Goal: Task Accomplishment & Management: Use online tool/utility

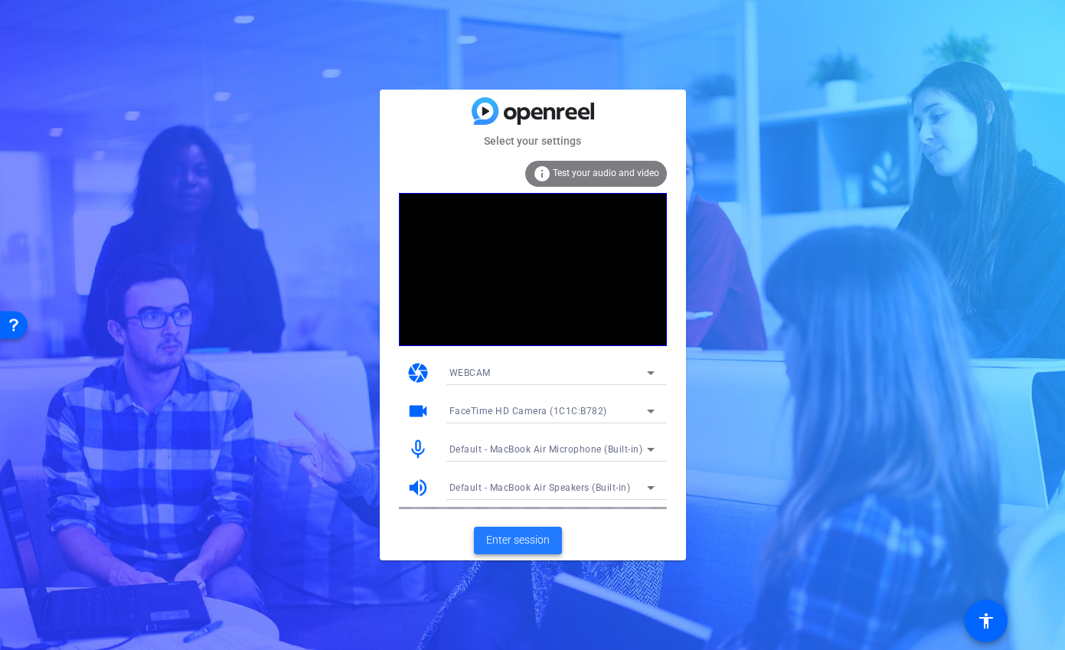
click at [504, 542] on span "Enter session" at bounding box center [518, 540] width 64 height 16
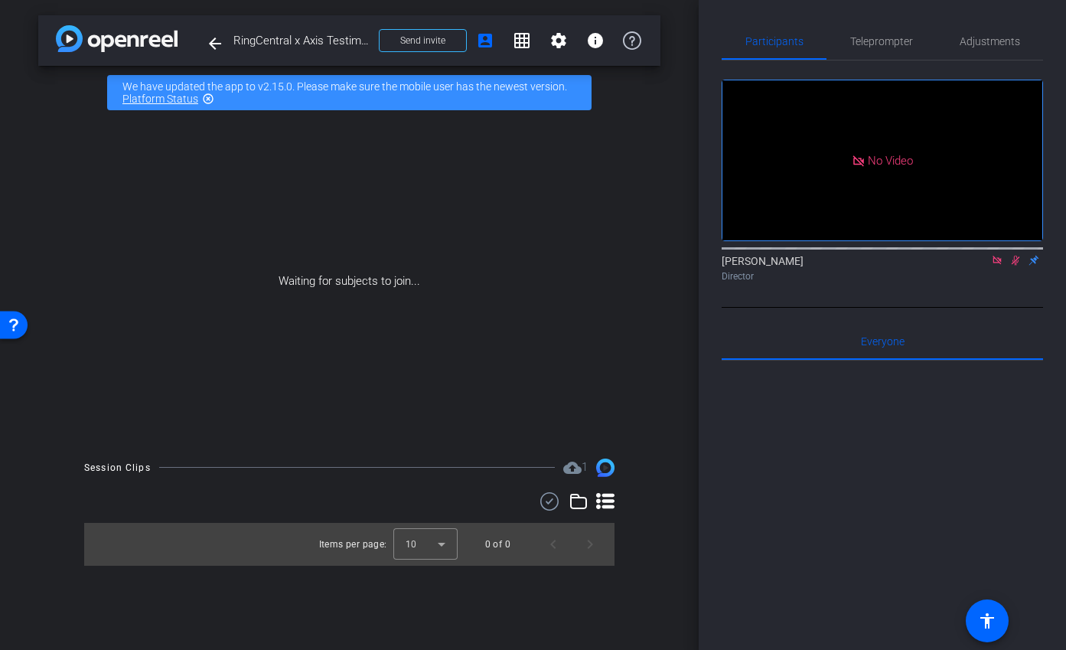
click at [998, 266] on icon at bounding box center [997, 260] width 12 height 11
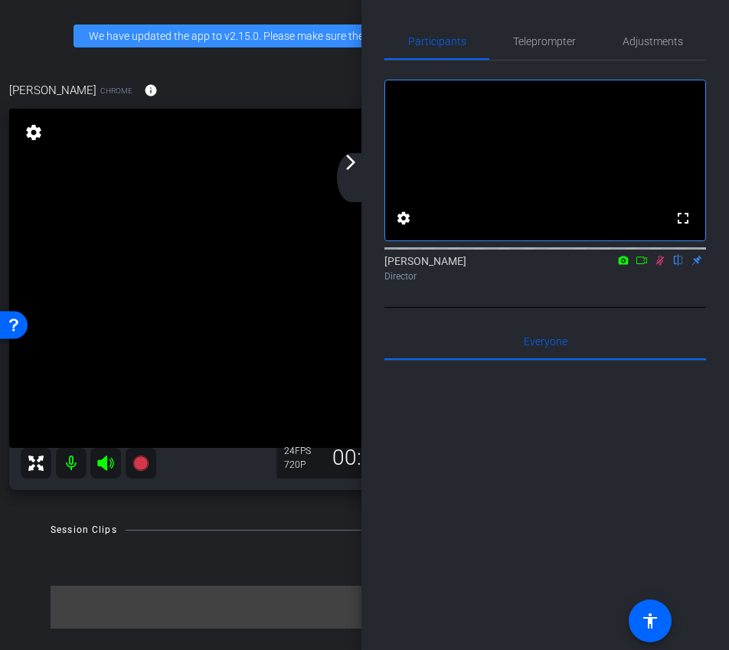
click at [662, 266] on icon at bounding box center [660, 261] width 8 height 10
click at [358, 177] on div "arrow_back_ios_new arrow_forward_ios" at bounding box center [353, 177] width 32 height 49
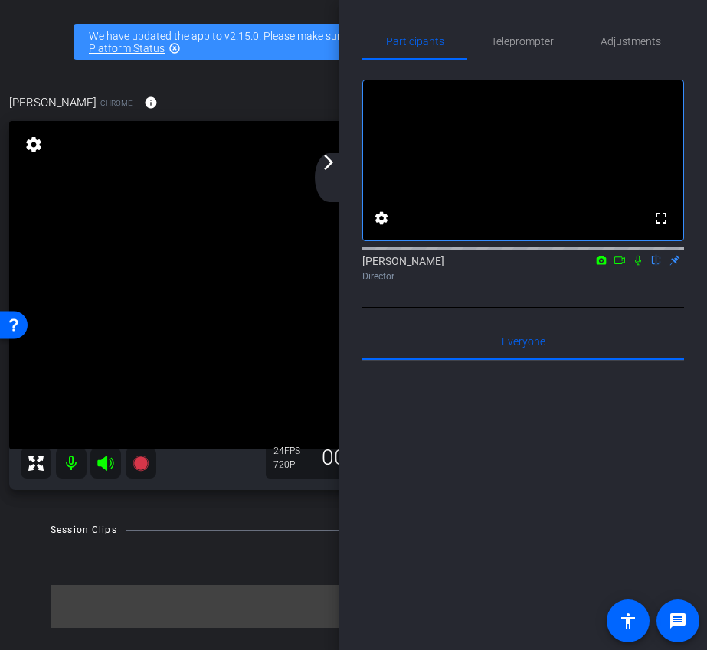
click at [334, 162] on mat-icon "arrow_forward_ios" at bounding box center [328, 162] width 18 height 18
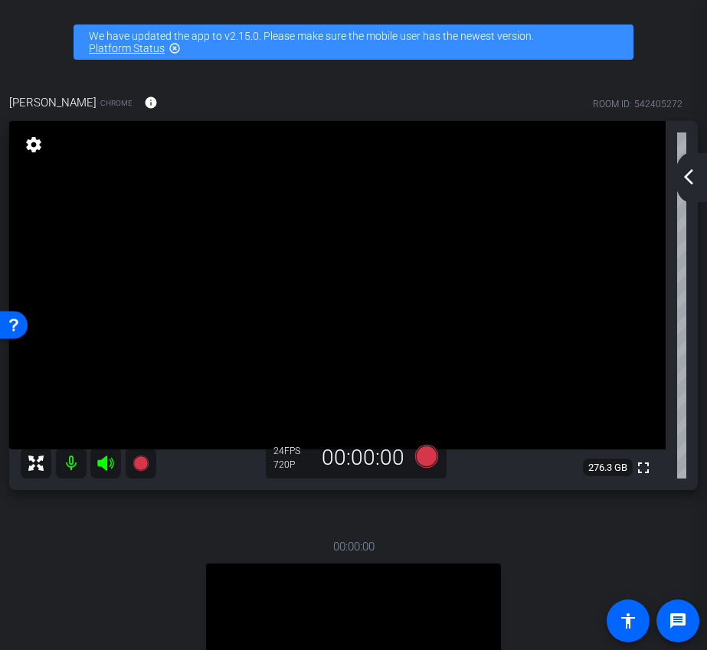
scroll to position [331, 0]
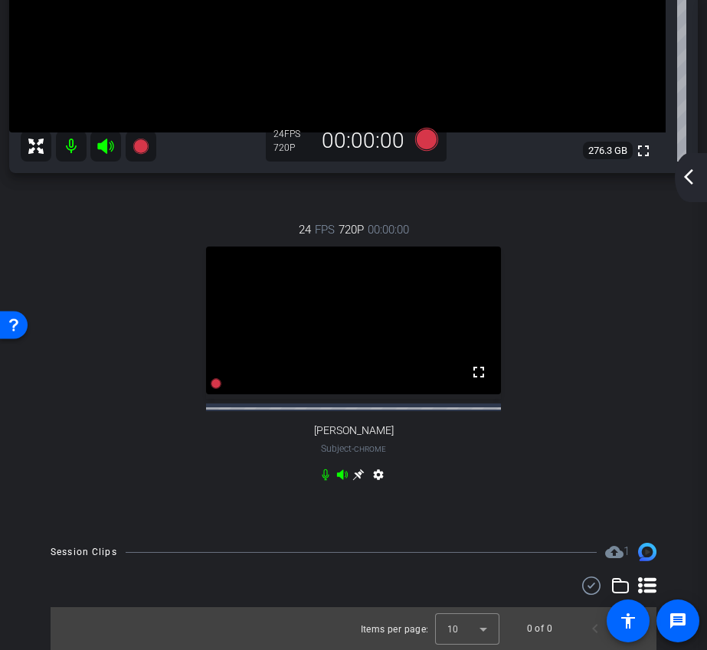
click at [355, 473] on icon at bounding box center [358, 474] width 11 height 11
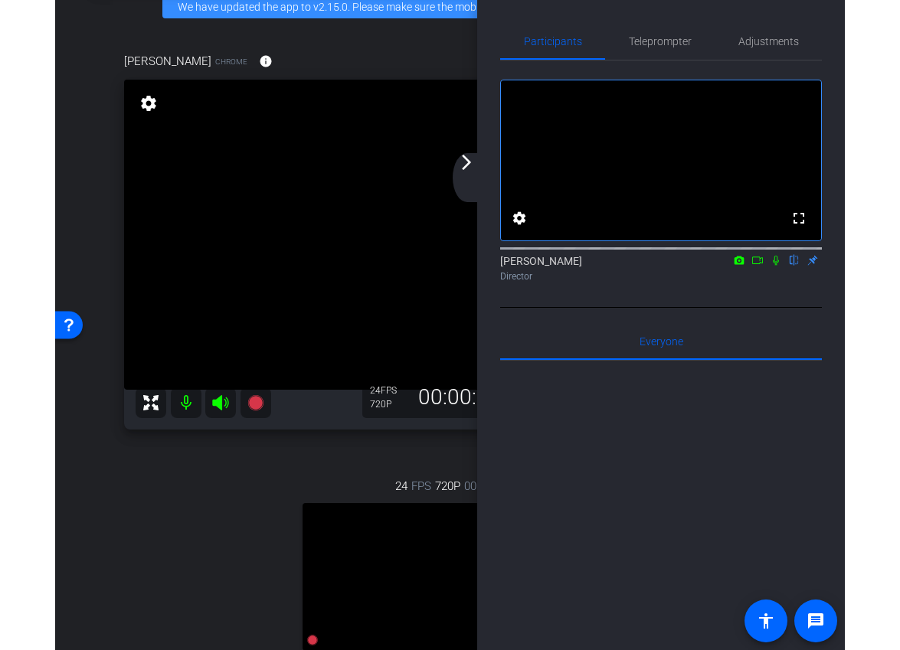
scroll to position [29, 0]
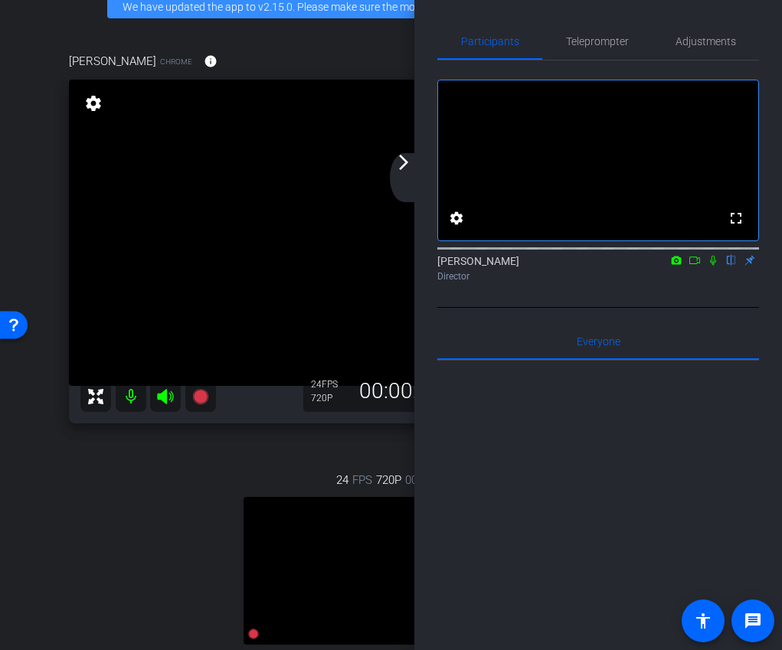
click at [408, 163] on mat-icon "arrow_forward_ios" at bounding box center [403, 162] width 18 height 18
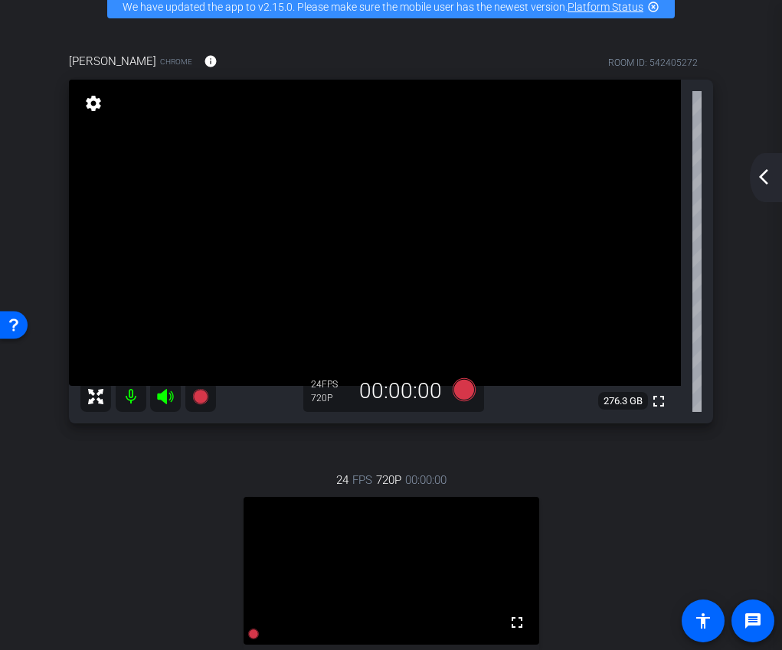
click at [767, 181] on mat-icon "arrow_back_ios_new" at bounding box center [763, 177] width 18 height 18
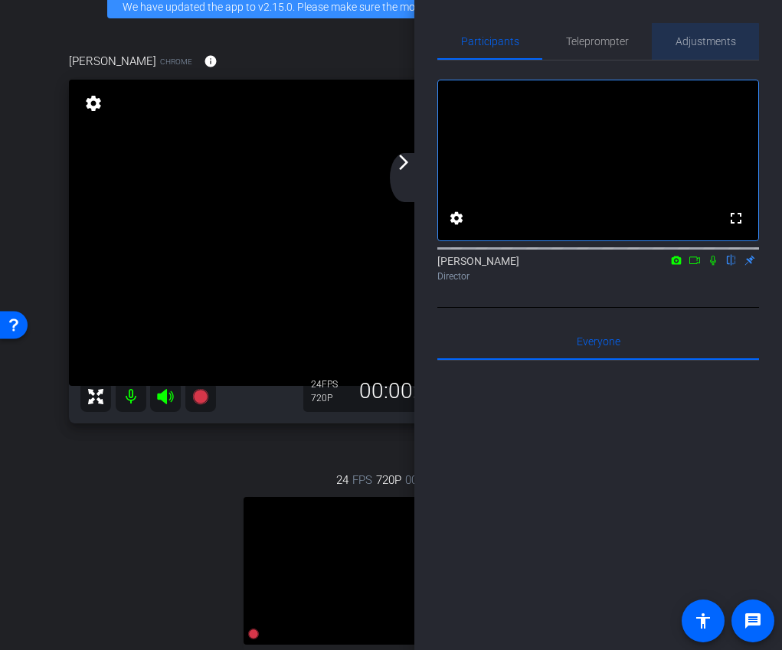
click at [697, 43] on span "Adjustments" at bounding box center [705, 41] width 60 height 11
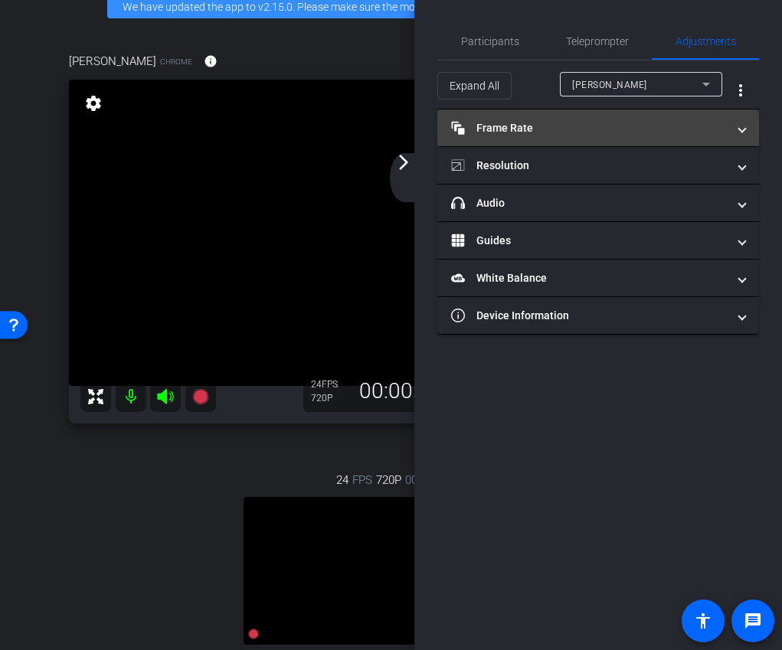
click at [617, 122] on mat-panel-title "Frame Rate Frame Rate" at bounding box center [589, 128] width 276 height 16
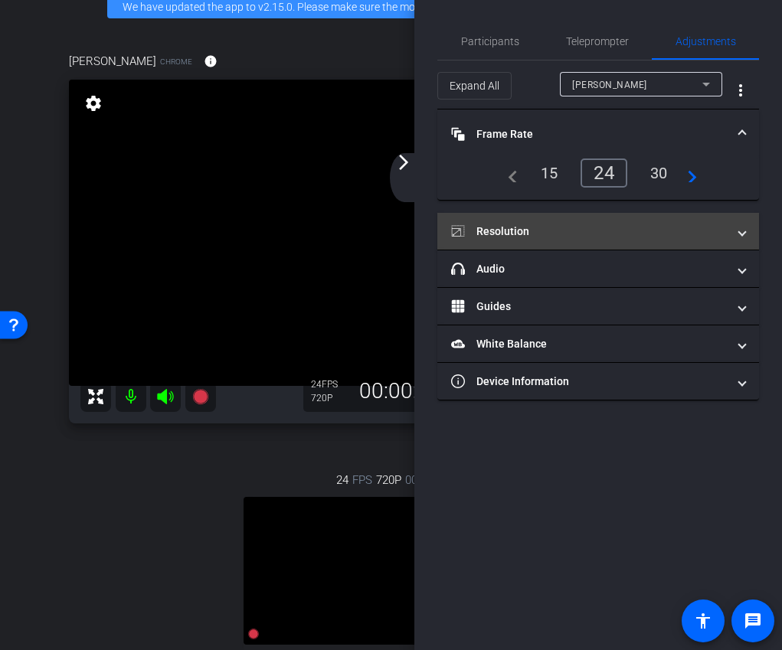
click at [576, 234] on mat-panel-title "Resolution" at bounding box center [589, 232] width 276 height 16
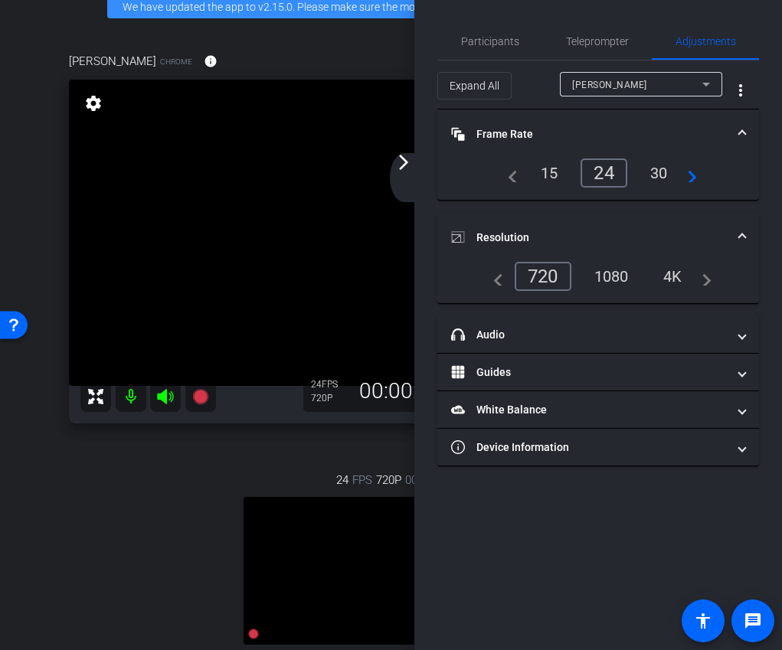
click at [618, 92] on div "[PERSON_NAME]" at bounding box center [637, 84] width 130 height 19
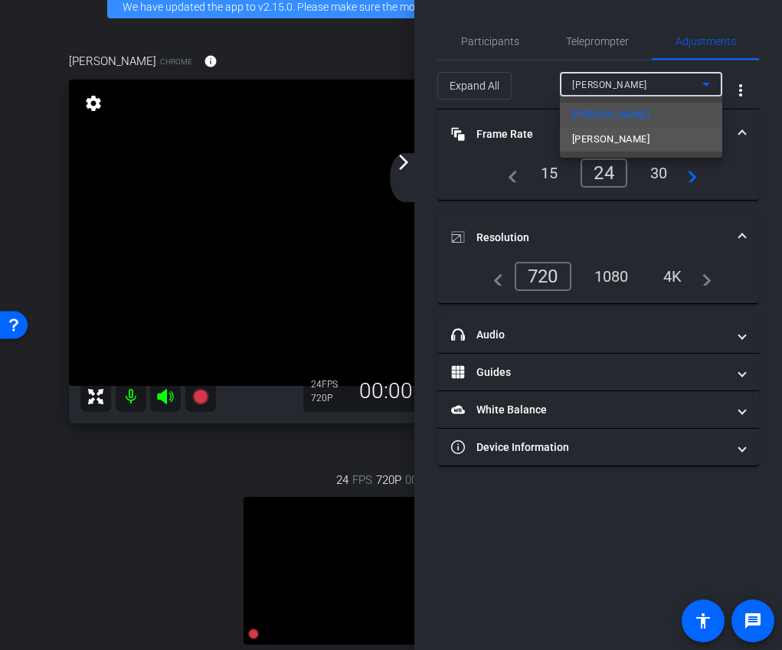
click at [619, 142] on span "[PERSON_NAME]" at bounding box center [610, 139] width 77 height 18
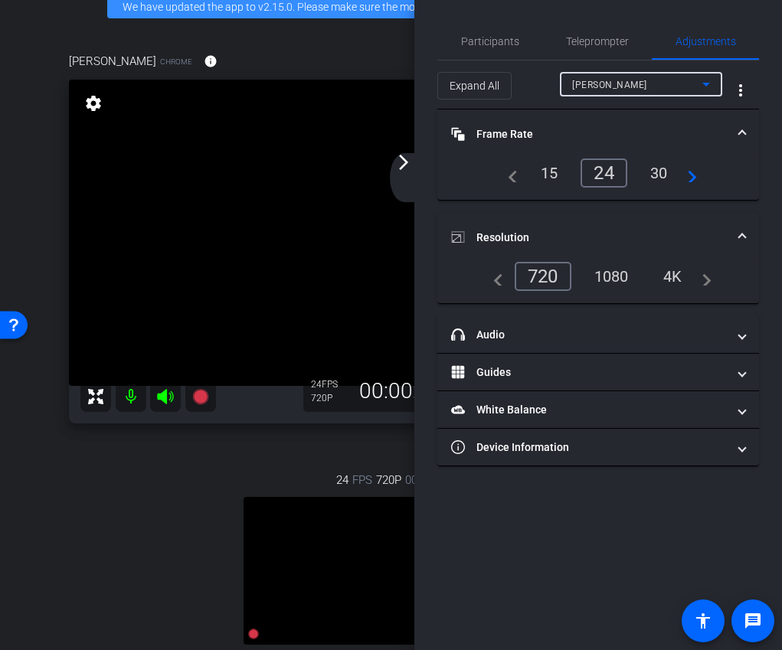
click at [615, 271] on div "1080" at bounding box center [611, 276] width 57 height 26
click at [507, 48] on span "Participants" at bounding box center [490, 41] width 58 height 37
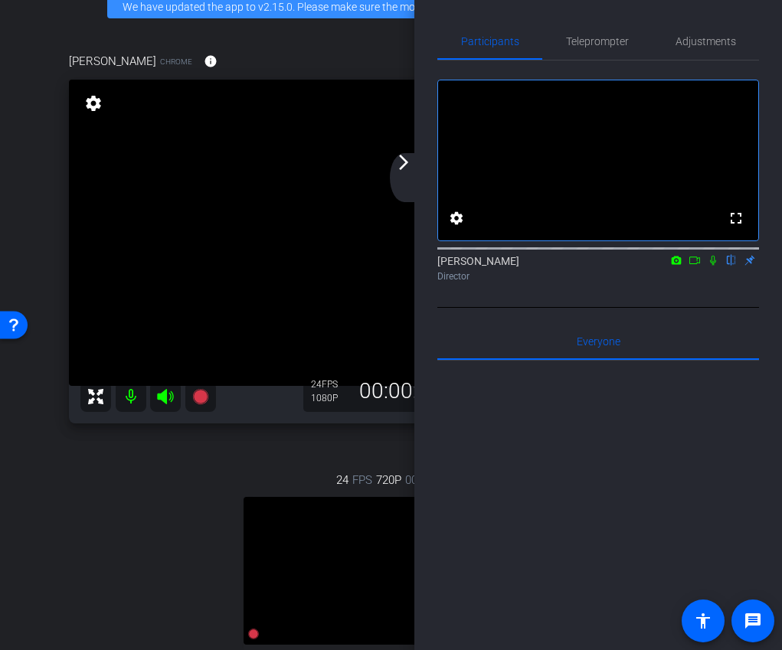
click at [410, 175] on div "arrow_back_ios_new arrow_forward_ios" at bounding box center [406, 177] width 32 height 49
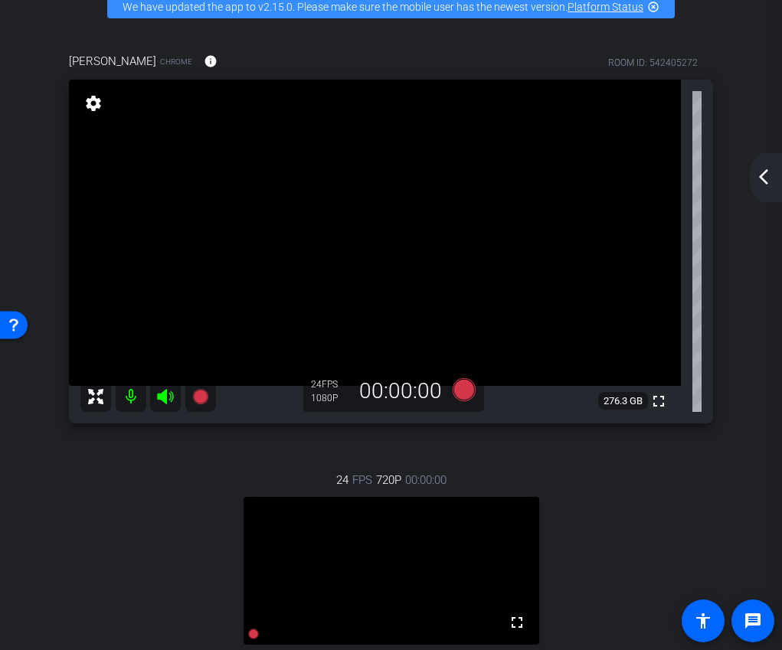
click at [767, 173] on mat-icon "arrow_back_ios_new" at bounding box center [763, 177] width 18 height 18
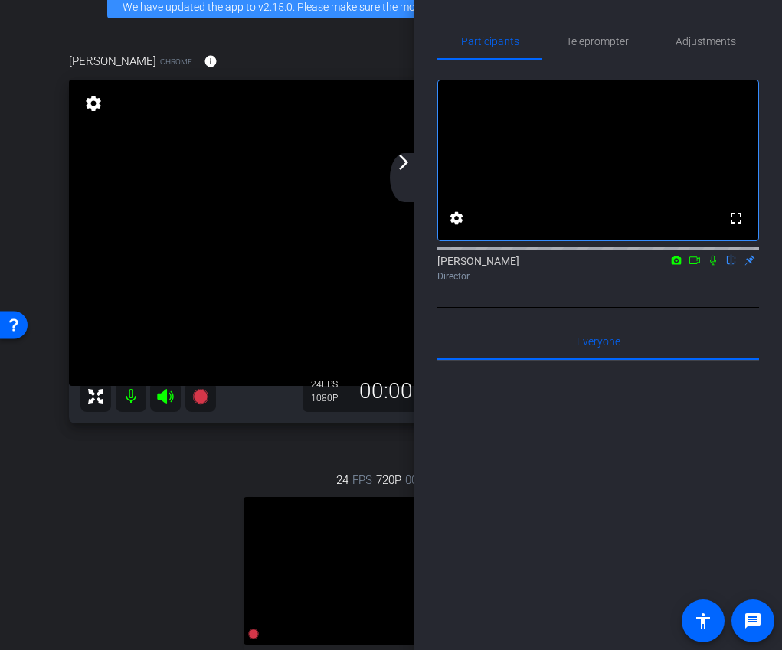
click at [407, 170] on mat-icon "arrow_forward_ios" at bounding box center [403, 162] width 18 height 18
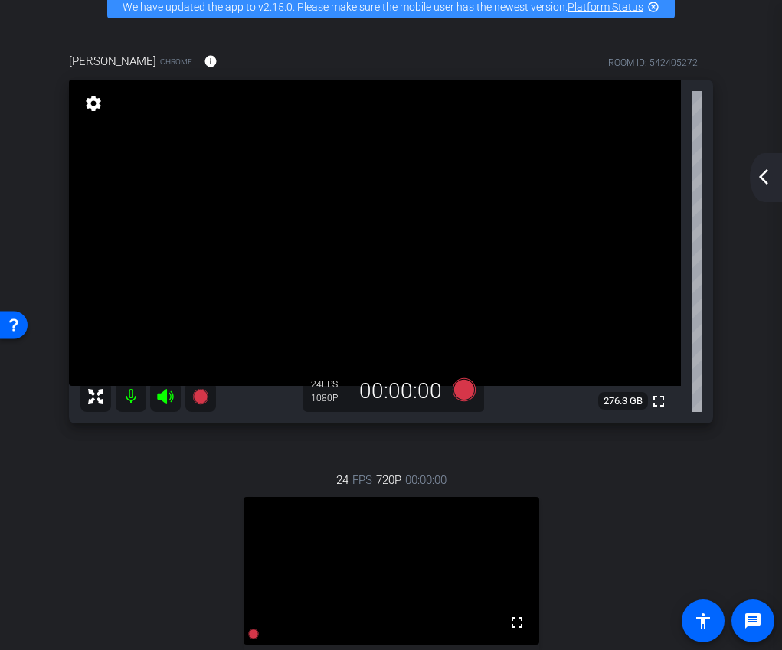
click at [770, 175] on mat-icon "arrow_back_ios_new" at bounding box center [763, 177] width 18 height 18
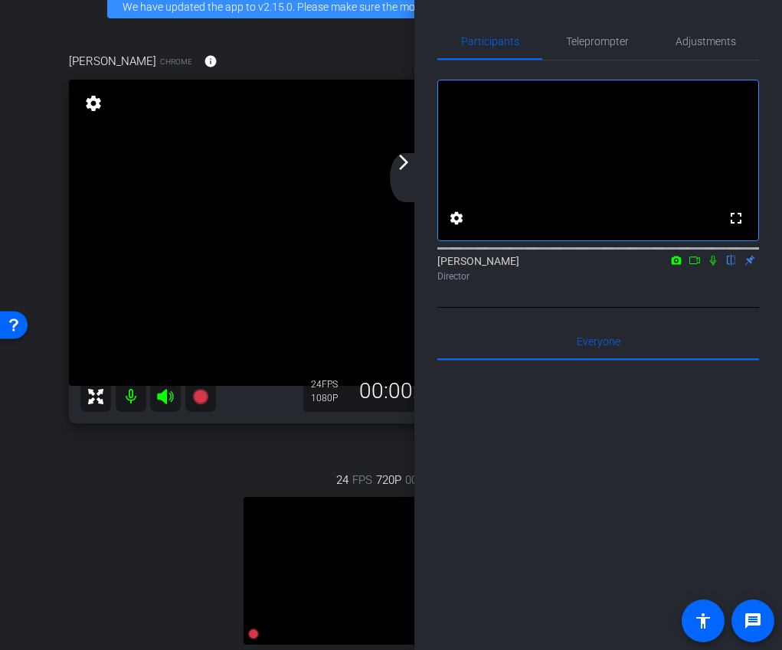
click at [404, 170] on mat-icon "arrow_forward_ios" at bounding box center [403, 162] width 18 height 18
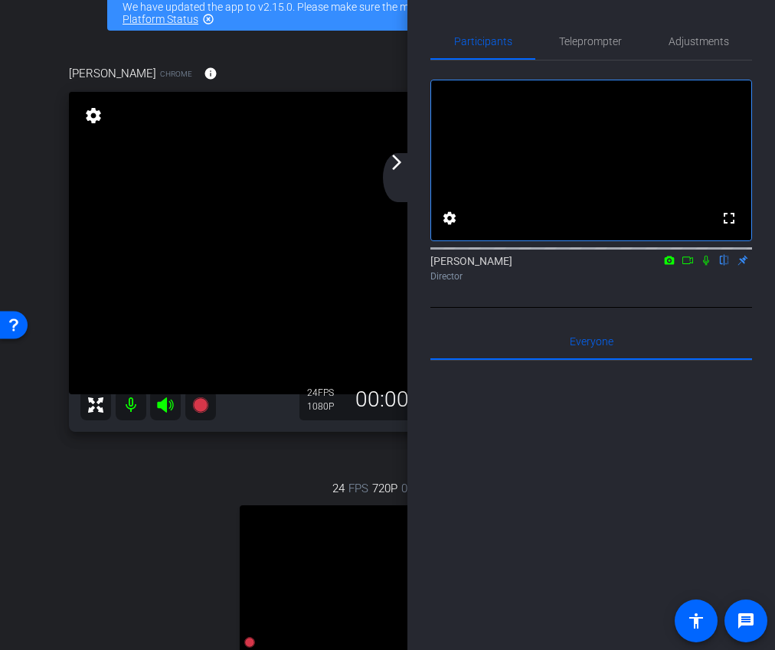
click at [398, 174] on div "arrow_back_ios_new arrow_forward_ios" at bounding box center [399, 177] width 32 height 49
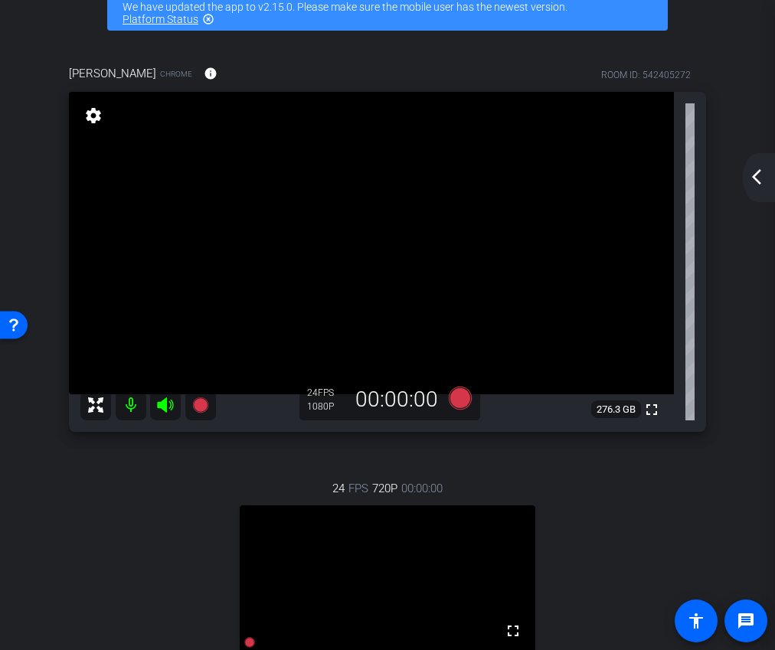
click at [761, 181] on mat-icon "arrow_back_ios_new" at bounding box center [756, 177] width 18 height 18
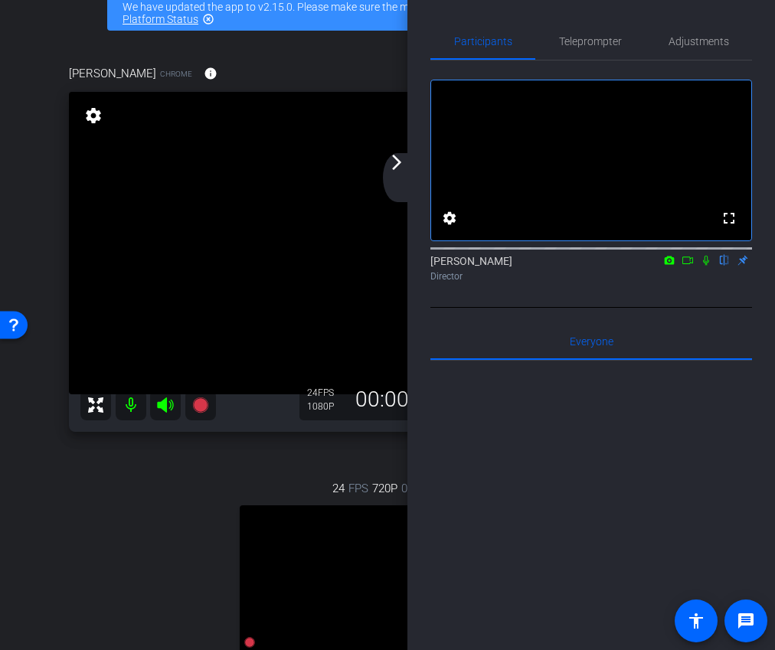
click at [390, 168] on mat-icon "arrow_forward_ios" at bounding box center [396, 162] width 18 height 18
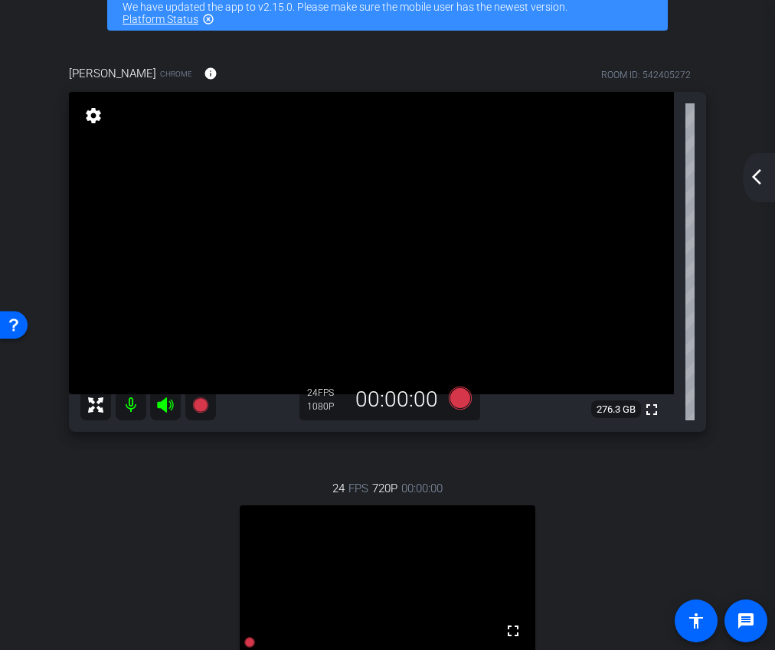
click at [756, 166] on div "arrow_back_ios_new arrow_forward_ios" at bounding box center [759, 177] width 32 height 49
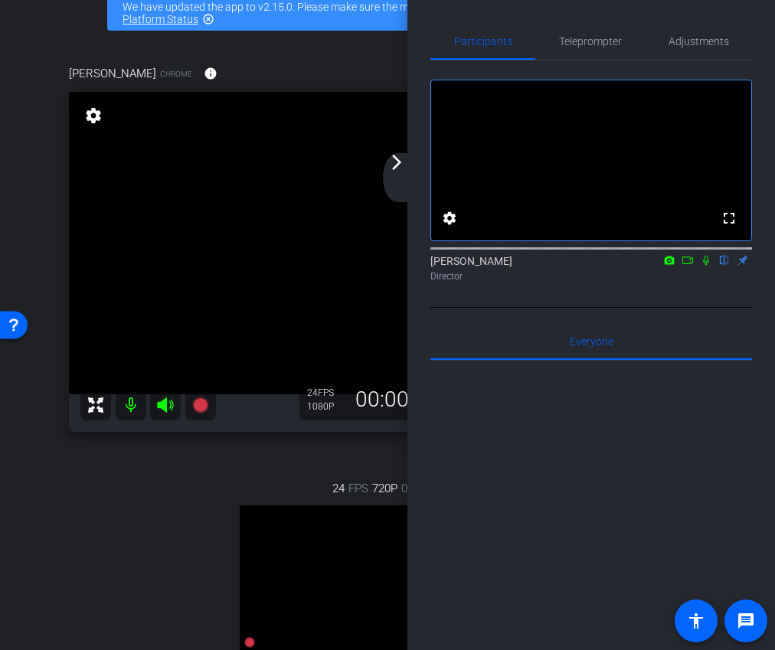
click at [408, 171] on div "arrow_back_ios_new arrow_forward_ios" at bounding box center [399, 177] width 32 height 49
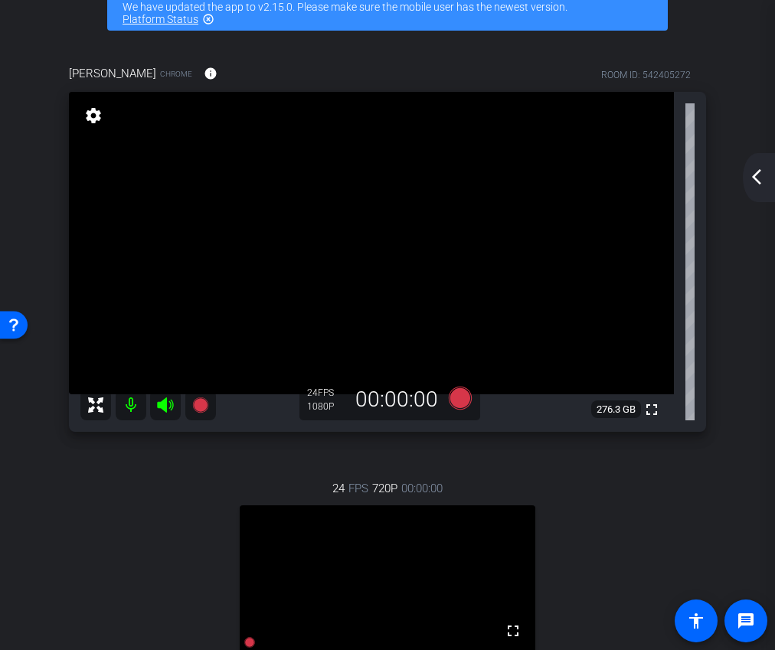
click at [763, 175] on mat-icon "arrow_back_ios_new" at bounding box center [756, 177] width 18 height 18
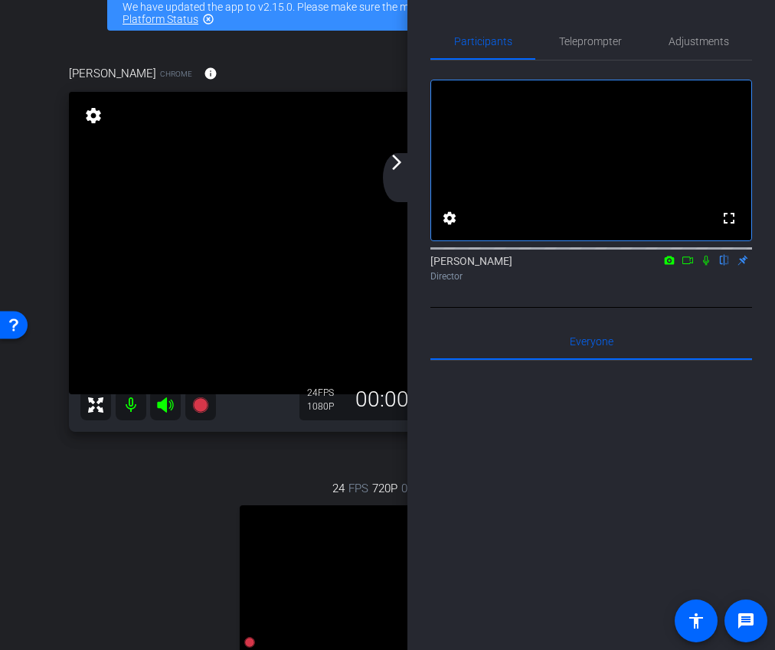
click at [691, 266] on icon at bounding box center [687, 260] width 12 height 11
click at [380, 181] on video at bounding box center [371, 243] width 605 height 302
click at [387, 172] on div "arrow_back_ios_new arrow_forward_ios" at bounding box center [399, 177] width 32 height 49
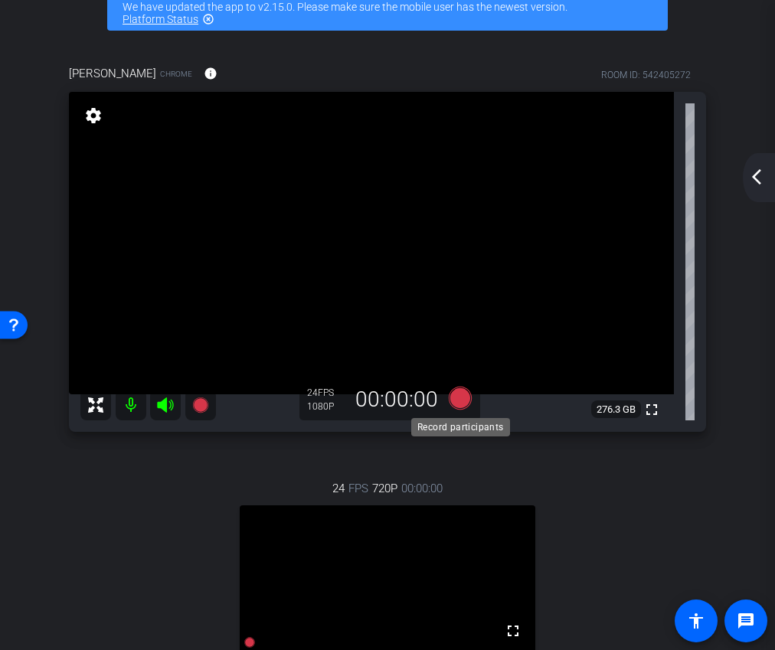
click at [456, 397] on icon at bounding box center [460, 398] width 23 height 23
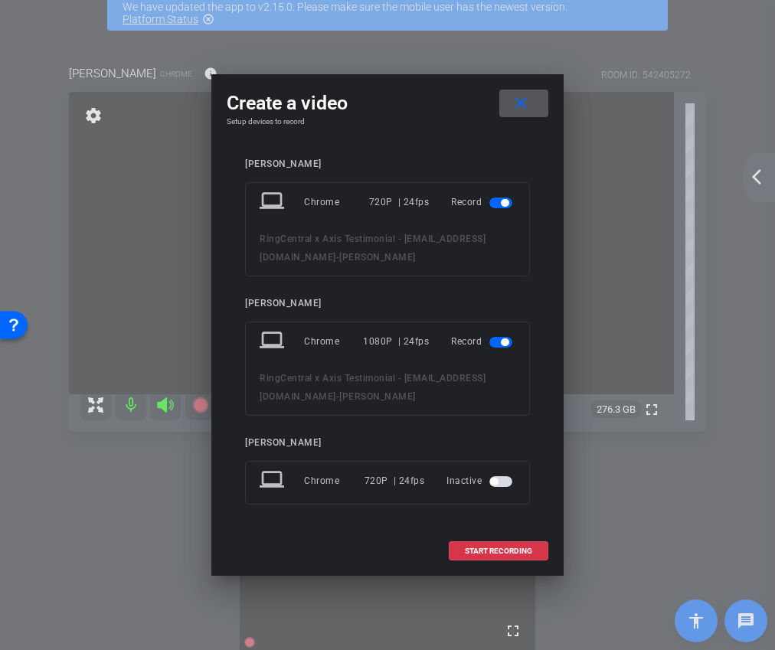
click at [494, 204] on span "button" at bounding box center [500, 203] width 23 height 11
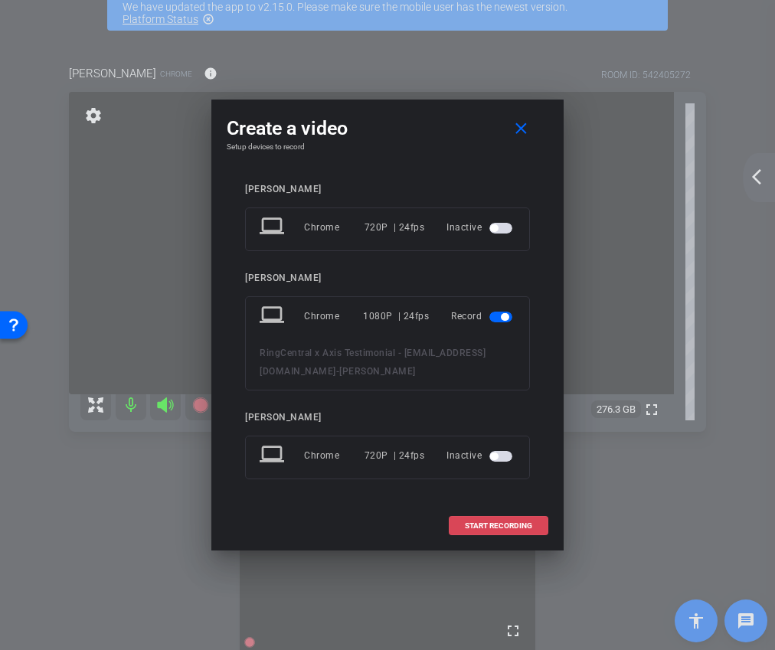
click at [487, 526] on span "START RECORDING" at bounding box center [498, 526] width 67 height 8
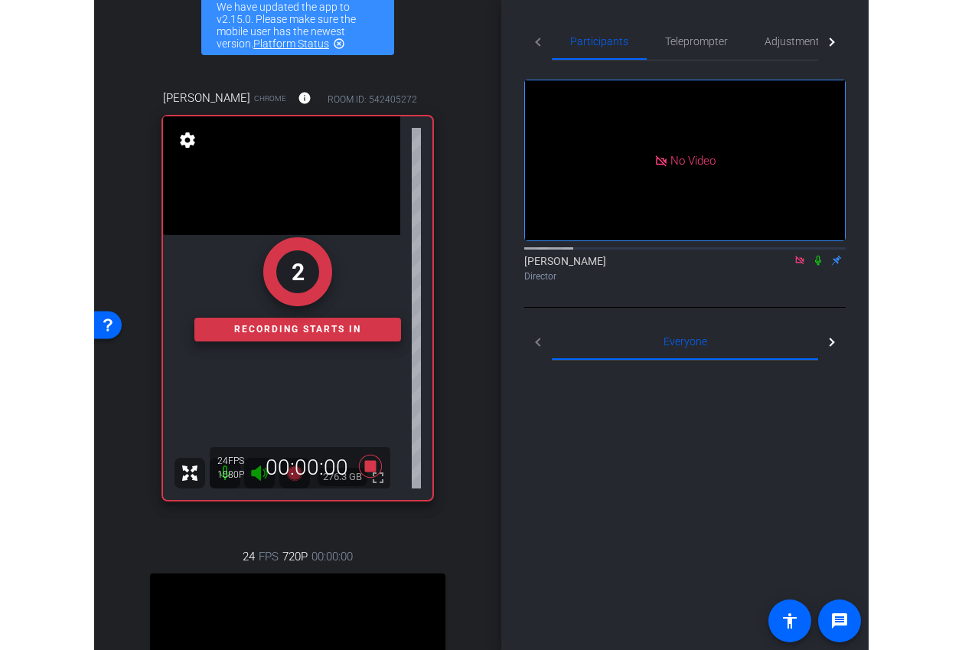
scroll to position [80, 0]
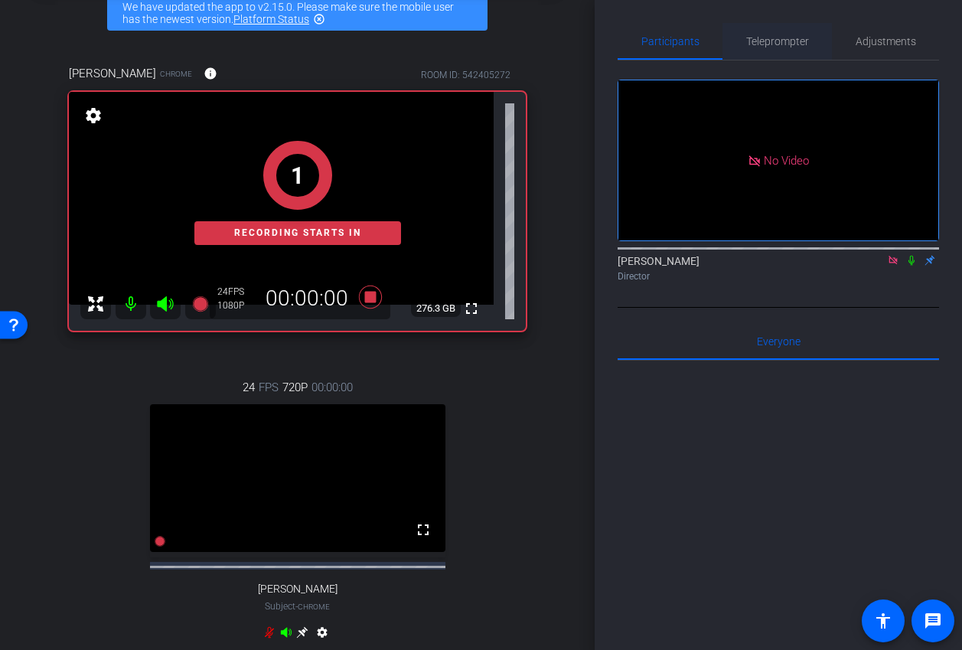
click at [766, 57] on span "Teleprompter" at bounding box center [777, 41] width 63 height 37
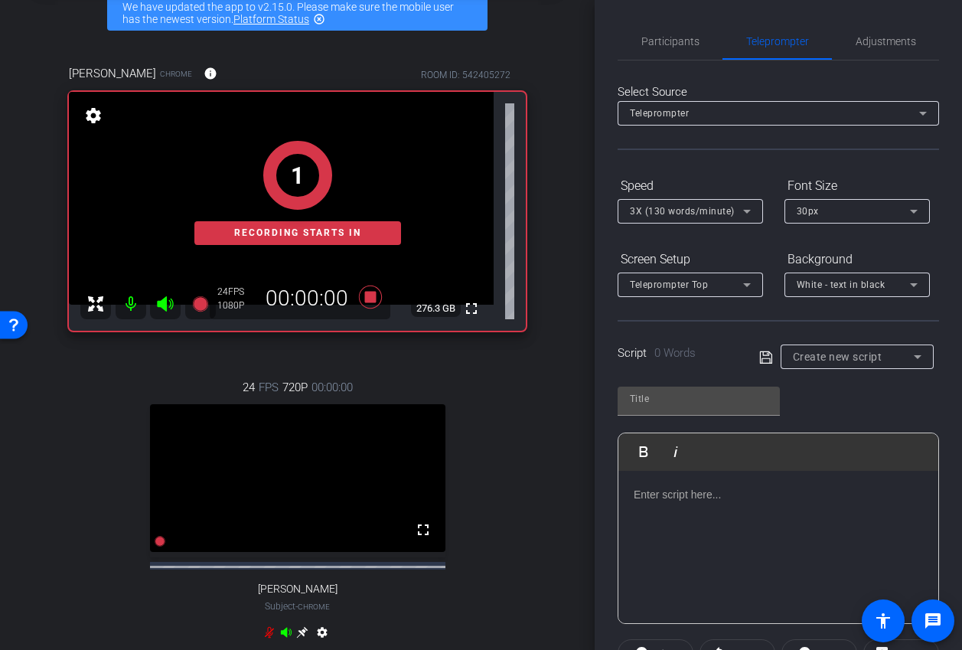
scroll to position [269, 0]
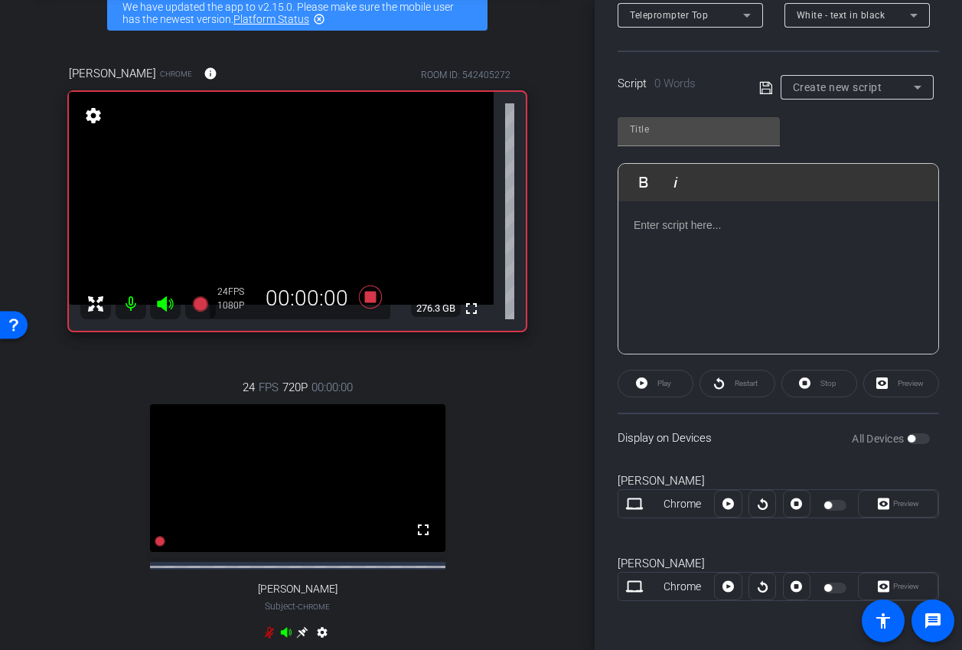
click at [685, 211] on div at bounding box center [779, 277] width 320 height 153
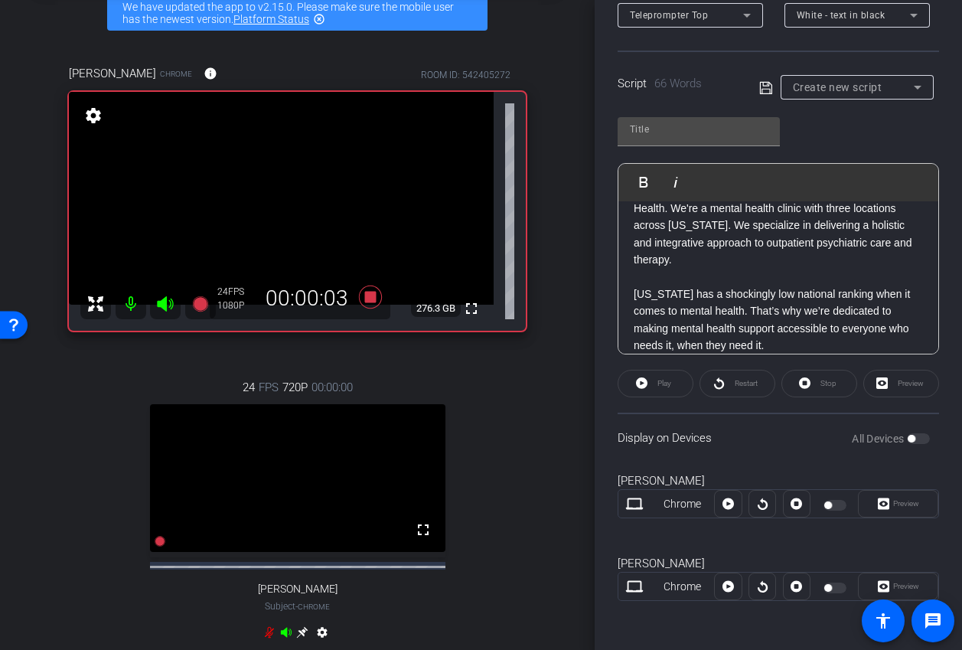
click at [769, 95] on icon at bounding box center [766, 88] width 14 height 18
type input "Default title 3914"
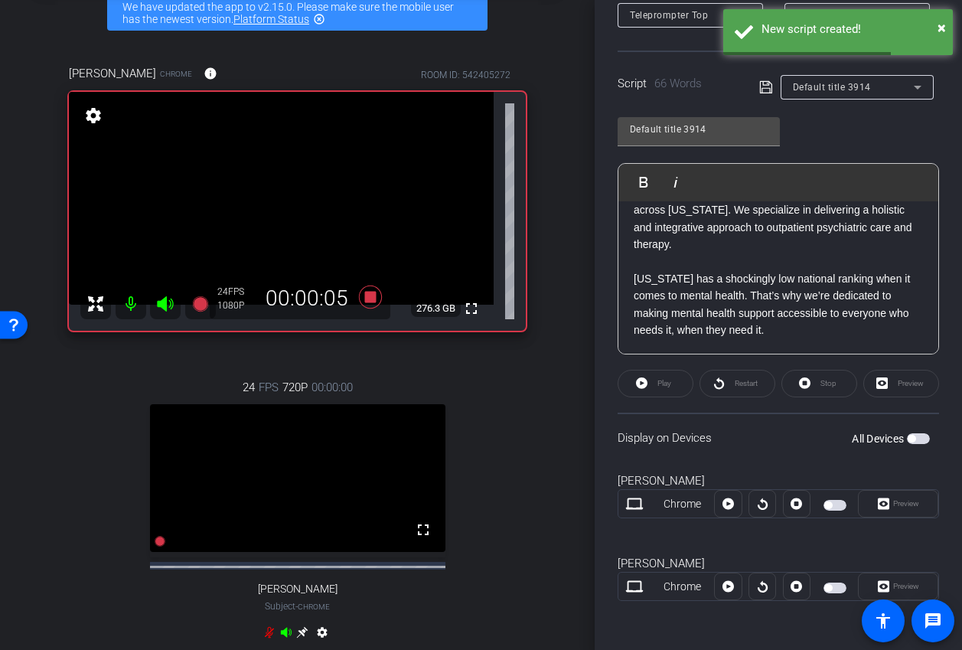
scroll to position [0, 0]
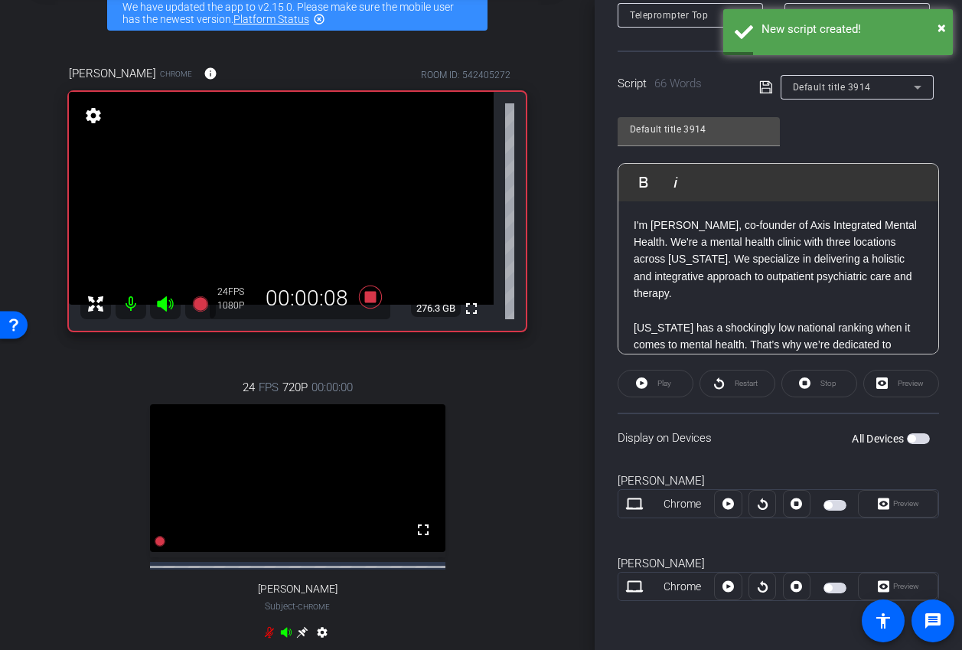
click at [839, 584] on span "button" at bounding box center [835, 588] width 23 height 11
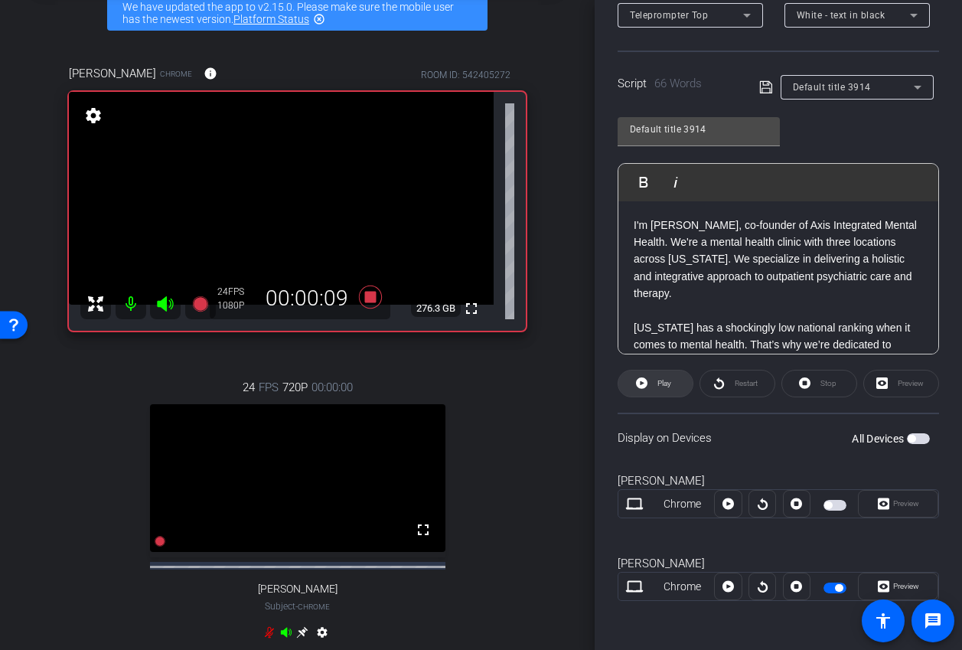
click at [654, 384] on span "Play" at bounding box center [663, 383] width 18 height 21
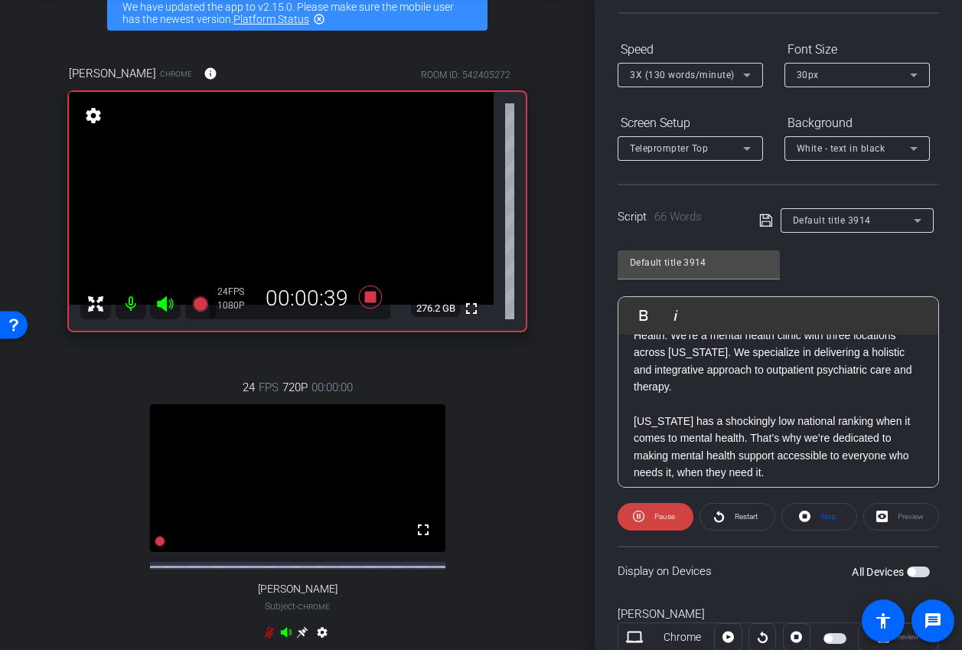
scroll to position [49, 0]
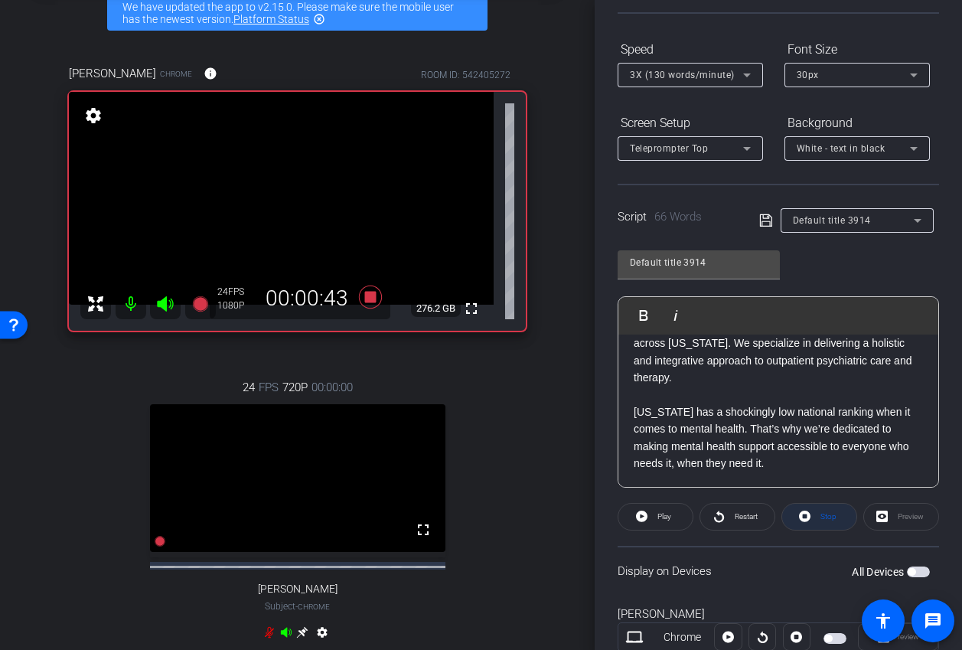
click at [811, 514] on icon at bounding box center [804, 516] width 11 height 11
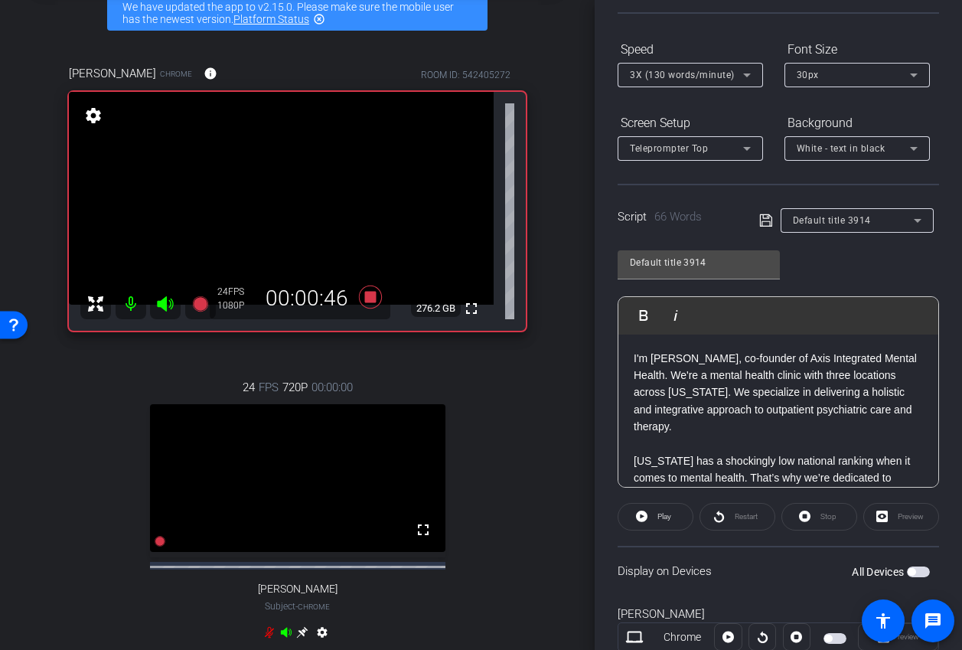
scroll to position [0, 0]
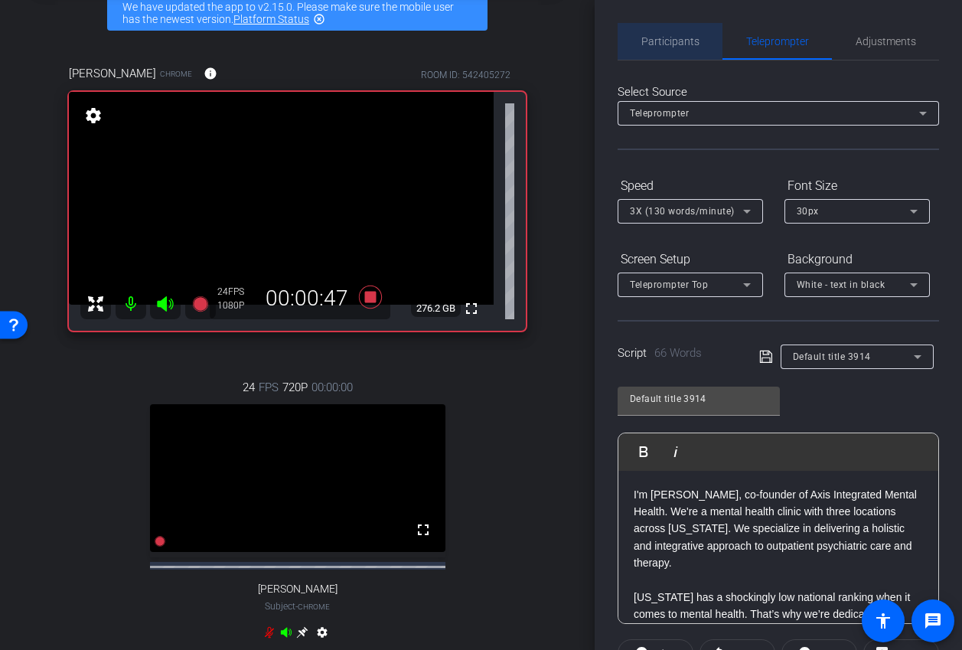
click at [680, 43] on span "Participants" at bounding box center [671, 41] width 58 height 11
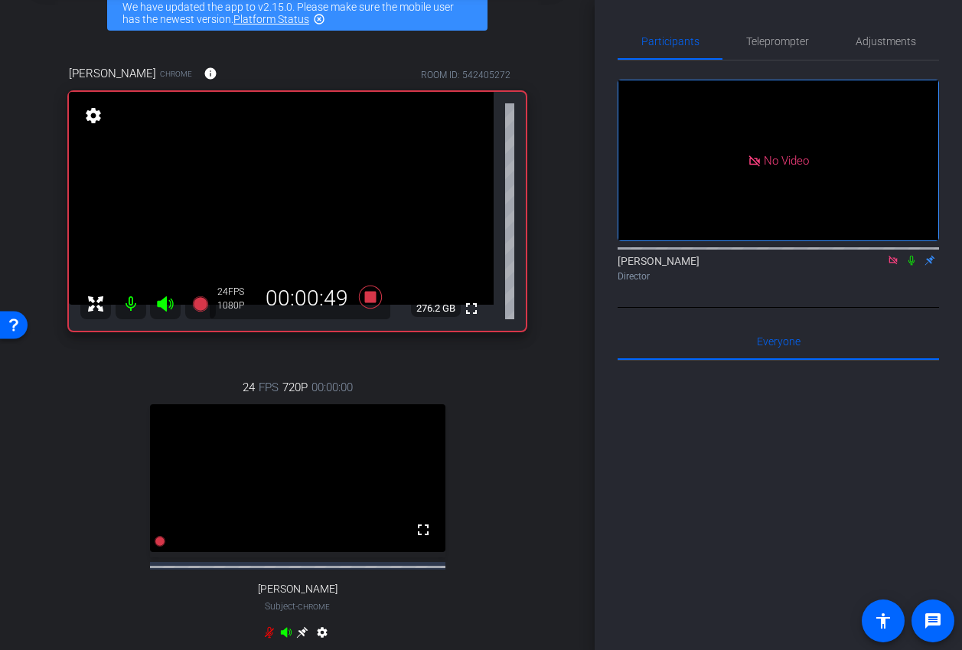
click at [894, 256] on icon at bounding box center [893, 260] width 8 height 8
click at [774, 41] on span "Teleprompter" at bounding box center [777, 41] width 63 height 11
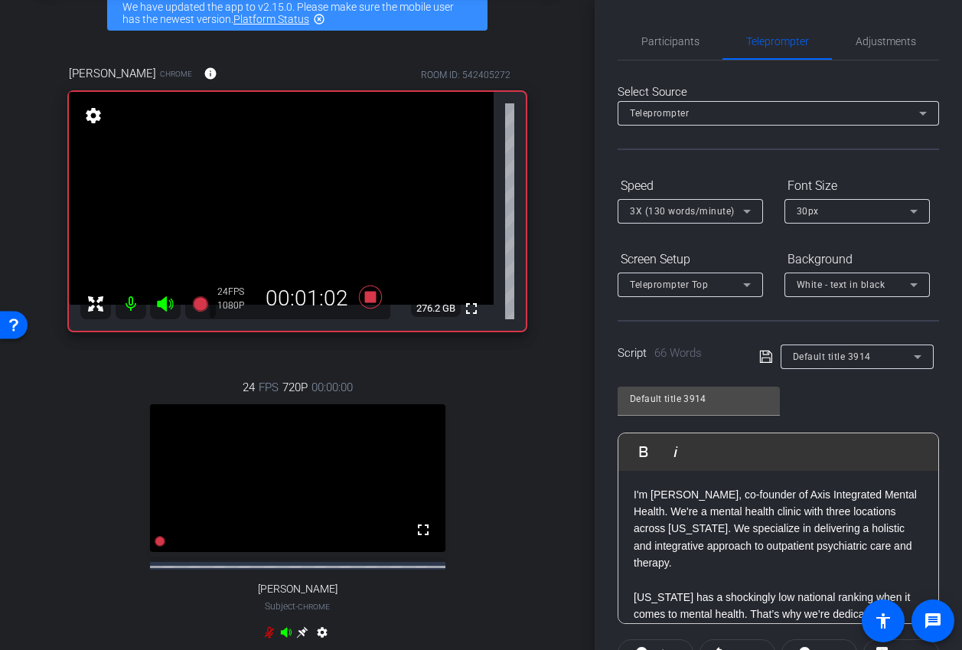
click at [721, 290] on div "Teleprompter Top" at bounding box center [686, 284] width 113 height 19
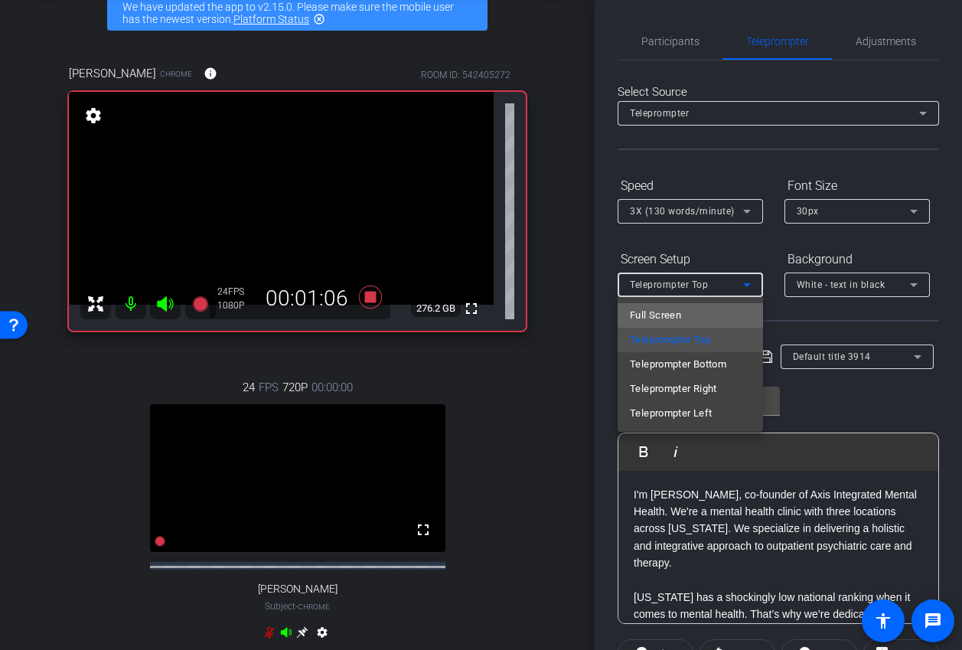
click at [713, 314] on mat-option "Full Screen" at bounding box center [690, 315] width 145 height 24
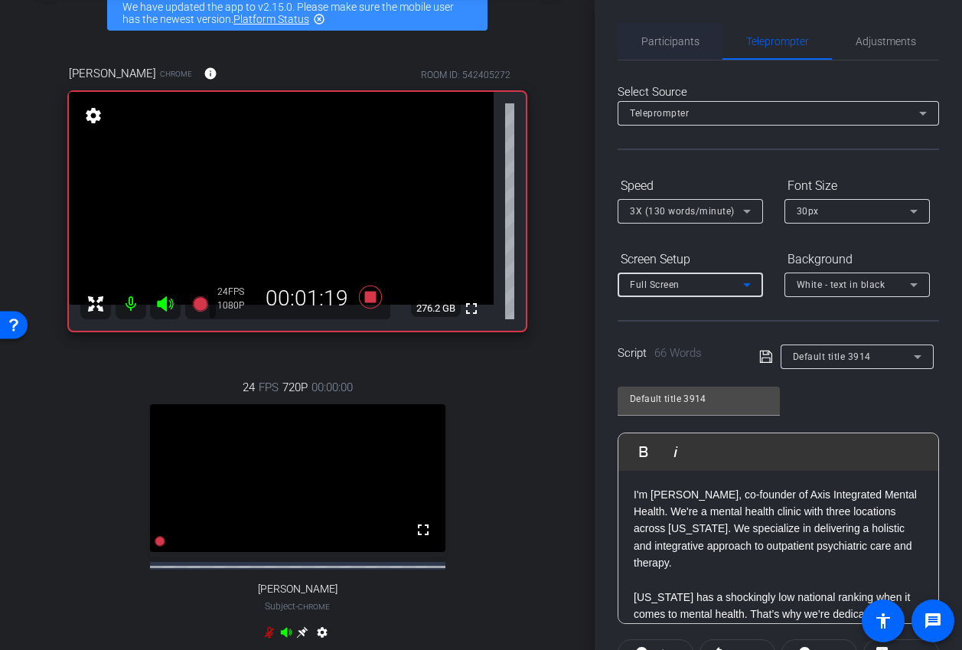
click at [688, 41] on span "Participants" at bounding box center [671, 41] width 58 height 11
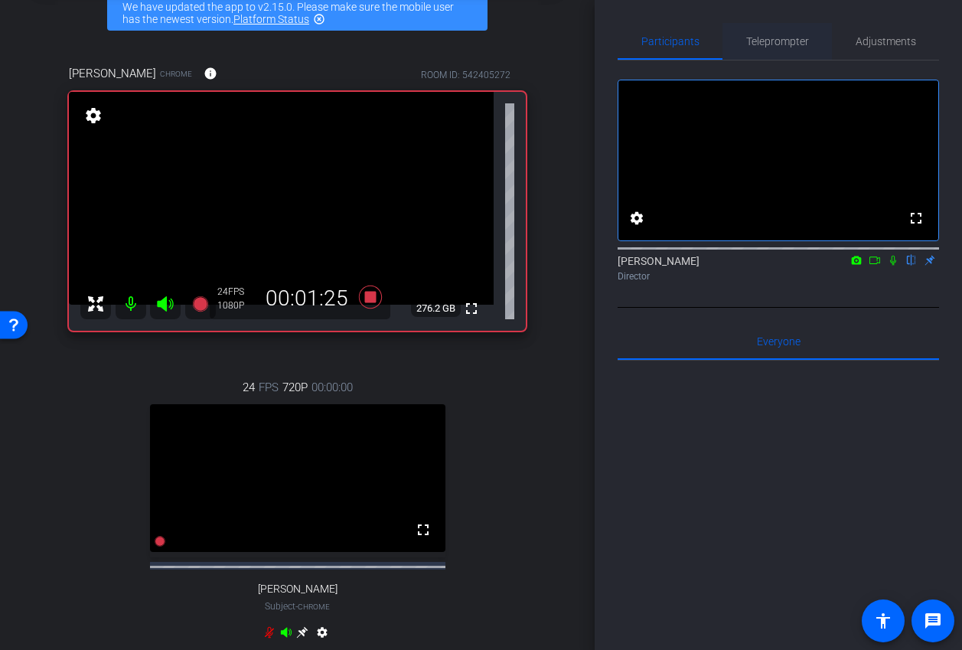
click at [800, 51] on span "Teleprompter" at bounding box center [777, 41] width 63 height 37
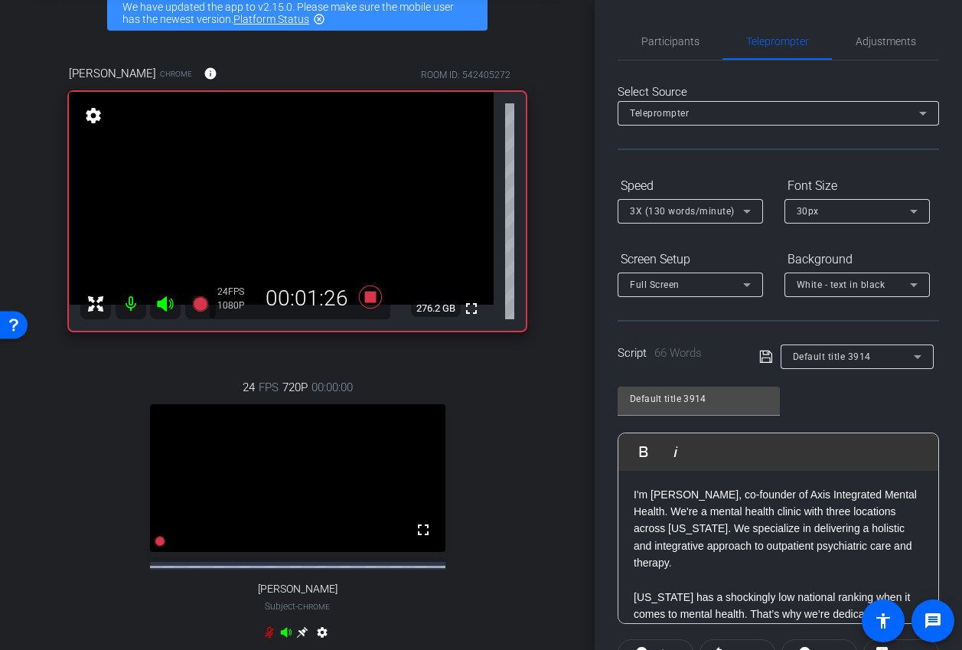
scroll to position [269, 0]
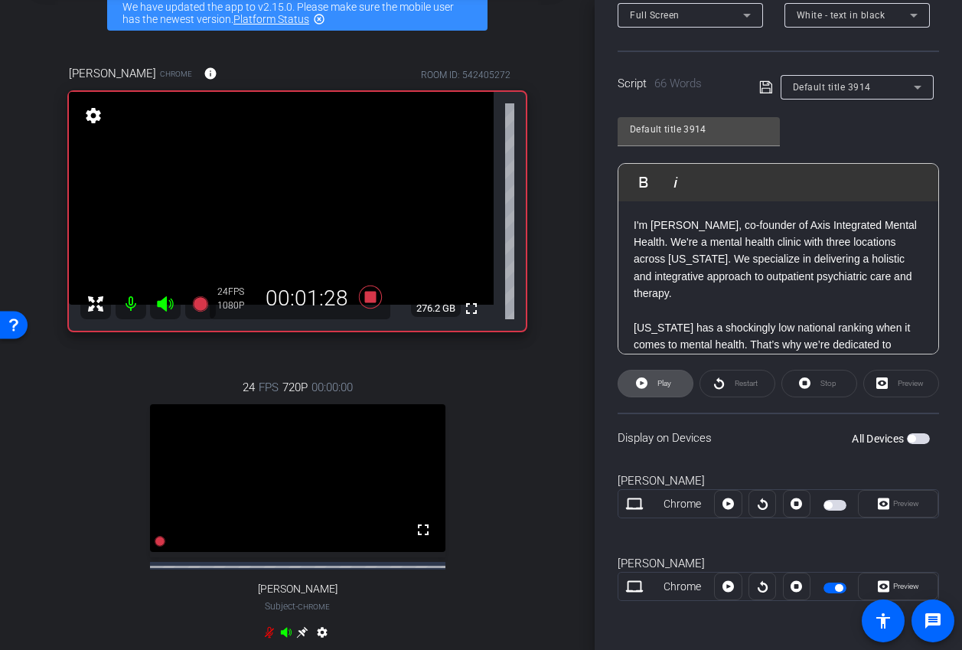
click at [655, 392] on span "Play" at bounding box center [663, 383] width 18 height 21
click at [818, 385] on span "Stop" at bounding box center [827, 383] width 20 height 21
click at [678, 384] on span at bounding box center [656, 383] width 74 height 37
click at [818, 384] on span "Stop" at bounding box center [827, 383] width 20 height 21
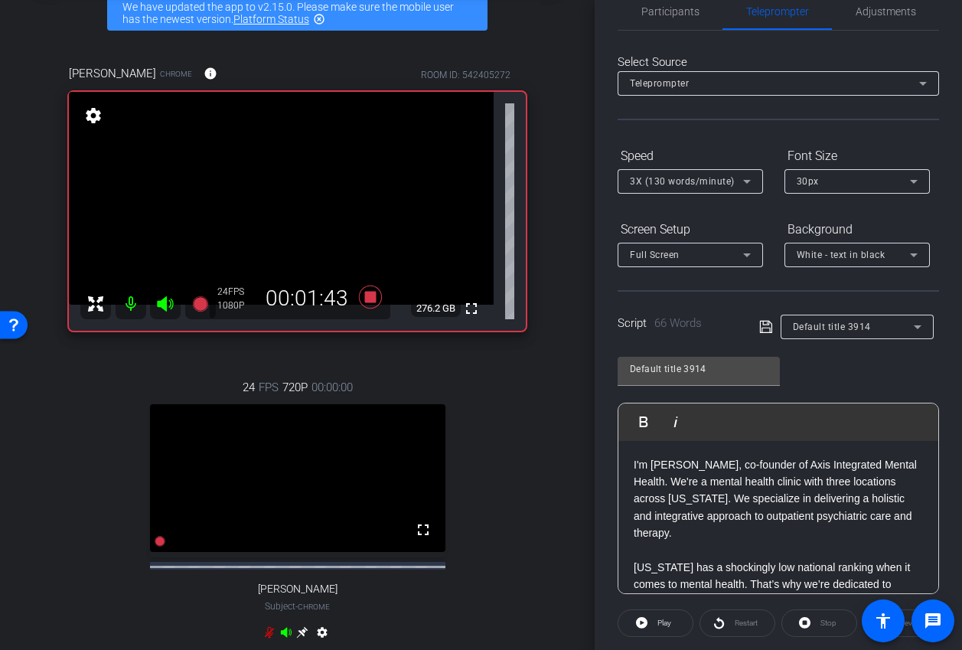
scroll to position [6, 0]
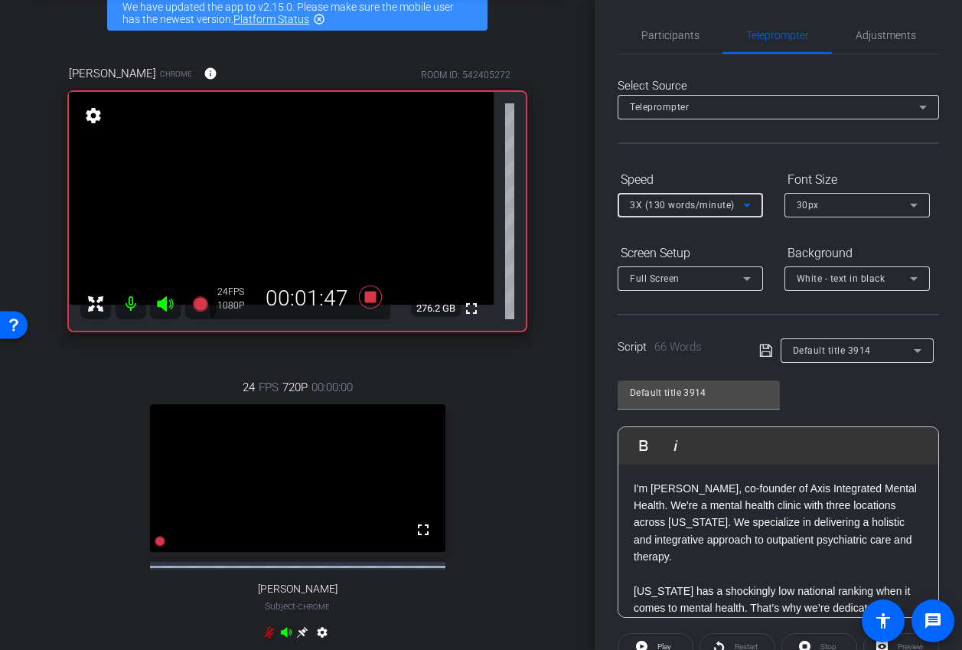
click at [733, 205] on div "3X (130 words/minute)" at bounding box center [686, 204] width 113 height 19
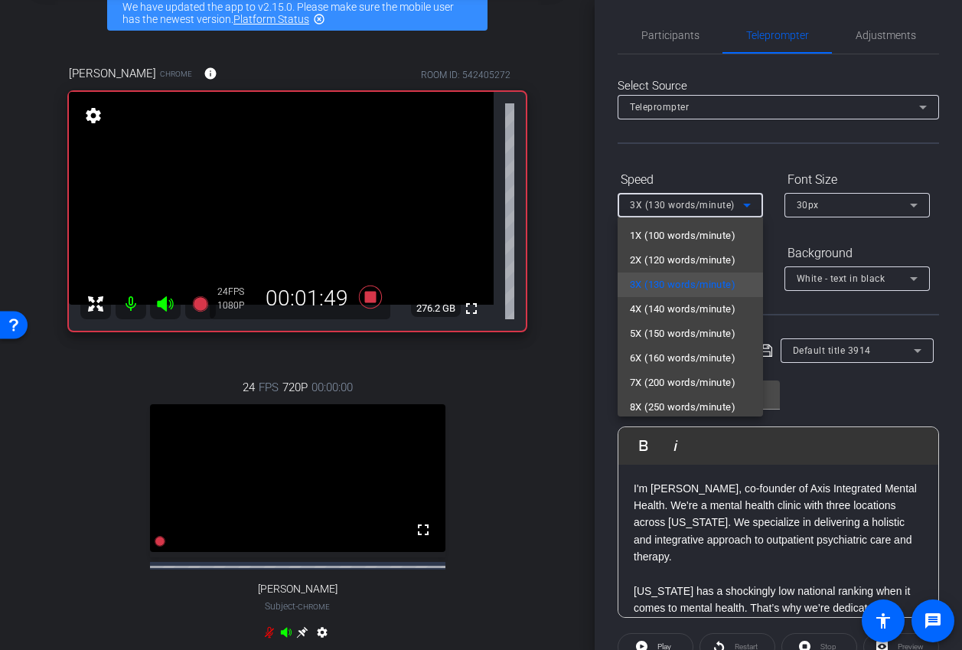
click at [733, 178] on div at bounding box center [481, 325] width 962 height 650
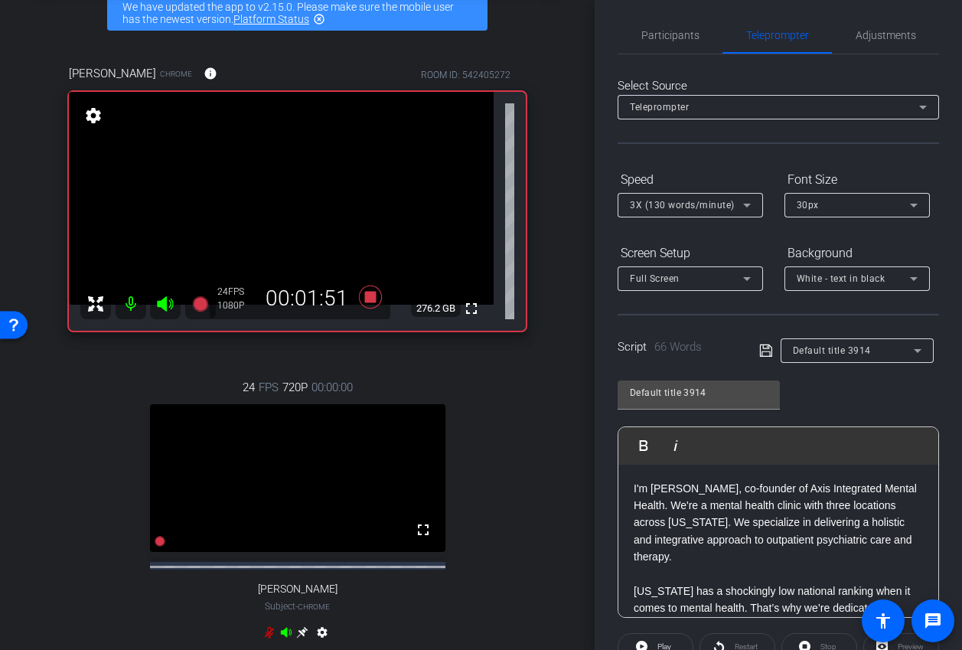
scroll to position [0, 0]
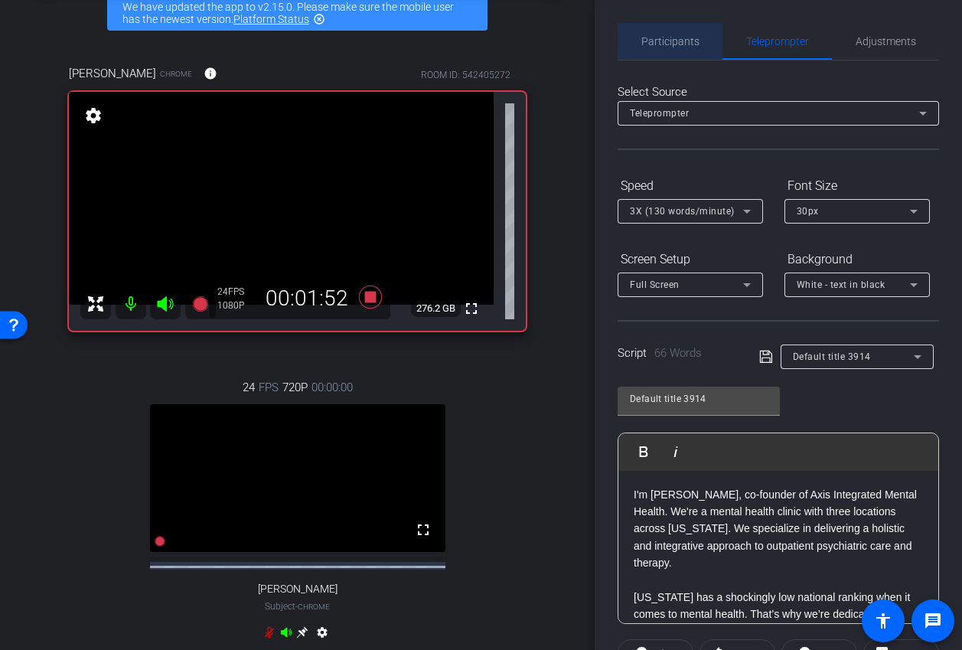
click at [662, 34] on span "Participants" at bounding box center [671, 41] width 58 height 37
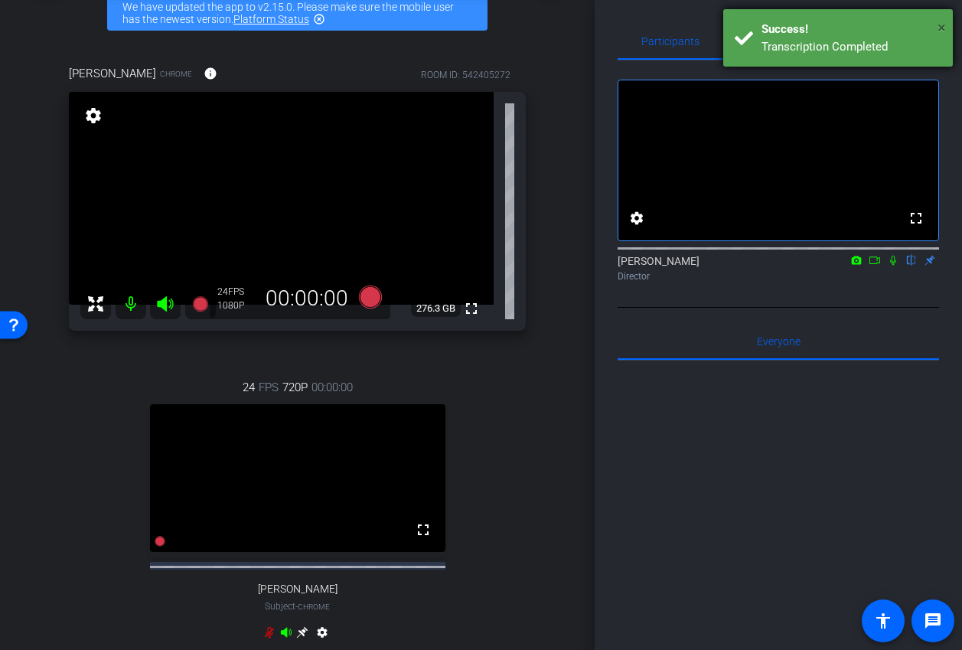
click at [946, 23] on span "×" at bounding box center [942, 27] width 8 height 18
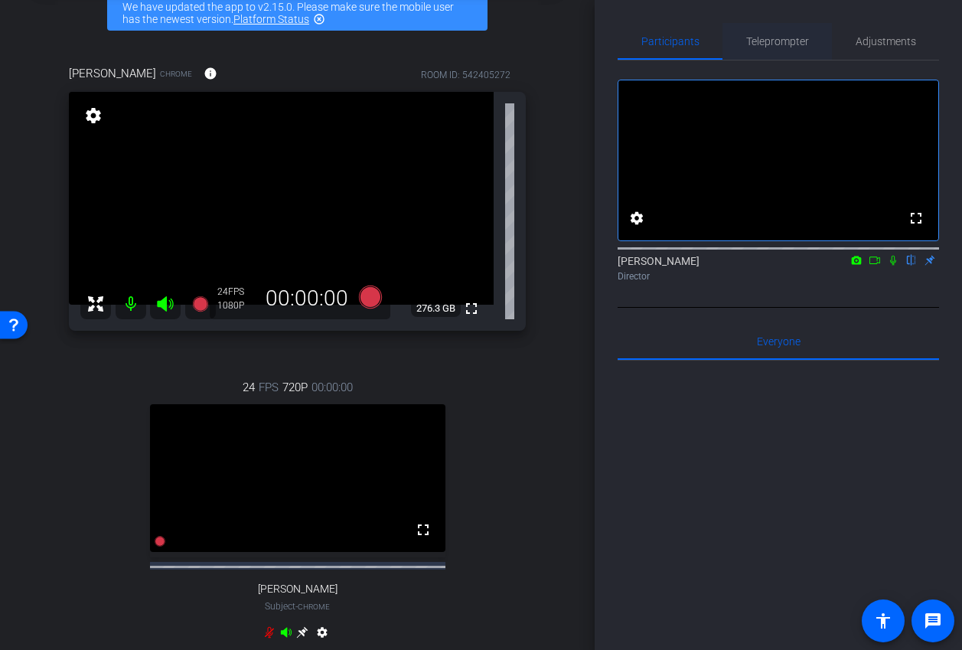
click at [773, 36] on span "Teleprompter" at bounding box center [777, 41] width 63 height 11
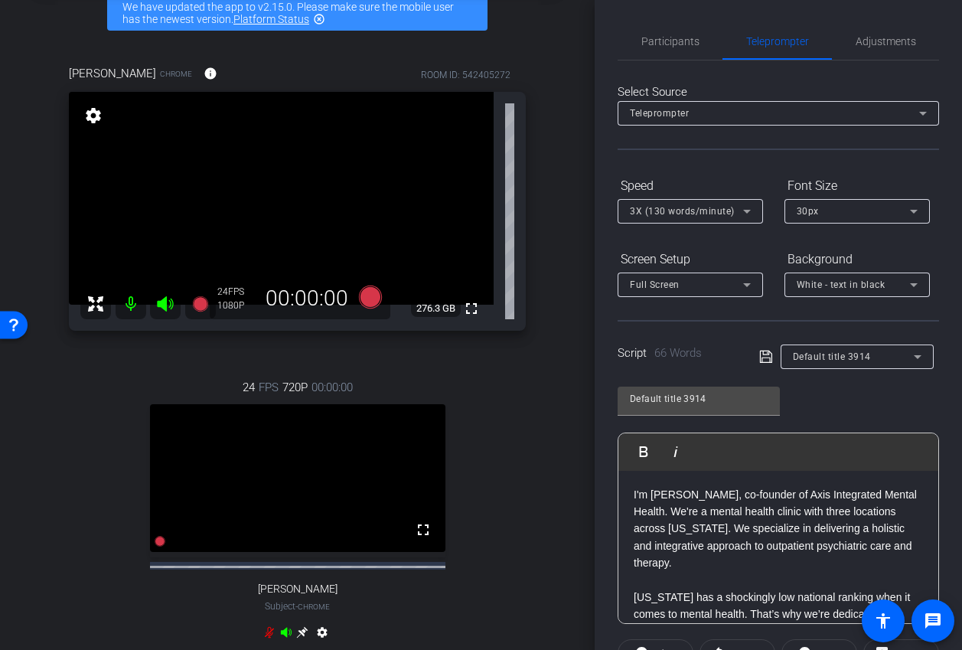
scroll to position [269, 0]
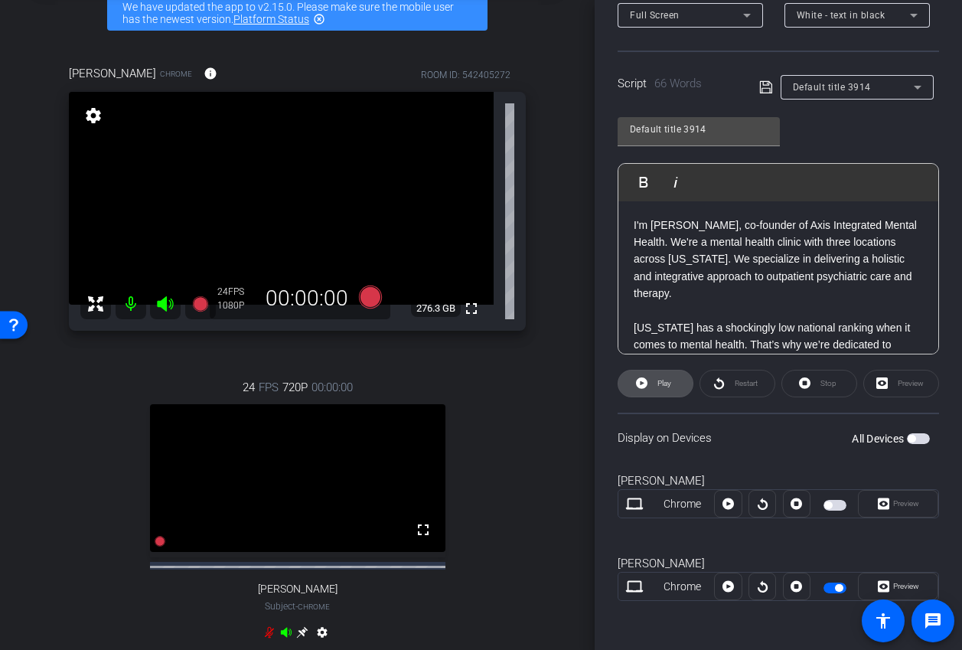
click at [667, 388] on span "Play" at bounding box center [663, 383] width 18 height 21
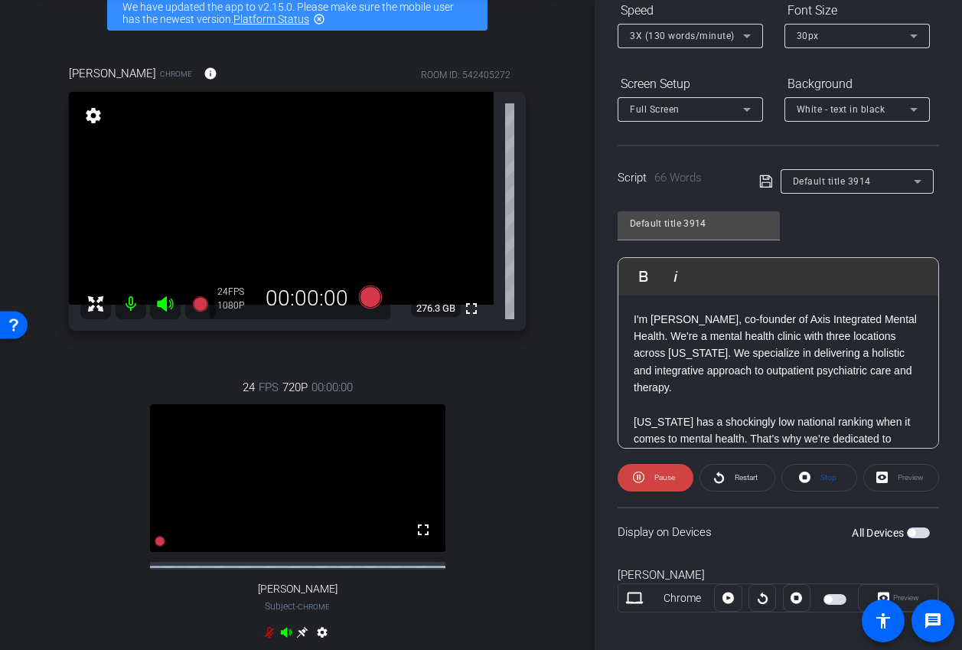
scroll to position [0, 0]
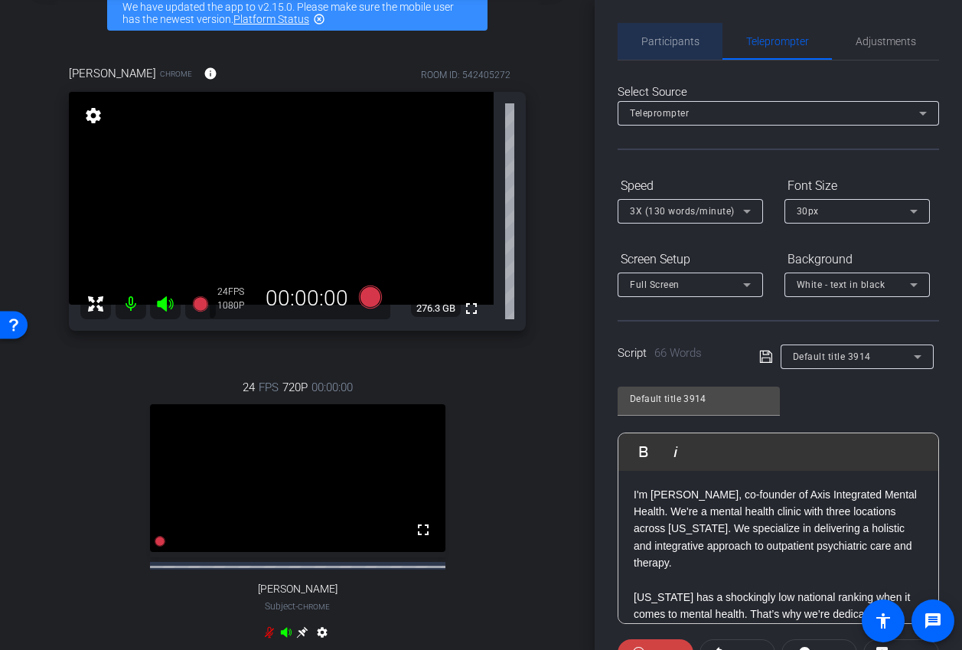
click at [674, 50] on span "Participants" at bounding box center [671, 41] width 58 height 37
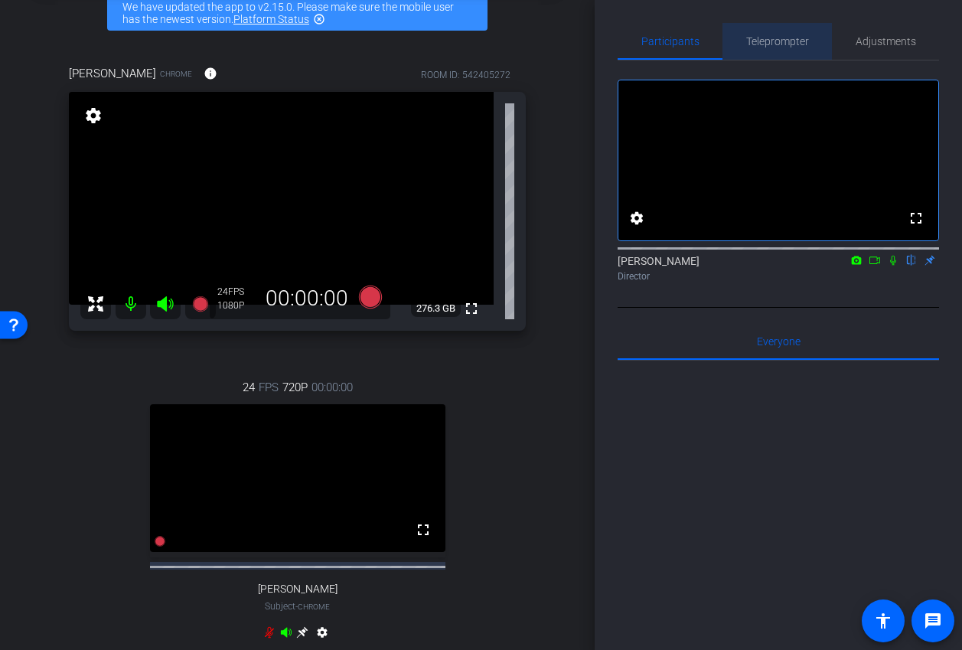
click at [801, 52] on span "Teleprompter" at bounding box center [777, 41] width 63 height 37
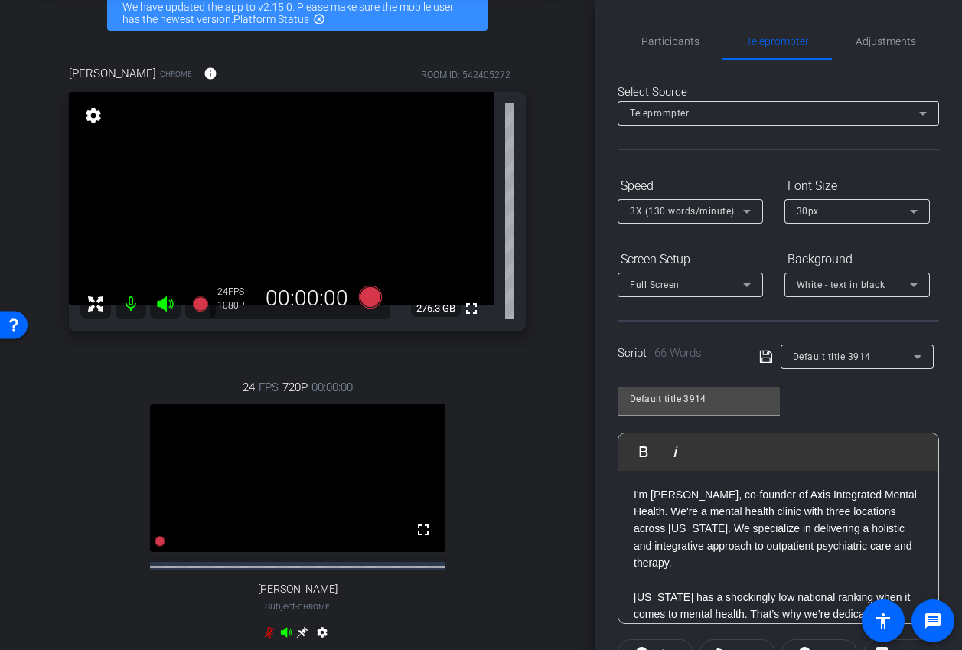
scroll to position [269, 0]
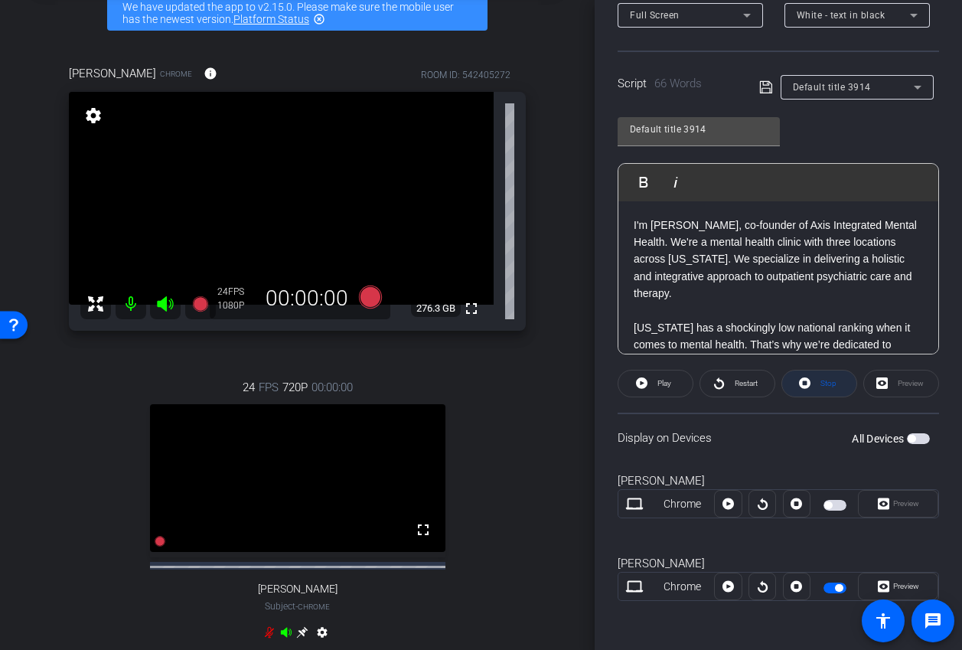
click at [829, 392] on span "Stop" at bounding box center [827, 383] width 20 height 21
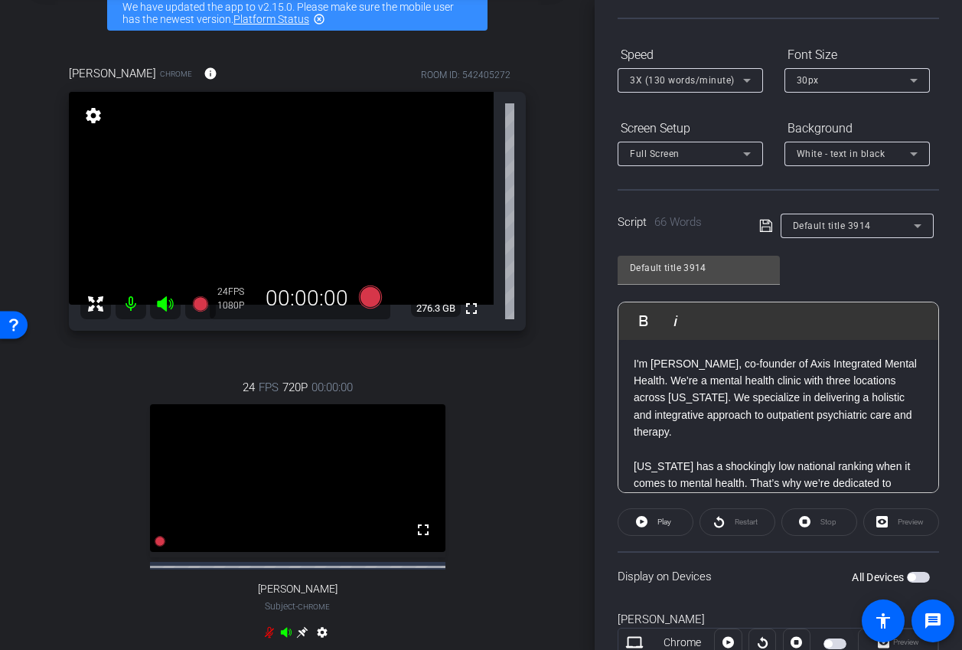
scroll to position [0, 0]
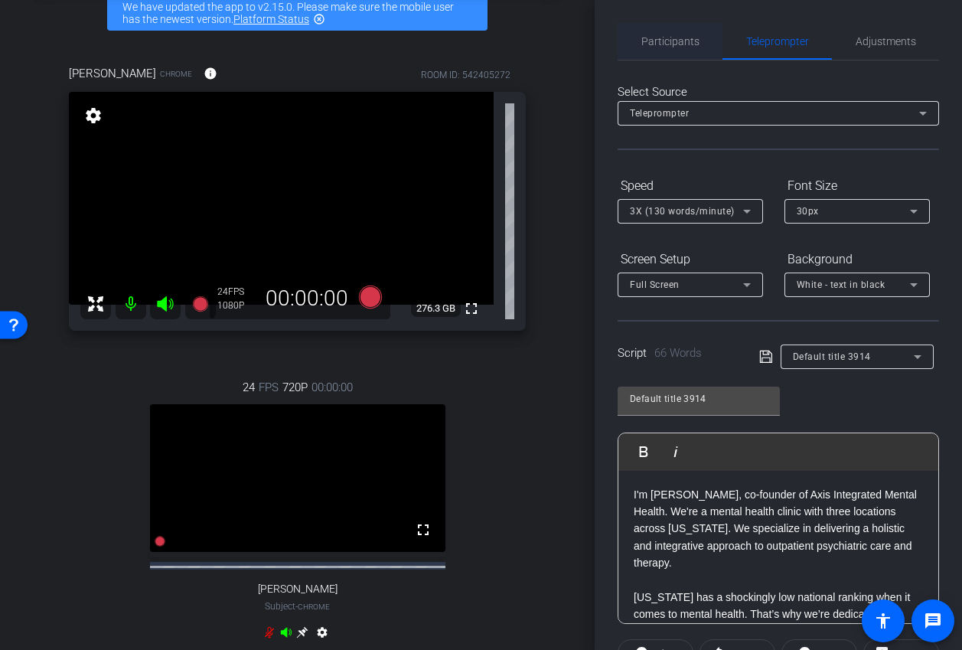
click at [673, 49] on span "Participants" at bounding box center [671, 41] width 58 height 37
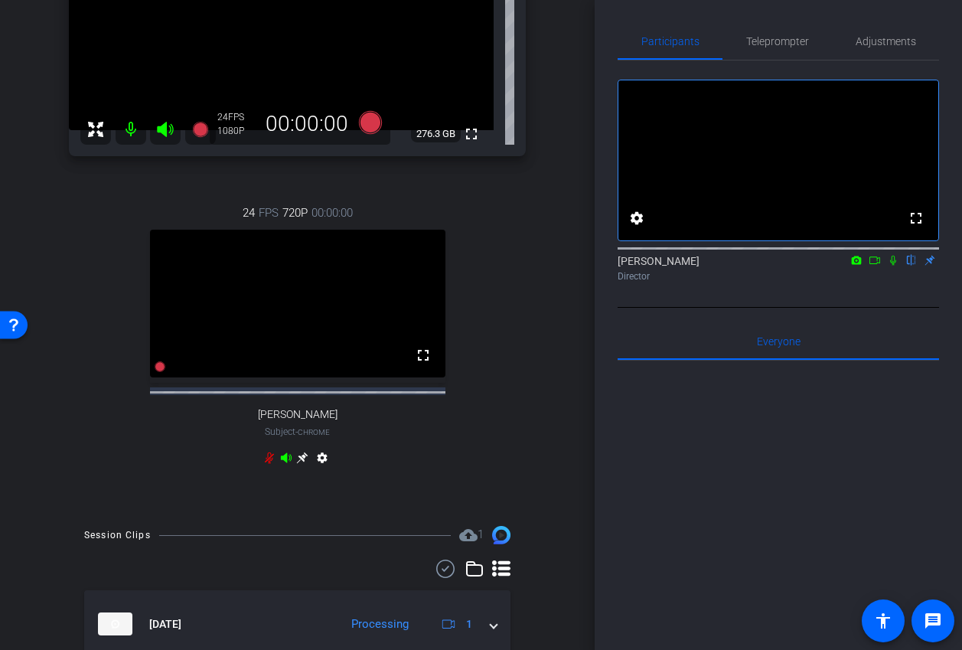
scroll to position [331, 0]
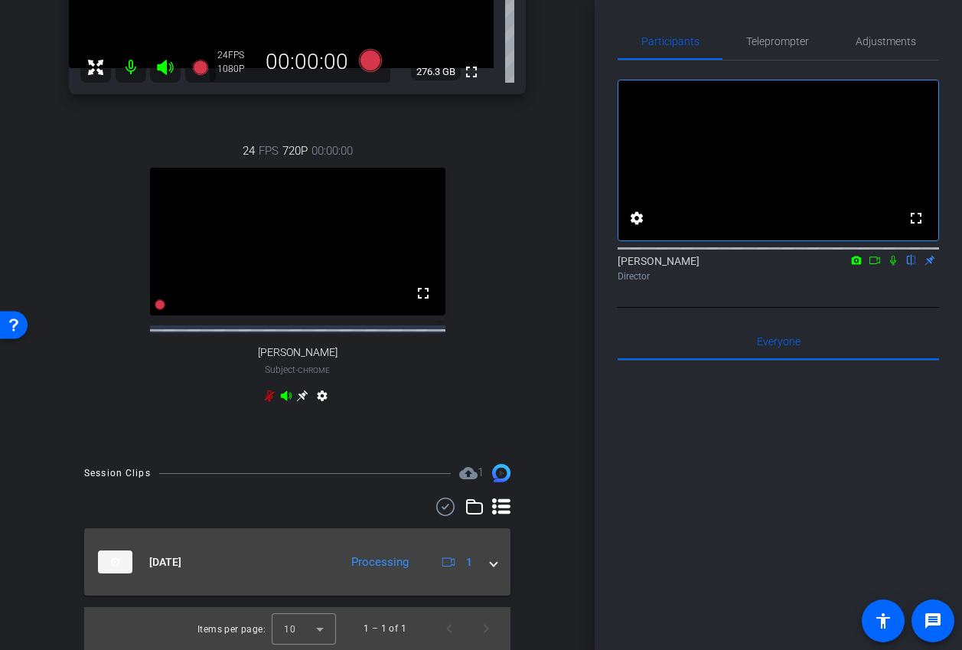
click at [478, 572] on mat-panel-description "Processing 1" at bounding box center [411, 561] width 135 height 23
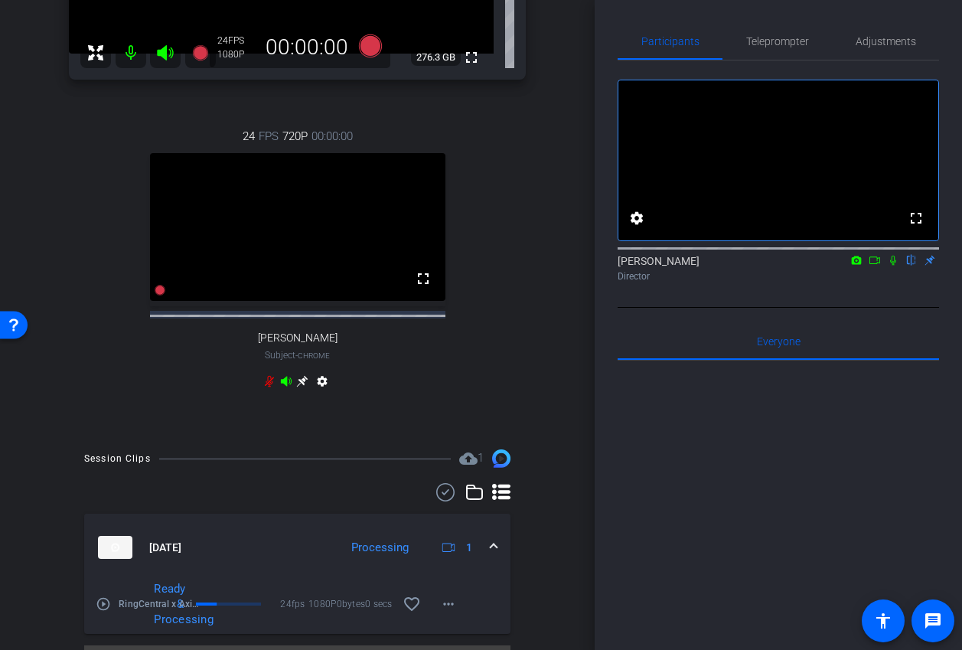
scroll to position [384, 0]
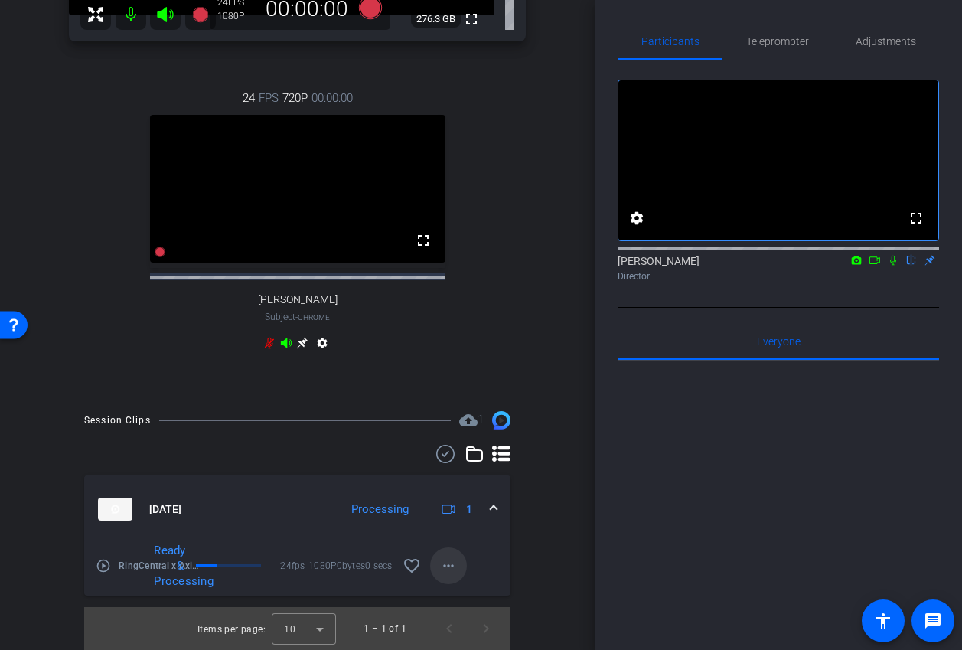
click at [442, 554] on span at bounding box center [448, 565] width 37 height 37
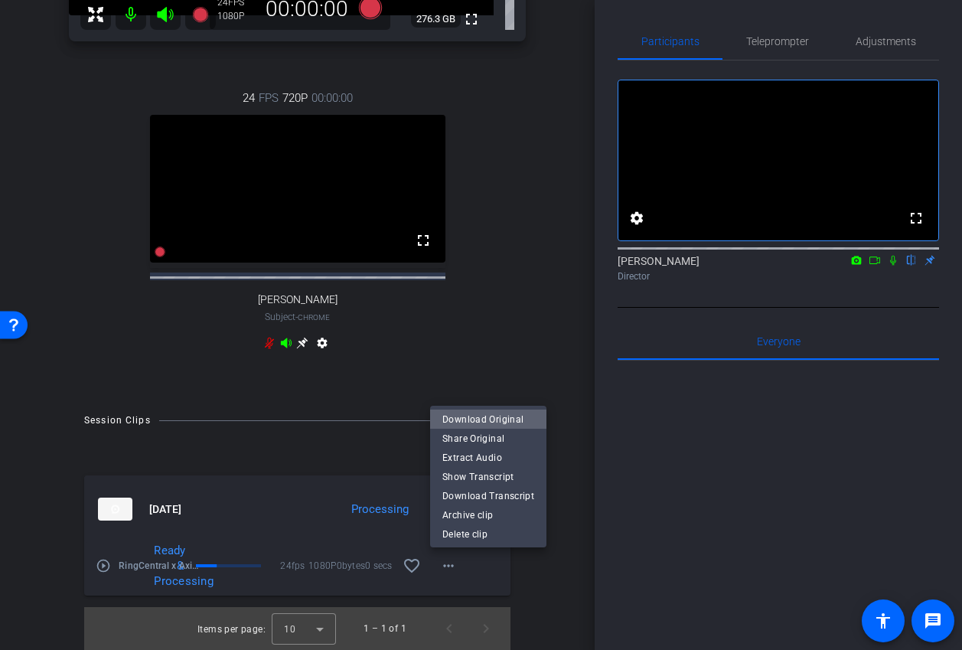
click at [496, 416] on span "Download Original" at bounding box center [489, 419] width 92 height 18
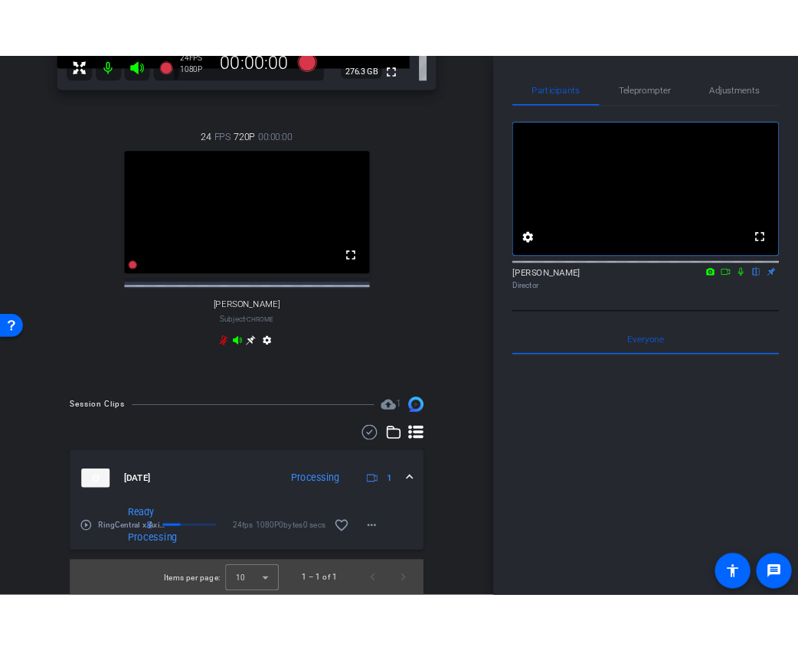
scroll to position [0, 0]
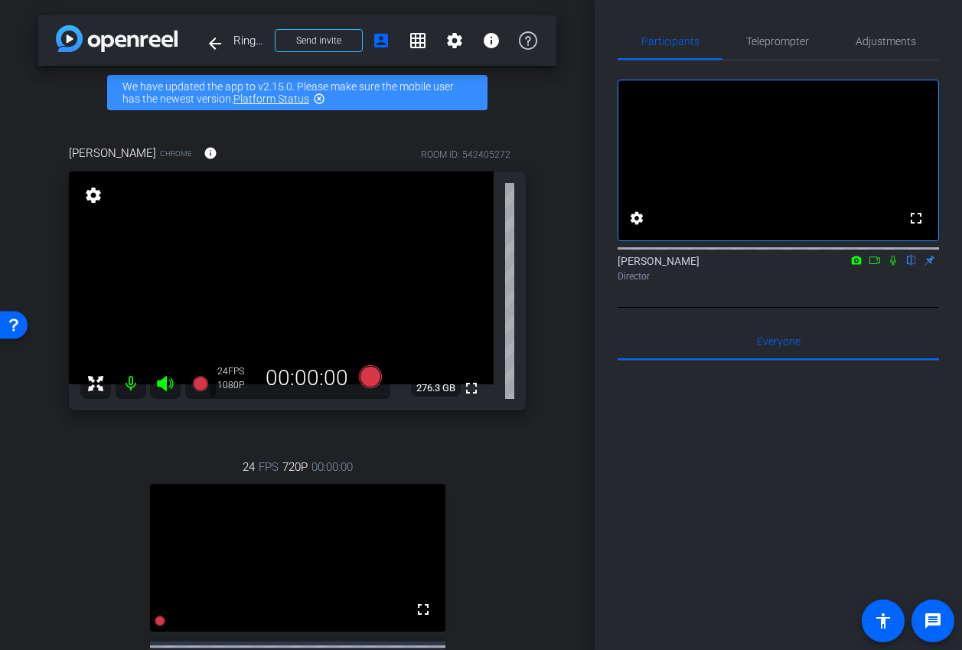
click at [883, 267] on mat-icon at bounding box center [875, 260] width 18 height 14
click at [906, 266] on icon at bounding box center [912, 260] width 12 height 11
click at [911, 266] on icon at bounding box center [912, 260] width 12 height 11
click at [896, 266] on icon at bounding box center [893, 260] width 12 height 11
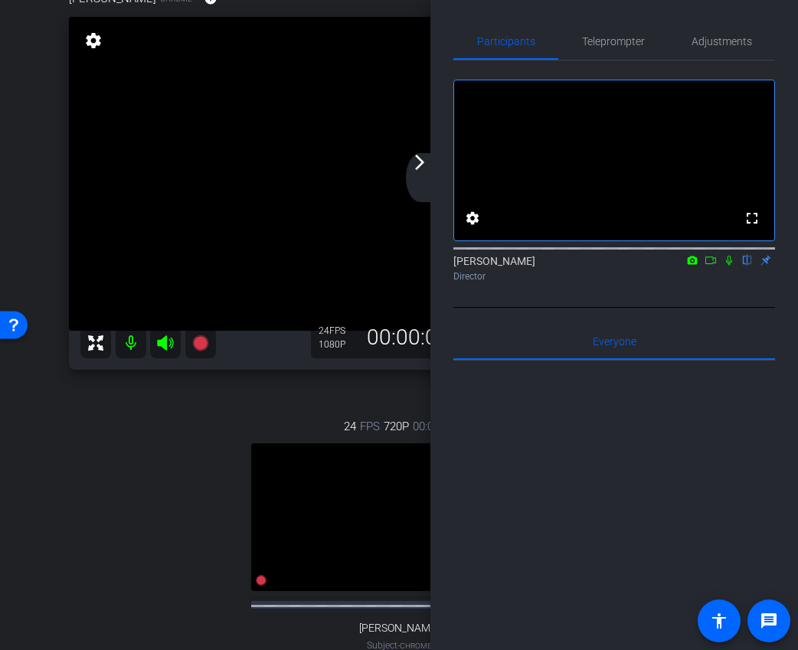
scroll to position [206, 0]
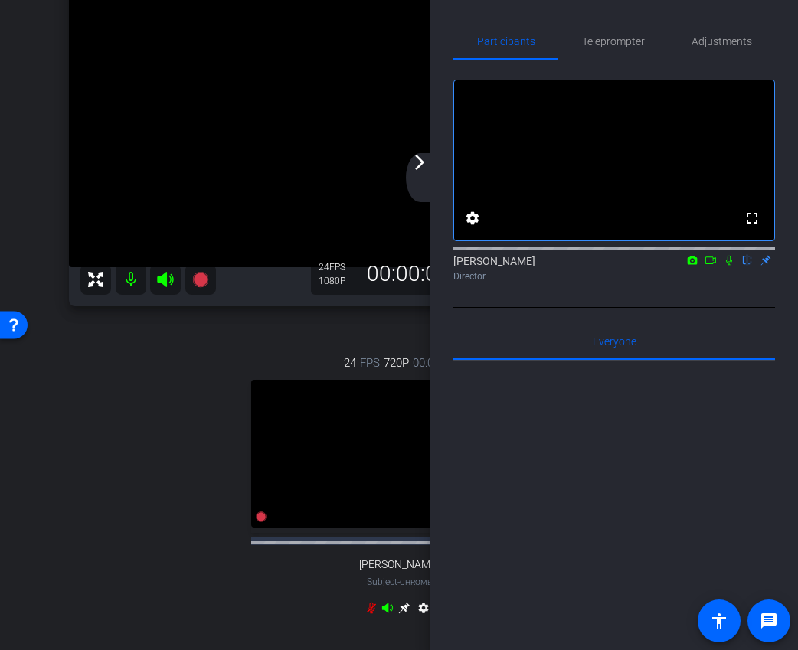
click at [710, 264] on icon at bounding box center [710, 260] width 11 height 8
click at [432, 162] on div "arrow_back_ios_new arrow_forward_ios" at bounding box center [422, 177] width 32 height 49
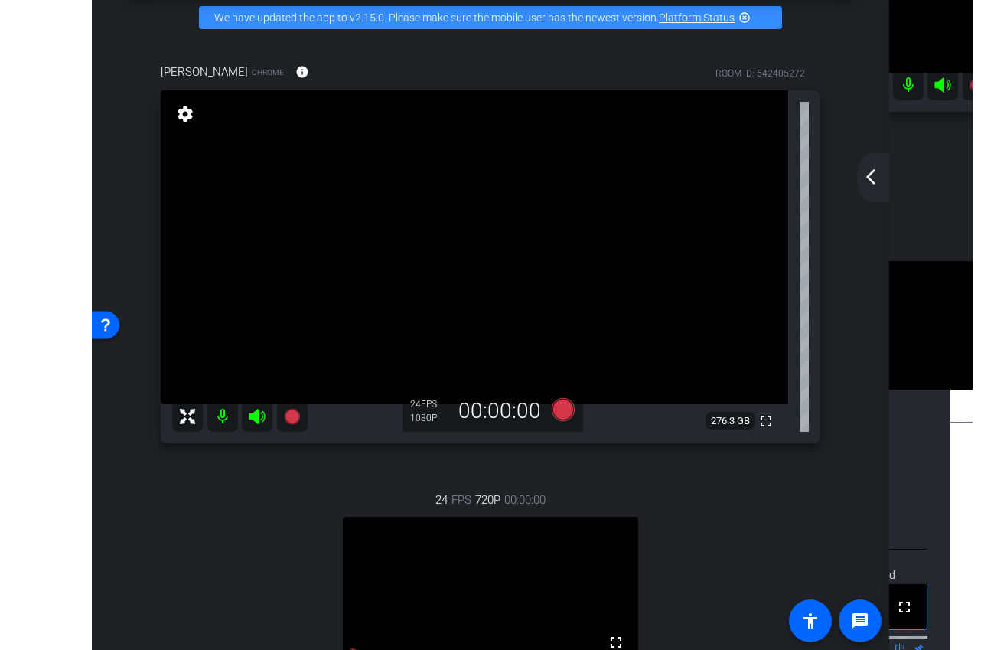
scroll to position [6, 0]
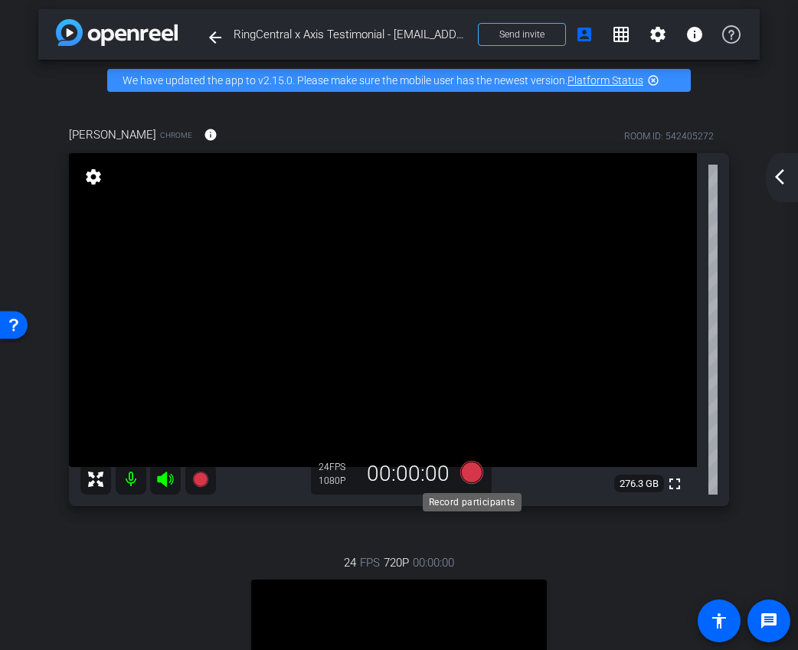
click at [482, 479] on icon at bounding box center [471, 473] width 37 height 28
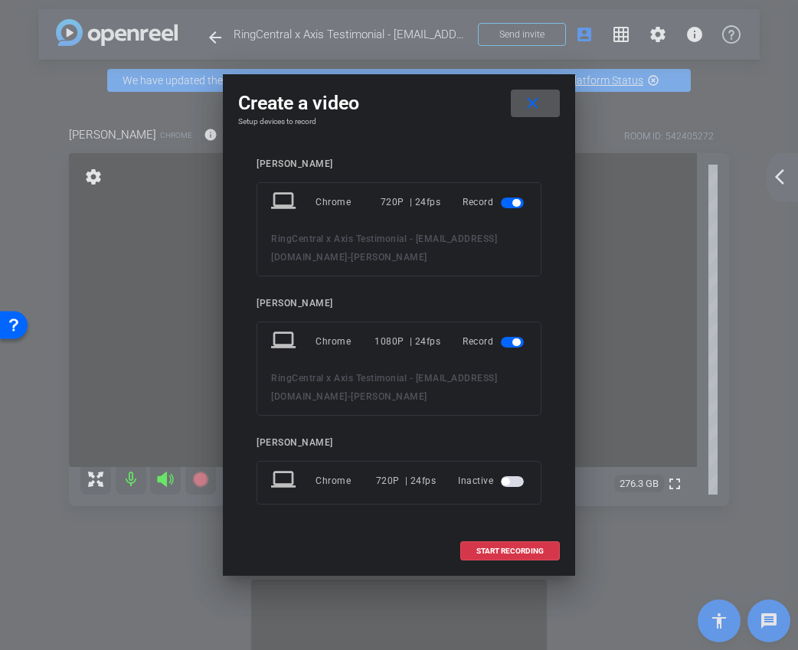
click at [517, 199] on span "button" at bounding box center [516, 203] width 8 height 8
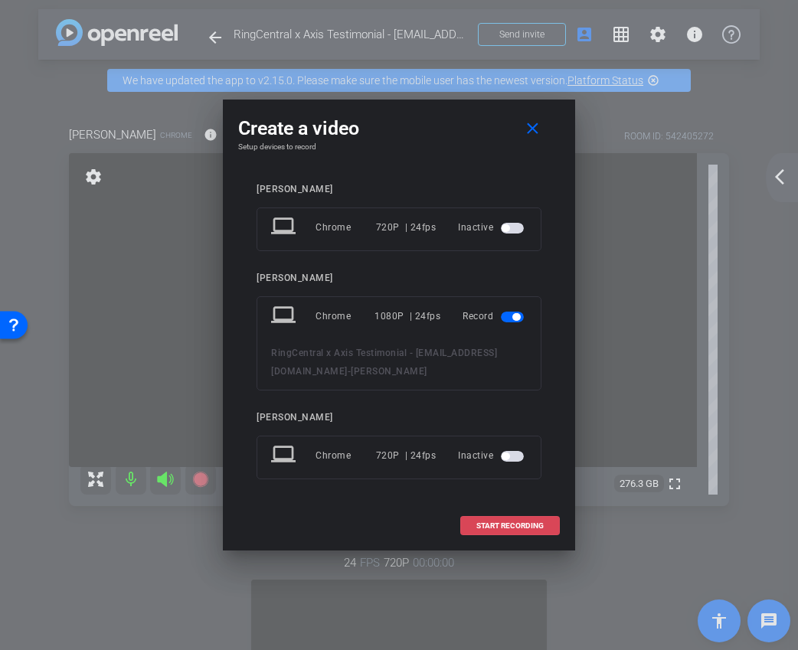
click at [501, 522] on span "START RECORDING" at bounding box center [509, 526] width 67 height 8
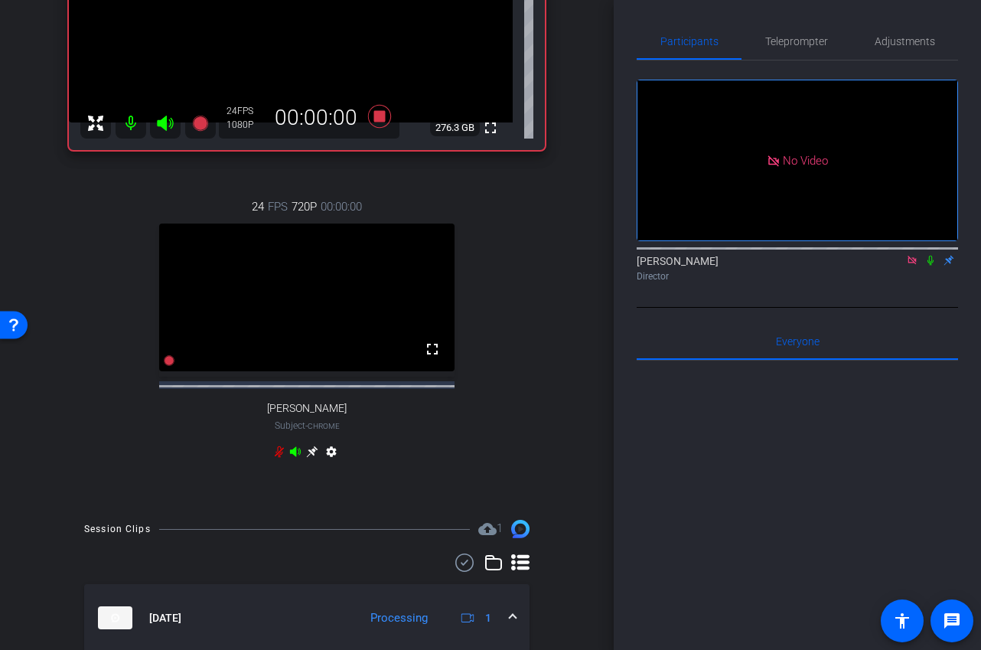
scroll to position [0, 0]
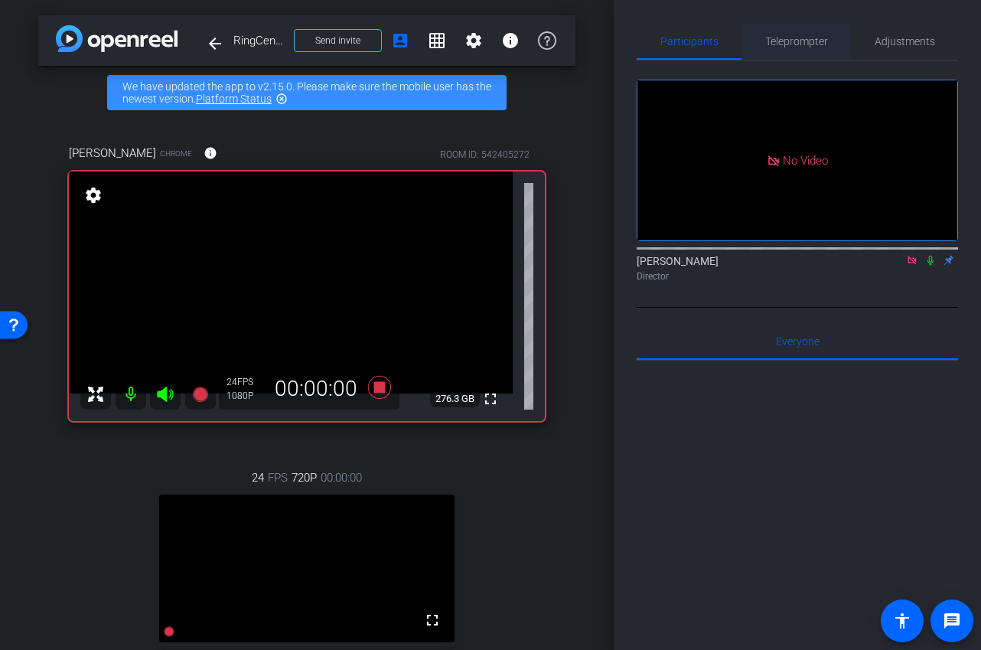
click at [789, 36] on span "Teleprompter" at bounding box center [797, 41] width 63 height 11
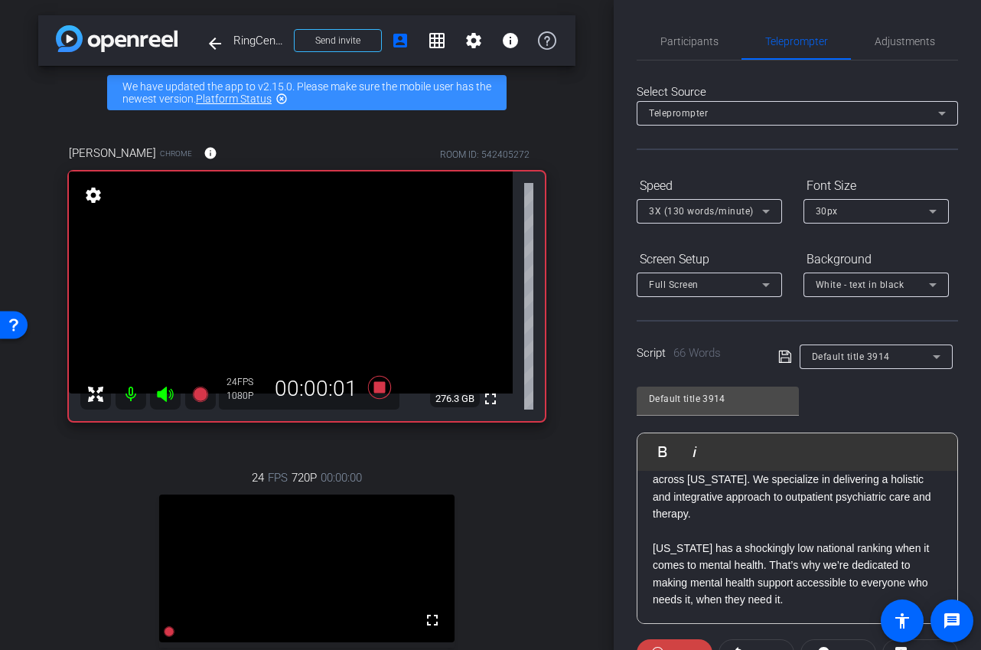
scroll to position [269, 0]
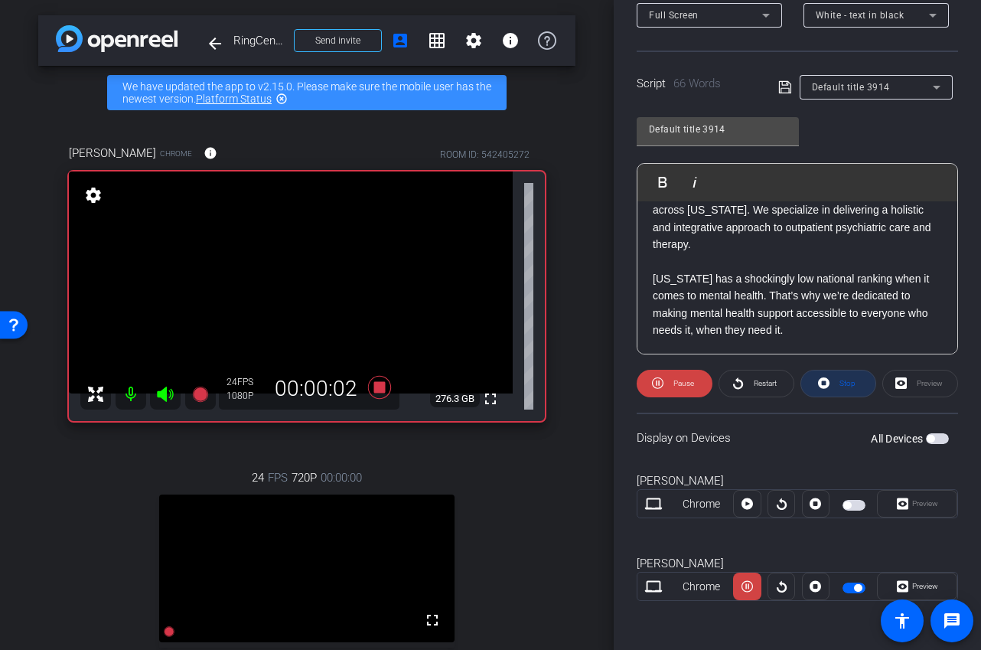
click at [833, 385] on span at bounding box center [839, 383] width 74 height 37
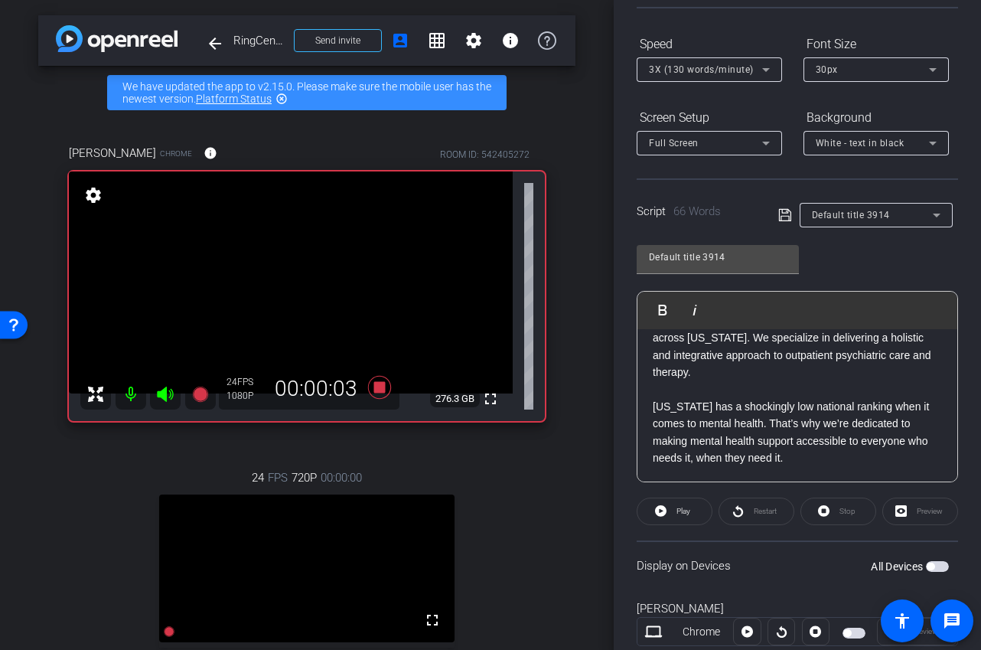
scroll to position [0, 0]
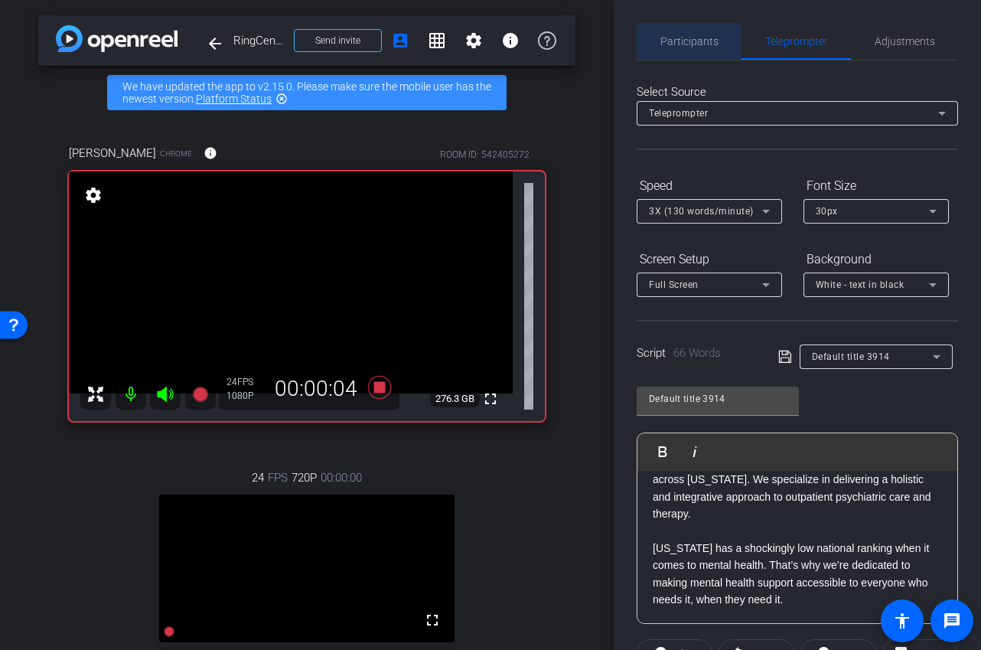
click at [701, 38] on span "Participants" at bounding box center [690, 41] width 58 height 11
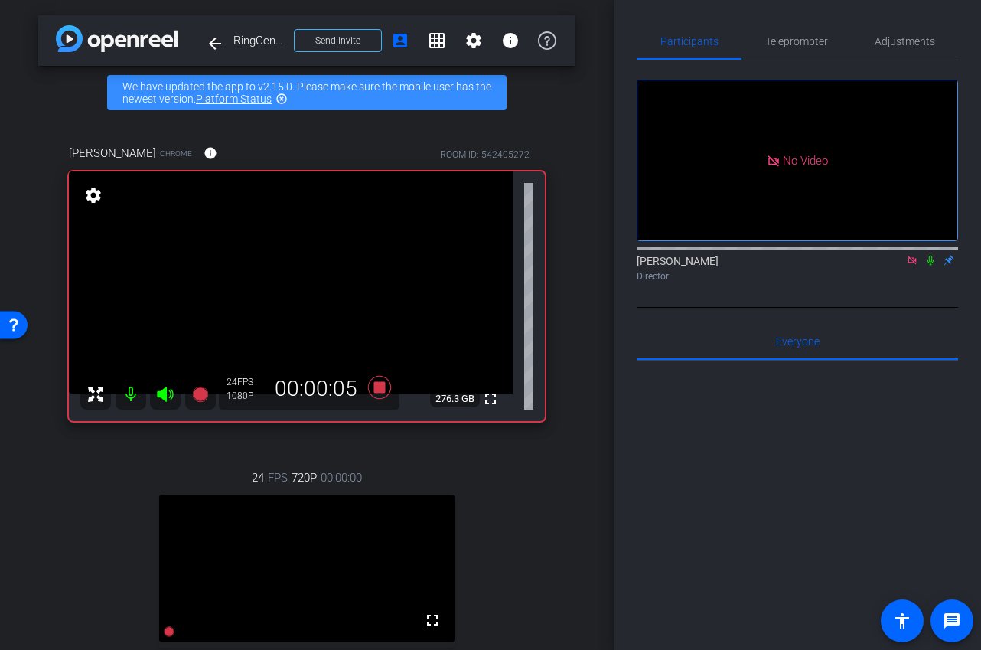
click at [919, 253] on mat-icon at bounding box center [912, 260] width 18 height 14
click at [897, 264] on icon at bounding box center [894, 260] width 11 height 8
click at [785, 43] on span "Teleprompter" at bounding box center [797, 41] width 63 height 11
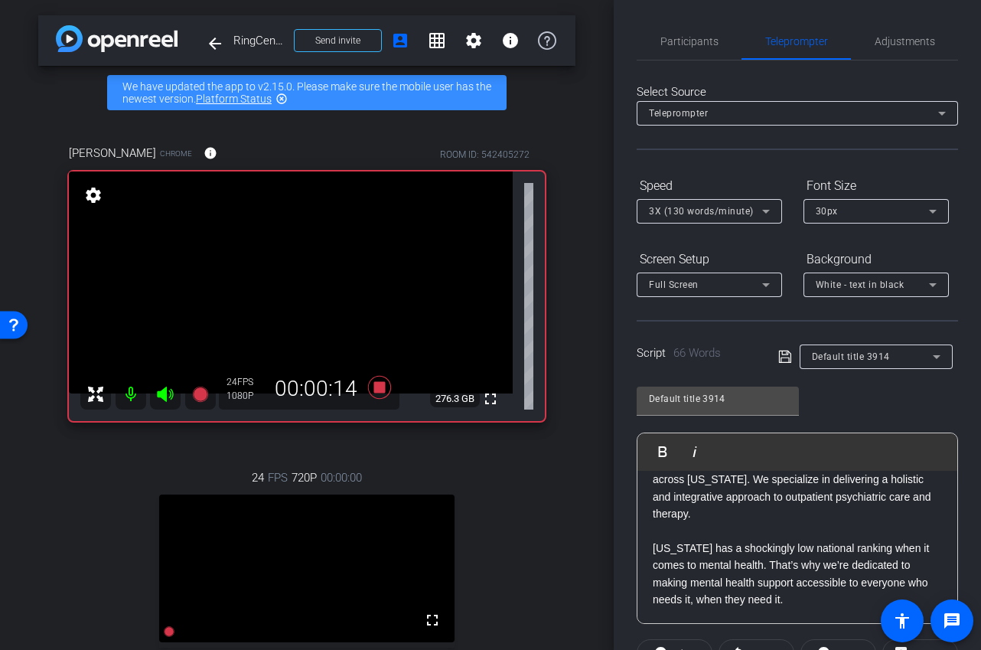
scroll to position [269, 0]
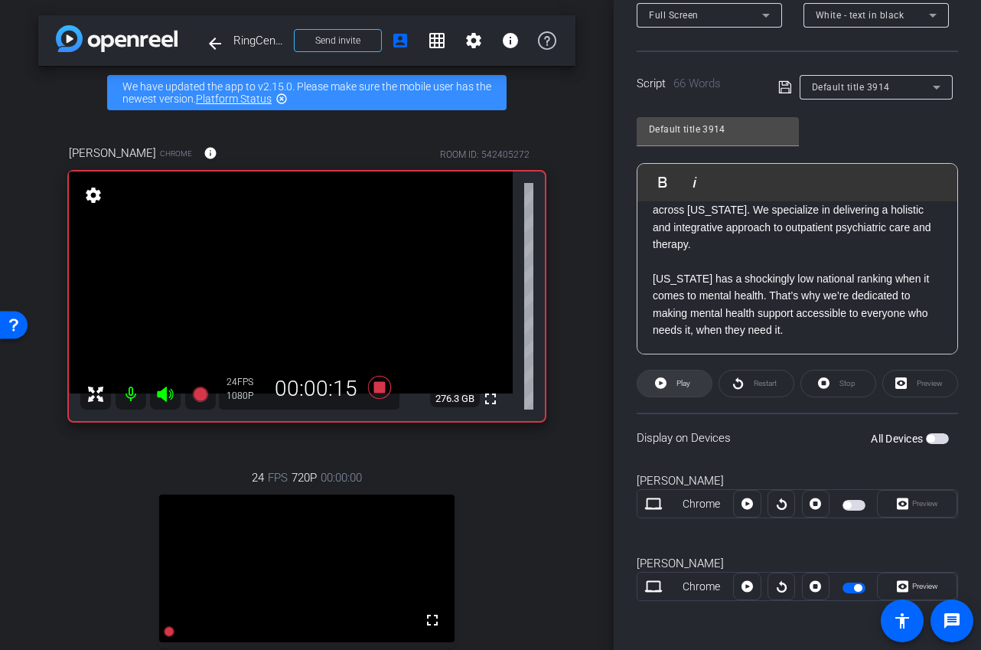
click at [678, 382] on span "Play" at bounding box center [684, 383] width 14 height 8
click at [834, 385] on span at bounding box center [839, 383] width 74 height 37
click at [672, 388] on span at bounding box center [675, 383] width 74 height 37
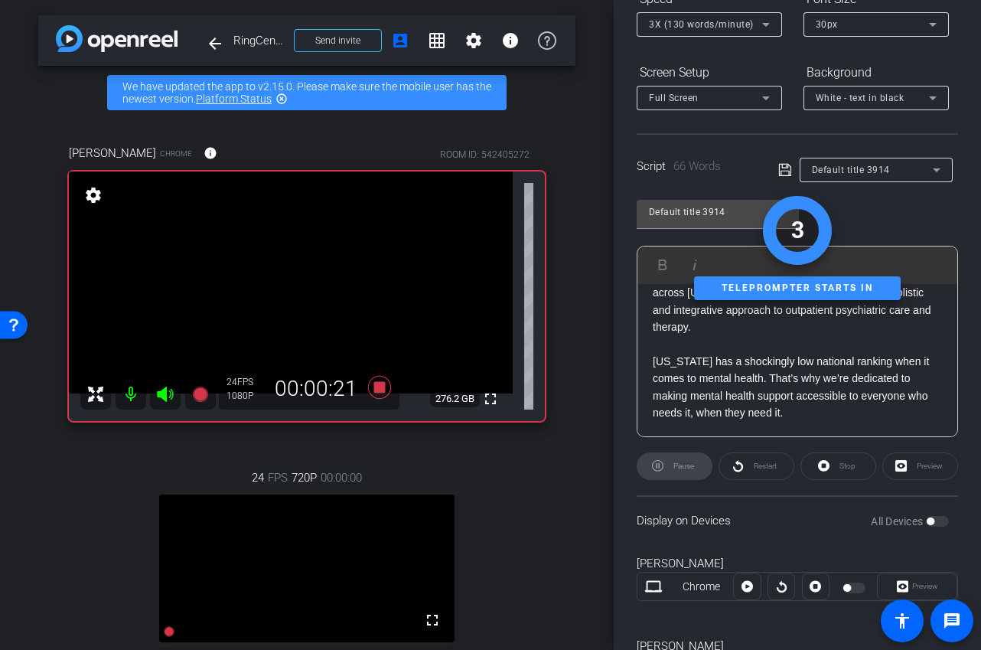
scroll to position [0, 0]
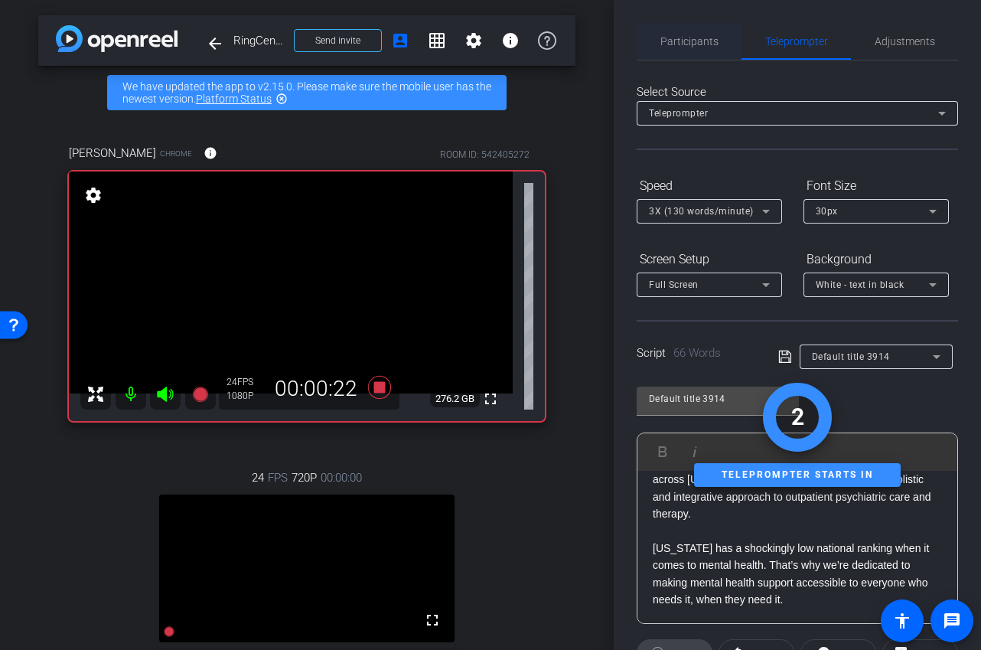
click at [689, 41] on span "Participants" at bounding box center [690, 41] width 58 height 11
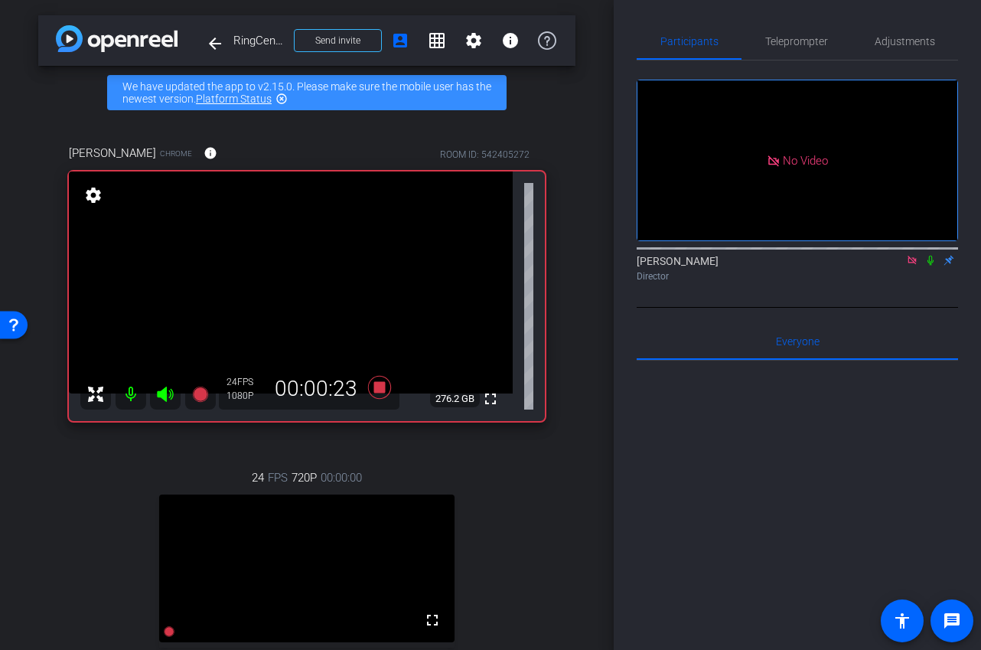
click at [934, 255] on icon at bounding box center [931, 260] width 12 height 11
click at [771, 37] on span "Teleprompter" at bounding box center [797, 41] width 63 height 11
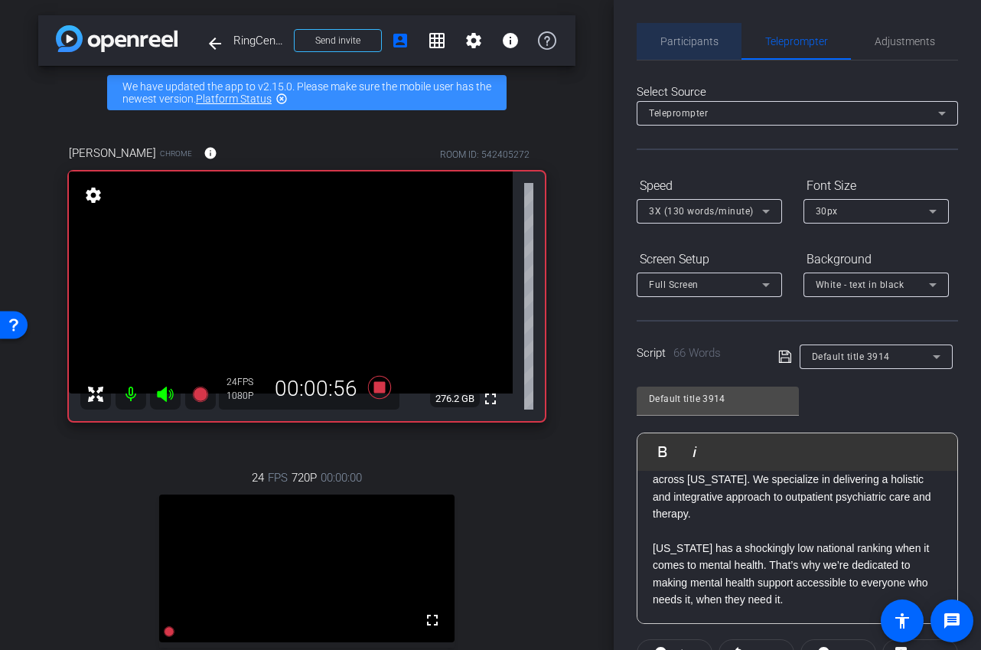
click at [693, 49] on span "Participants" at bounding box center [690, 41] width 58 height 37
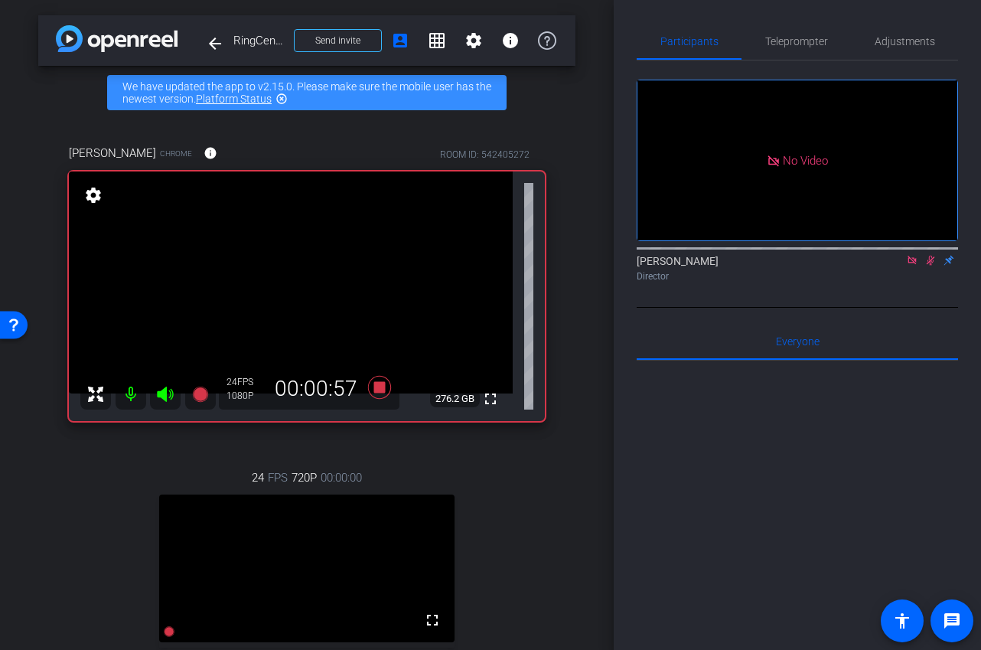
click at [929, 253] on mat-icon at bounding box center [931, 260] width 18 height 14
click at [809, 50] on span "Teleprompter" at bounding box center [797, 41] width 63 height 37
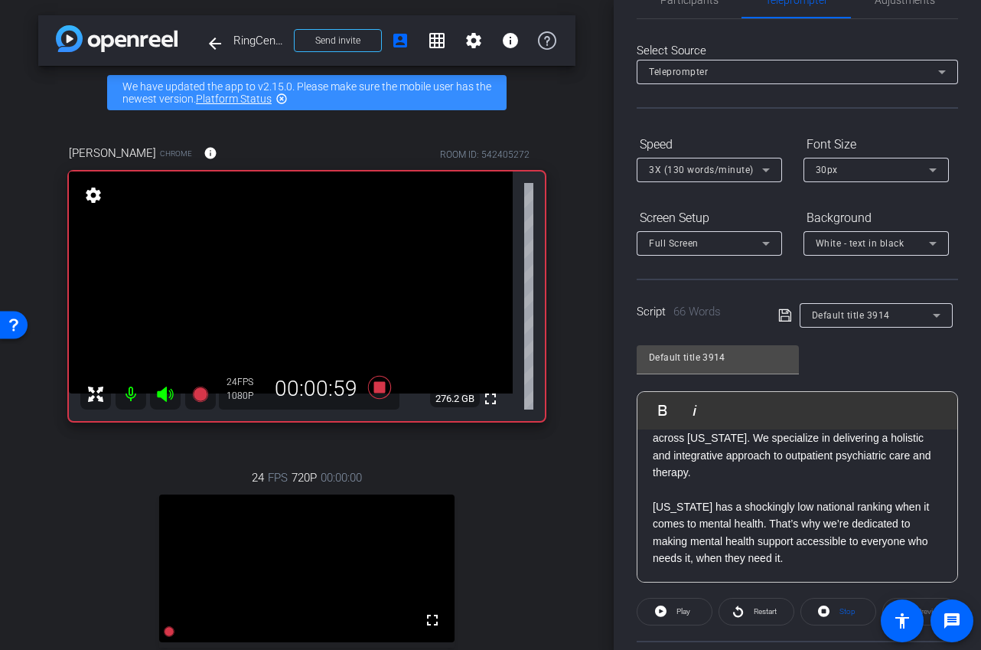
scroll to position [96, 0]
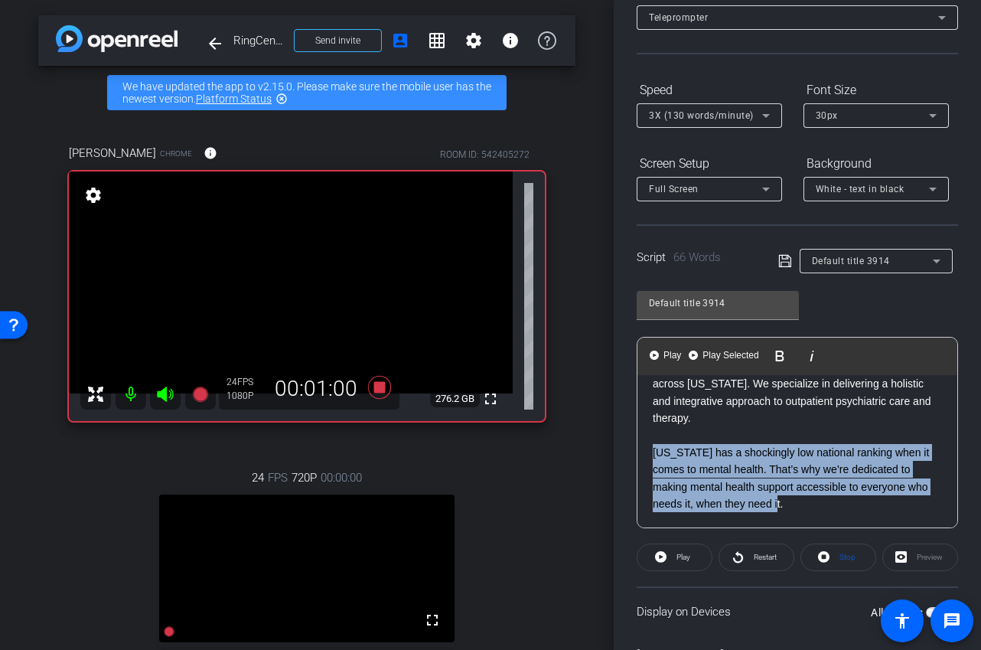
drag, startPoint x: 802, startPoint y: 507, endPoint x: 632, endPoint y: 453, distance: 177.5
click at [632, 453] on div "Participants Teleprompter Adjustments Ariam Eqbe Director Everyone 0 Mark all r…" at bounding box center [797, 325] width 367 height 650
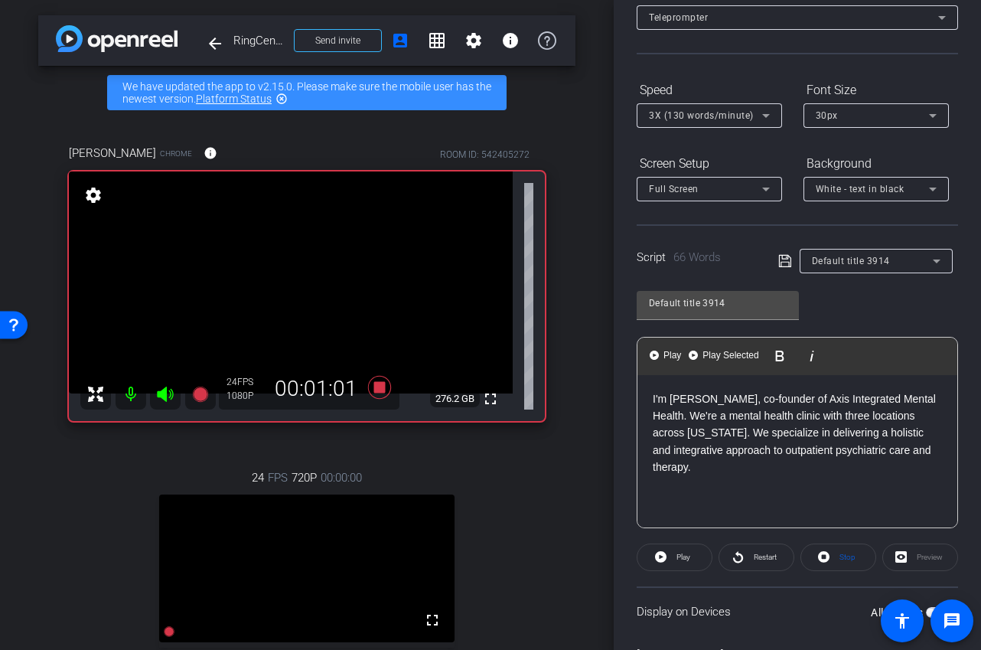
scroll to position [145, 0]
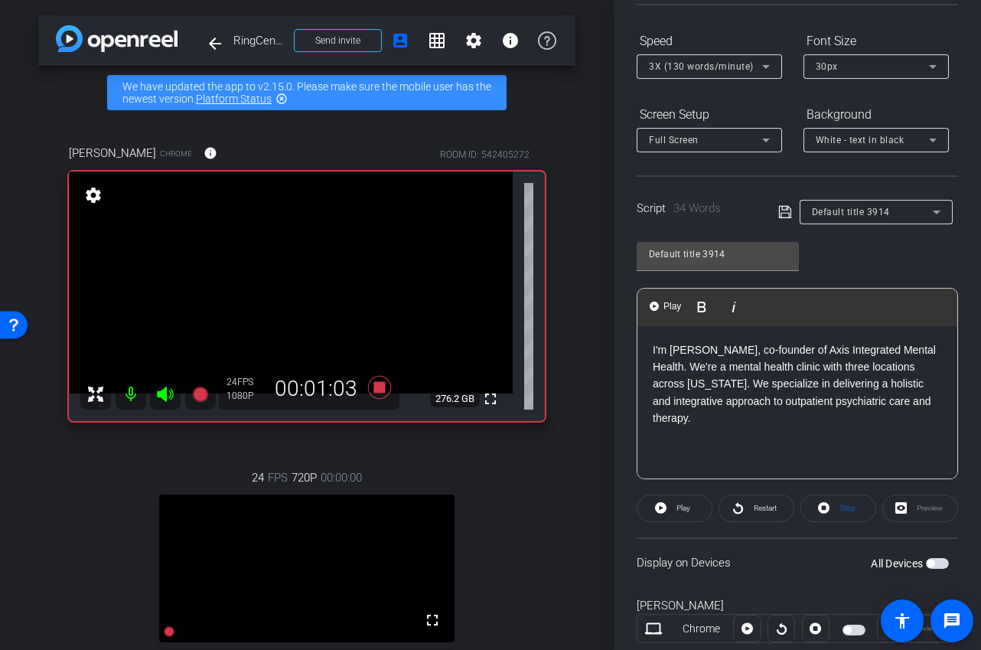
click at [696, 459] on div "I'm Liesl Perez, co-founder of Axis Integrated Mental Health. We're a mental he…" at bounding box center [798, 402] width 320 height 153
click at [684, 512] on span "Play" at bounding box center [684, 508] width 14 height 8
click at [838, 509] on span "Stop" at bounding box center [846, 508] width 20 height 21
click at [680, 511] on span "Play" at bounding box center [684, 508] width 14 height 8
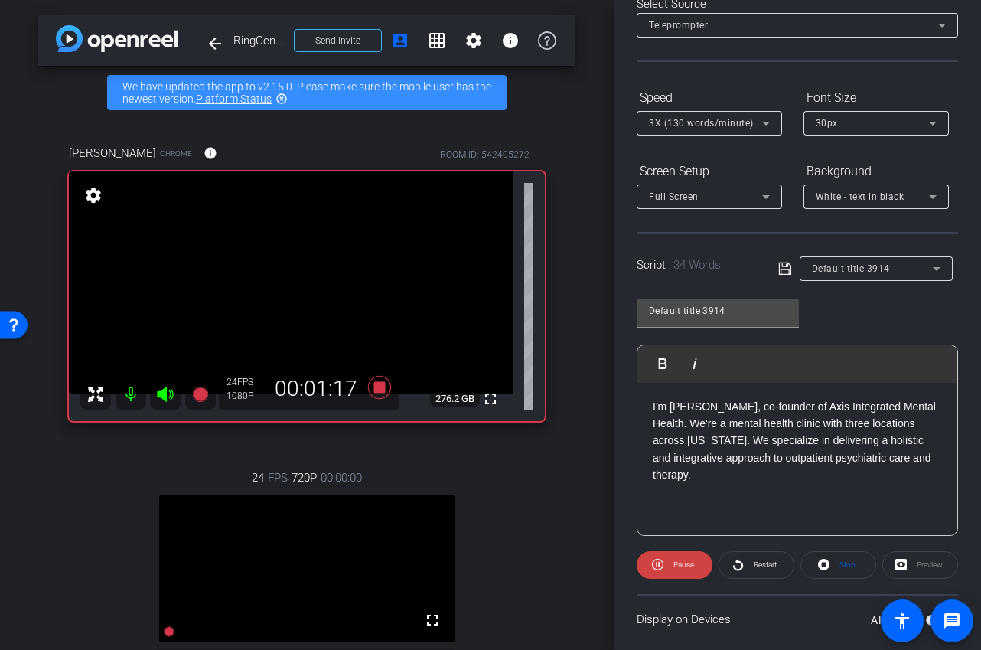
scroll to position [0, 0]
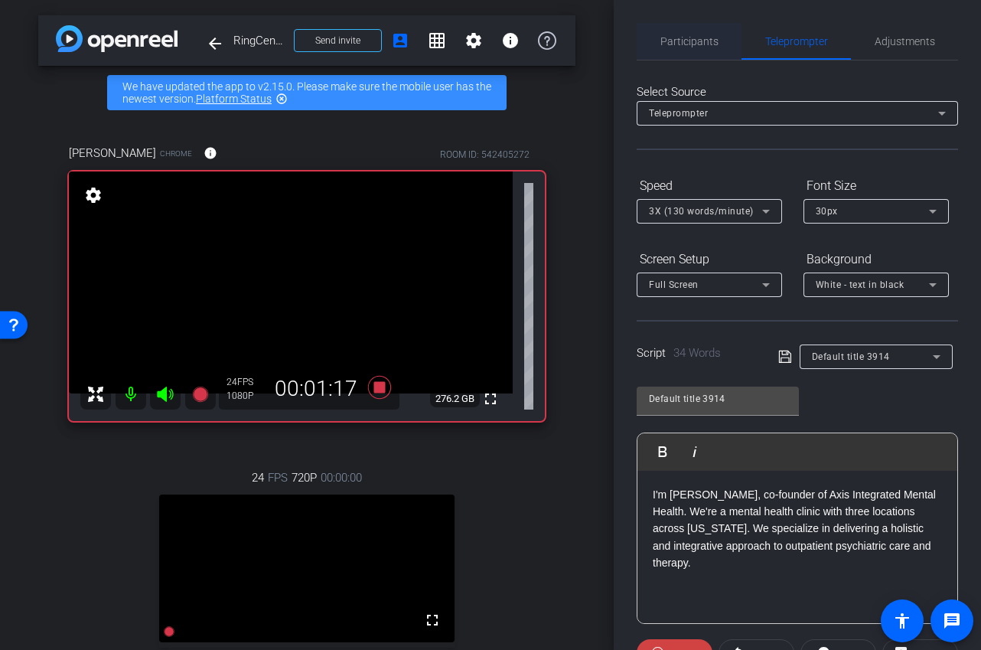
click at [700, 41] on span "Participants" at bounding box center [690, 41] width 58 height 11
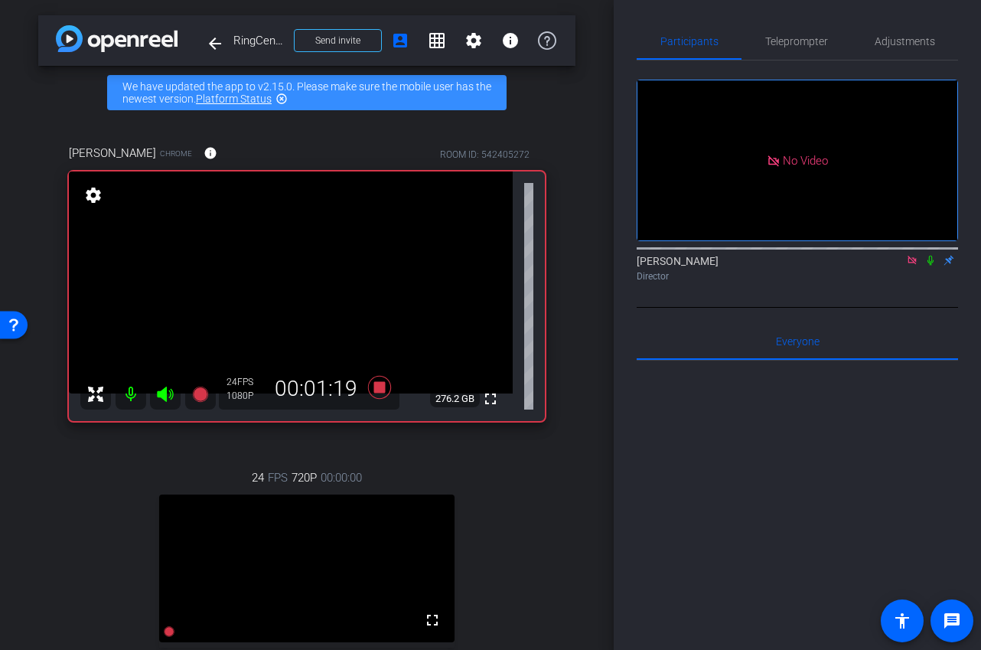
click at [932, 255] on icon at bounding box center [931, 260] width 12 height 11
click at [933, 255] on icon at bounding box center [931, 260] width 12 height 11
click at [801, 46] on span "Teleprompter" at bounding box center [797, 41] width 63 height 11
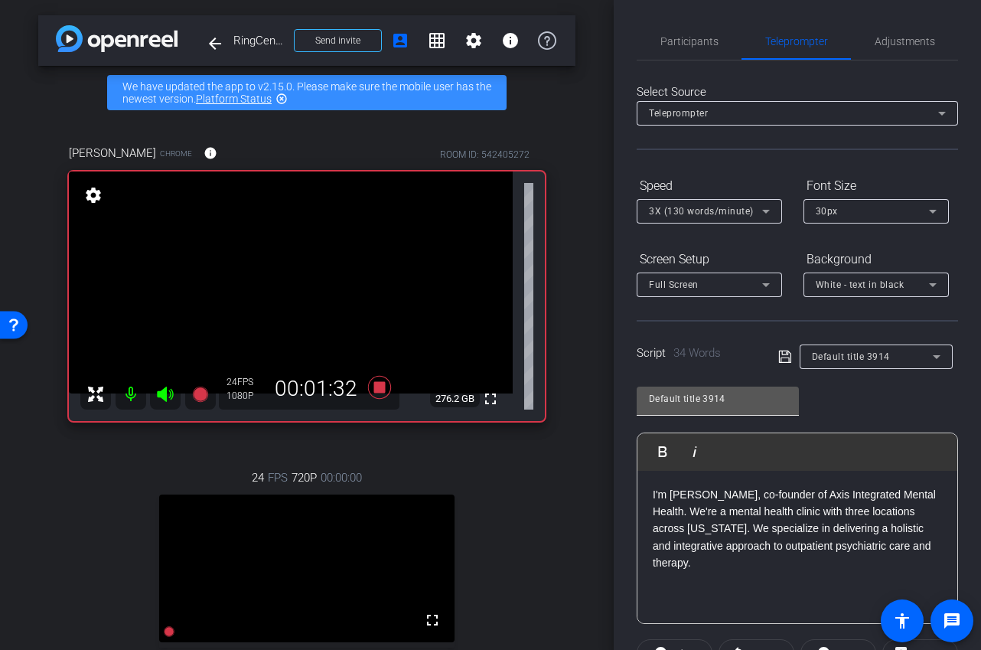
scroll to position [246, 0]
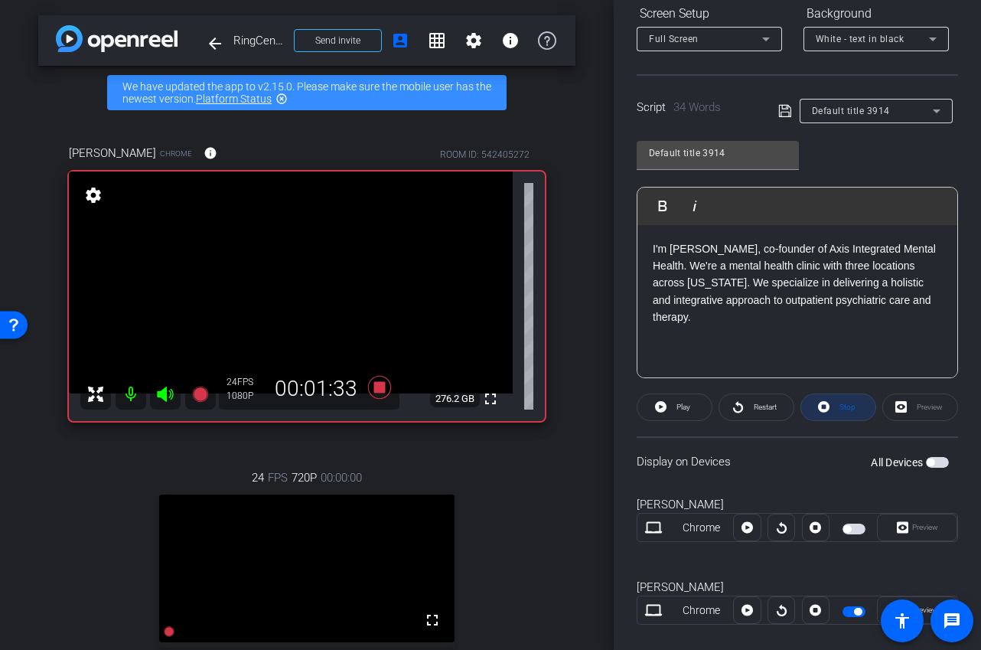
click at [821, 410] on icon at bounding box center [823, 406] width 11 height 11
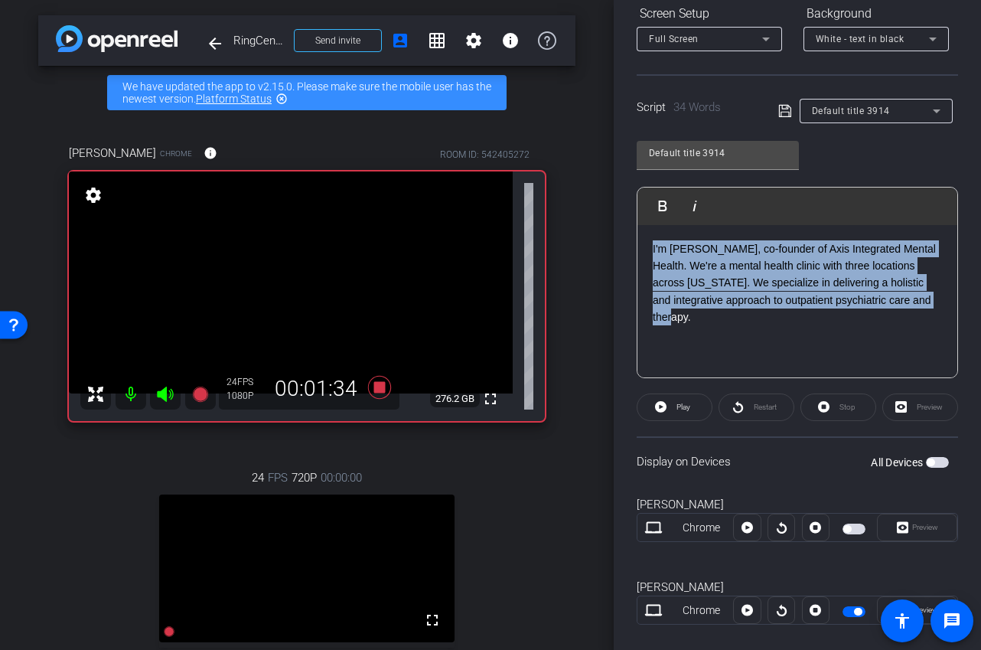
drag, startPoint x: 719, startPoint y: 328, endPoint x: 597, endPoint y: 176, distance: 194.4
click at [597, 176] on div "arrow_back RingCentral x Axis Testimonial - heal@axismh.com Back to project Sen…" at bounding box center [490, 325] width 981 height 650
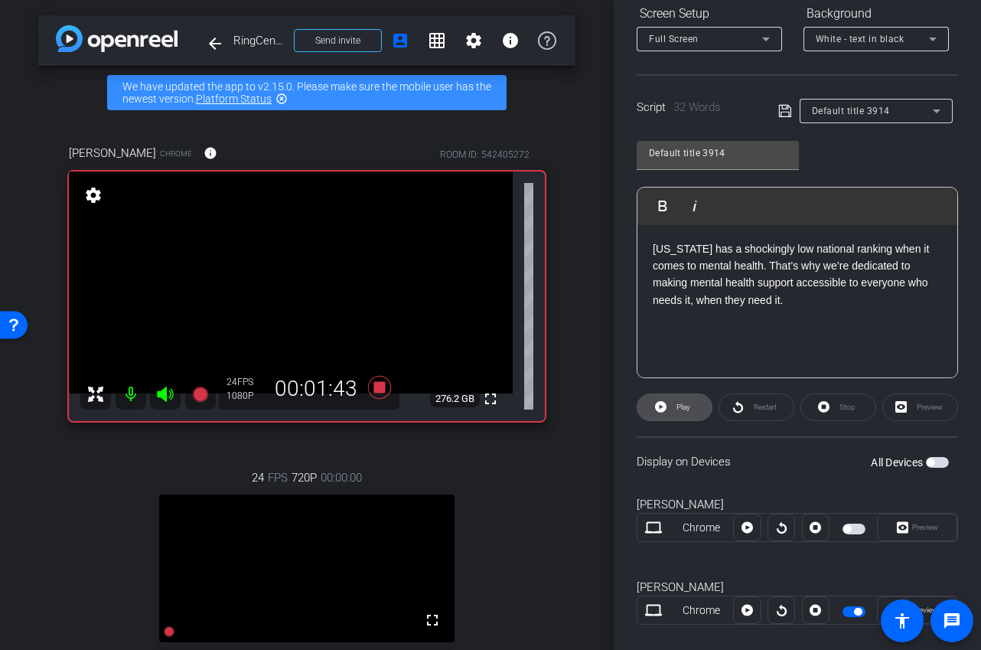
click at [681, 407] on span "Play" at bounding box center [684, 407] width 14 height 8
click at [853, 413] on span "Stop" at bounding box center [846, 407] width 20 height 21
click at [660, 407] on icon at bounding box center [660, 406] width 11 height 19
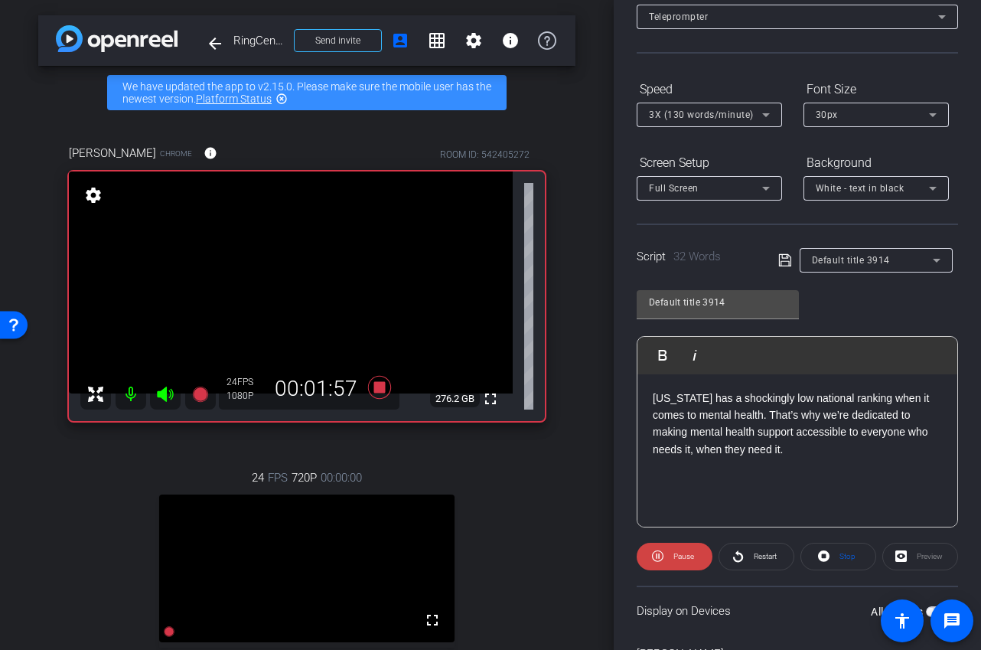
scroll to position [0, 0]
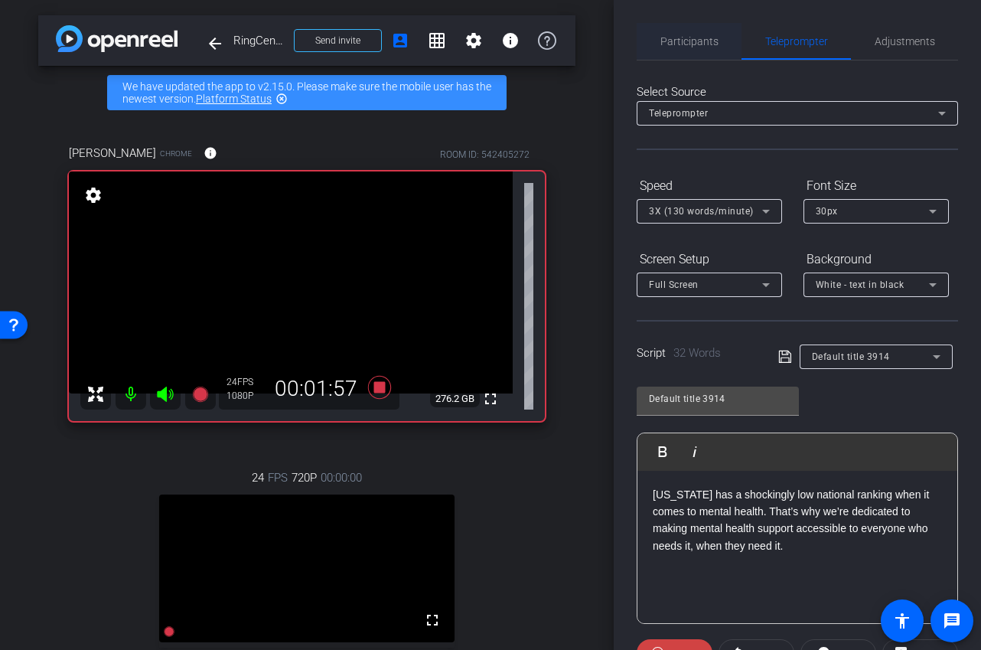
click at [697, 56] on span "Participants" at bounding box center [690, 41] width 58 height 37
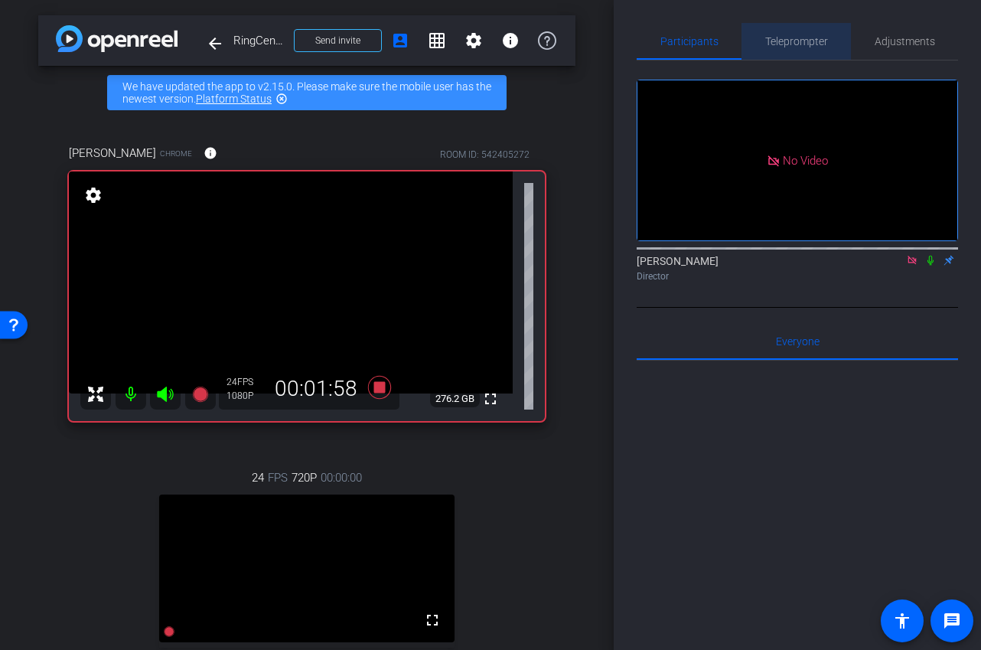
click at [834, 46] on div "Teleprompter" at bounding box center [796, 41] width 109 height 37
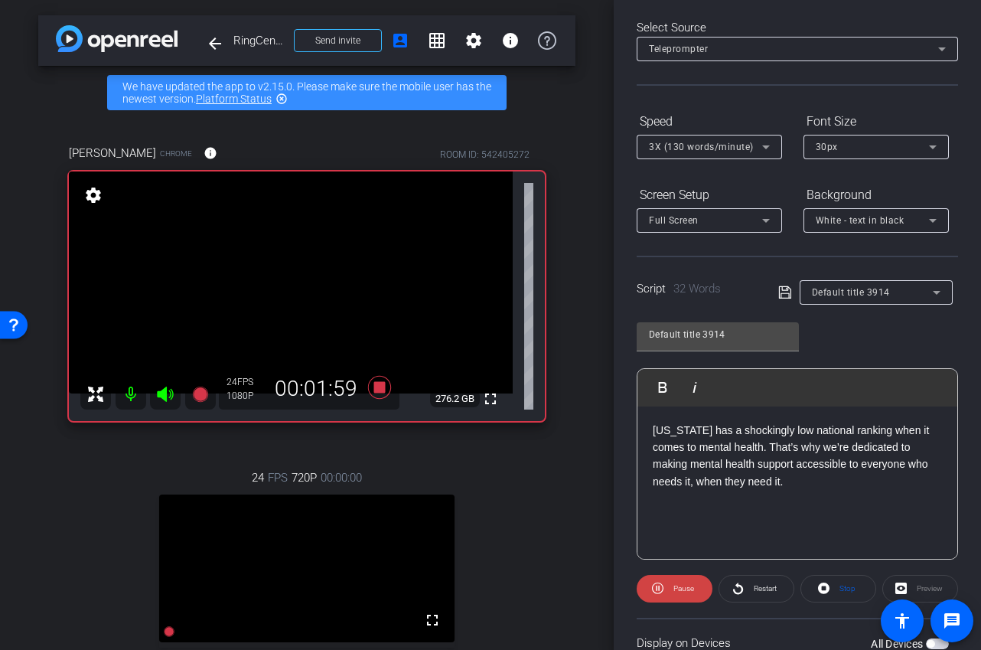
scroll to position [138, 0]
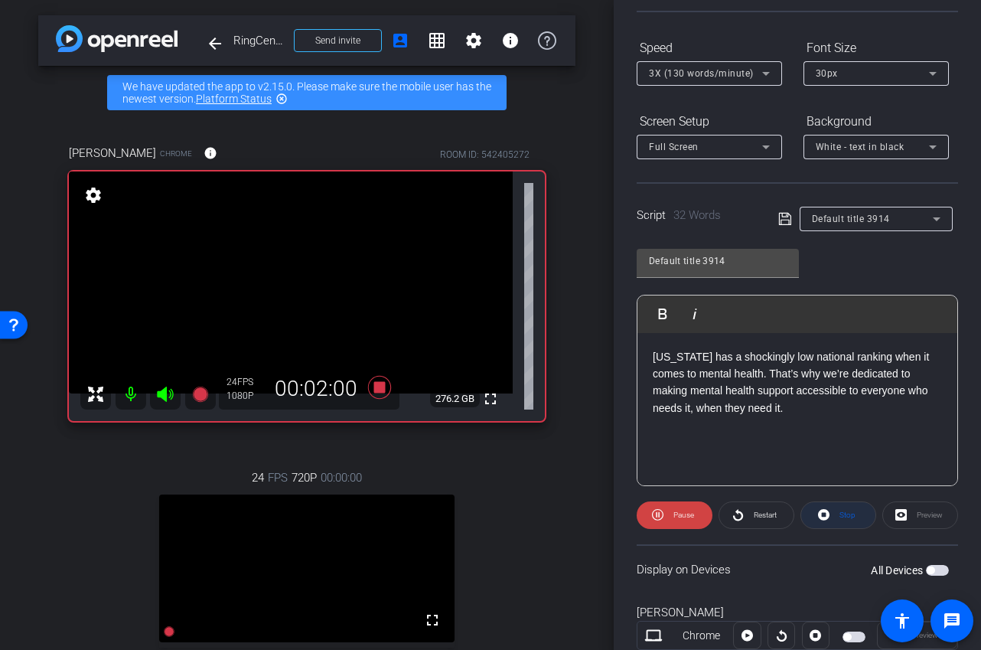
click at [818, 513] on span at bounding box center [839, 515] width 74 height 37
click at [683, 525] on span at bounding box center [675, 515] width 74 height 37
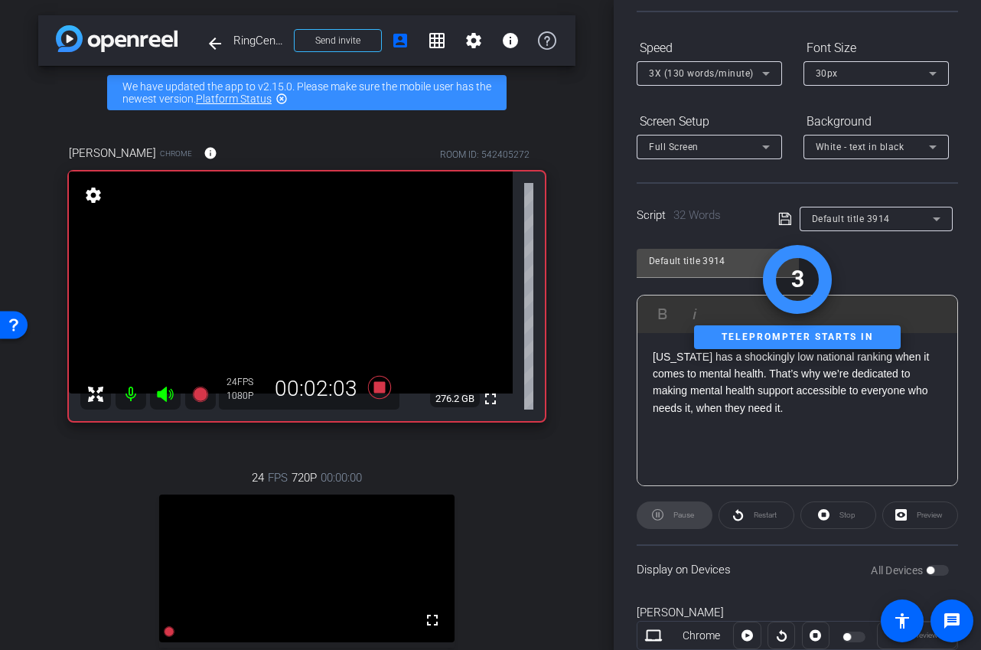
scroll to position [0, 0]
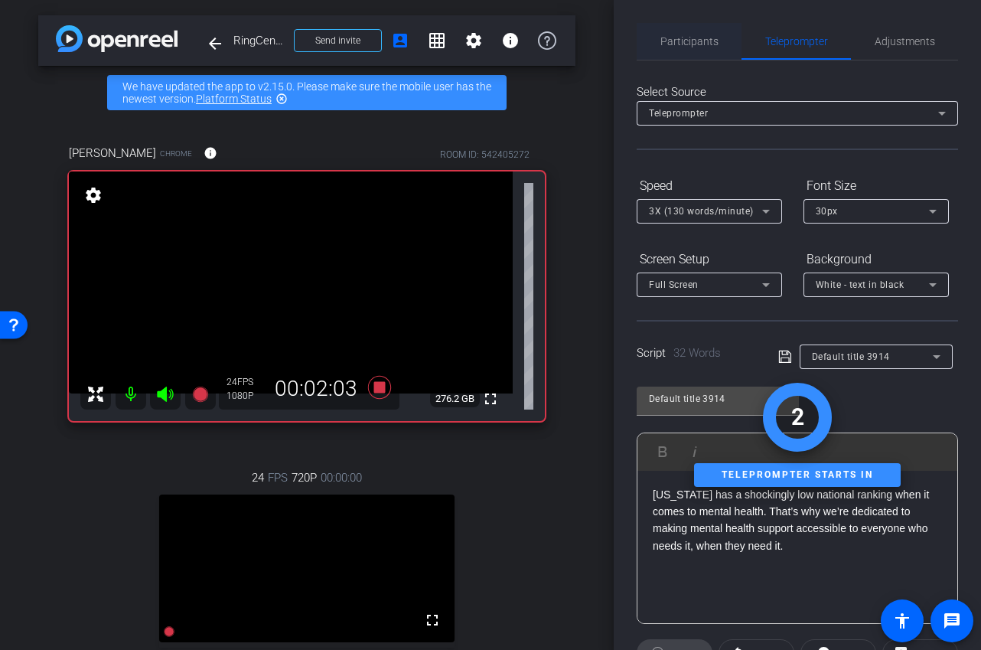
click at [688, 40] on span "Participants" at bounding box center [690, 41] width 58 height 11
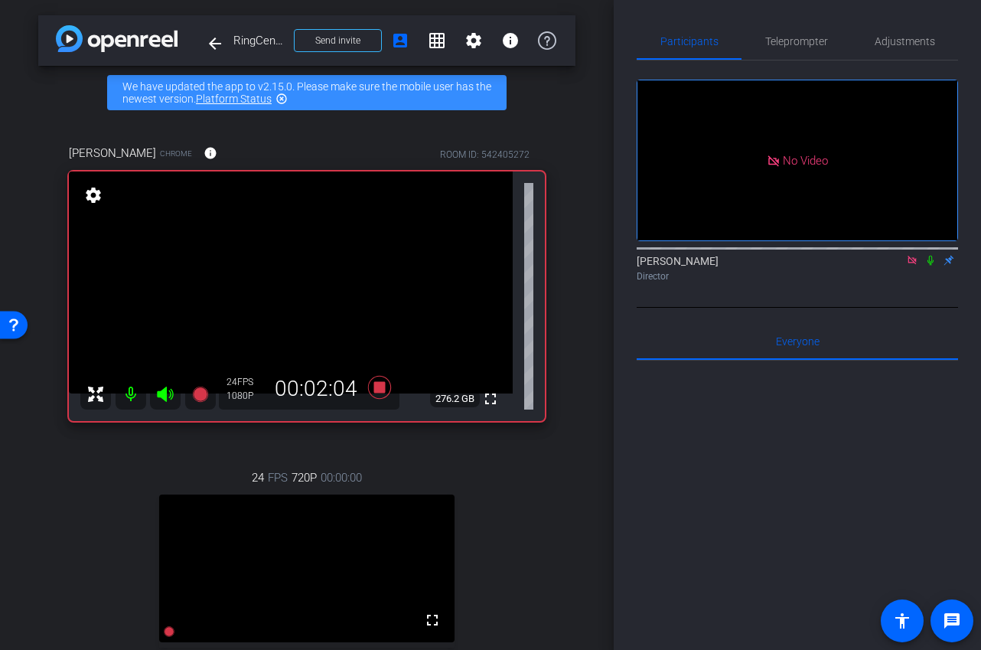
click at [931, 253] on mat-icon at bounding box center [931, 260] width 18 height 14
click at [933, 255] on icon at bounding box center [931, 260] width 12 height 11
click at [781, 52] on span "Teleprompter" at bounding box center [797, 41] width 63 height 37
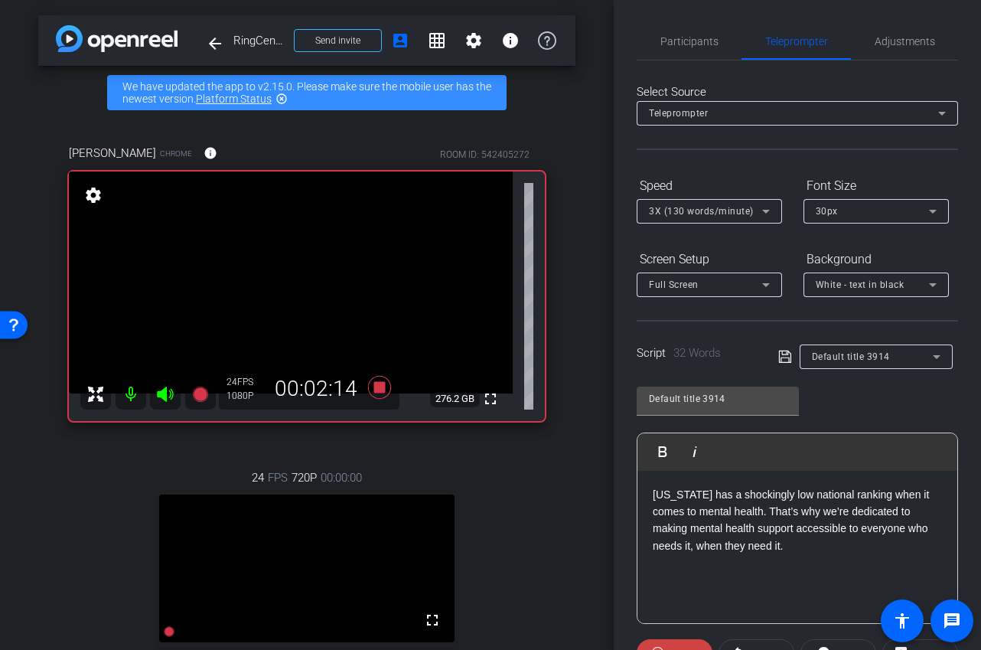
scroll to position [269, 0]
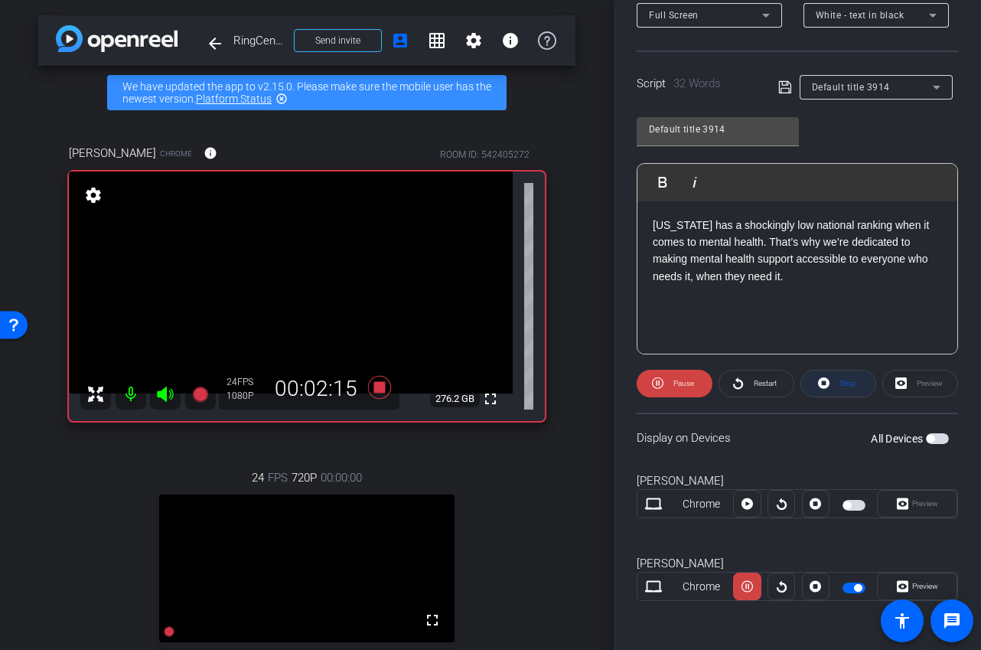
click at [833, 384] on span at bounding box center [839, 383] width 74 height 37
click at [679, 389] on span "Play" at bounding box center [682, 383] width 18 height 21
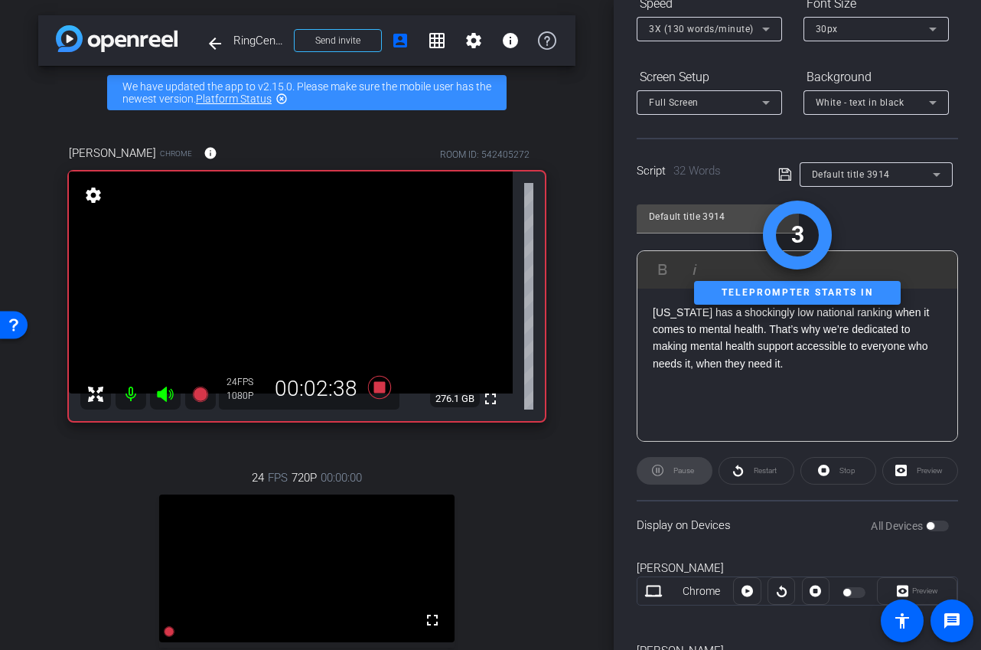
scroll to position [0, 0]
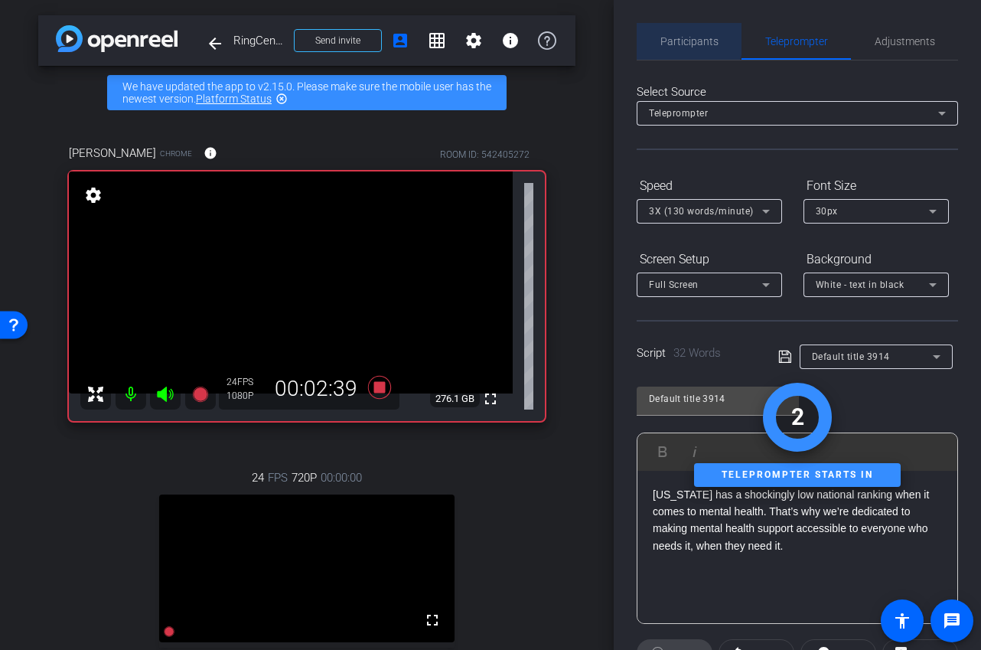
click at [674, 38] on span "Participants" at bounding box center [690, 41] width 58 height 11
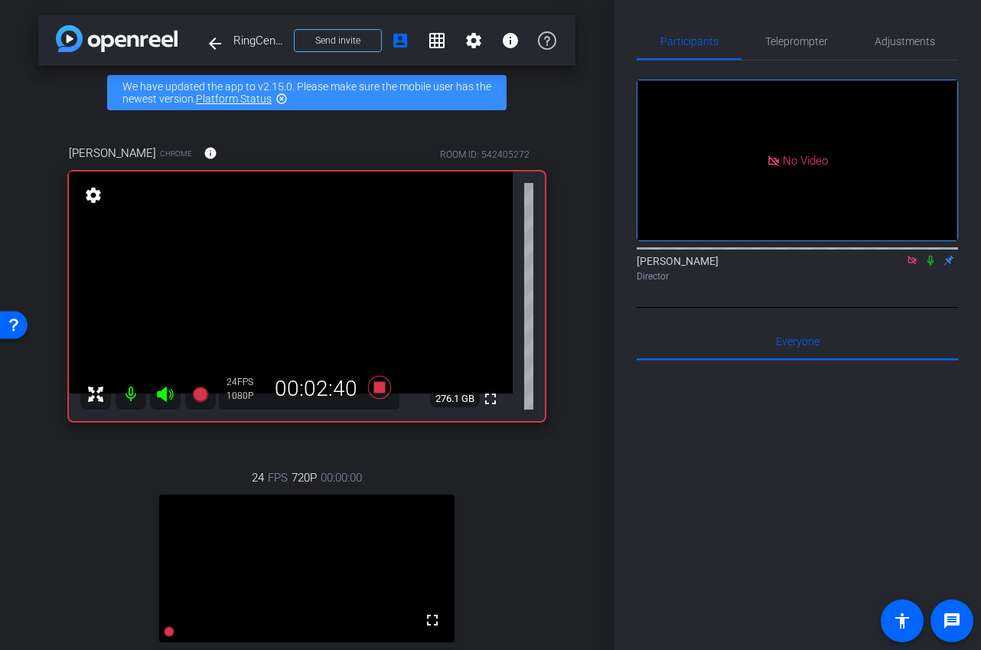
click at [936, 255] on icon at bounding box center [931, 260] width 12 height 11
click at [933, 256] on icon at bounding box center [931, 261] width 8 height 10
click at [806, 31] on span "Teleprompter" at bounding box center [797, 41] width 63 height 37
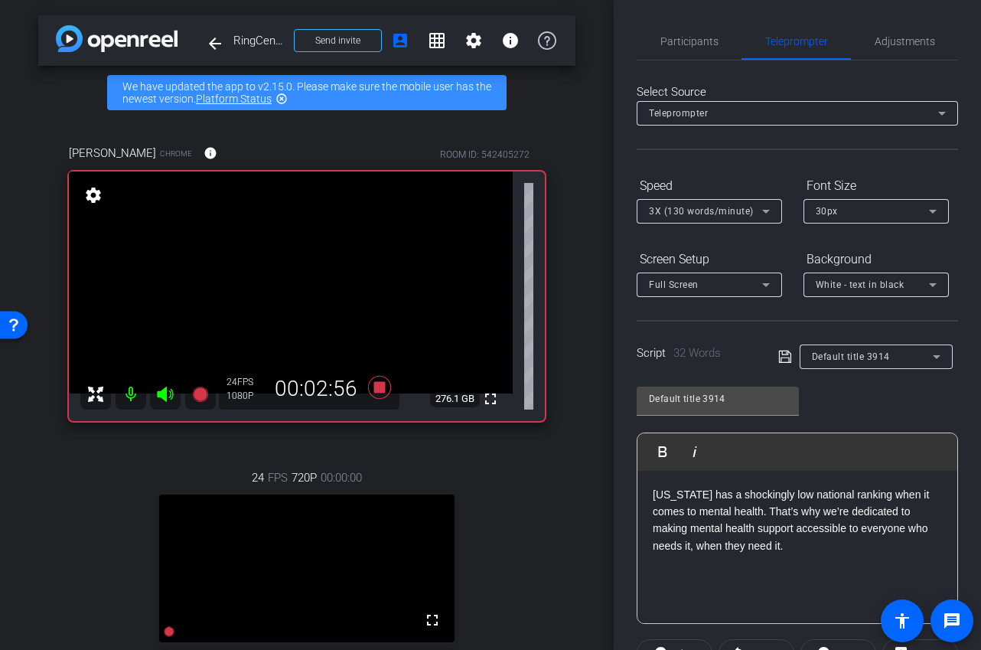
scroll to position [55, 0]
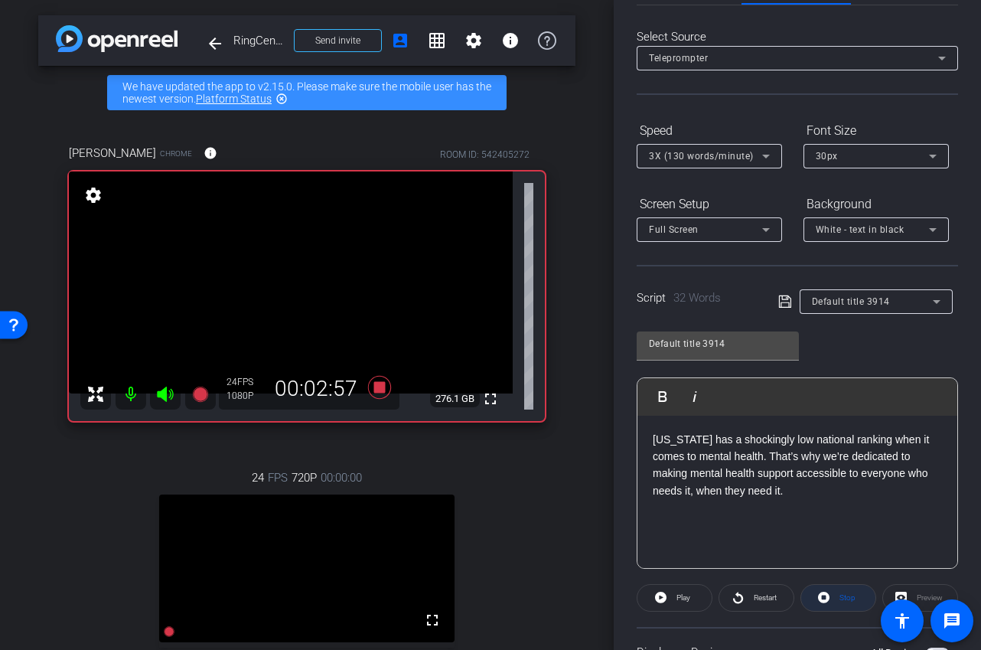
click at [844, 602] on span "Stop" at bounding box center [846, 597] width 20 height 21
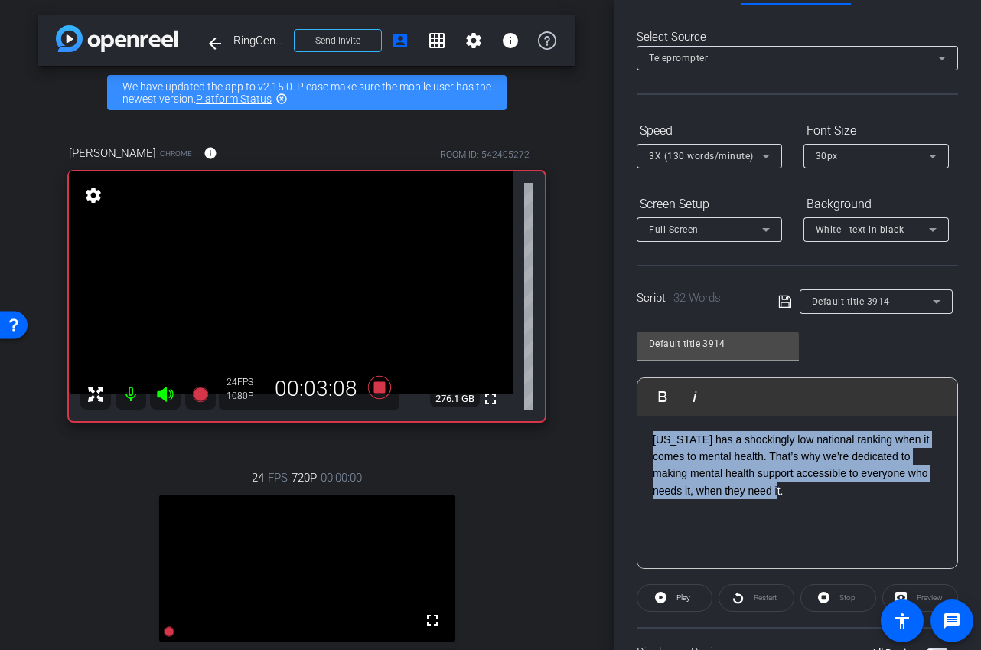
drag, startPoint x: 804, startPoint y: 502, endPoint x: 620, endPoint y: 430, distance: 197.3
click at [620, 430] on div "Participants Teleprompter Adjustments Ariam Eqbe Director Everyone 0 Mark all r…" at bounding box center [797, 325] width 367 height 650
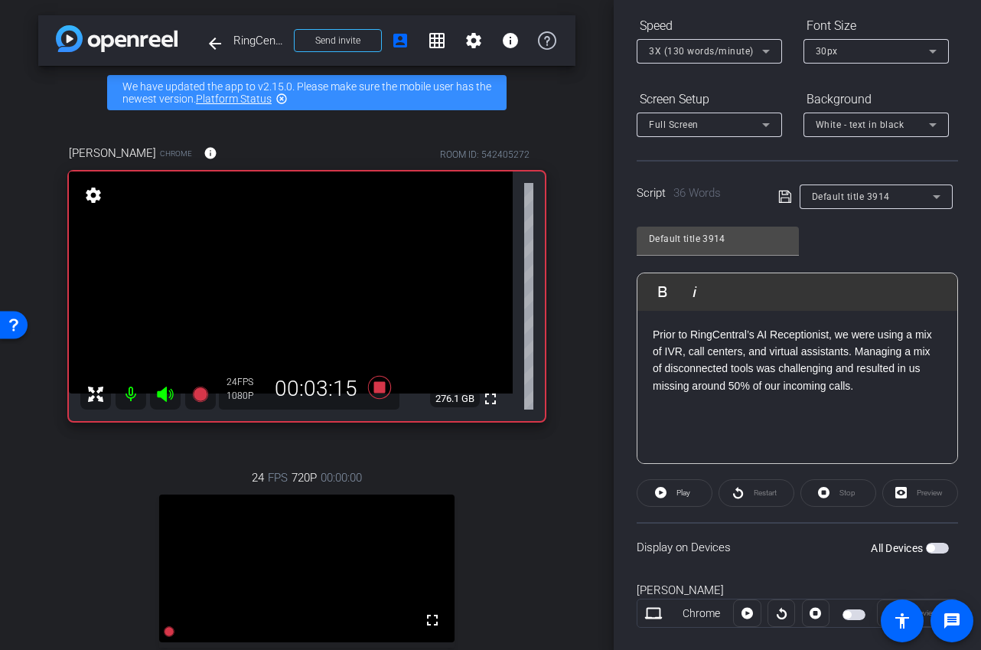
scroll to position [169, 0]
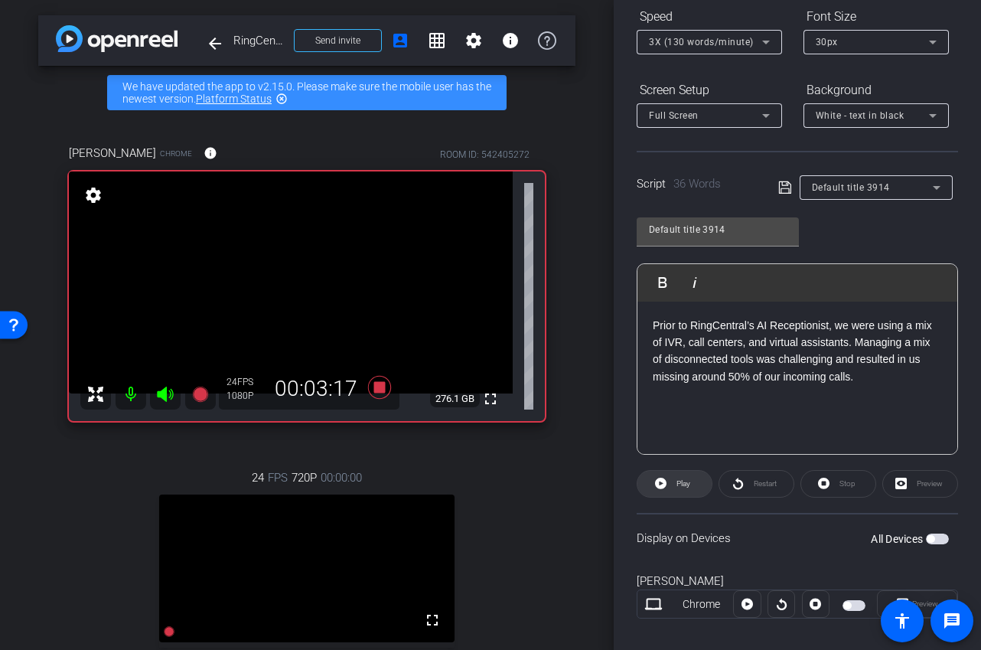
click at [682, 488] on span "Play" at bounding box center [682, 483] width 18 height 21
click at [846, 488] on span "Stop" at bounding box center [846, 483] width 20 height 21
click at [691, 489] on span at bounding box center [675, 483] width 74 height 37
click at [816, 494] on span at bounding box center [839, 483] width 74 height 37
click at [675, 488] on span "Play" at bounding box center [682, 483] width 18 height 21
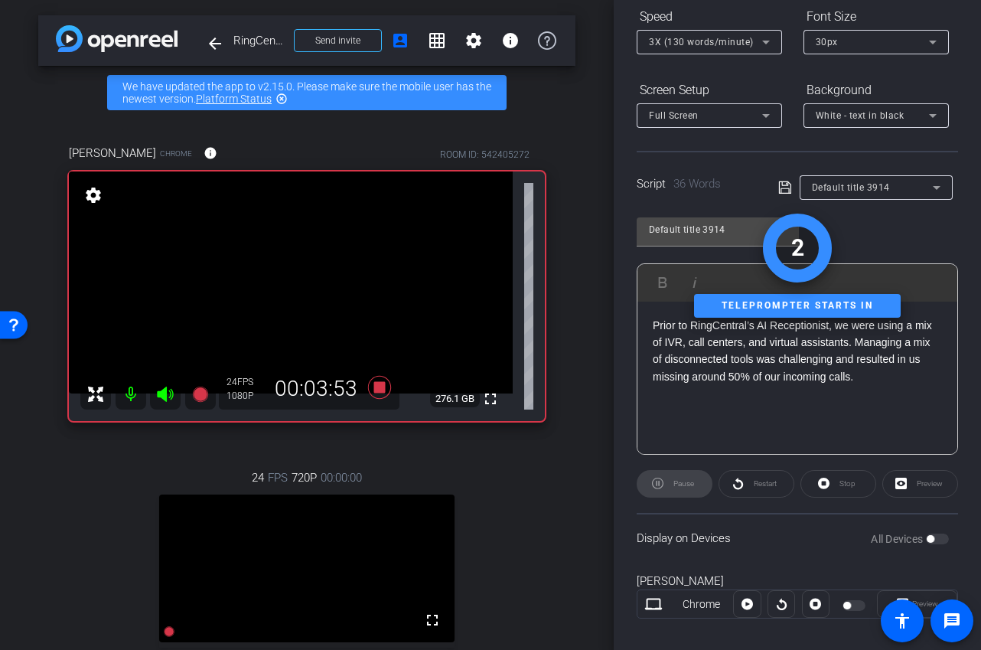
scroll to position [0, 0]
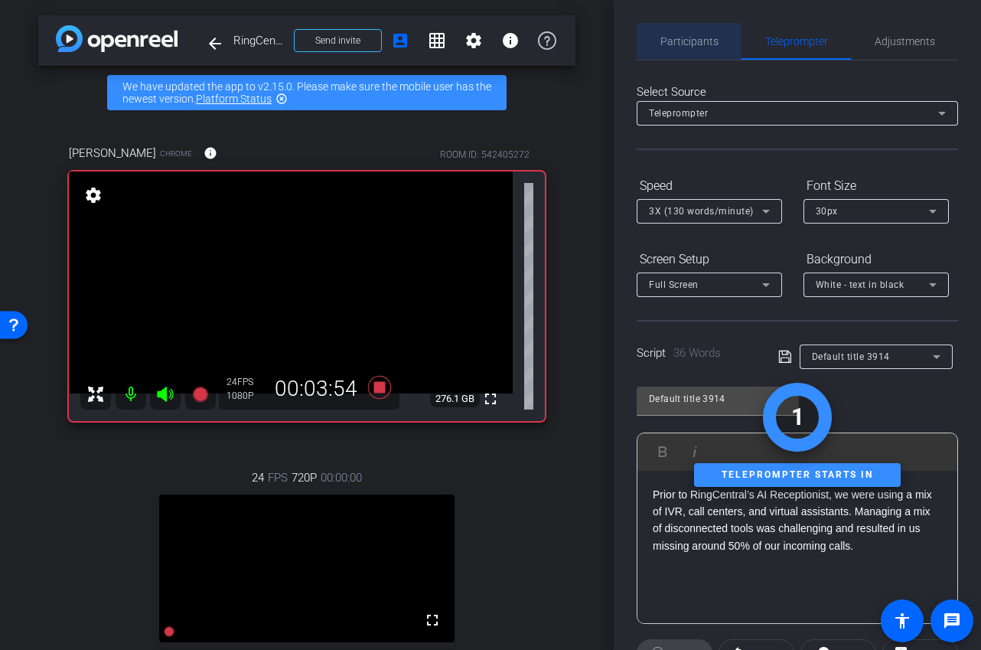
click at [709, 40] on span "Participants" at bounding box center [690, 41] width 58 height 11
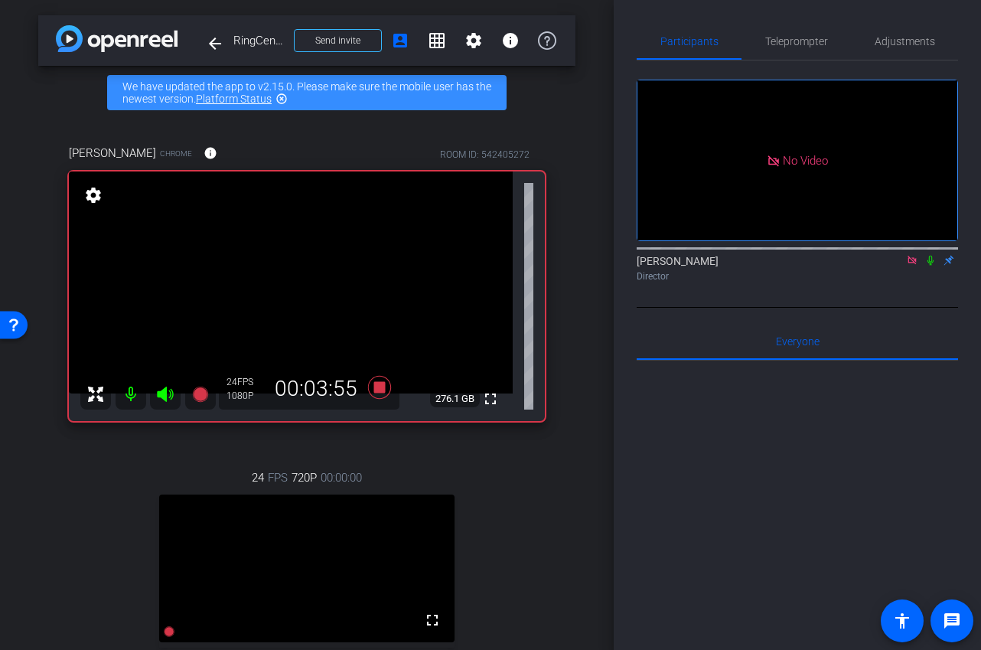
click at [931, 255] on icon at bounding box center [931, 260] width 12 height 11
click at [815, 41] on span "Teleprompter" at bounding box center [797, 41] width 63 height 11
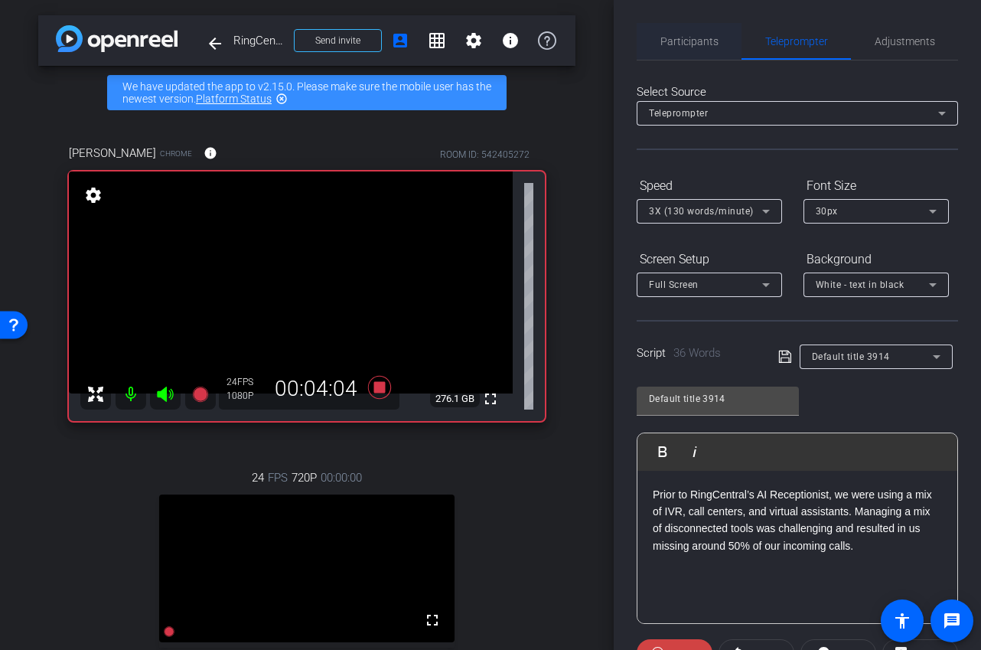
click at [675, 54] on span "Participants" at bounding box center [690, 41] width 58 height 37
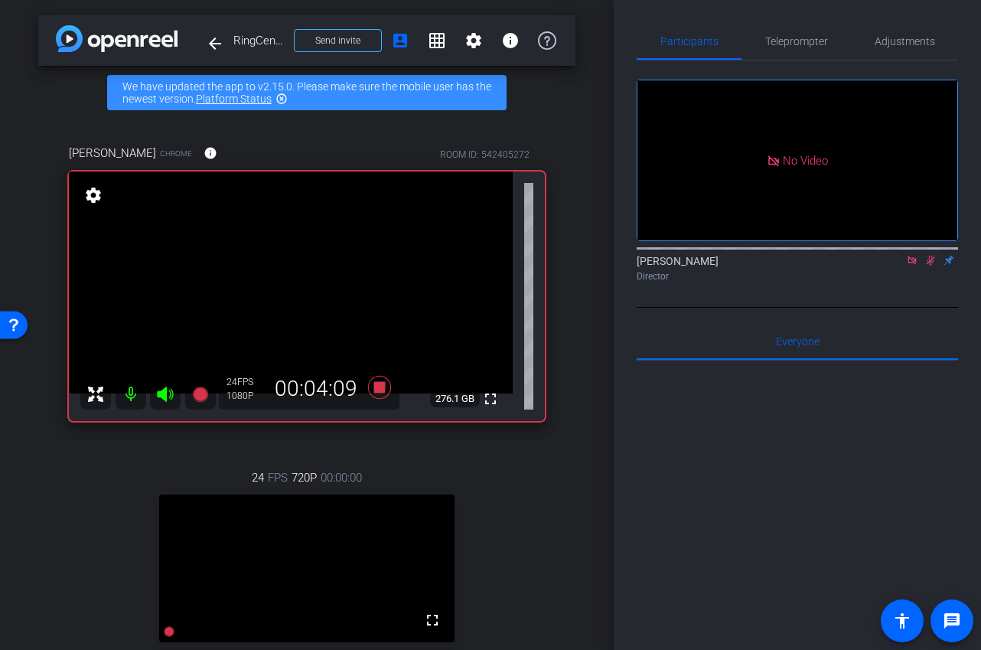
click at [929, 256] on icon at bounding box center [931, 261] width 8 height 10
click at [807, 51] on span "Teleprompter" at bounding box center [797, 41] width 63 height 37
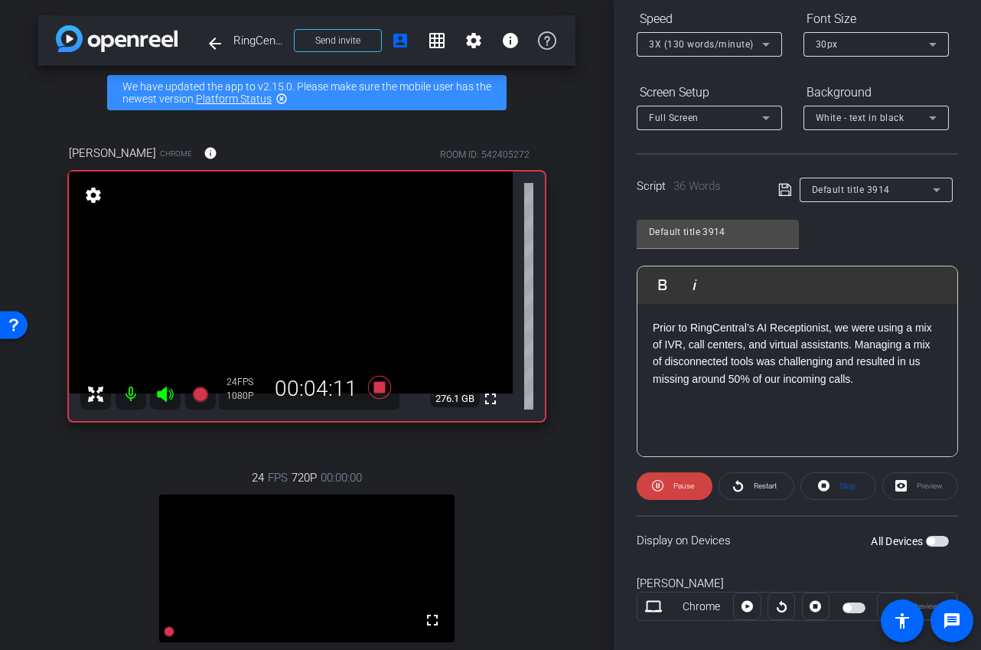
scroll to position [269, 0]
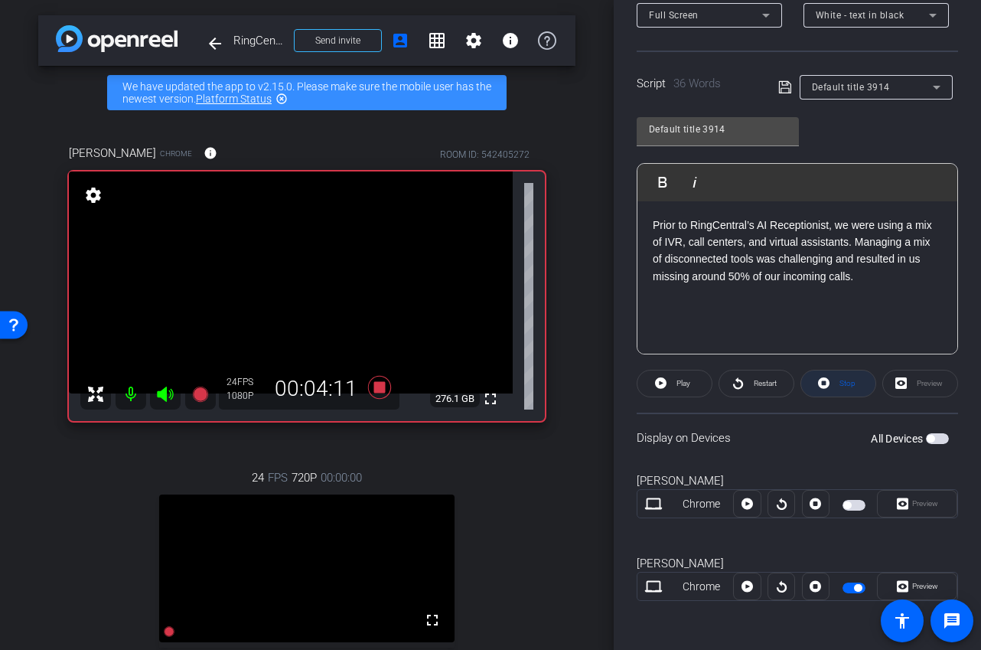
click at [850, 384] on span "Stop" at bounding box center [848, 383] width 16 height 8
drag, startPoint x: 867, startPoint y: 280, endPoint x: 573, endPoint y: 205, distance: 303.4
click at [573, 205] on div "arrow_back RingCentral x Axis Testimonial - heal@axismh.com Back to project Sen…" at bounding box center [490, 325] width 981 height 650
click at [719, 316] on div "It was unacceptable, really. Patients were frustrated and rightly so.The thing …" at bounding box center [798, 277] width 320 height 153
click at [691, 377] on span at bounding box center [675, 383] width 74 height 37
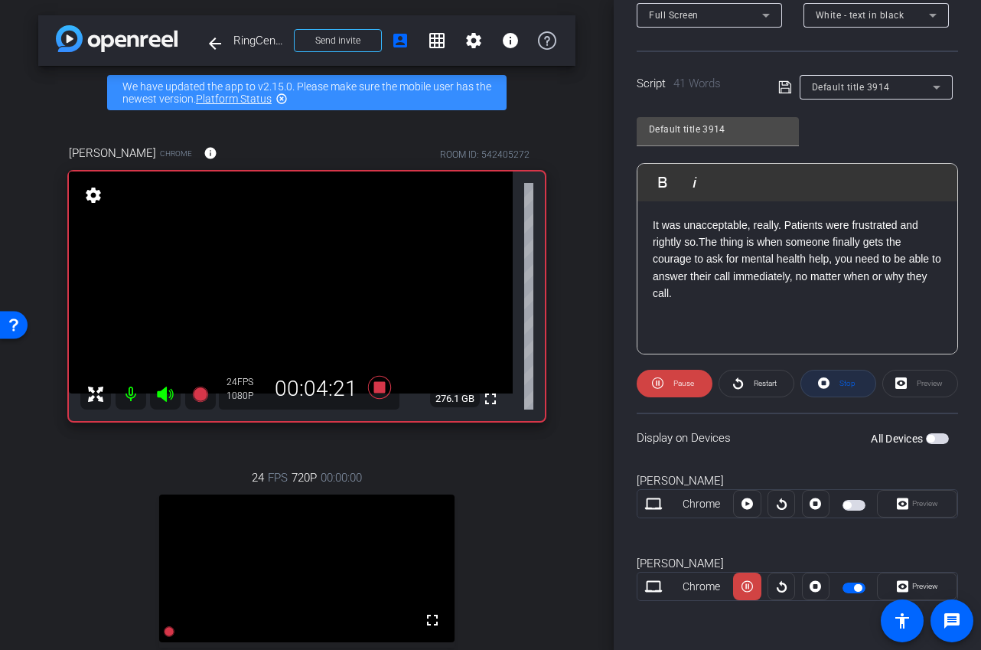
click at [851, 390] on span "Stop" at bounding box center [846, 383] width 20 height 21
click at [688, 382] on span "Play" at bounding box center [684, 383] width 14 height 8
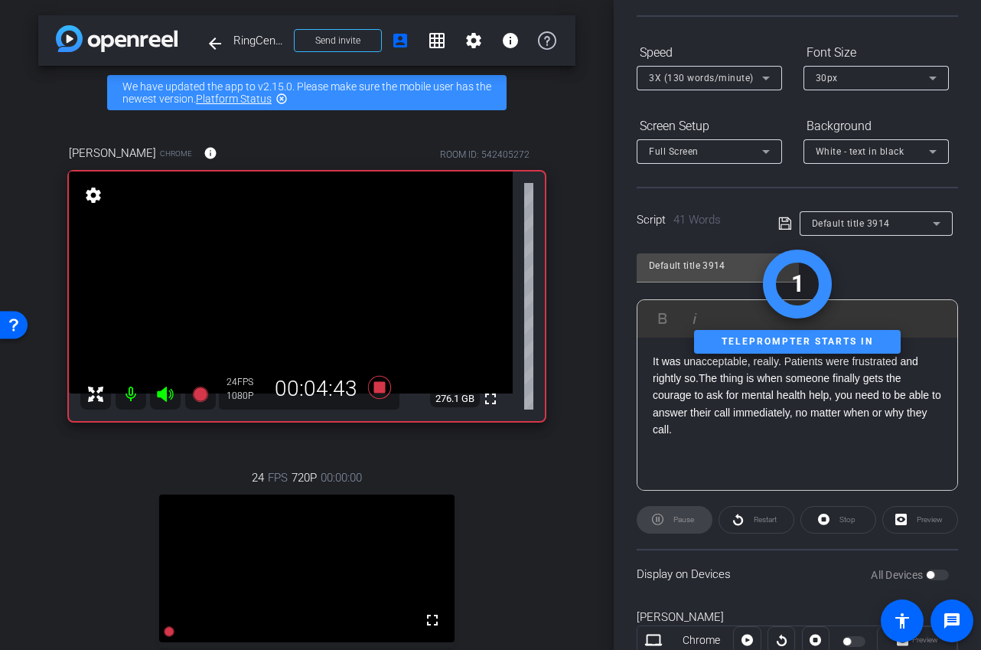
scroll to position [0, 0]
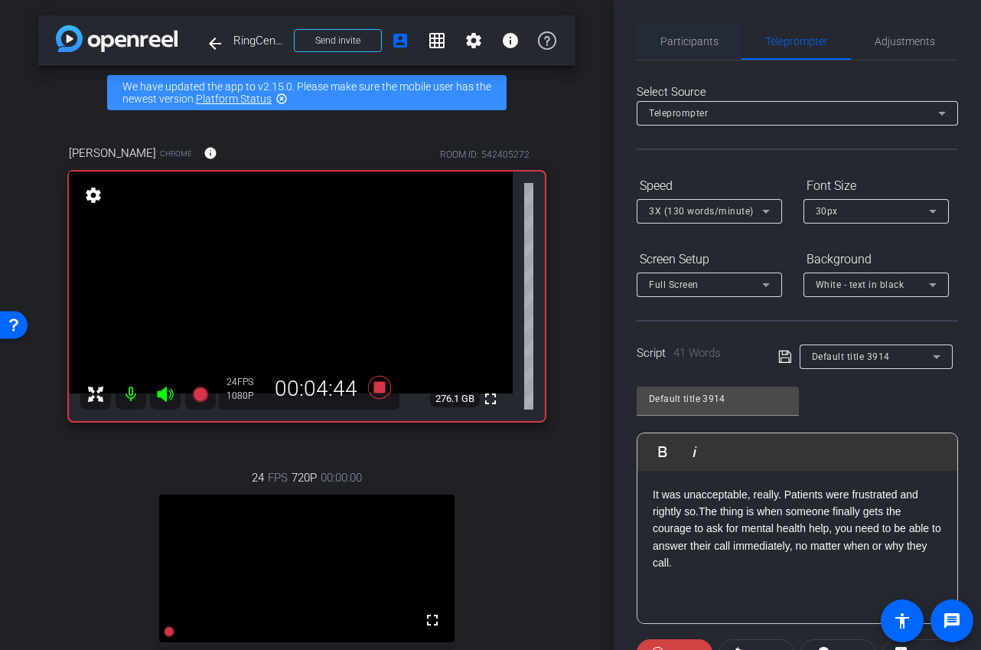
click at [680, 49] on span "Participants" at bounding box center [690, 41] width 58 height 37
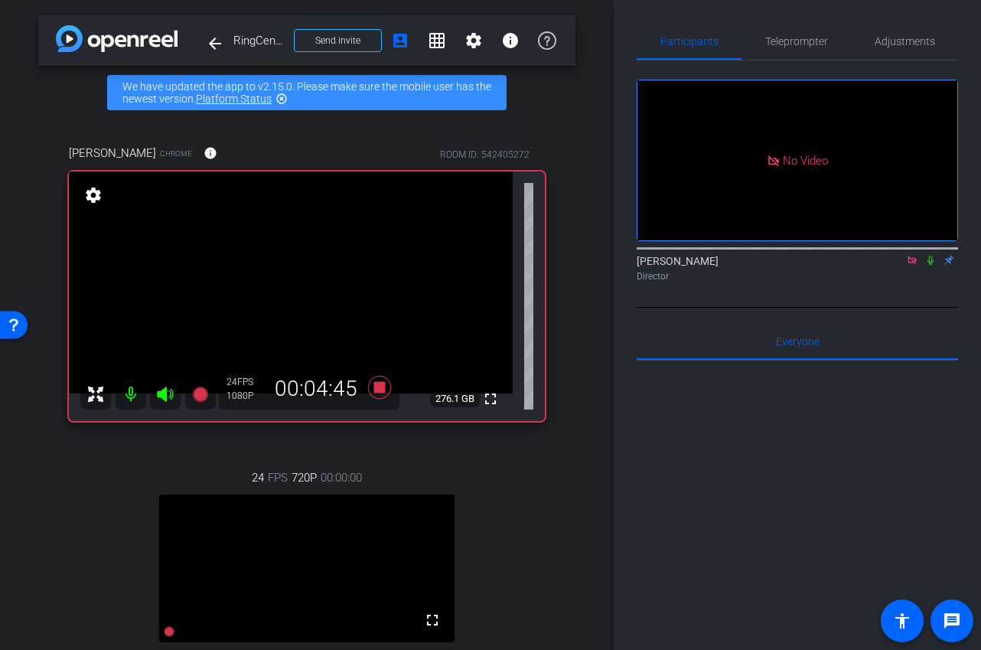
click at [932, 256] on icon at bounding box center [931, 261] width 6 height 10
click at [936, 255] on icon at bounding box center [931, 260] width 12 height 11
click at [815, 45] on span "Teleprompter" at bounding box center [797, 41] width 63 height 11
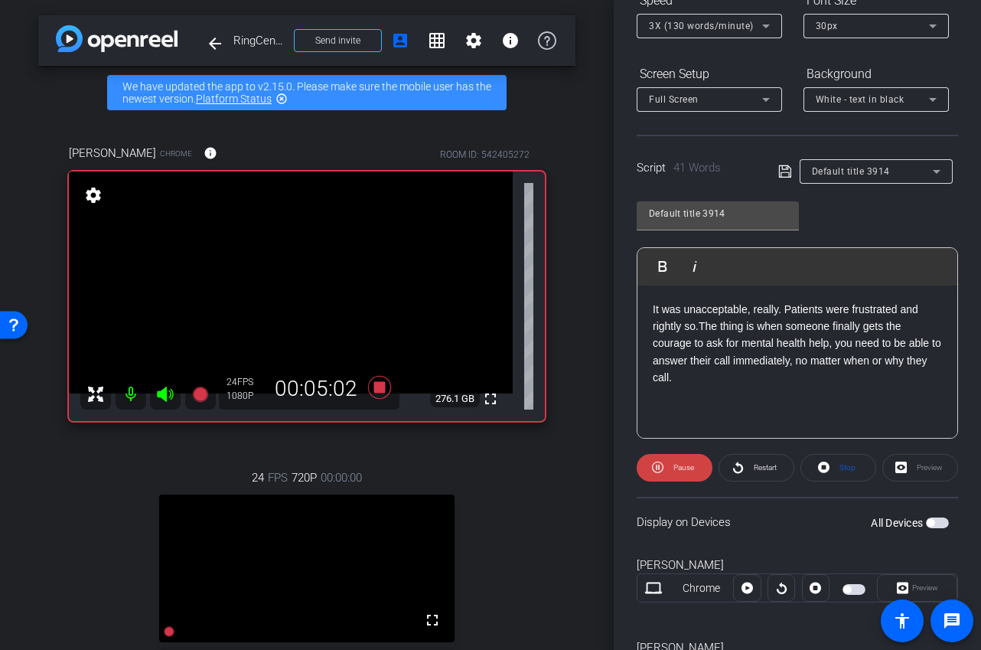
scroll to position [246, 0]
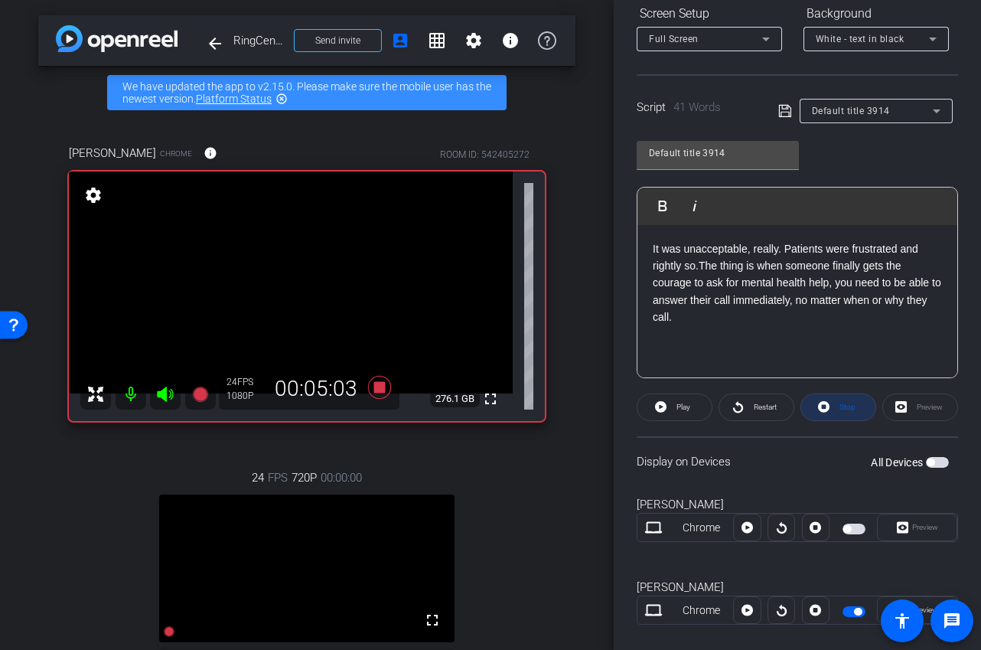
click at [834, 407] on span at bounding box center [839, 407] width 74 height 37
click at [694, 407] on span at bounding box center [675, 407] width 74 height 37
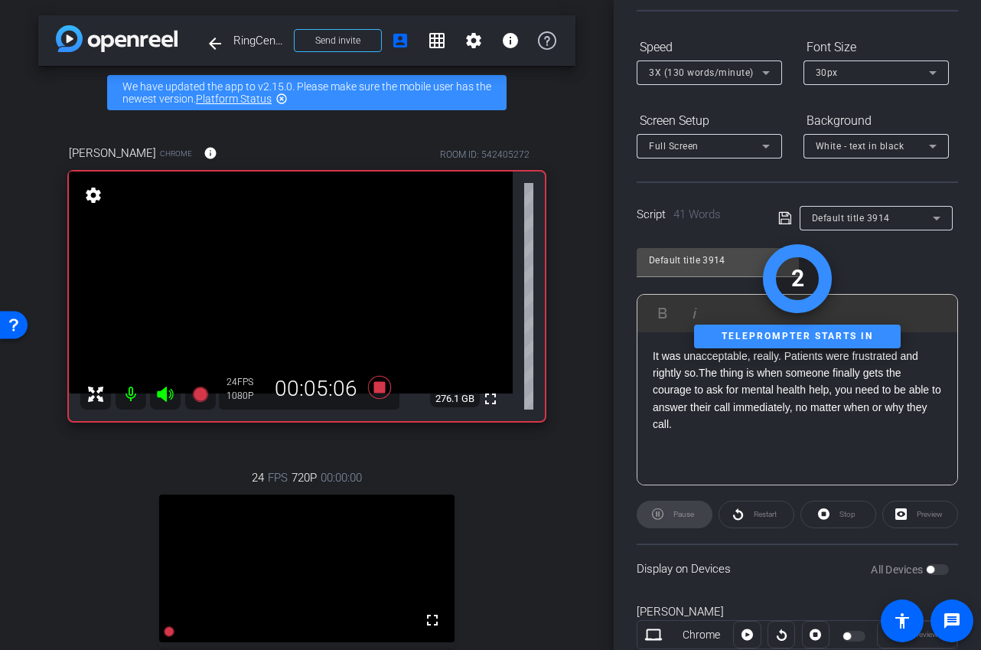
scroll to position [0, 0]
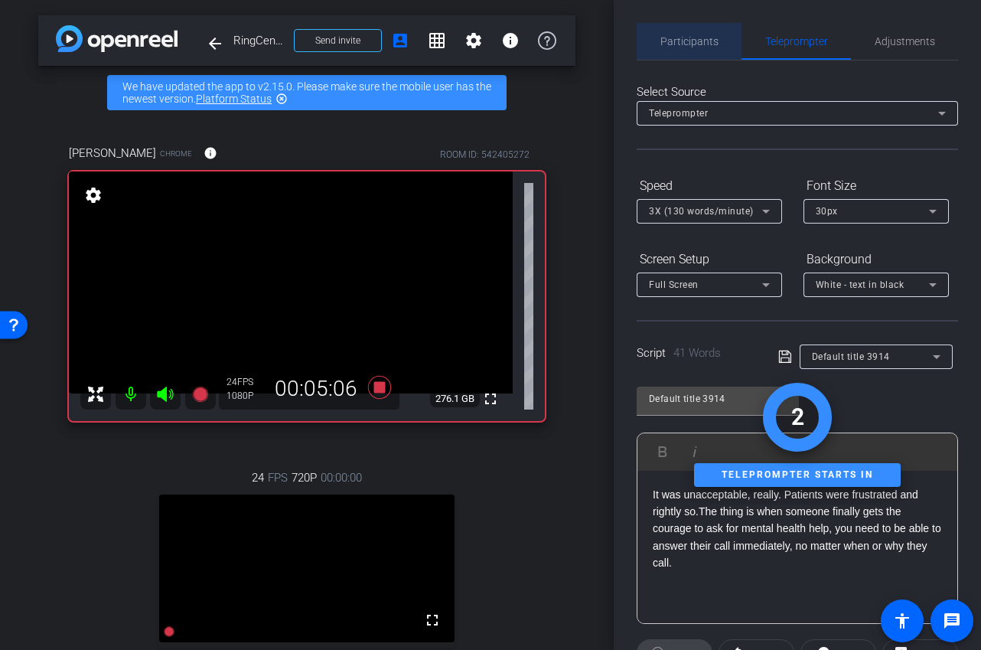
click at [693, 29] on span "Participants" at bounding box center [690, 41] width 58 height 37
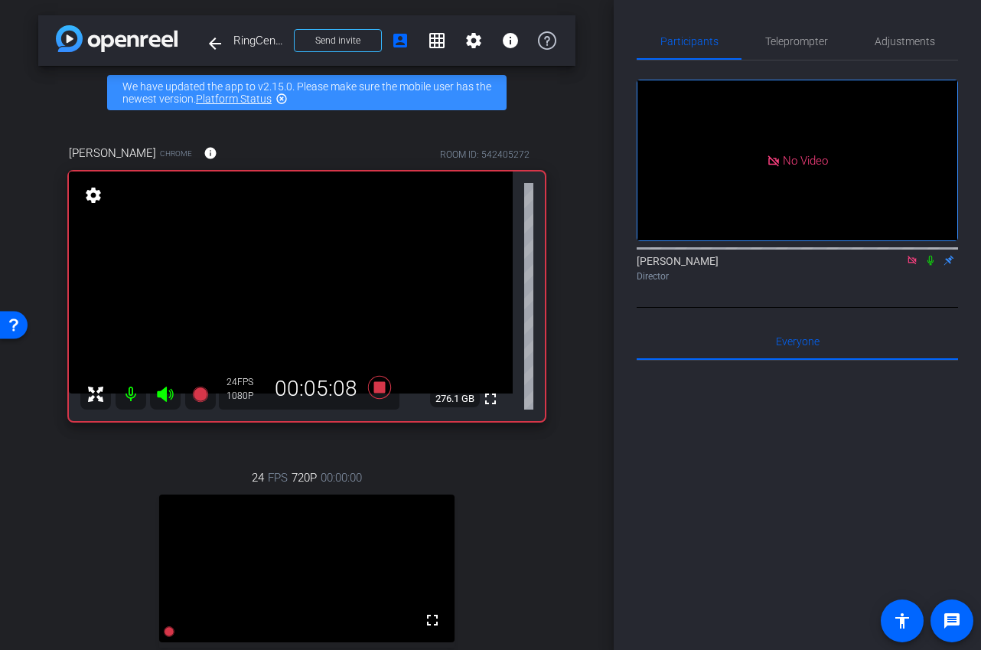
click at [930, 256] on icon at bounding box center [931, 261] width 6 height 10
click at [934, 255] on icon at bounding box center [931, 260] width 12 height 11
click at [774, 51] on span "Teleprompter" at bounding box center [797, 41] width 63 height 37
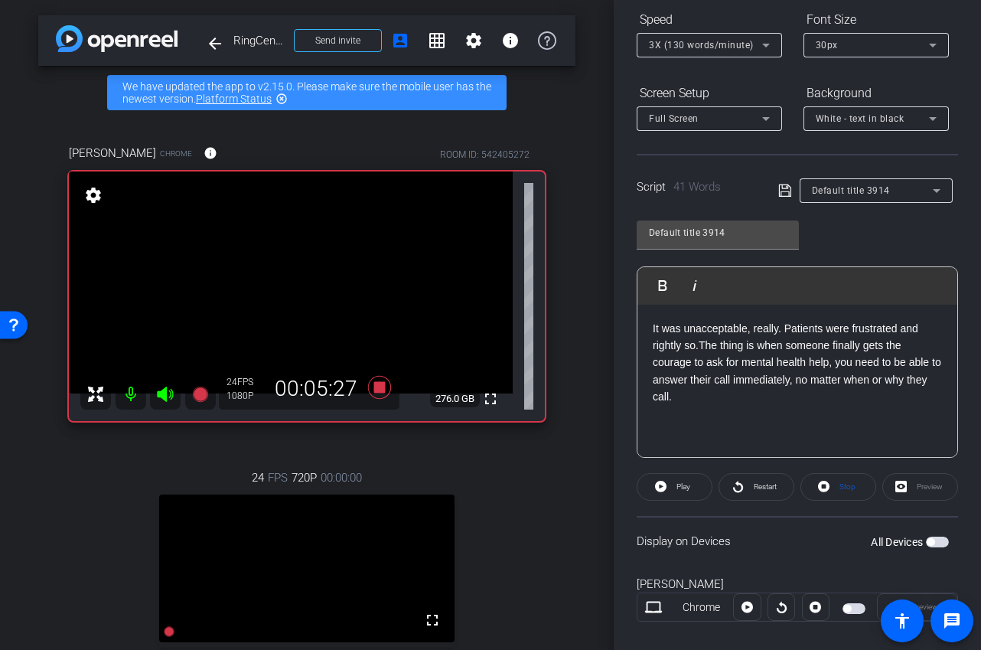
scroll to position [198, 0]
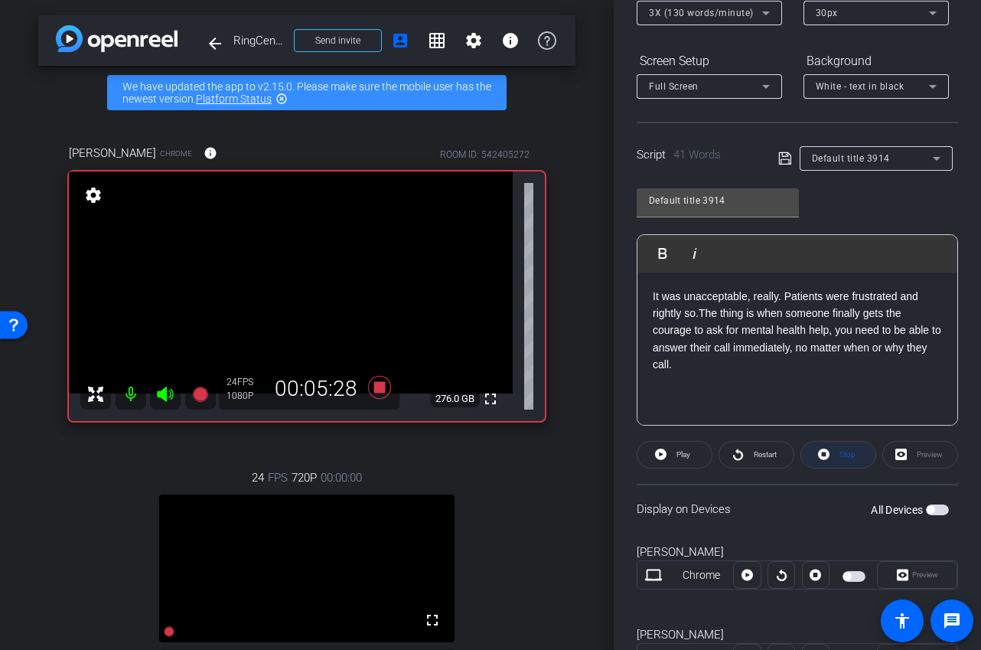
click at [828, 459] on icon at bounding box center [823, 454] width 11 height 11
click at [691, 458] on span at bounding box center [675, 454] width 74 height 37
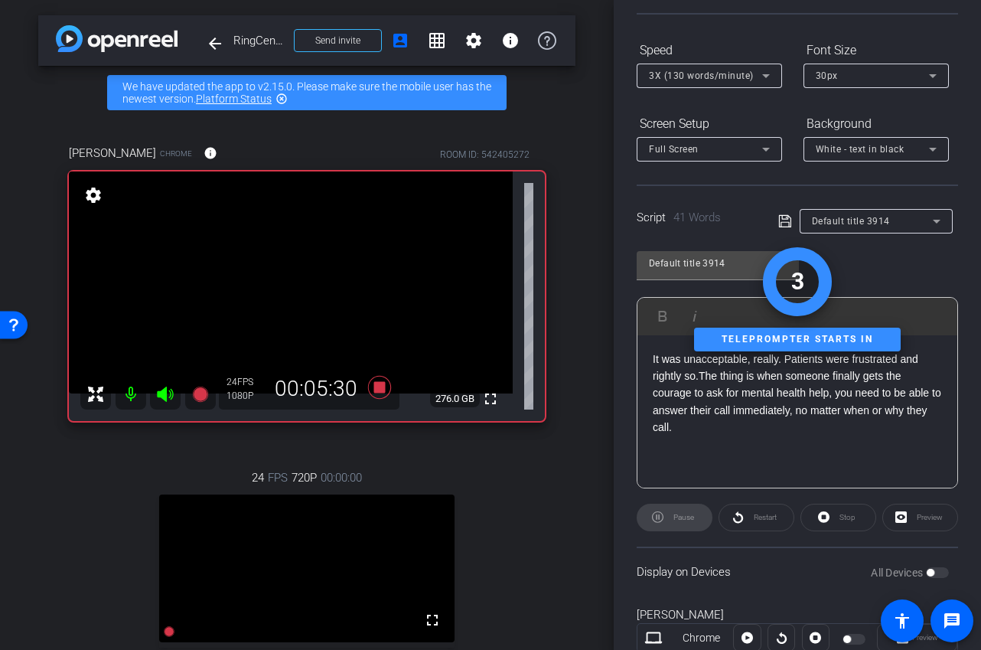
scroll to position [0, 0]
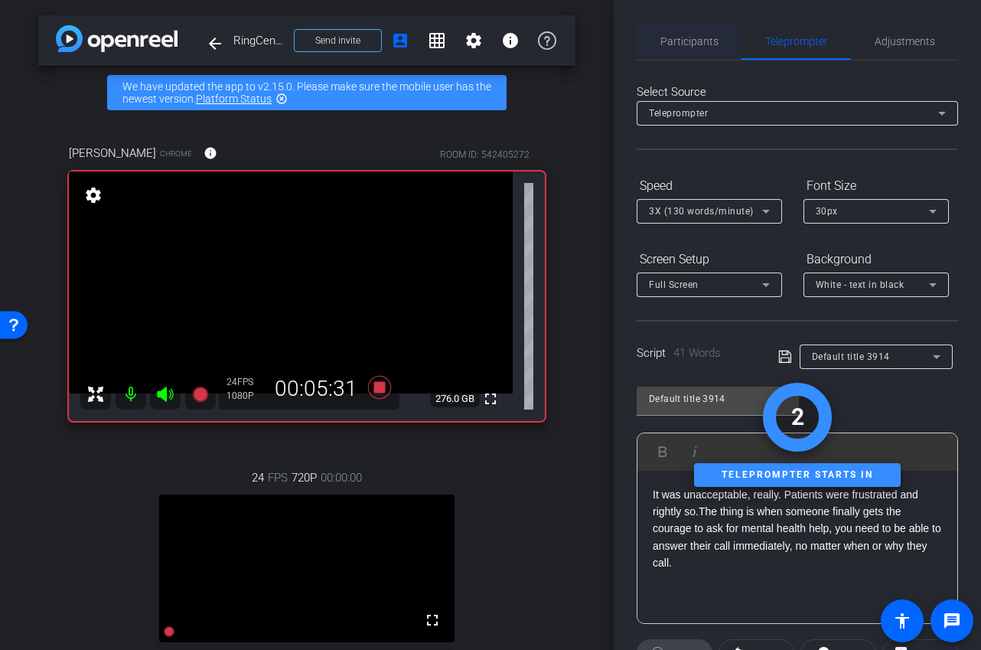
click at [699, 51] on span "Participants" at bounding box center [690, 41] width 58 height 37
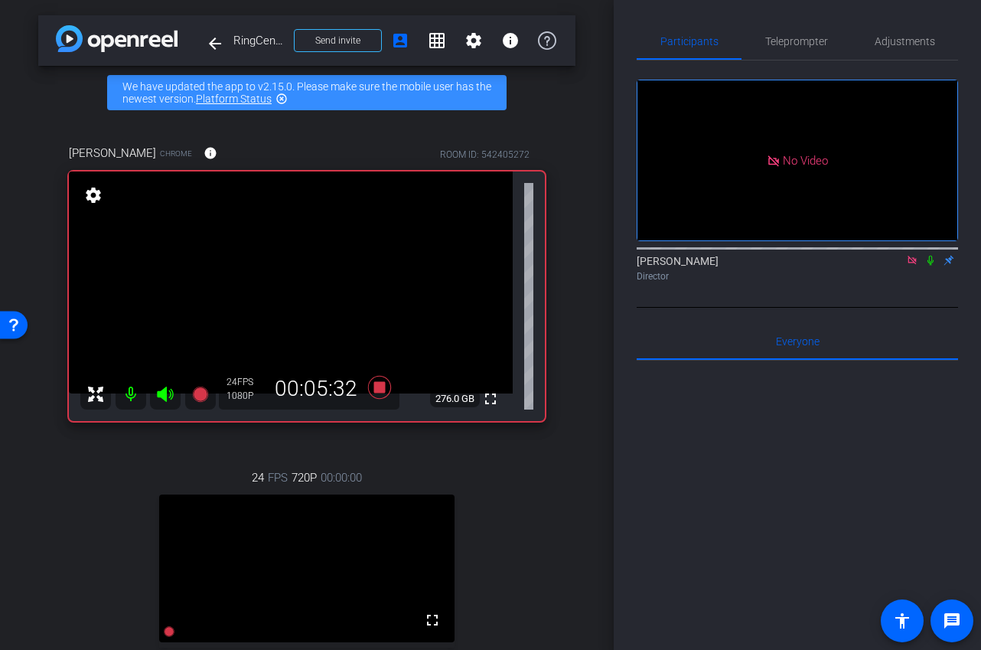
click at [932, 255] on icon at bounding box center [931, 260] width 12 height 11
click at [782, 39] on span "Teleprompter" at bounding box center [797, 41] width 63 height 11
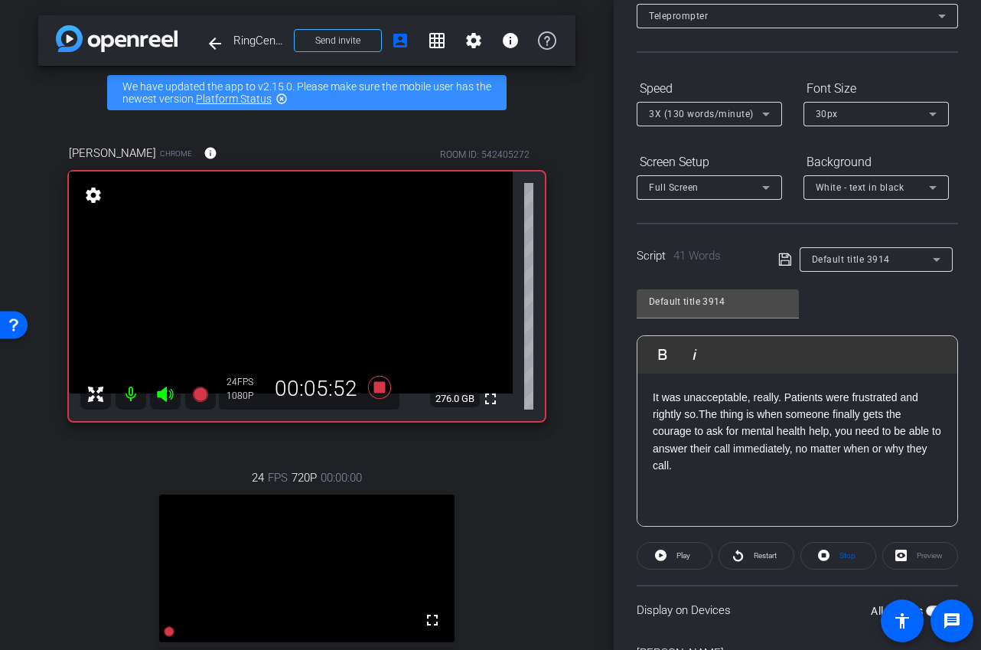
scroll to position [137, 0]
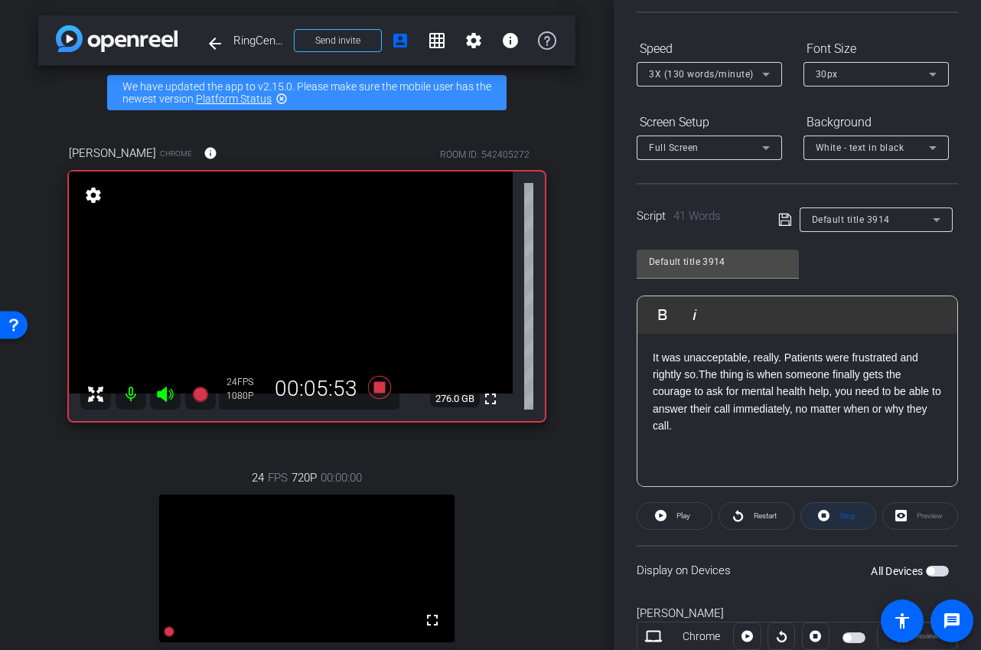
click at [849, 526] on span at bounding box center [839, 516] width 74 height 37
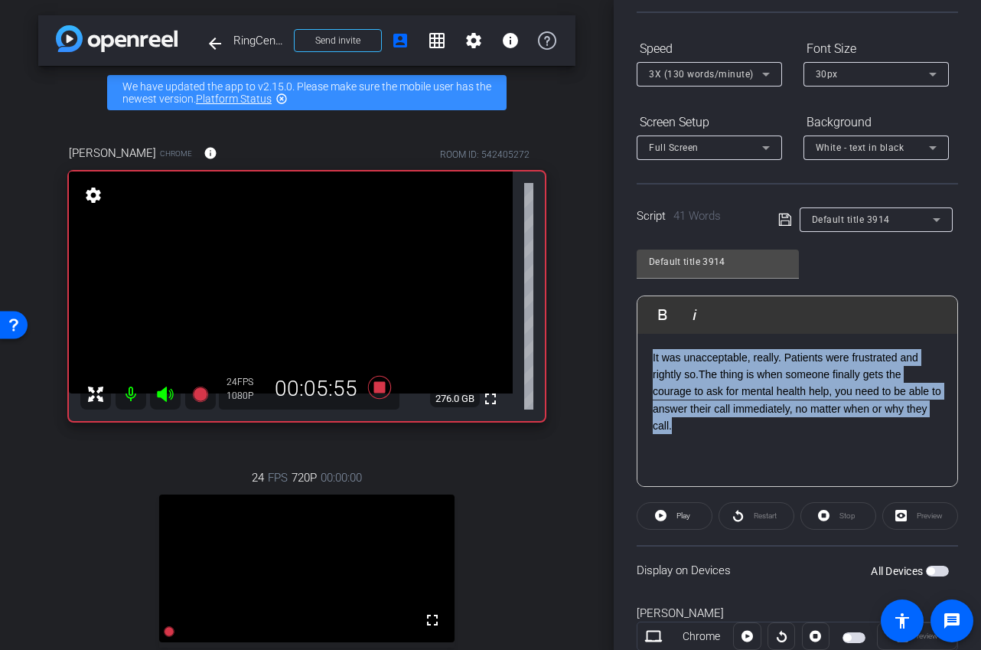
drag, startPoint x: 716, startPoint y: 426, endPoint x: 607, endPoint y: 340, distance: 138.5
click at [607, 340] on div "arrow_back RingCentral x Axis Testimonial - heal@axismh.com Back to project Sen…" at bounding box center [490, 325] width 981 height 650
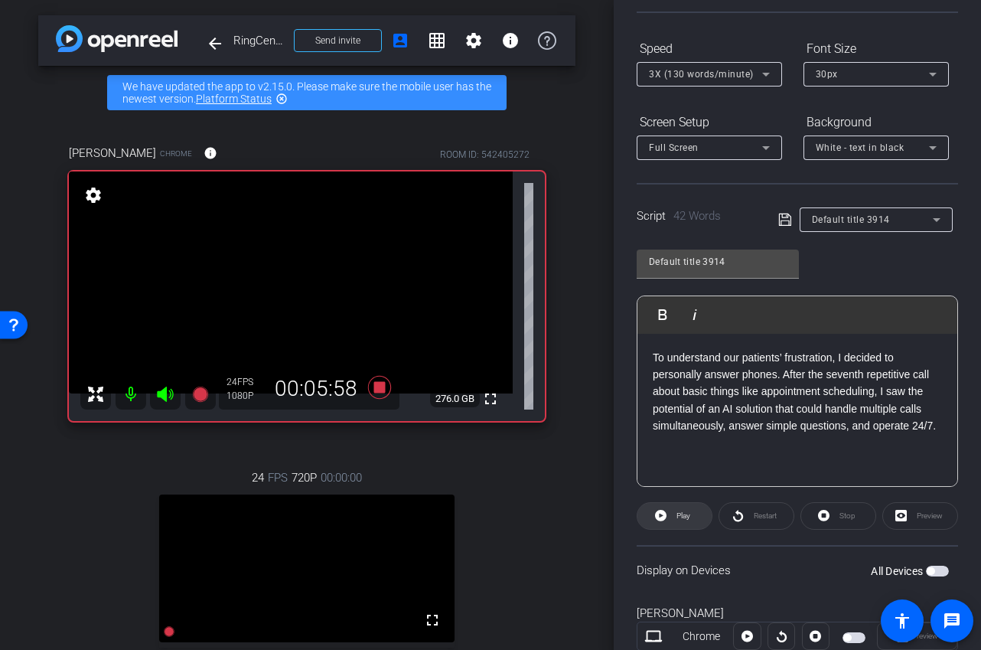
click at [688, 521] on span "Play" at bounding box center [682, 515] width 18 height 21
click at [831, 518] on span at bounding box center [839, 516] width 74 height 37
click at [690, 511] on span "Play" at bounding box center [684, 515] width 14 height 8
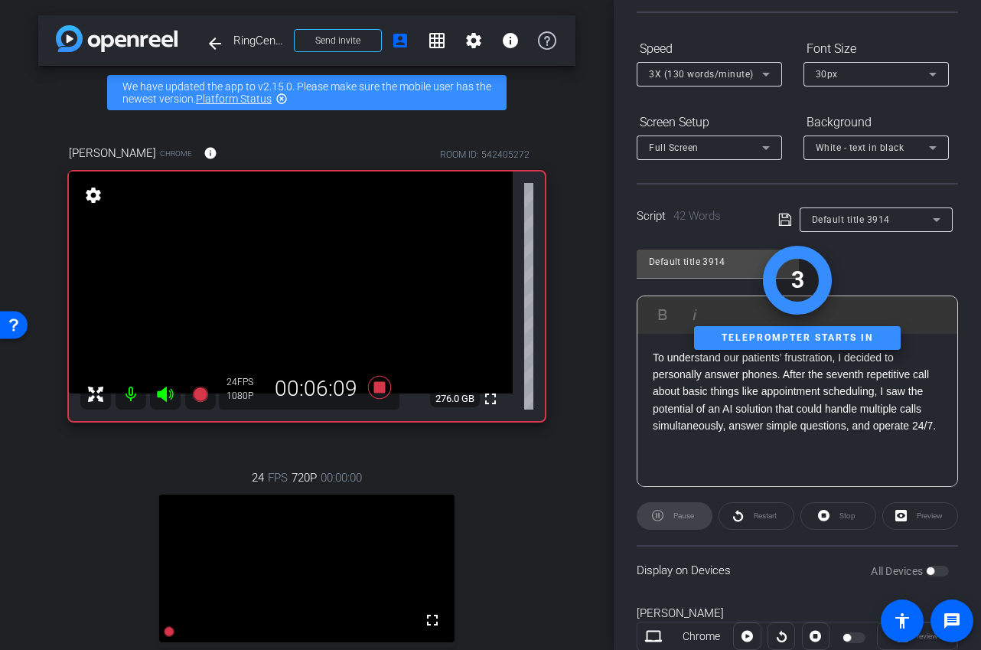
scroll to position [0, 0]
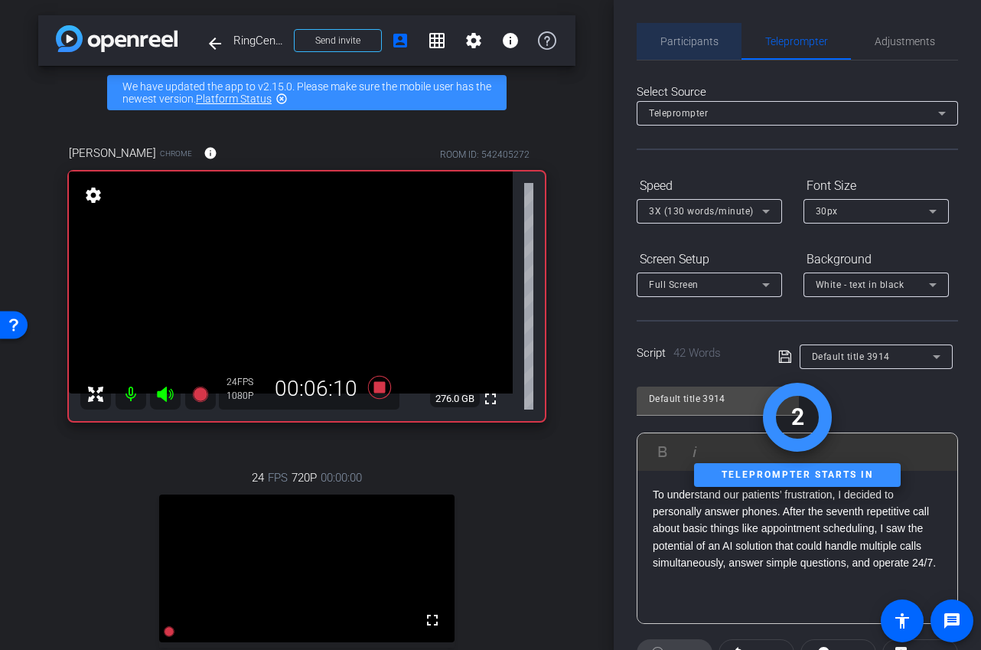
click at [685, 33] on span "Participants" at bounding box center [690, 41] width 58 height 37
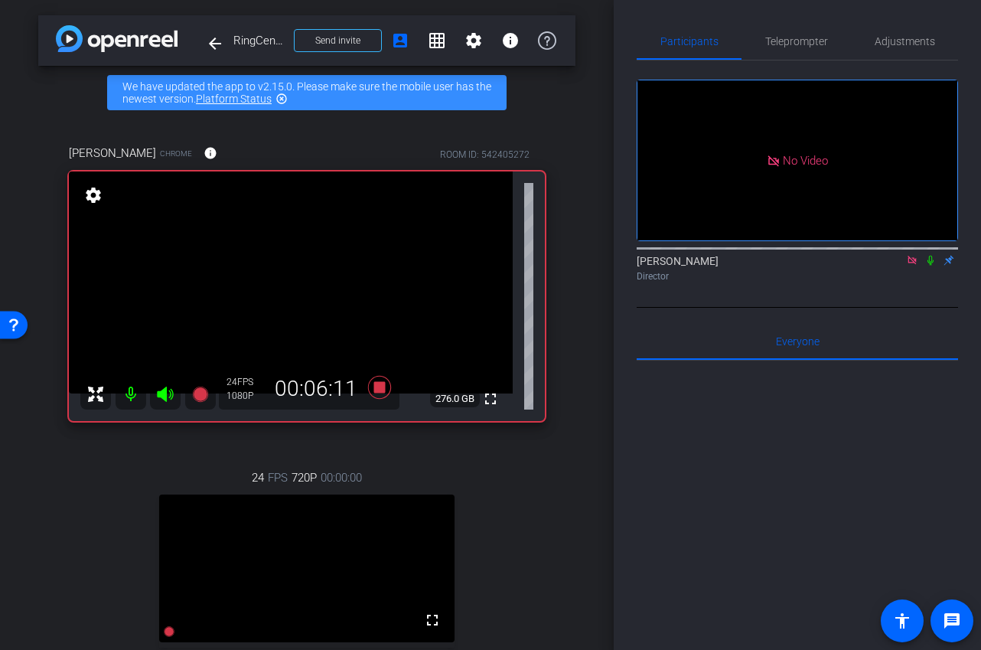
click at [934, 255] on icon at bounding box center [931, 260] width 12 height 11
click at [824, 29] on span "Teleprompter" at bounding box center [797, 41] width 63 height 37
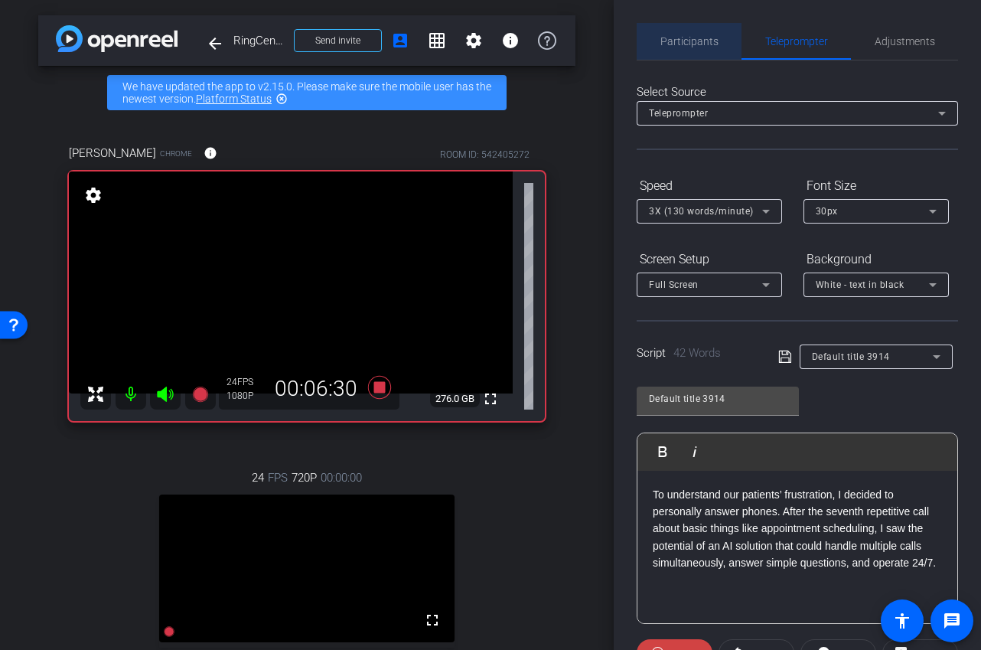
click at [693, 36] on span "Participants" at bounding box center [690, 41] width 58 height 11
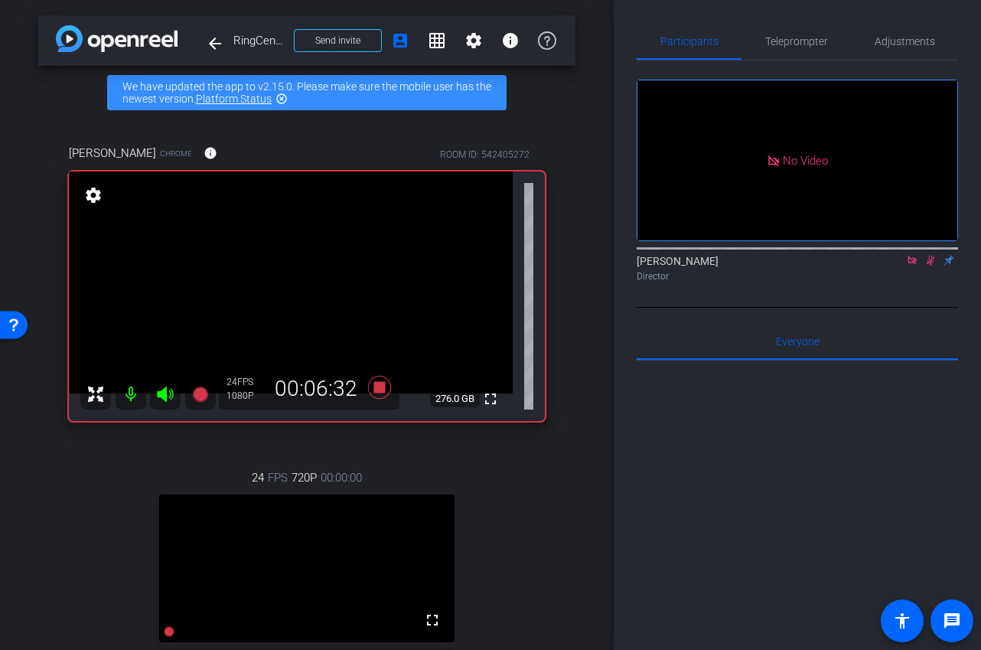
click at [930, 255] on icon at bounding box center [931, 260] width 12 height 11
click at [809, 46] on span "Teleprompter" at bounding box center [797, 41] width 63 height 11
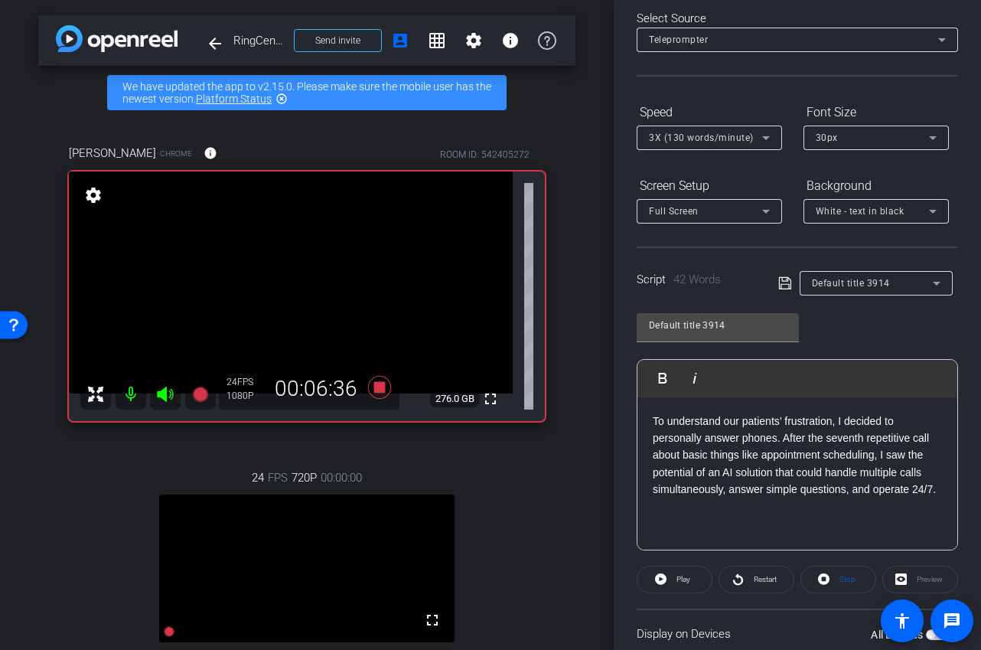
scroll to position [195, 0]
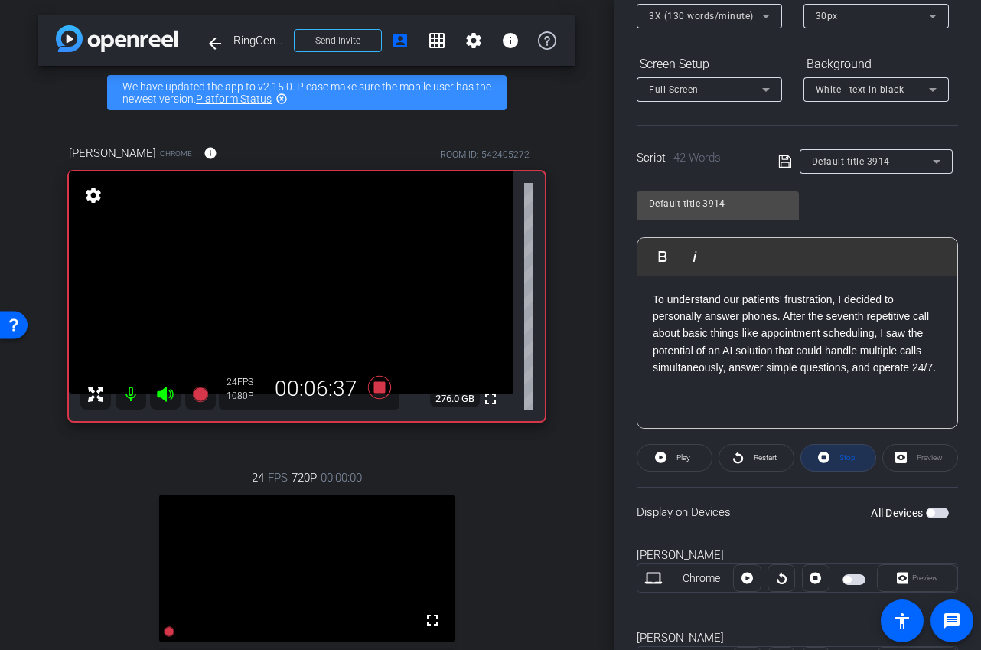
click at [838, 456] on span "Stop" at bounding box center [846, 457] width 20 height 21
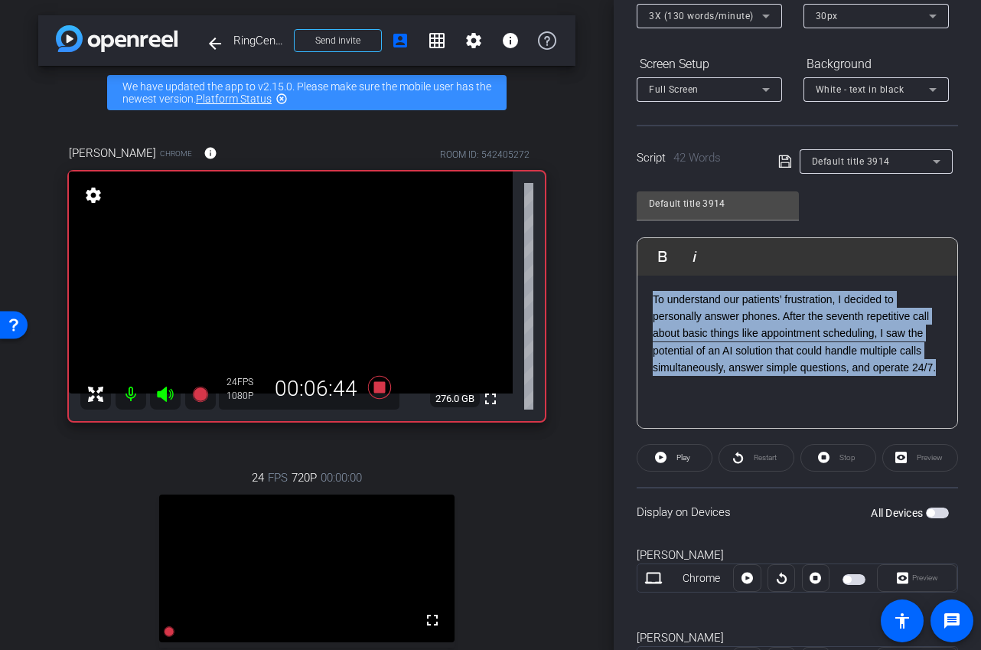
drag, startPoint x: 936, startPoint y: 367, endPoint x: 675, endPoint y: 278, distance: 276.0
click at [675, 278] on div "To understand our patients’ frustration, I decided to personally answer phones.…" at bounding box center [798, 352] width 320 height 153
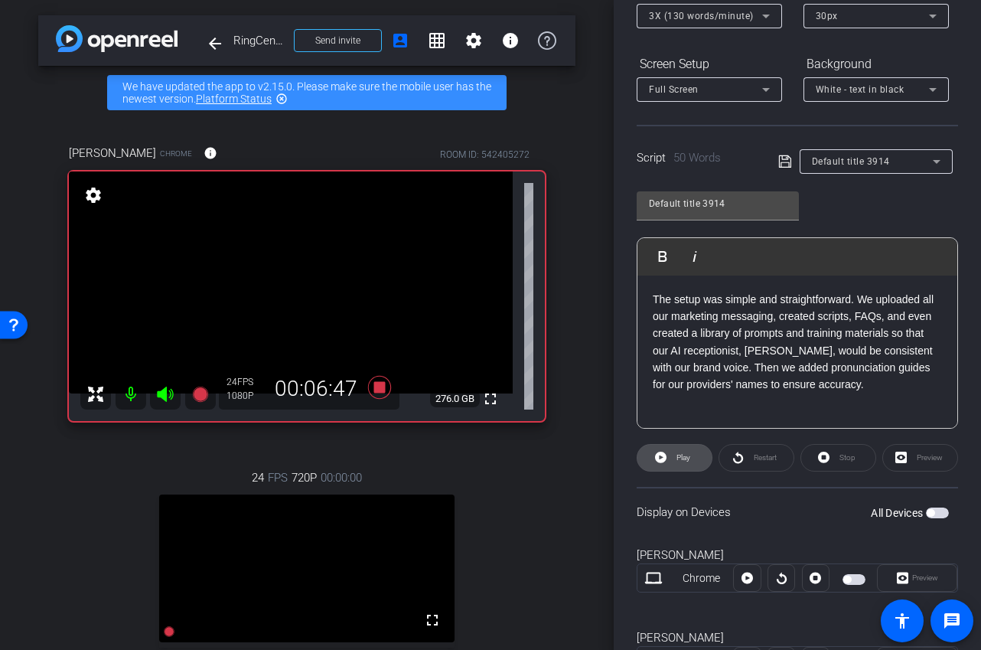
click at [696, 456] on span at bounding box center [675, 457] width 74 height 37
click at [831, 459] on span at bounding box center [839, 457] width 74 height 37
click at [662, 460] on icon at bounding box center [660, 457] width 11 height 11
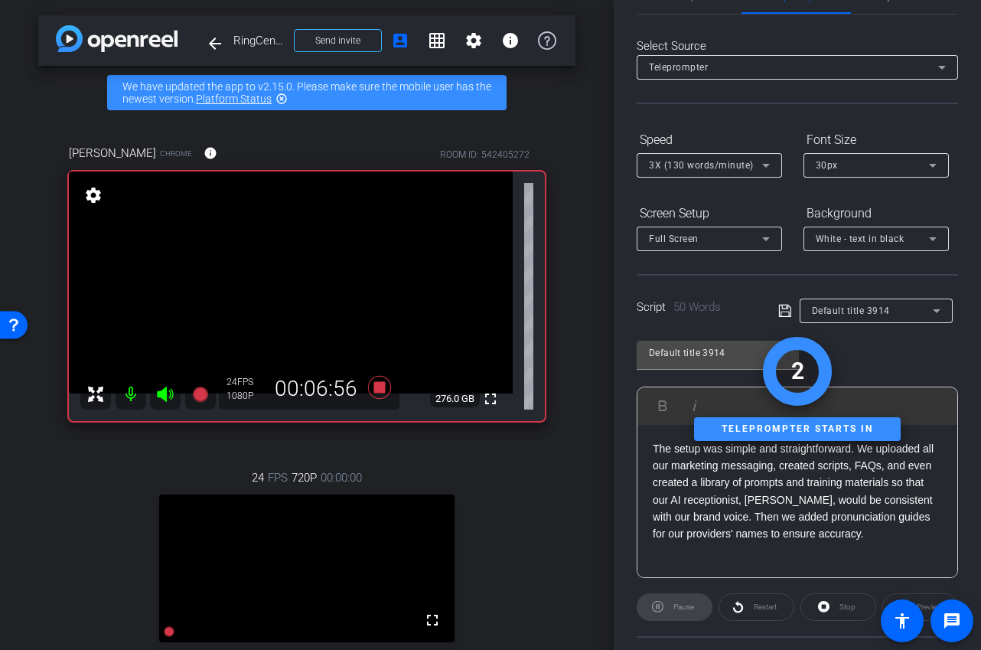
scroll to position [0, 0]
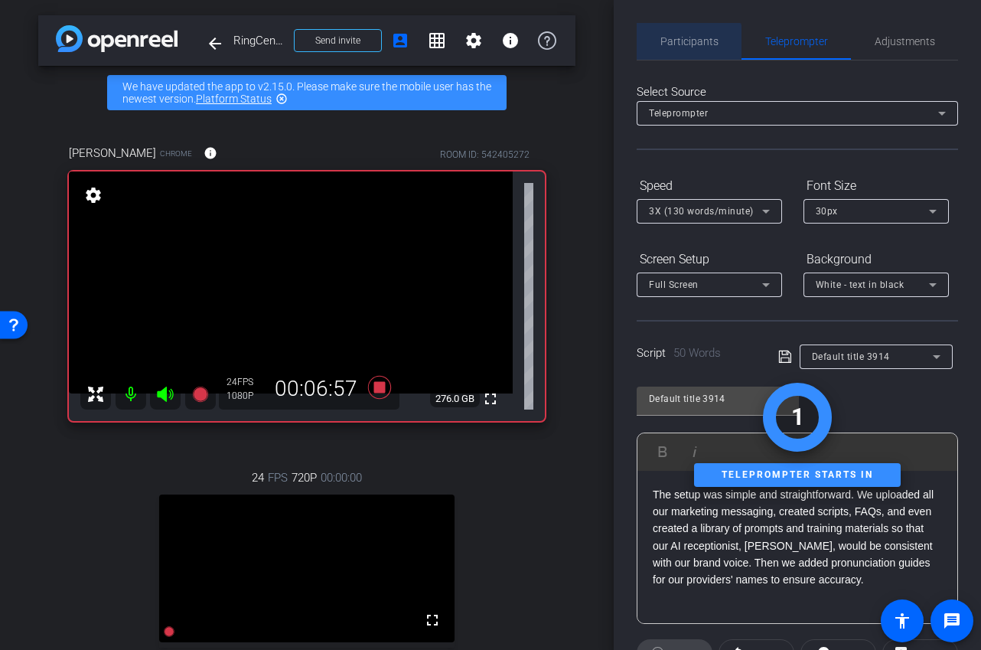
click at [687, 54] on span "Participants" at bounding box center [690, 41] width 58 height 37
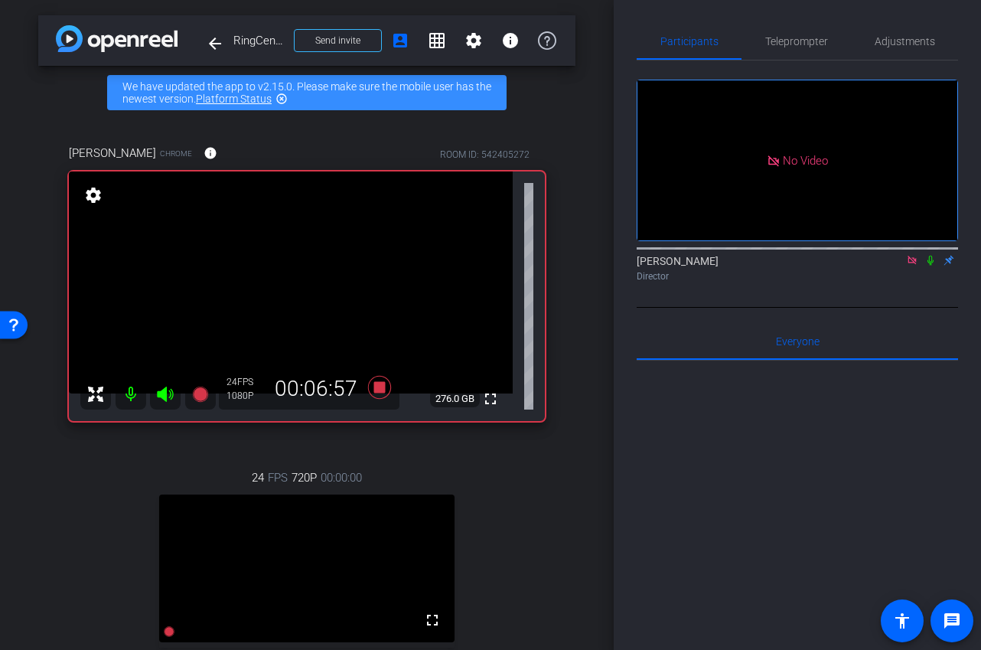
click at [931, 255] on icon at bounding box center [931, 260] width 12 height 11
click at [930, 256] on icon at bounding box center [931, 261] width 8 height 10
click at [793, 41] on span "Teleprompter" at bounding box center [797, 41] width 63 height 11
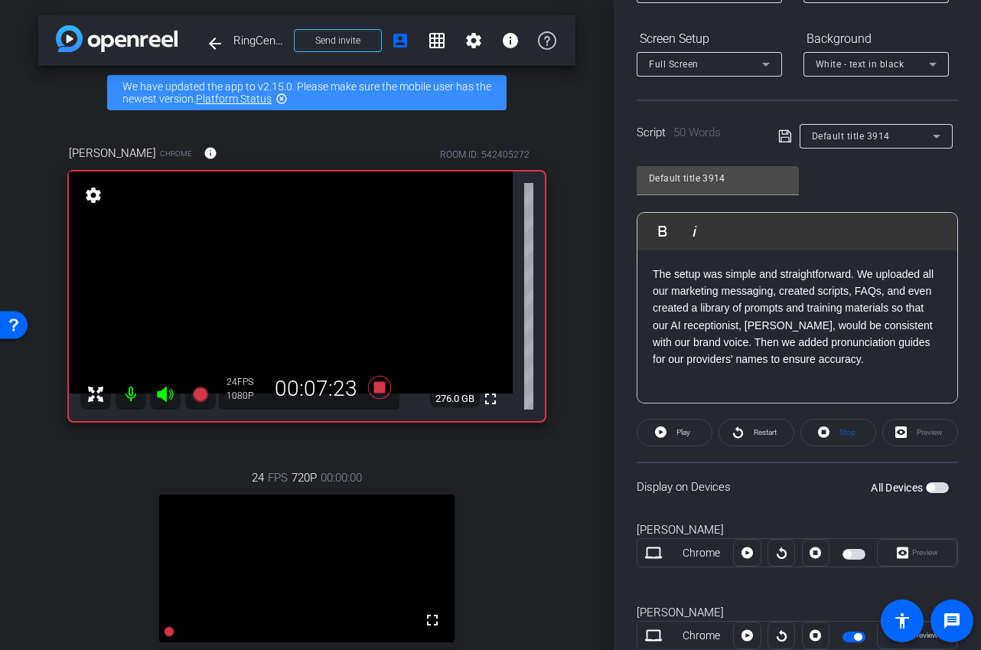
scroll to position [269, 0]
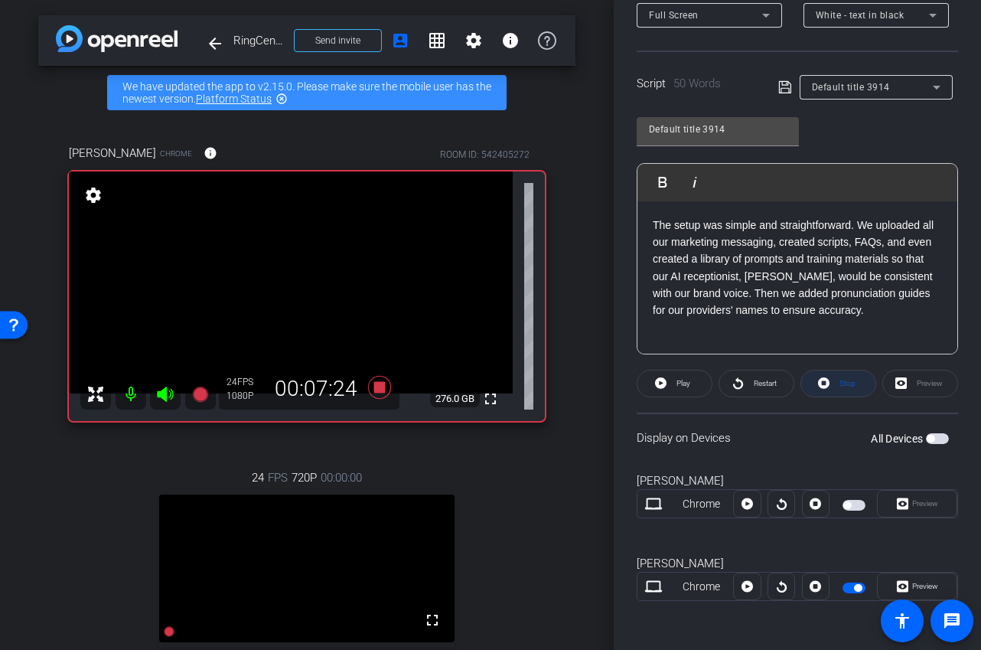
click at [836, 387] on span "Stop" at bounding box center [846, 383] width 20 height 21
click at [671, 383] on span at bounding box center [675, 383] width 74 height 37
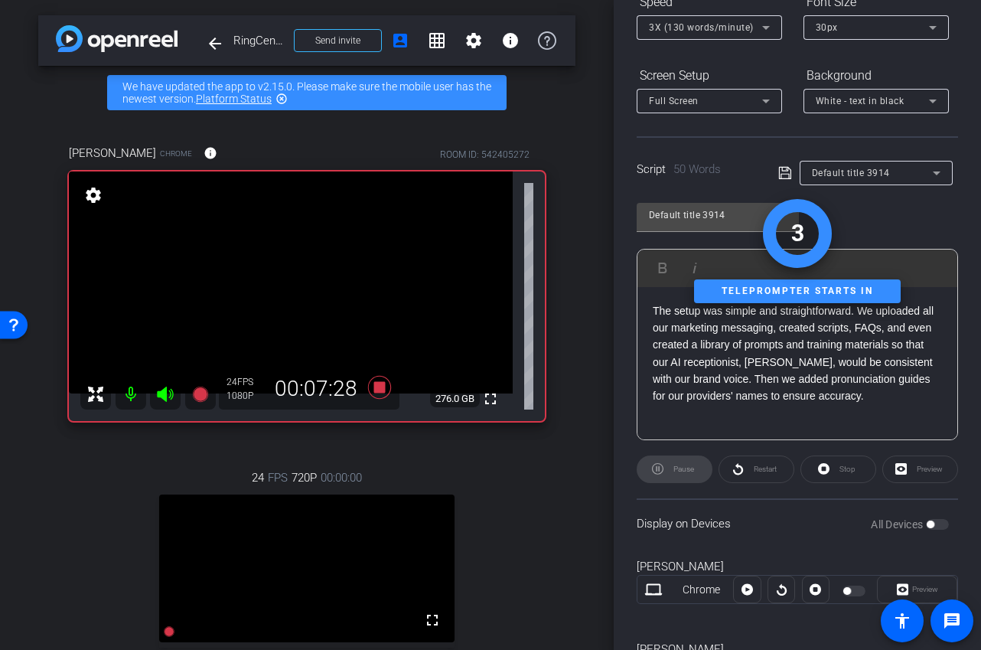
scroll to position [0, 0]
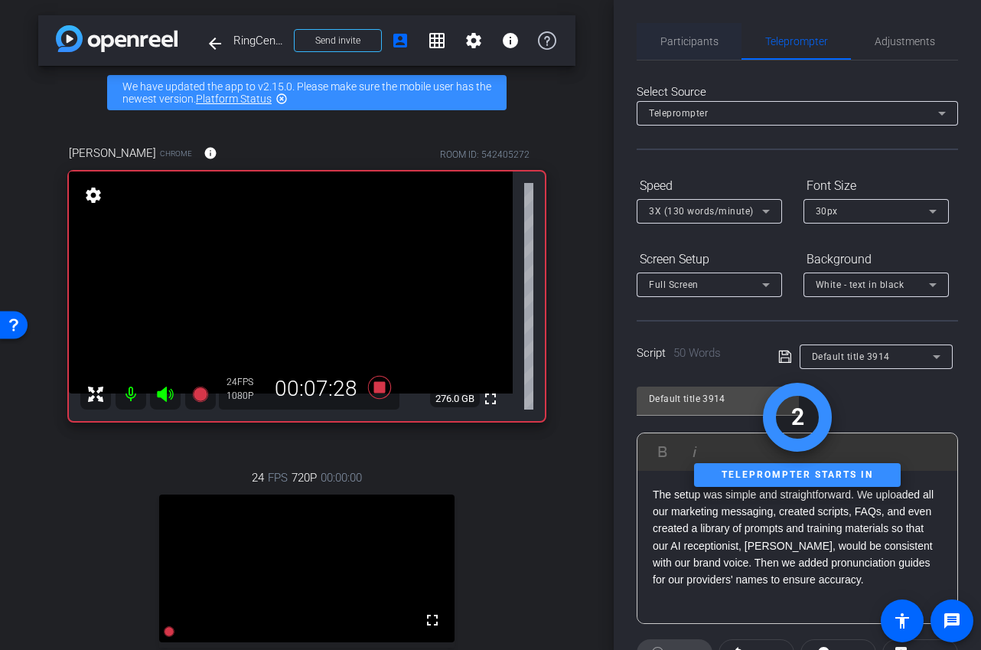
click at [713, 44] on span "Participants" at bounding box center [690, 41] width 58 height 11
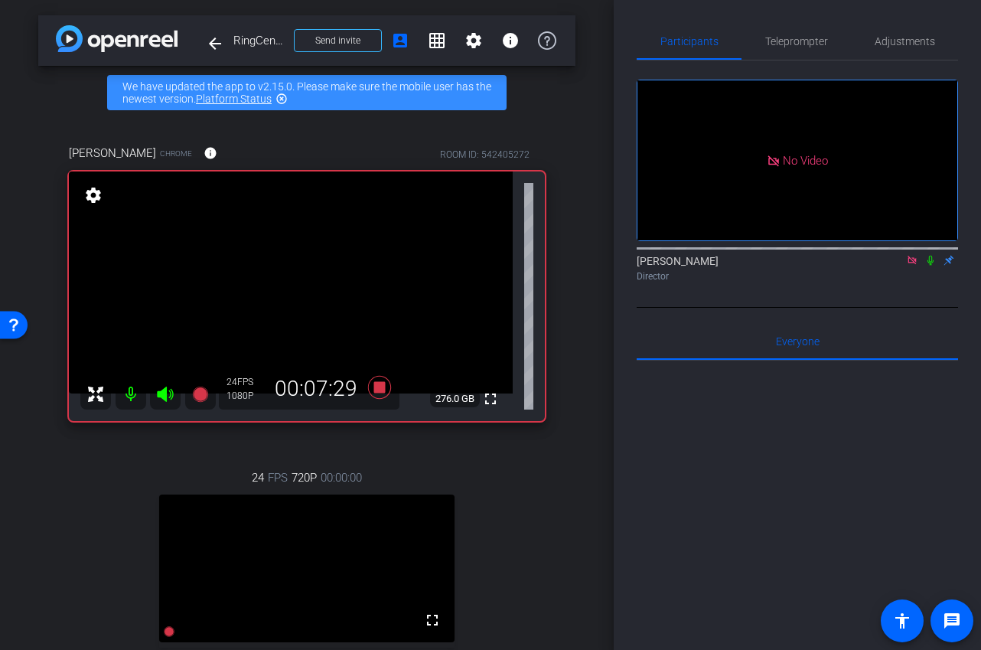
click at [927, 255] on icon at bounding box center [931, 260] width 12 height 11
click at [932, 255] on icon at bounding box center [931, 260] width 12 height 11
click at [807, 39] on span "Teleprompter" at bounding box center [797, 41] width 63 height 11
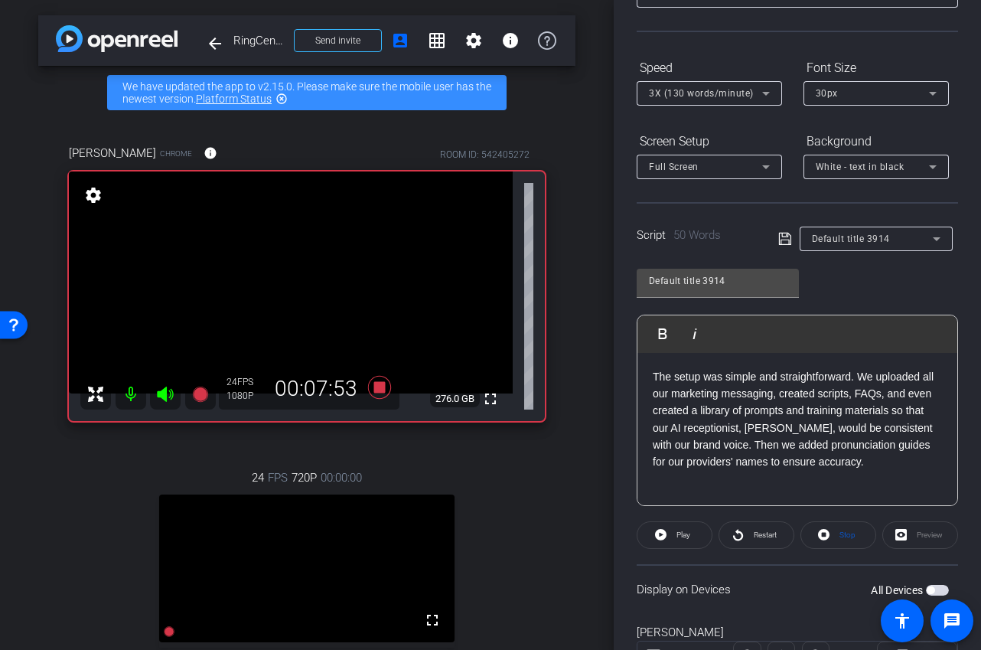
scroll to position [237, 0]
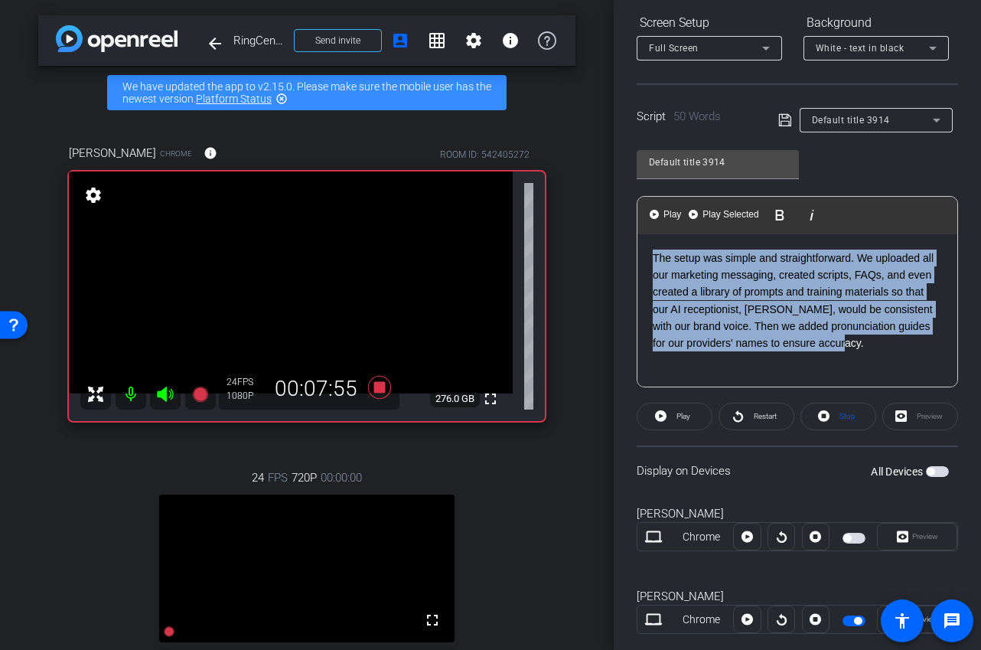
click at [529, 234] on div "arrow_back RingCentral x Axis Testimonial - heal@axismh.com Back to project Sen…" at bounding box center [490, 325] width 981 height 650
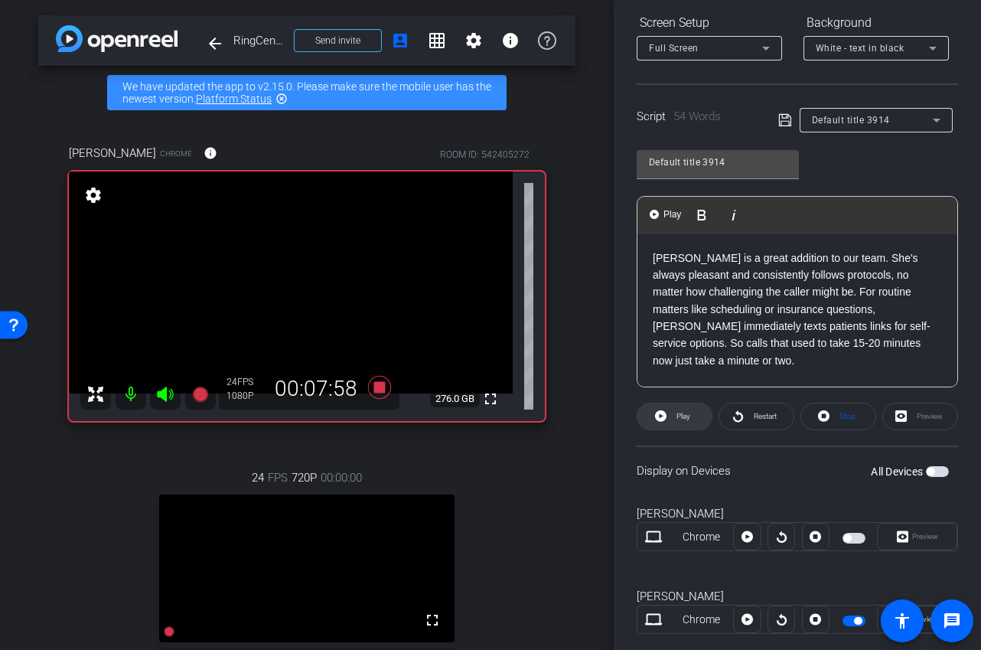
click at [681, 423] on span "Play" at bounding box center [682, 416] width 18 height 21
click at [838, 418] on span "Stop" at bounding box center [846, 416] width 20 height 21
click at [668, 425] on span at bounding box center [675, 416] width 74 height 37
click at [869, 413] on span at bounding box center [839, 416] width 74 height 37
click at [939, 341] on p "Charlotte is a great addition to our team. She's always pleasant and consistent…" at bounding box center [797, 310] width 289 height 120
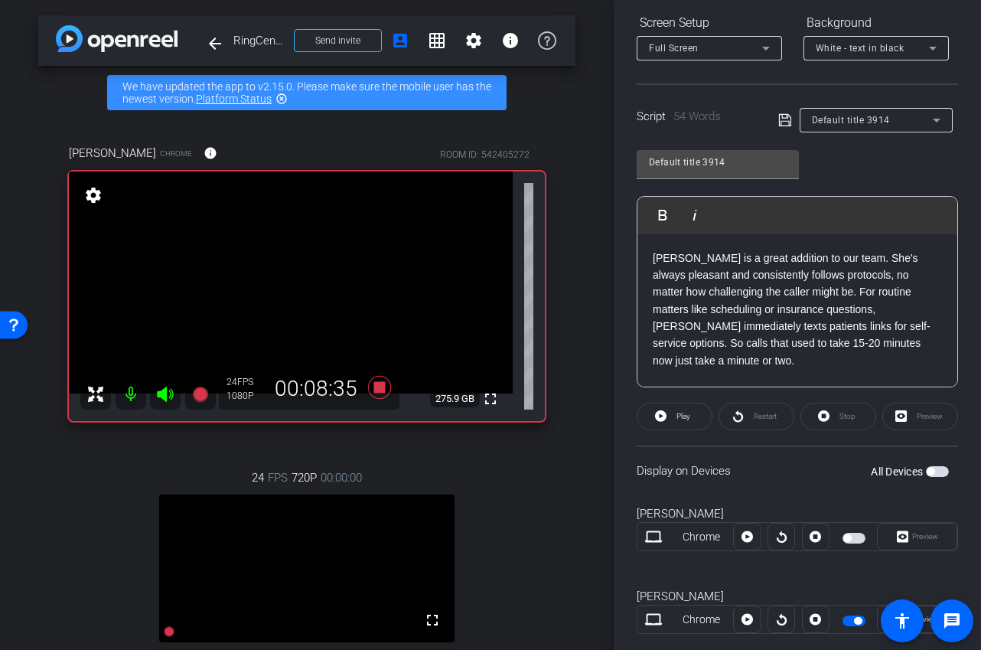
scroll to position [0, 0]
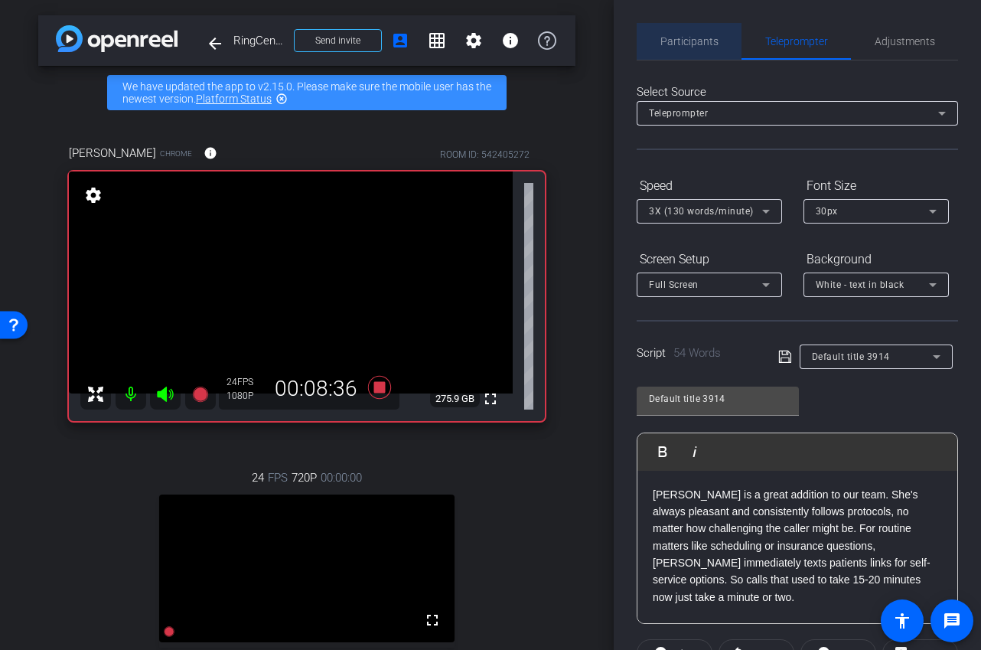
click at [693, 34] on span "Participants" at bounding box center [690, 41] width 58 height 37
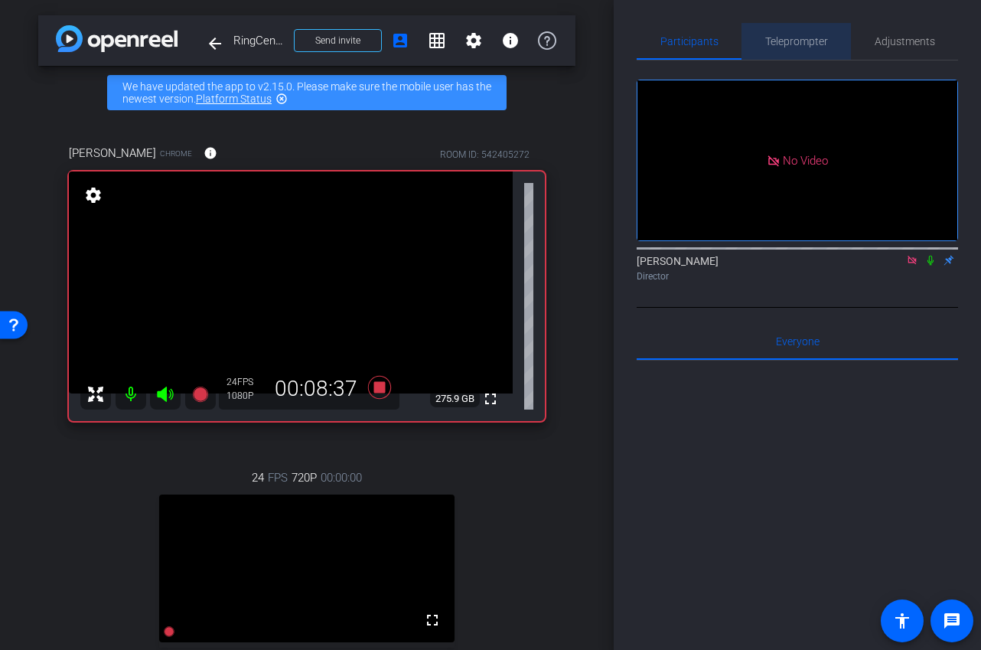
click at [812, 38] on span "Teleprompter" at bounding box center [797, 41] width 63 height 11
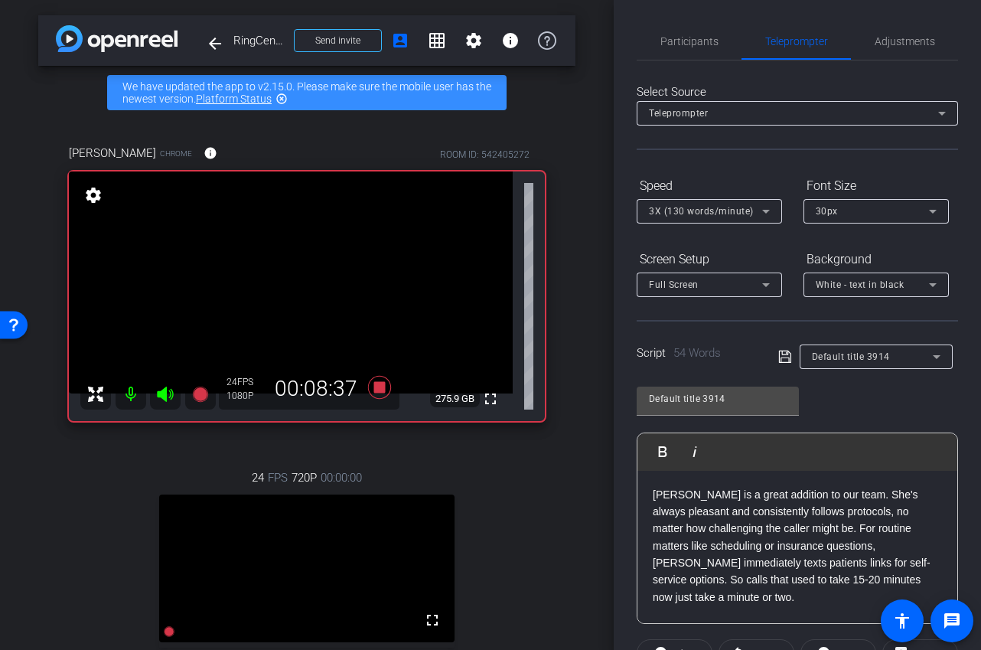
scroll to position [269, 0]
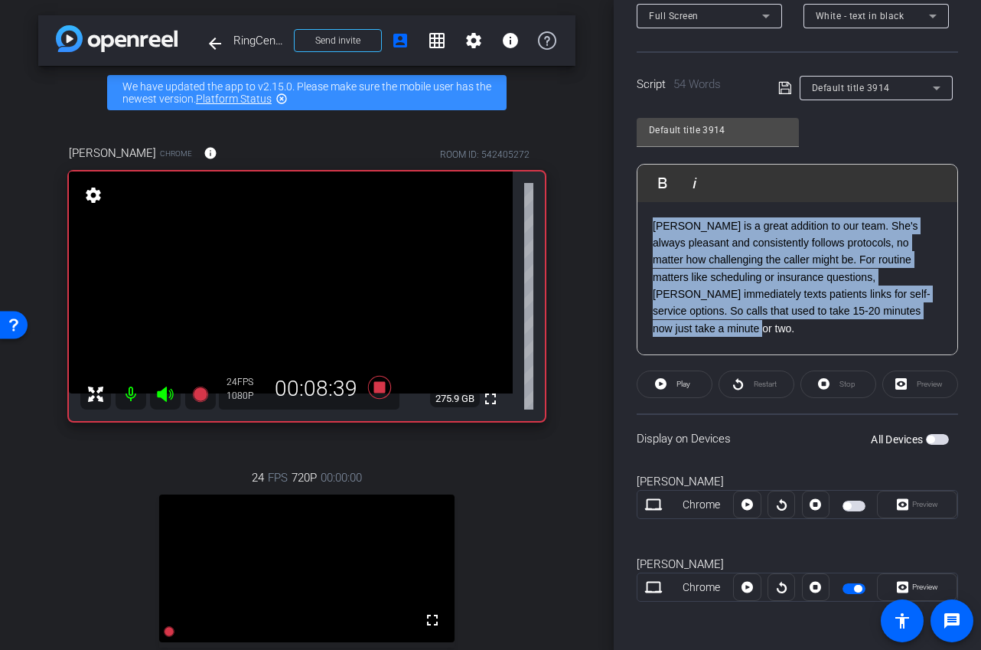
drag, startPoint x: 939, startPoint y: 312, endPoint x: 586, endPoint y: 175, distance: 377.9
click at [586, 175] on div "arrow_back RingCentral x Axis Testimonial - heal@axismh.com Back to project Sen…" at bounding box center [490, 325] width 981 height 650
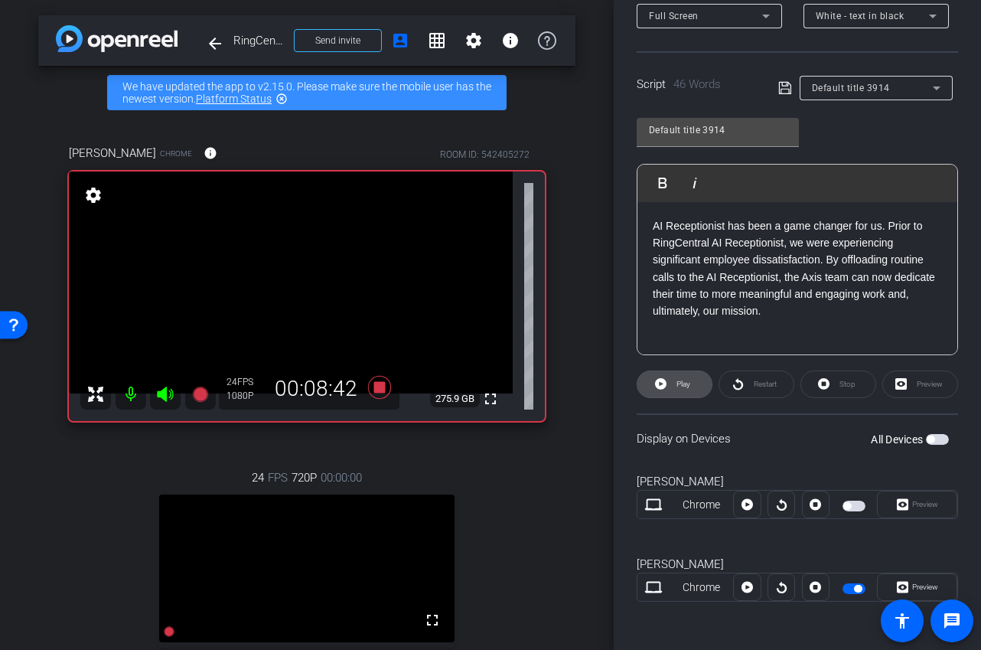
click at [681, 382] on span "Play" at bounding box center [684, 384] width 14 height 8
click at [838, 386] on span "Stop" at bounding box center [846, 384] width 20 height 21
click at [662, 390] on icon at bounding box center [660, 383] width 11 height 19
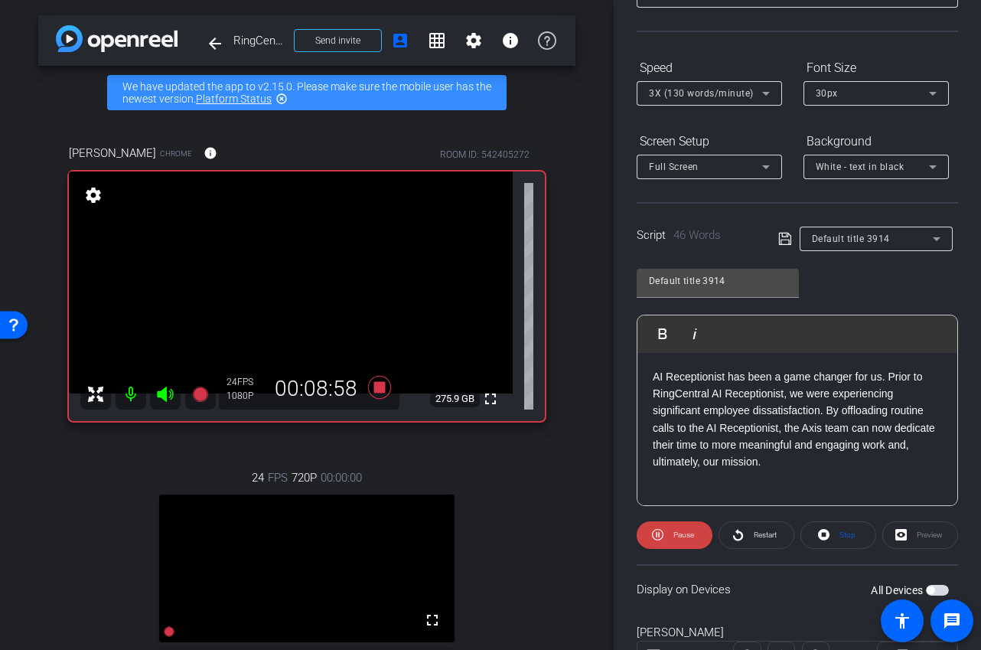
scroll to position [0, 0]
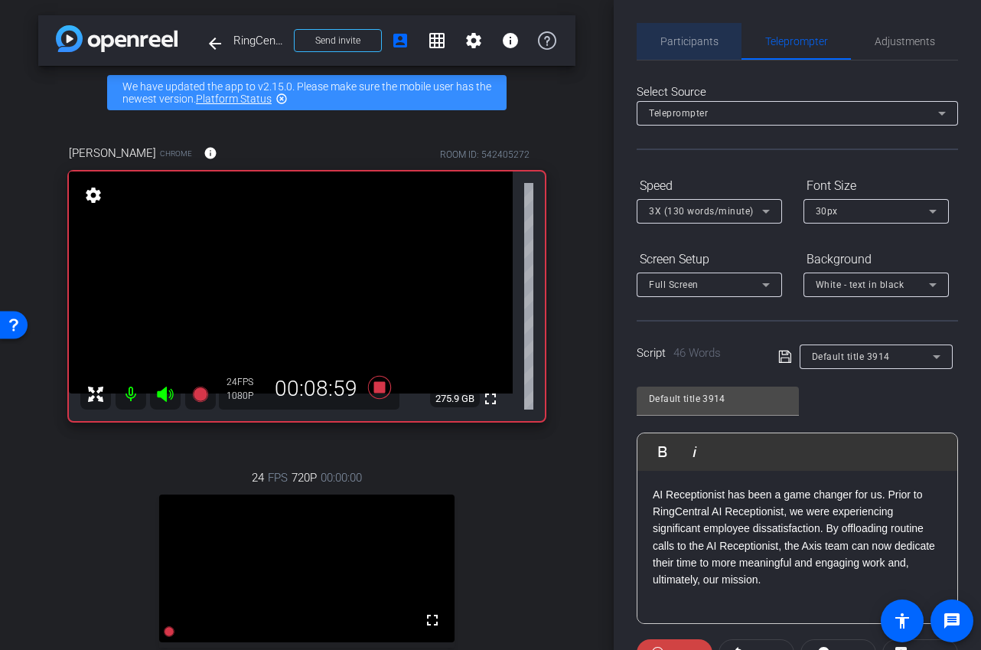
click at [694, 57] on span "Participants" at bounding box center [690, 41] width 58 height 37
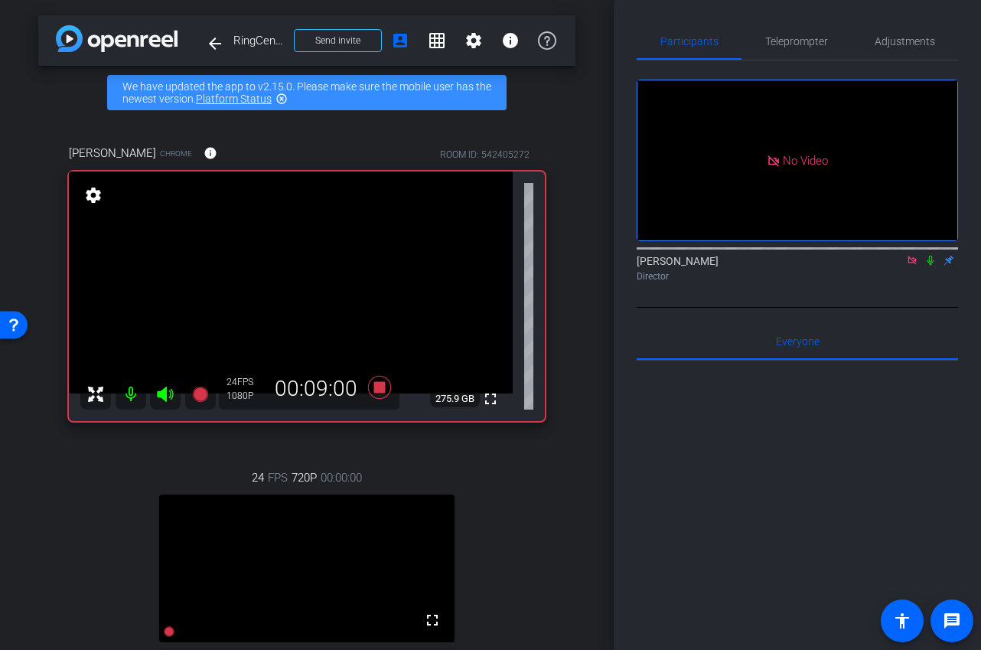
click at [934, 255] on icon at bounding box center [931, 260] width 12 height 11
click at [812, 34] on span "Teleprompter" at bounding box center [797, 41] width 63 height 37
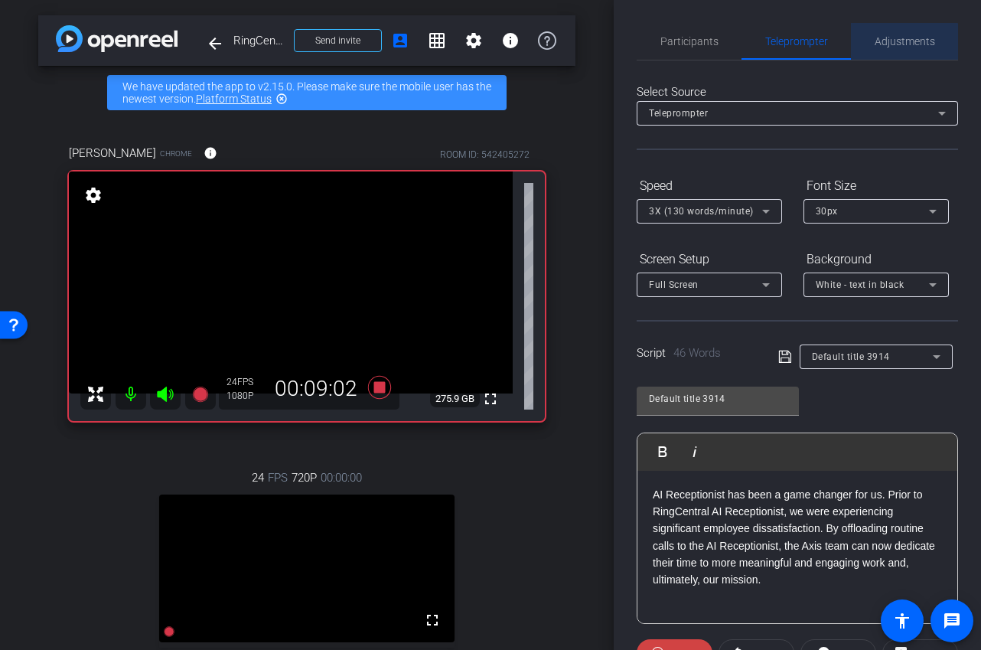
click at [887, 42] on span "Adjustments" at bounding box center [905, 41] width 60 height 11
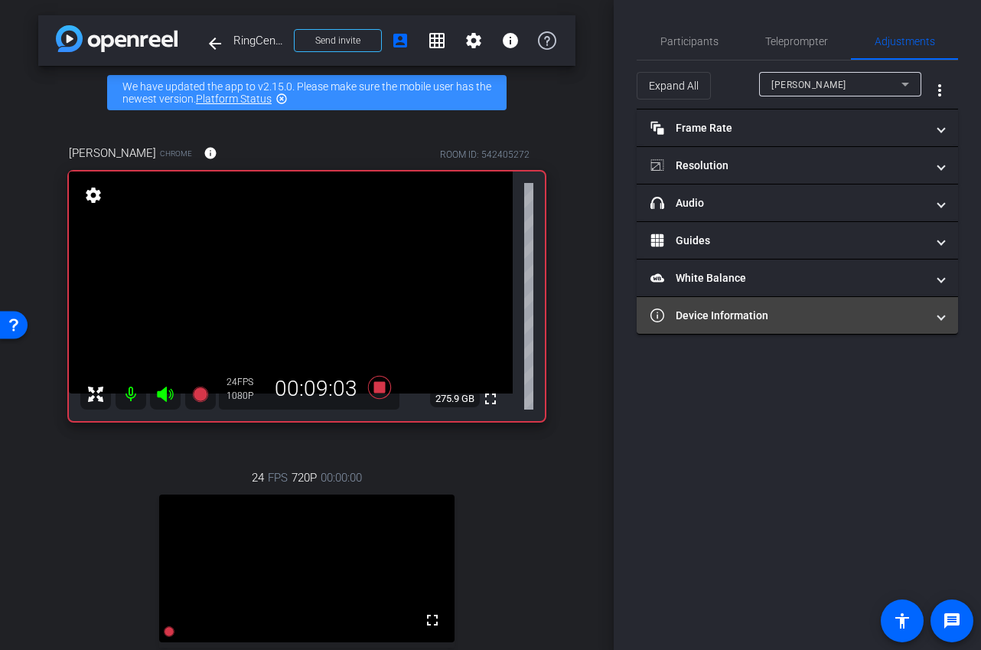
click at [826, 318] on mat-panel-title "Device Information" at bounding box center [789, 316] width 276 height 16
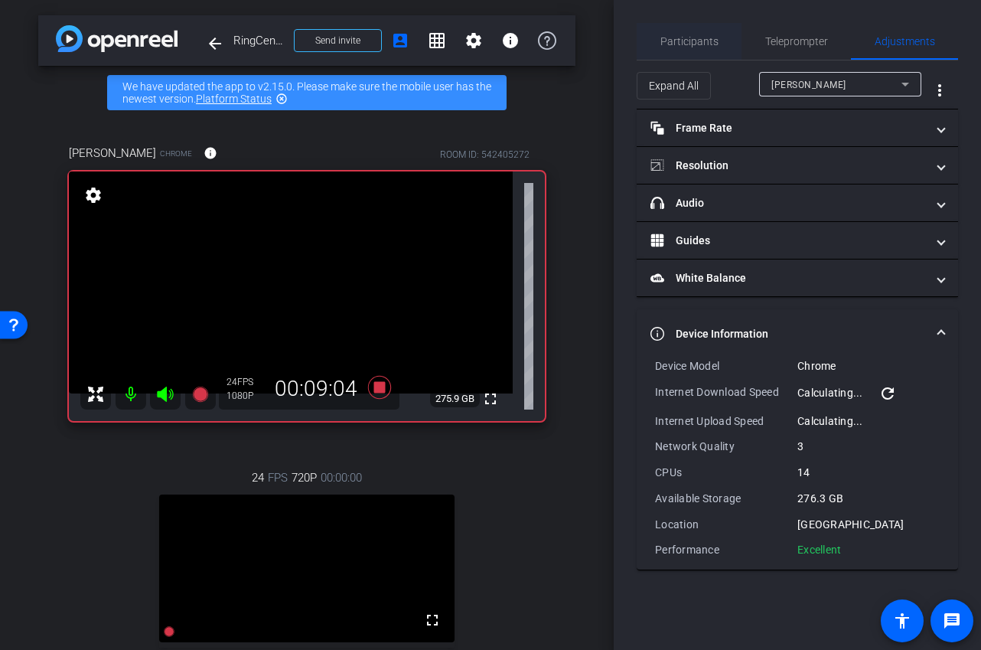
click at [706, 44] on span "Participants" at bounding box center [690, 41] width 58 height 11
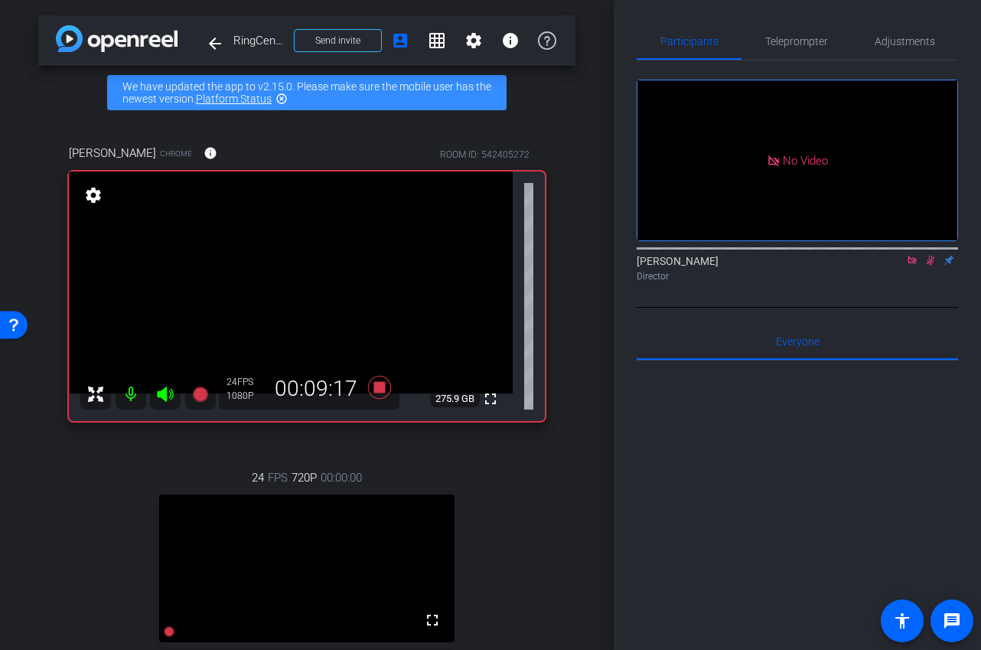
click at [932, 256] on icon at bounding box center [931, 261] width 8 height 10
click at [815, 36] on span "Teleprompter" at bounding box center [797, 41] width 63 height 11
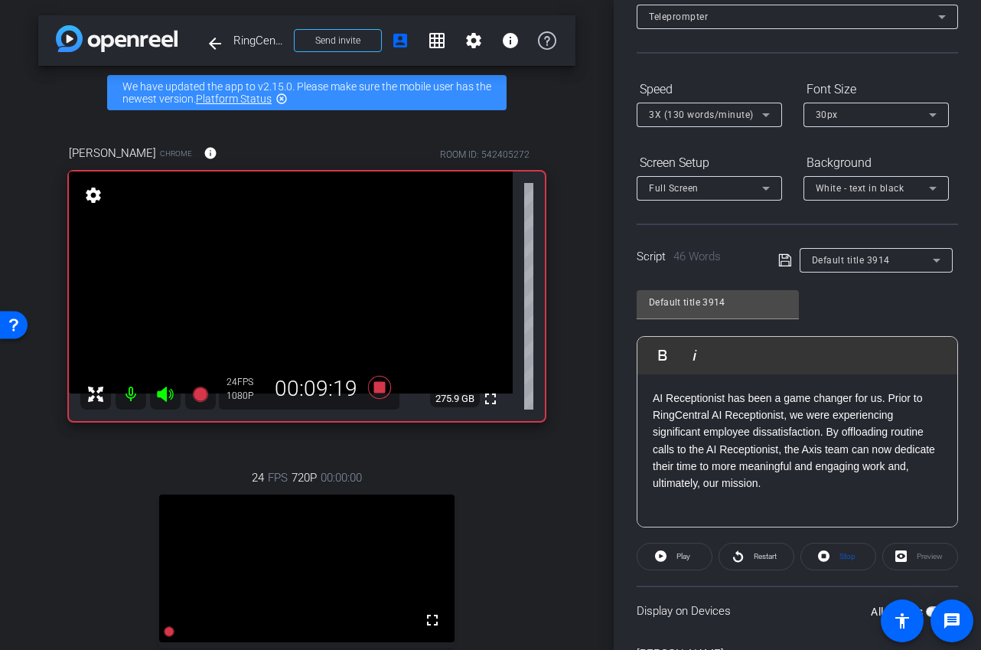
scroll to position [143, 0]
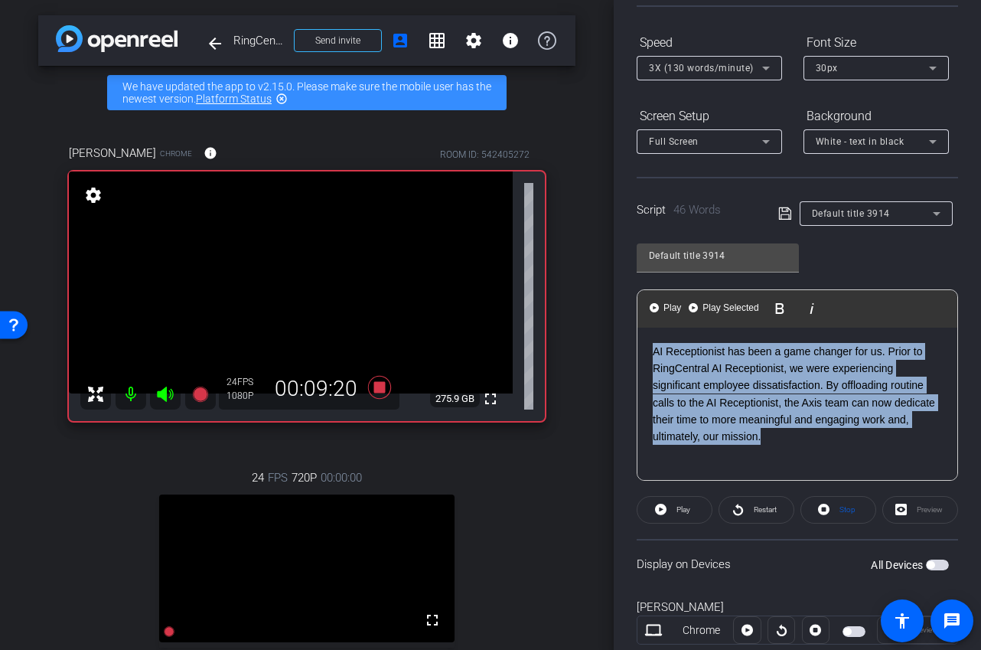
drag, startPoint x: 782, startPoint y: 430, endPoint x: 592, endPoint y: 333, distance: 214.0
click at [592, 333] on div "arrow_back RingCentral x Axis Testimonial - heal@axismh.com Back to project Sen…" at bounding box center [490, 325] width 981 height 650
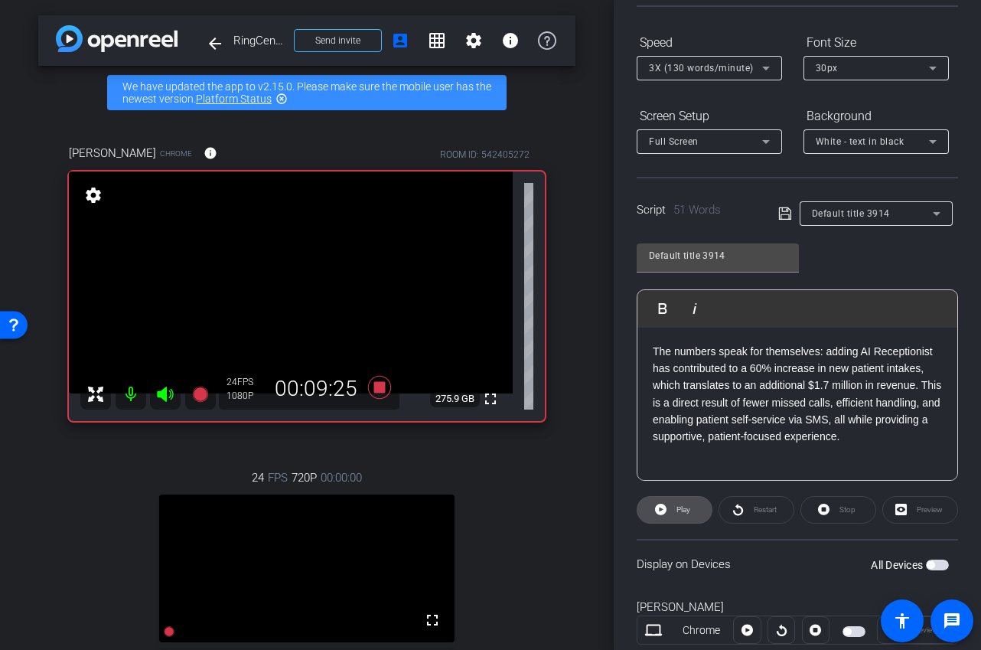
click at [677, 510] on span "Play" at bounding box center [684, 509] width 14 height 8
click at [834, 511] on span at bounding box center [839, 510] width 74 height 37
click at [695, 518] on span at bounding box center [675, 510] width 74 height 37
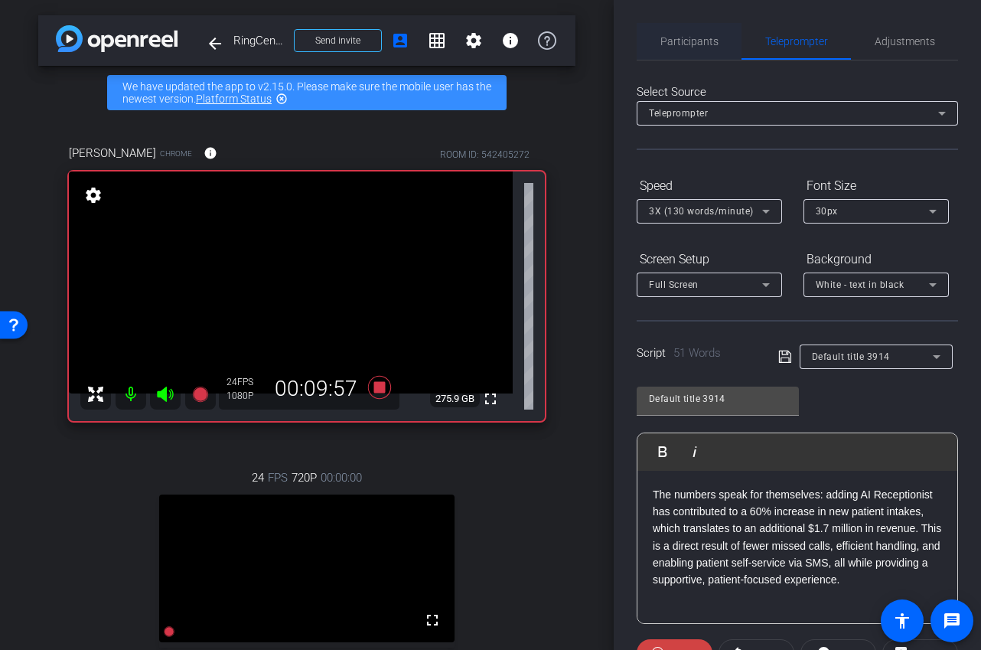
click at [694, 41] on span "Participants" at bounding box center [690, 41] width 58 height 11
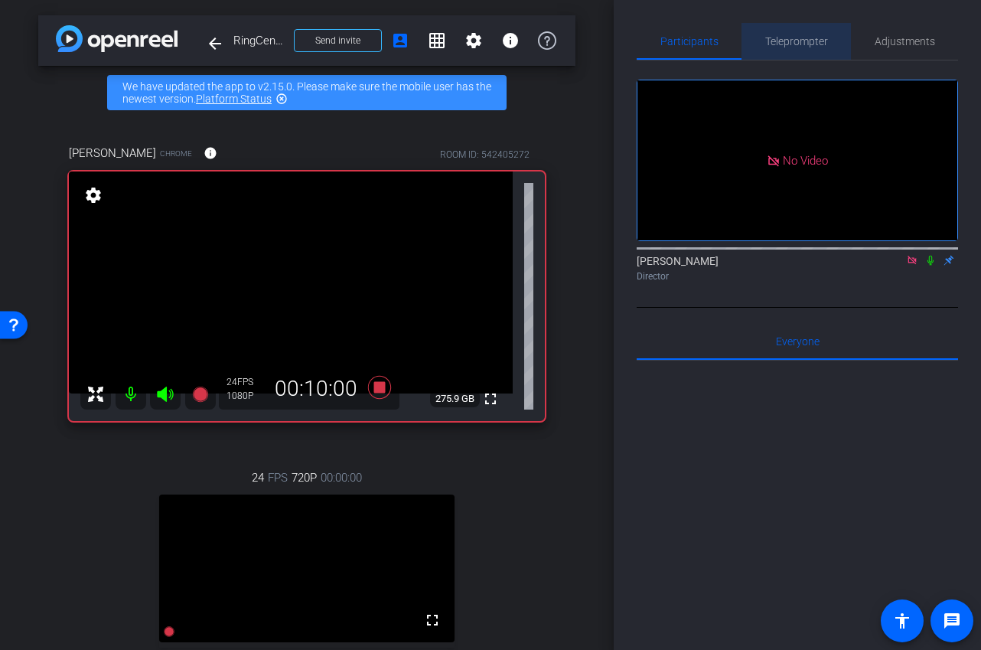
click at [775, 41] on span "Teleprompter" at bounding box center [797, 41] width 63 height 11
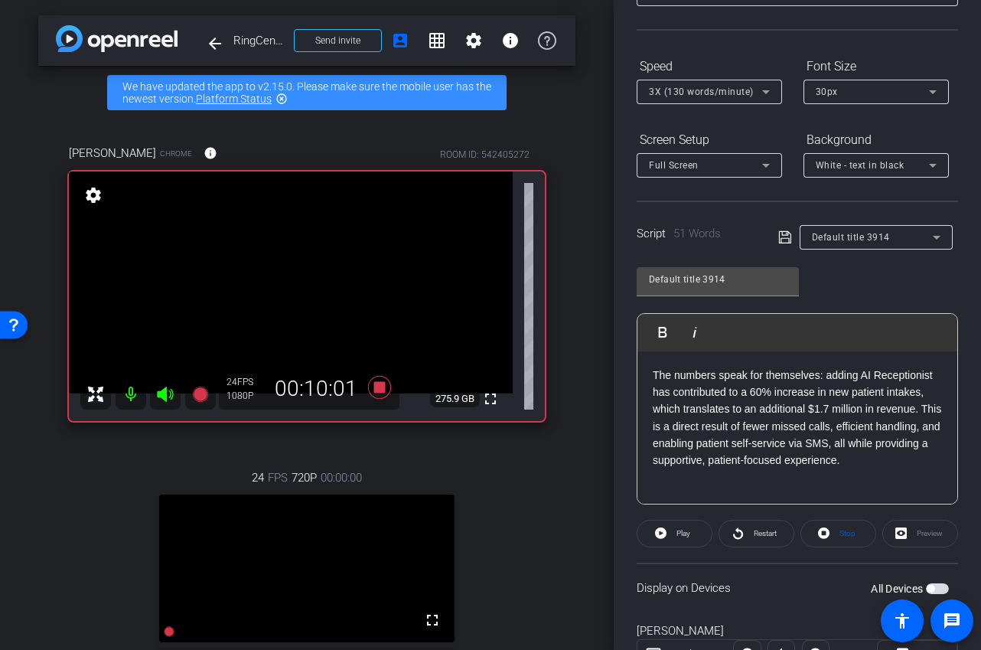
scroll to position [218, 0]
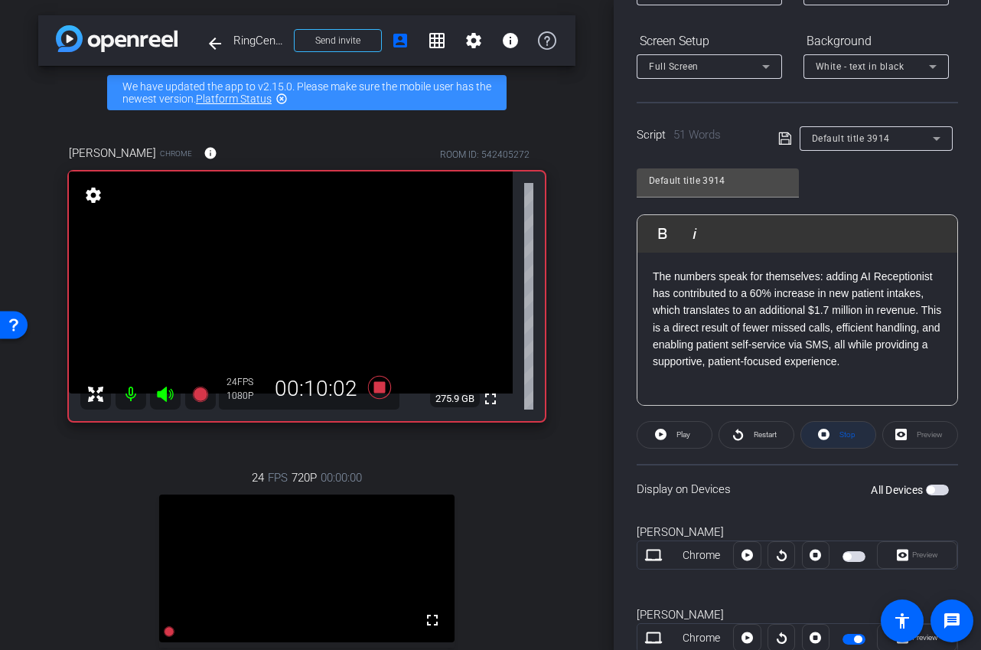
click at [841, 437] on span "Stop" at bounding box center [848, 434] width 16 height 8
click at [867, 364] on p "The numbers speak for themselves: adding AI Receptionist has contributed to a 6…" at bounding box center [797, 319] width 289 height 103
click at [690, 438] on span "Play" at bounding box center [684, 434] width 14 height 8
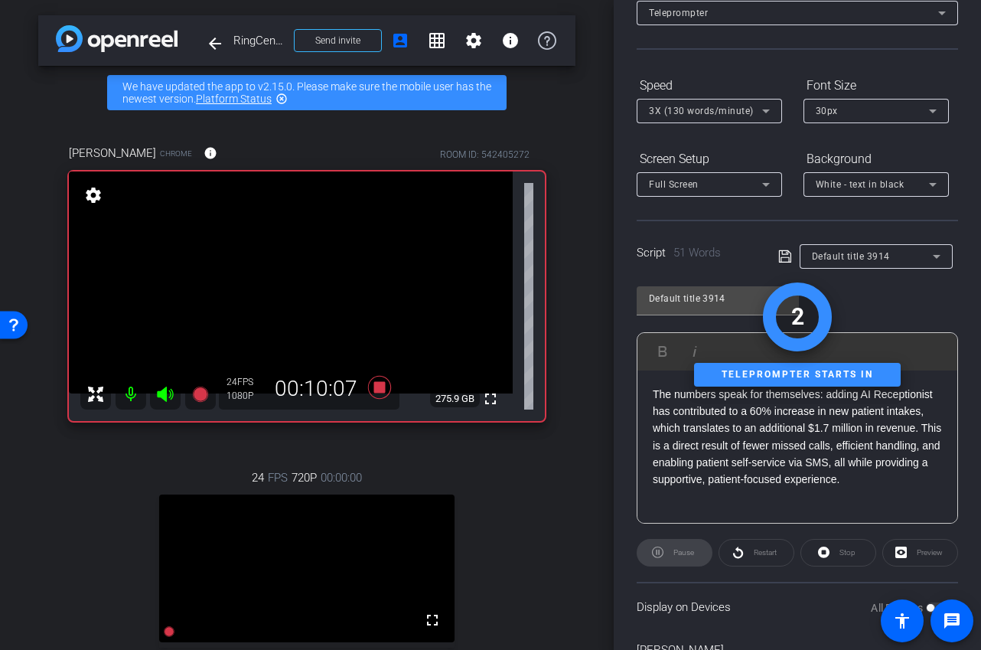
scroll to position [0, 0]
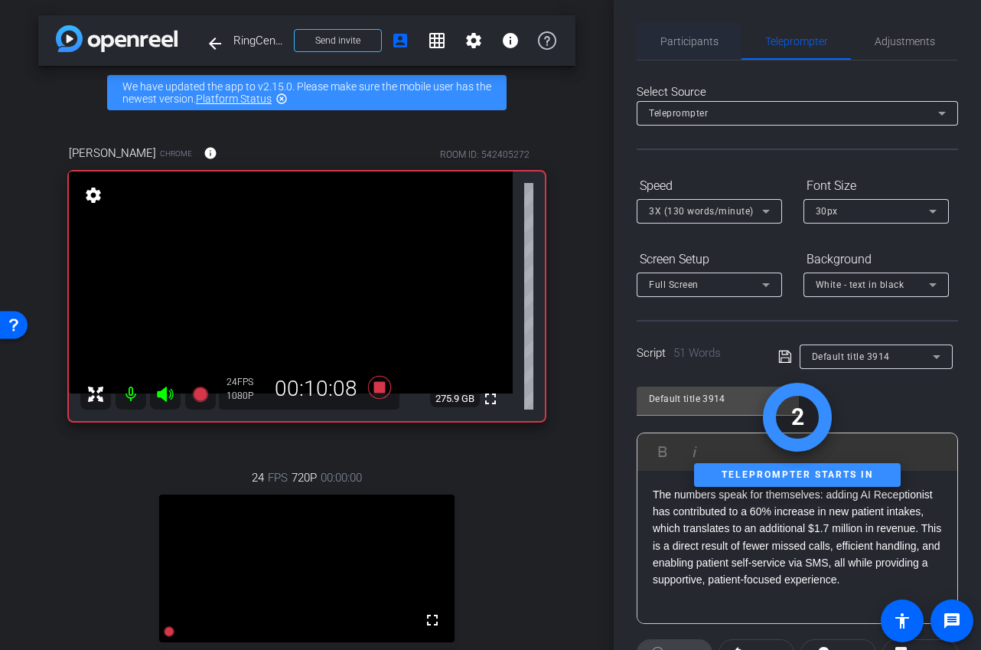
click at [701, 53] on span "Participants" at bounding box center [690, 41] width 58 height 37
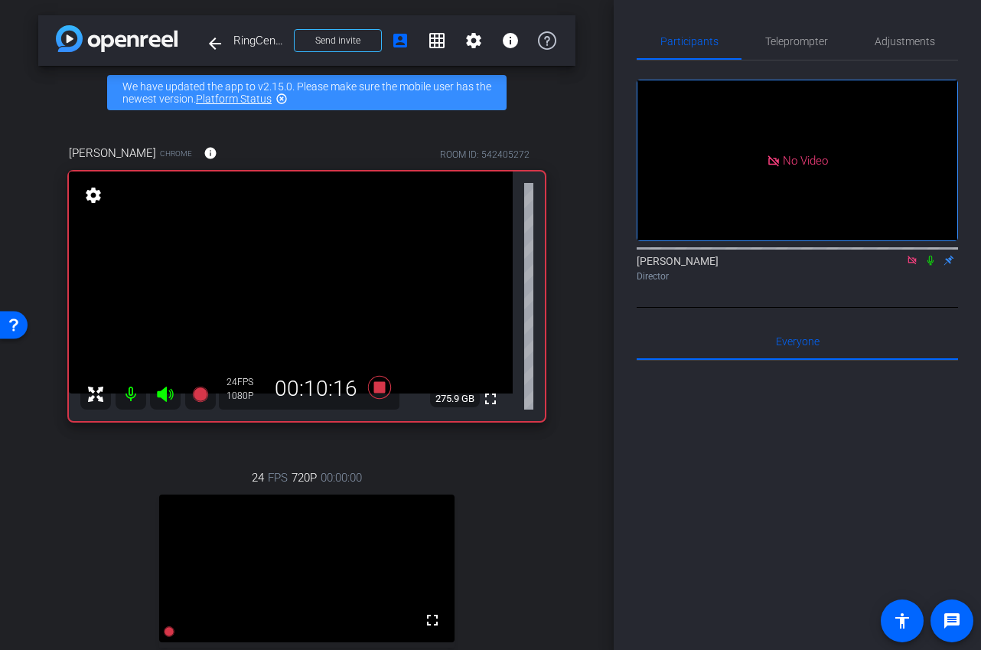
click at [932, 256] on icon at bounding box center [931, 261] width 6 height 10
click at [932, 256] on icon at bounding box center [931, 261] width 8 height 10
click at [817, 53] on span "Teleprompter" at bounding box center [797, 41] width 63 height 37
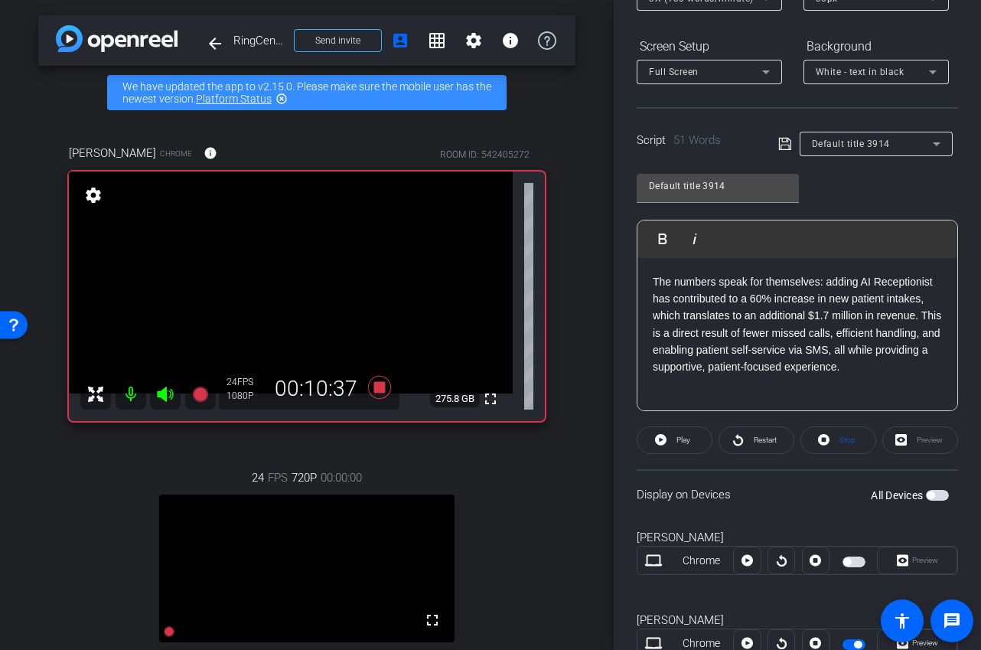
scroll to position [269, 0]
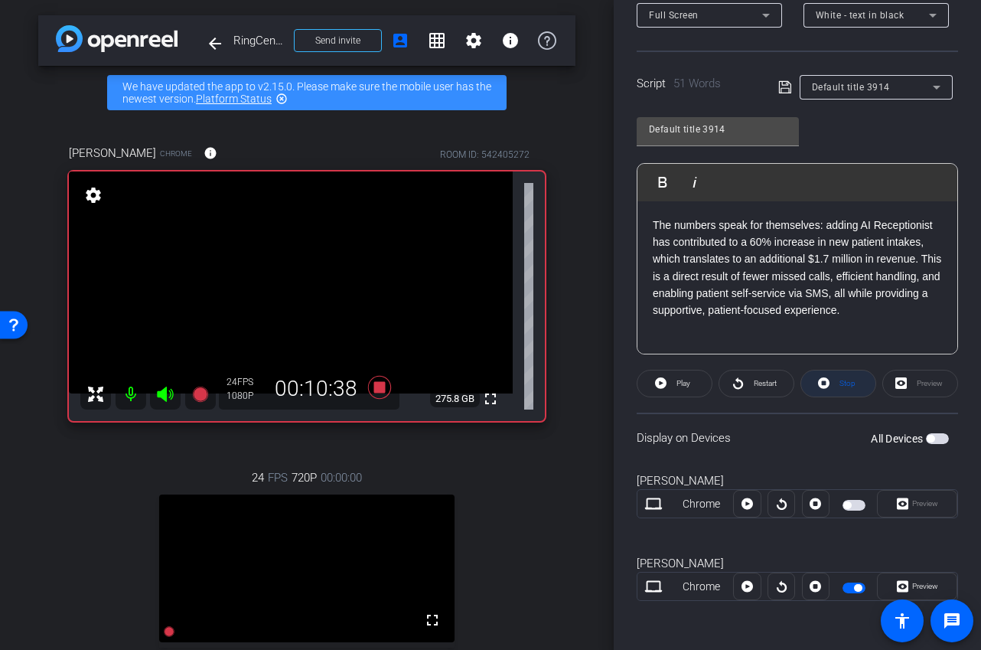
click at [851, 388] on span "Stop" at bounding box center [846, 383] width 20 height 21
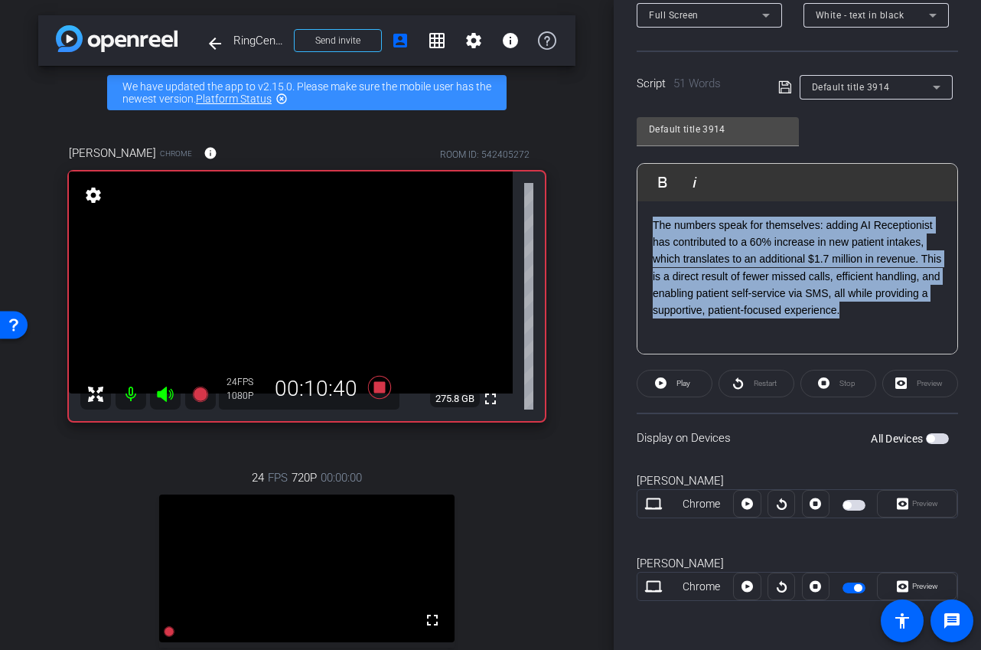
drag, startPoint x: 862, startPoint y: 320, endPoint x: 621, endPoint y: 207, distance: 266.1
click at [621, 207] on div "Participants Teleprompter Adjustments Ariam Eqbe Director Everyone 0 Mark all r…" at bounding box center [797, 325] width 367 height 650
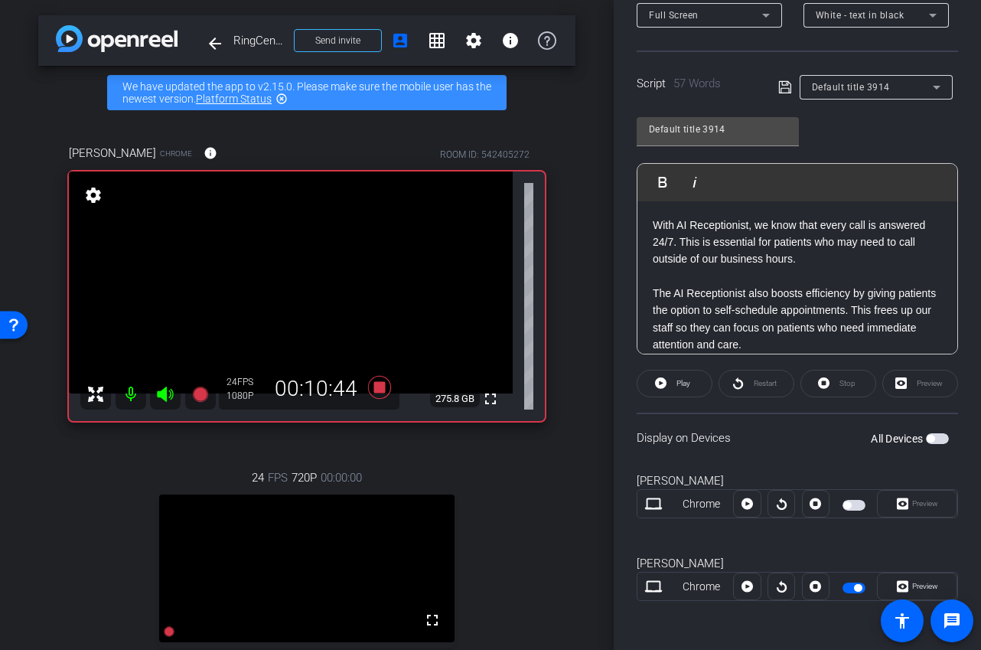
scroll to position [15, 0]
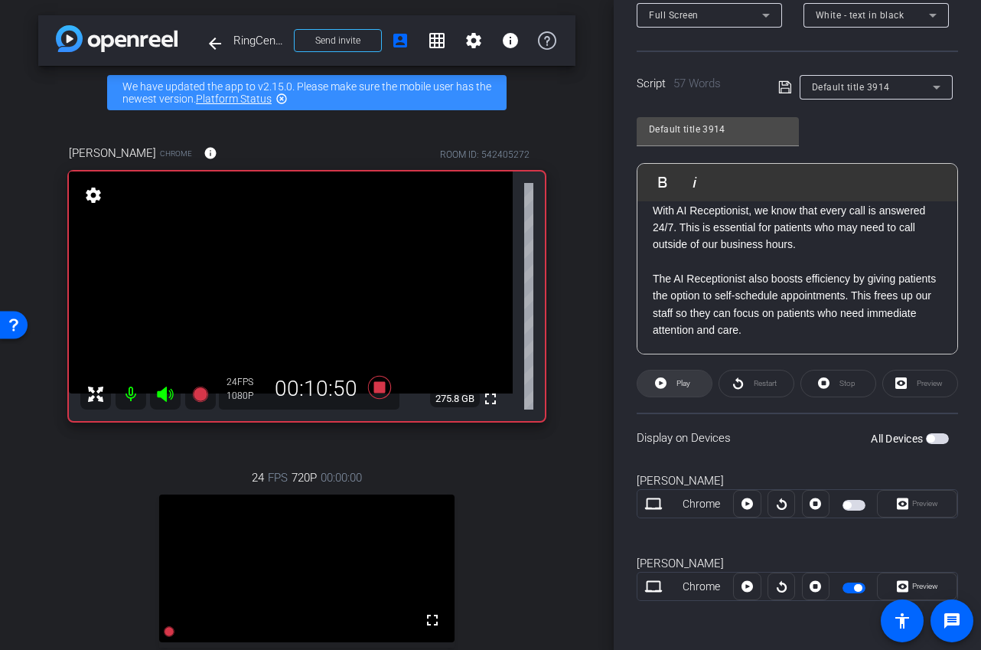
click at [683, 388] on span "Play" at bounding box center [682, 383] width 18 height 21
click at [831, 381] on span at bounding box center [839, 383] width 74 height 37
click at [681, 379] on span "Play" at bounding box center [684, 383] width 14 height 8
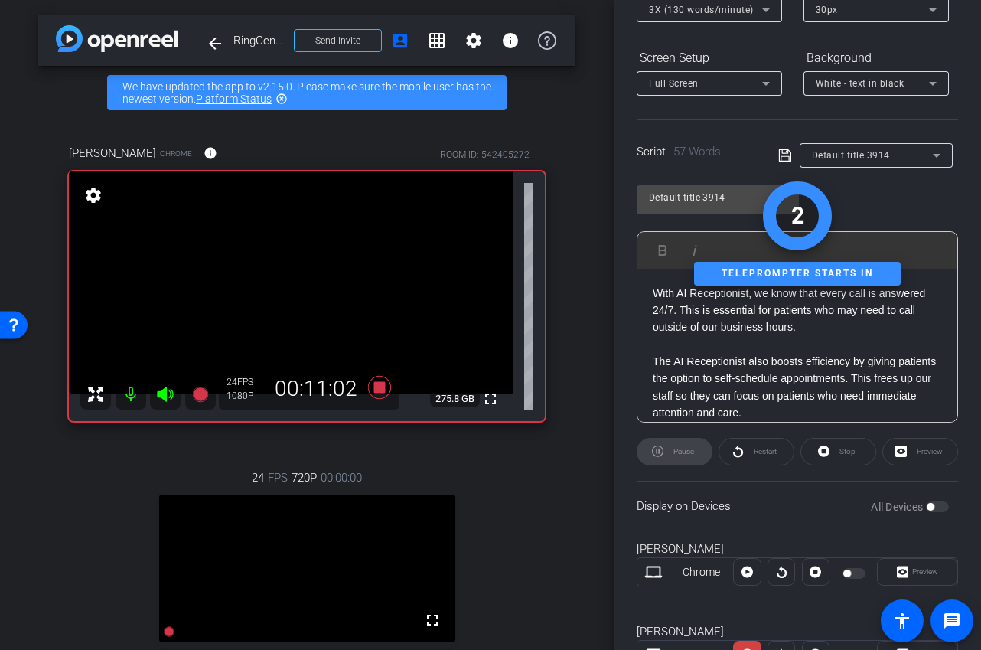
scroll to position [24, 0]
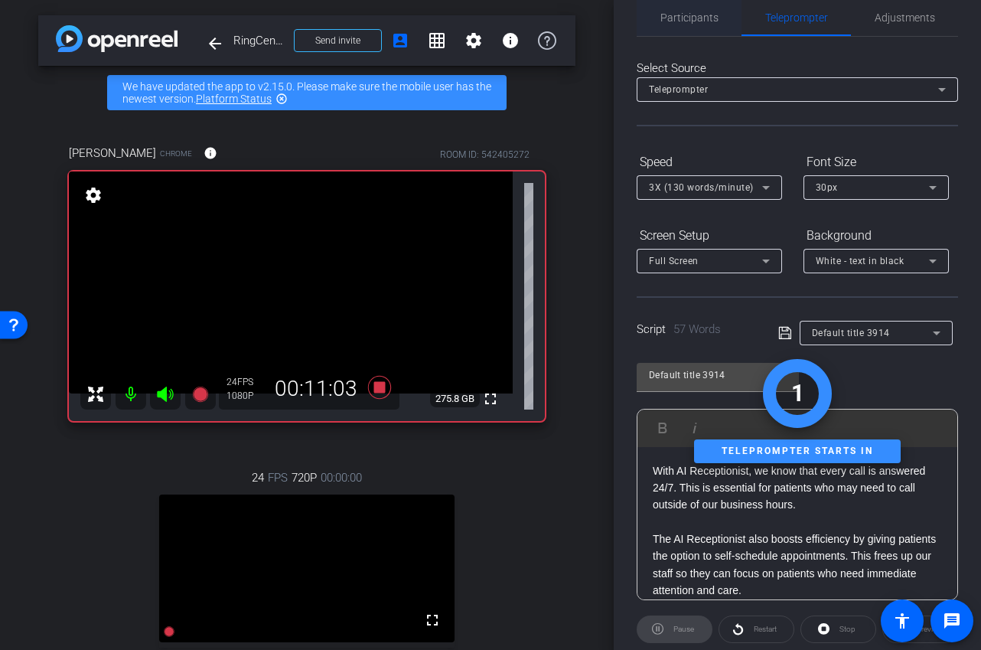
click at [691, 19] on span "Participants" at bounding box center [690, 17] width 58 height 11
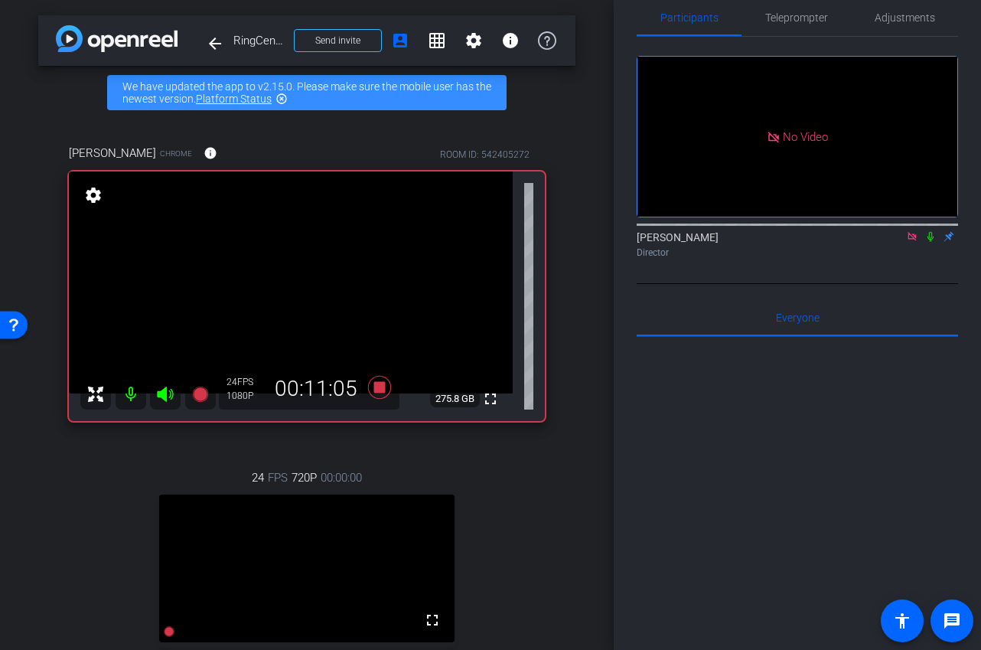
click at [934, 231] on icon at bounding box center [931, 236] width 12 height 11
click at [930, 231] on icon at bounding box center [931, 236] width 12 height 11
click at [788, 30] on span "Teleprompter" at bounding box center [797, 17] width 63 height 37
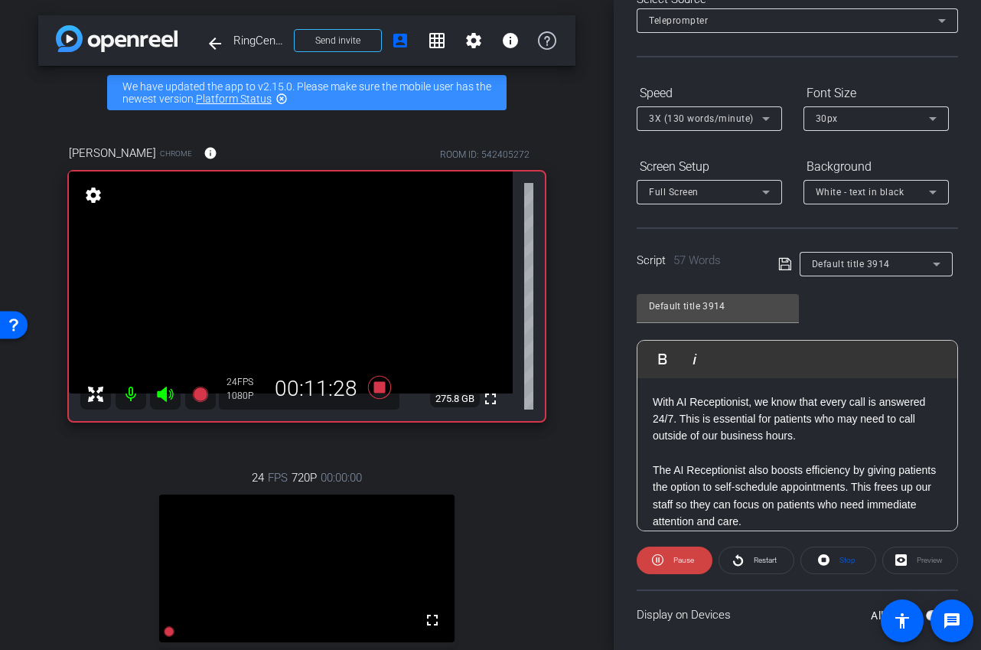
scroll to position [185, 0]
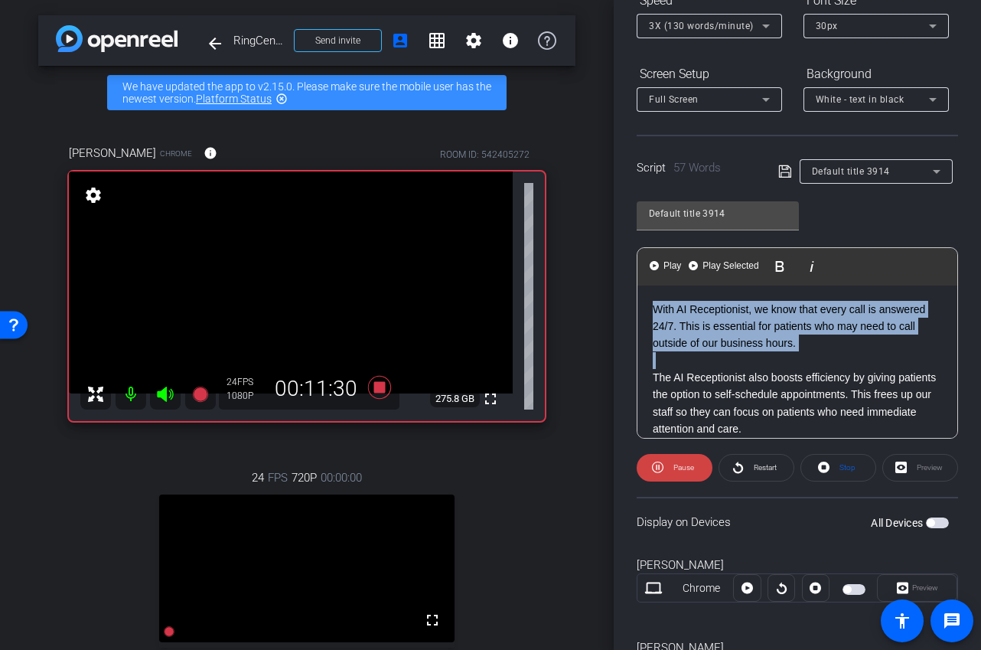
drag, startPoint x: 798, startPoint y: 356, endPoint x: 567, endPoint y: 276, distance: 244.5
click at [567, 276] on div "arrow_back RingCentral x Axis Testimonial - heal@axismh.com Back to project Sen…" at bounding box center [490, 325] width 981 height 650
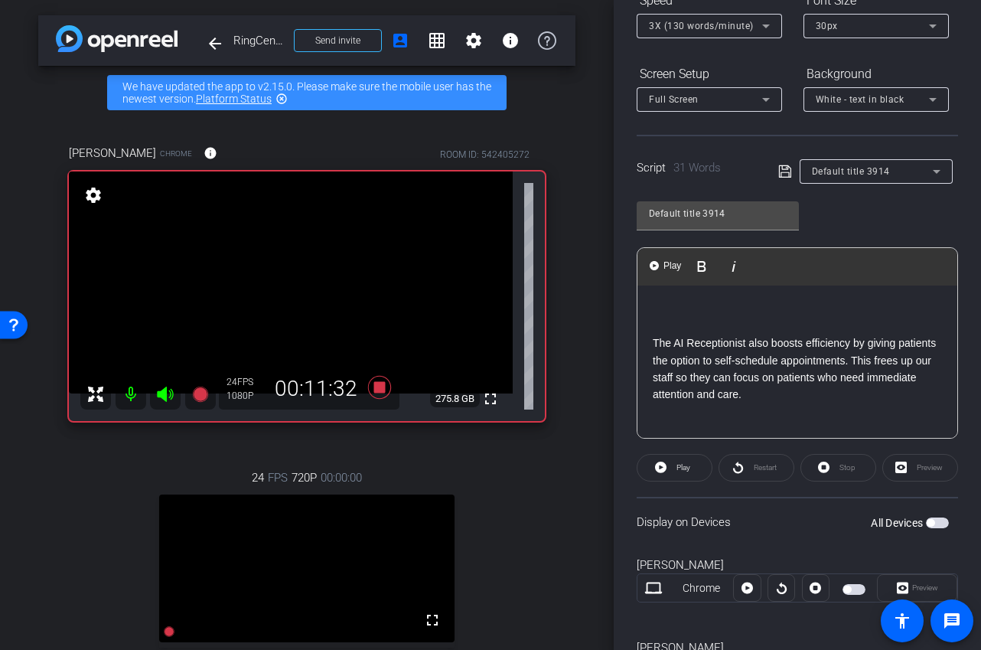
click at [658, 344] on p "The AI Receptionist also boosts efficiency by giving patients the option to sel…" at bounding box center [797, 369] width 289 height 69
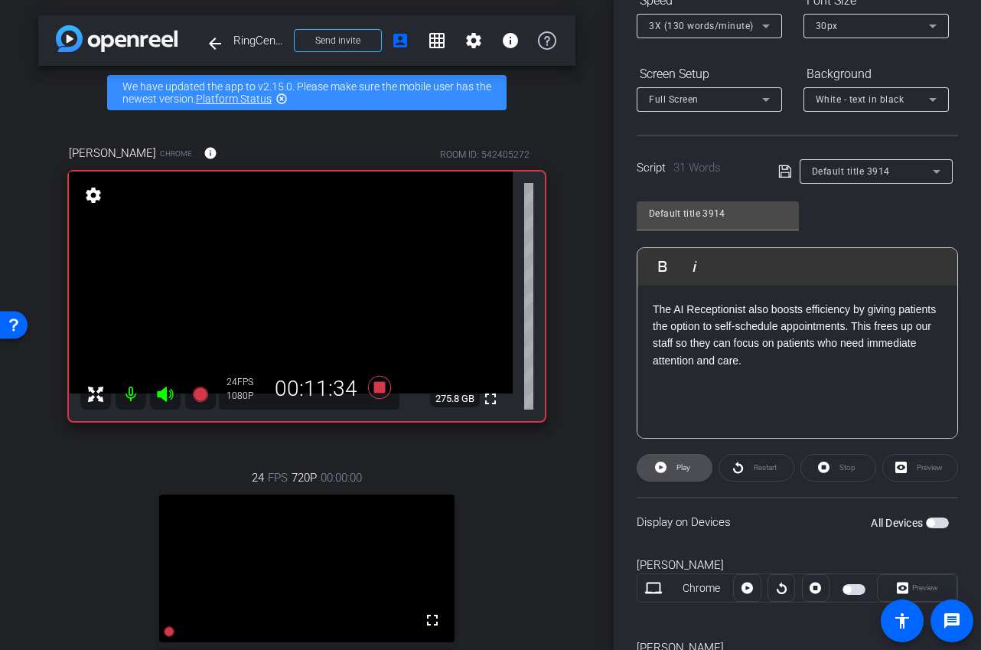
click at [685, 470] on span "Play" at bounding box center [684, 467] width 14 height 8
click at [839, 465] on span "Stop" at bounding box center [846, 467] width 20 height 21
click at [663, 471] on icon at bounding box center [660, 467] width 11 height 11
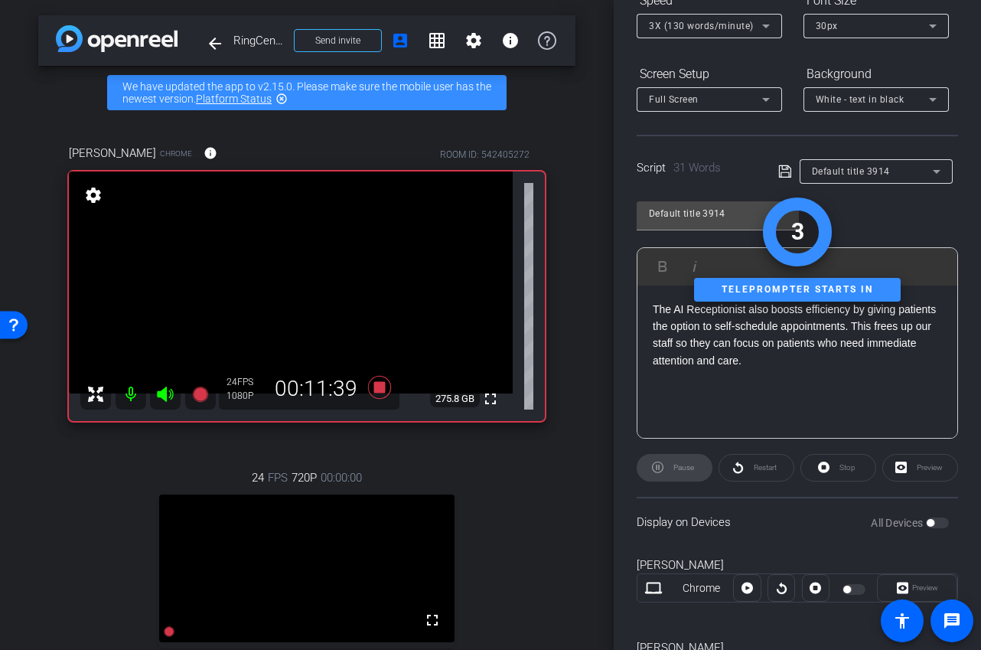
scroll to position [0, 0]
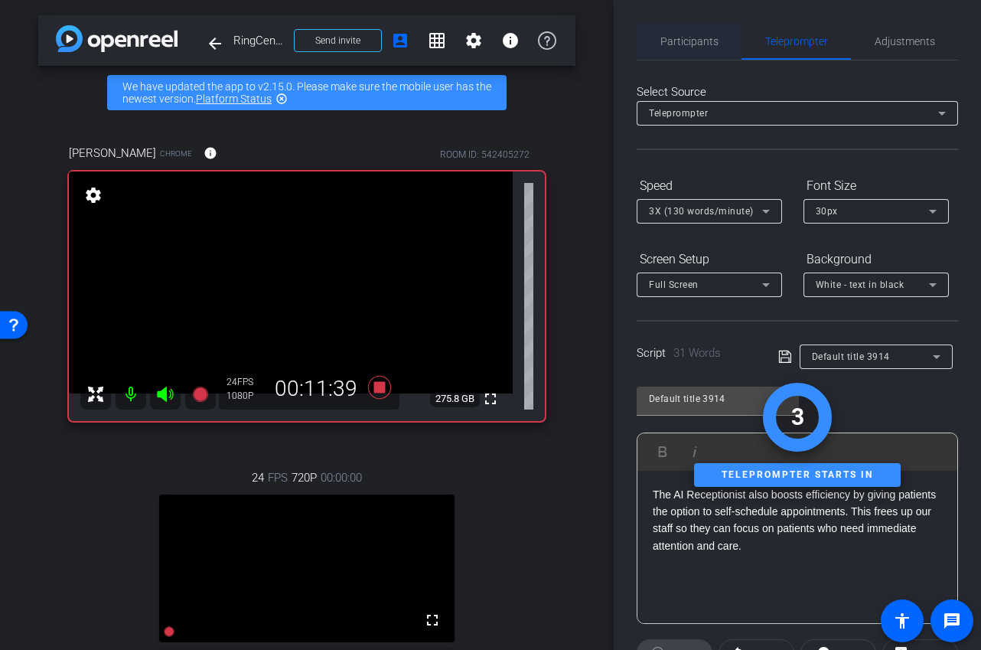
click at [696, 50] on span "Participants" at bounding box center [690, 41] width 58 height 37
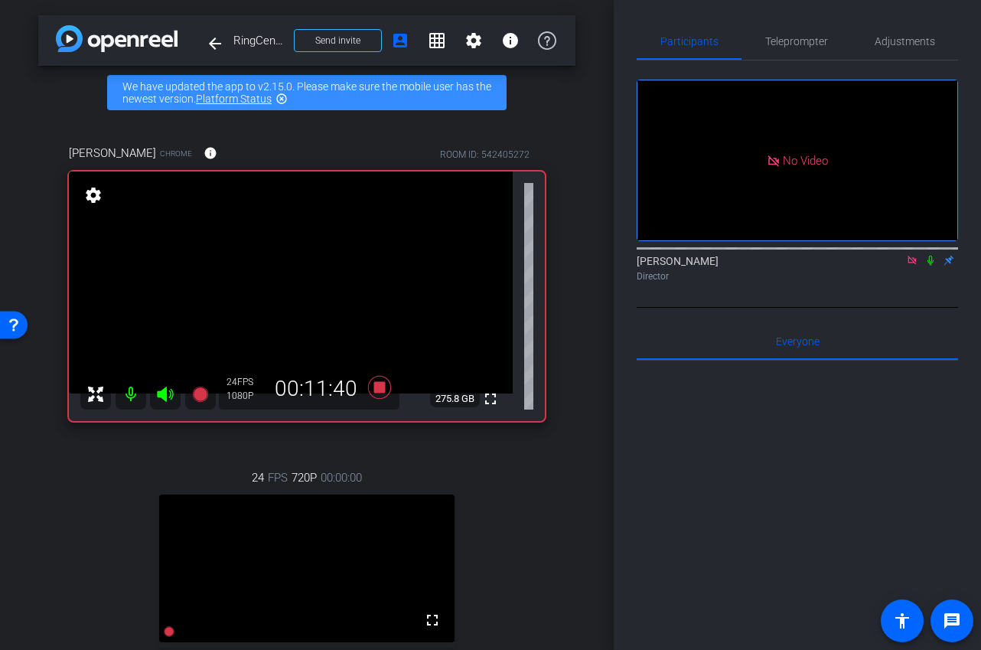
click at [936, 255] on icon at bounding box center [931, 260] width 12 height 11
click at [929, 256] on icon at bounding box center [931, 261] width 8 height 10
click at [797, 27] on span "Teleprompter" at bounding box center [797, 41] width 63 height 37
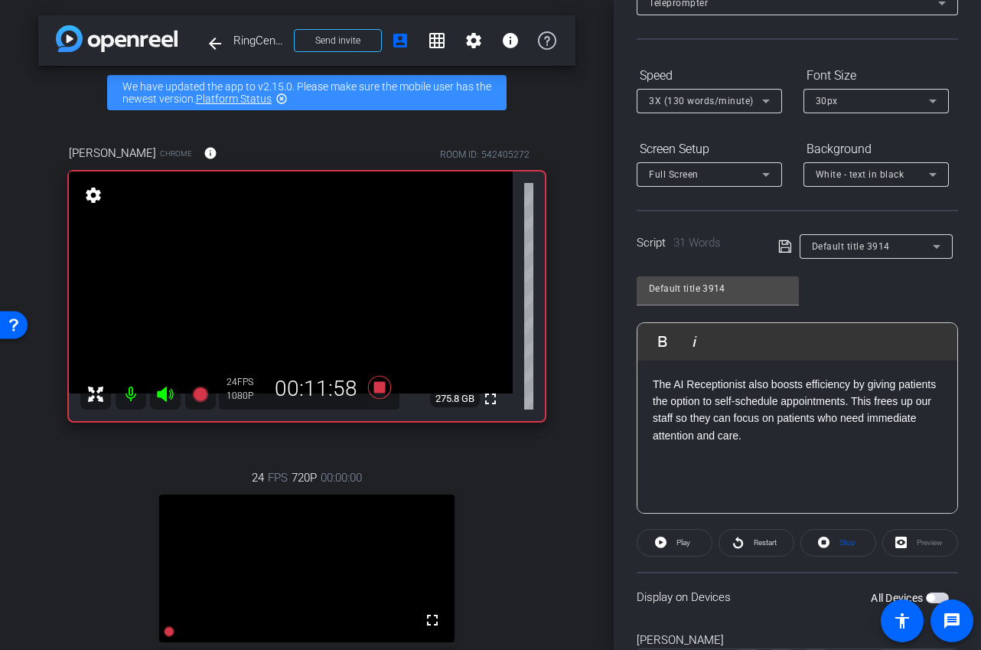
scroll to position [198, 0]
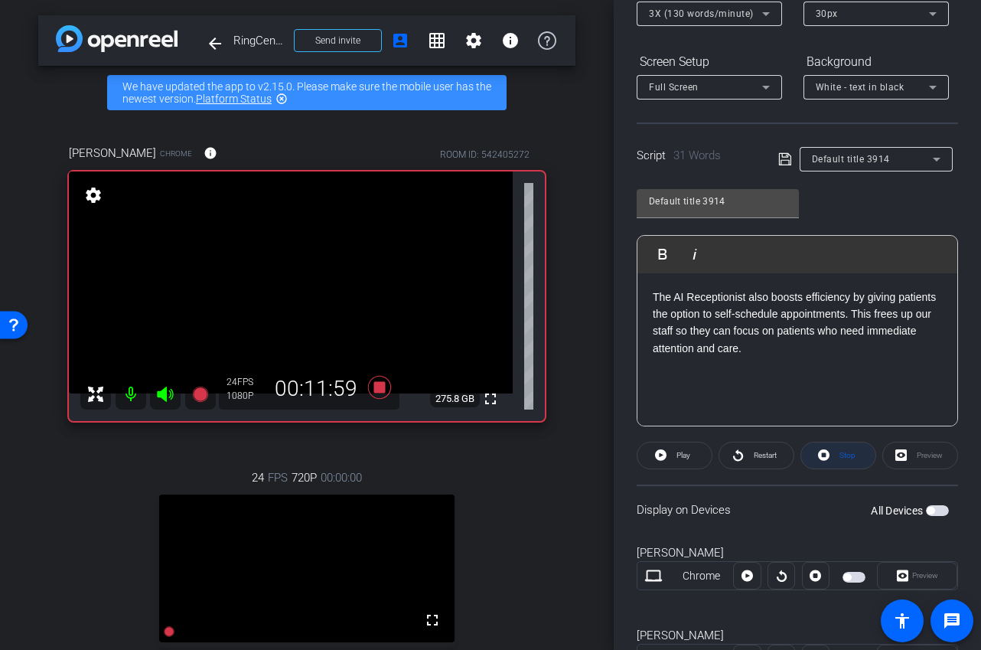
click at [831, 461] on span at bounding box center [839, 455] width 74 height 37
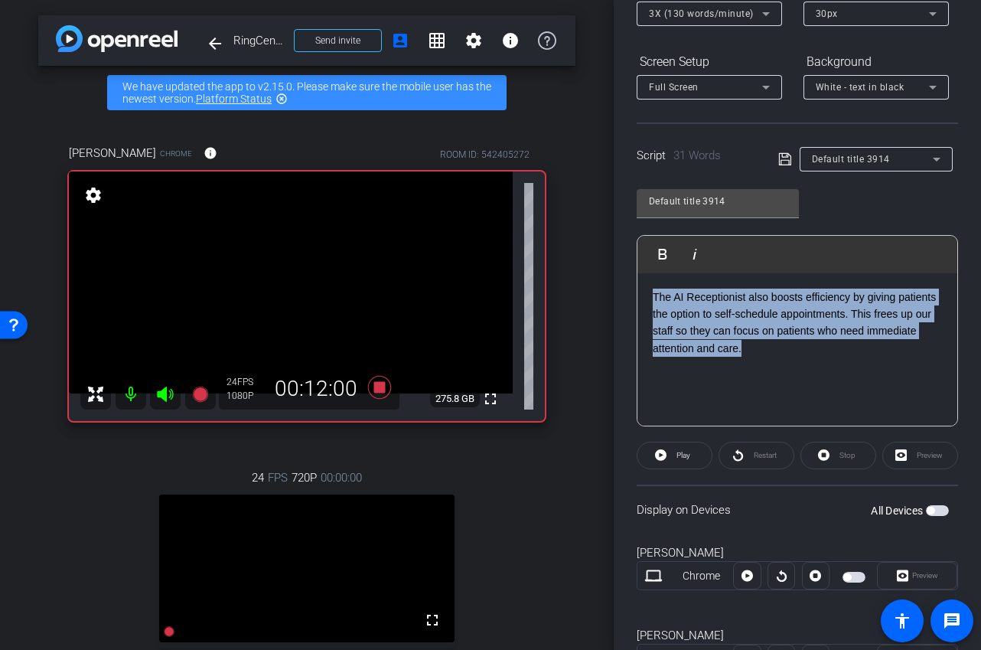
drag, startPoint x: 759, startPoint y: 349, endPoint x: 595, endPoint y: 273, distance: 181.2
click at [595, 273] on div "arrow_back RingCentral x Axis Testimonial - heal@axismh.com Back to project Sen…" at bounding box center [490, 325] width 981 height 650
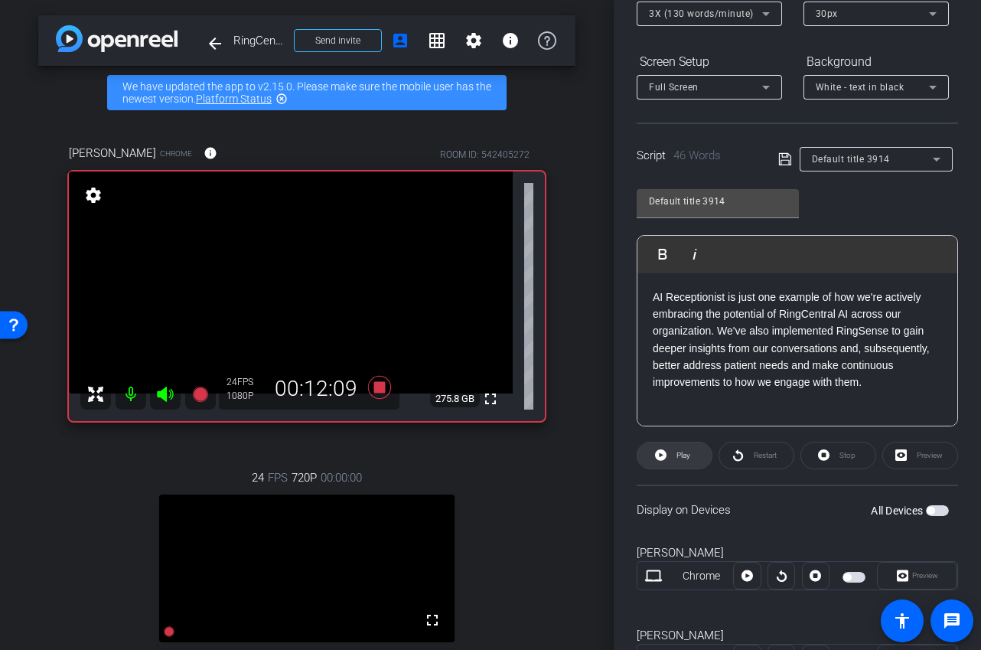
click at [693, 459] on span at bounding box center [675, 455] width 74 height 37
click at [838, 456] on span "Stop" at bounding box center [846, 455] width 20 height 21
click at [684, 456] on span "Play" at bounding box center [684, 455] width 14 height 8
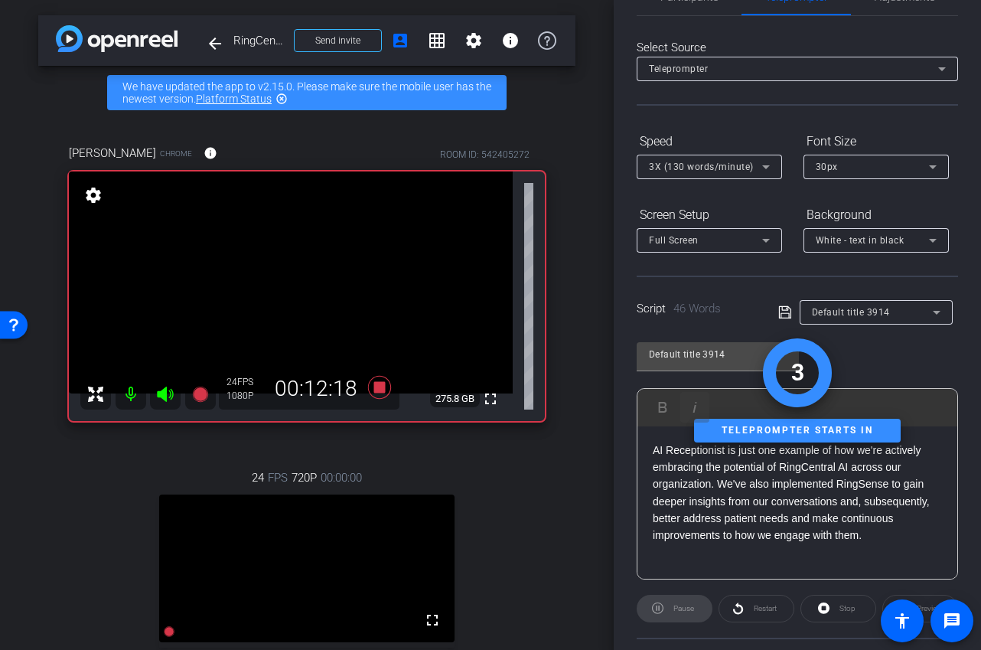
scroll to position [0, 0]
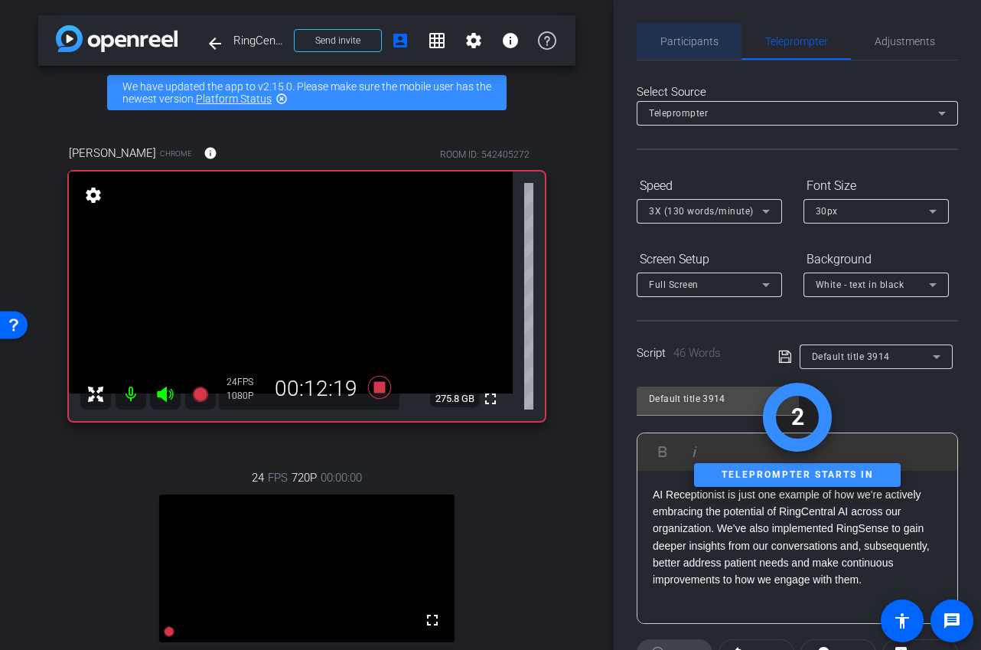
click at [721, 47] on div "Participants" at bounding box center [689, 41] width 105 height 37
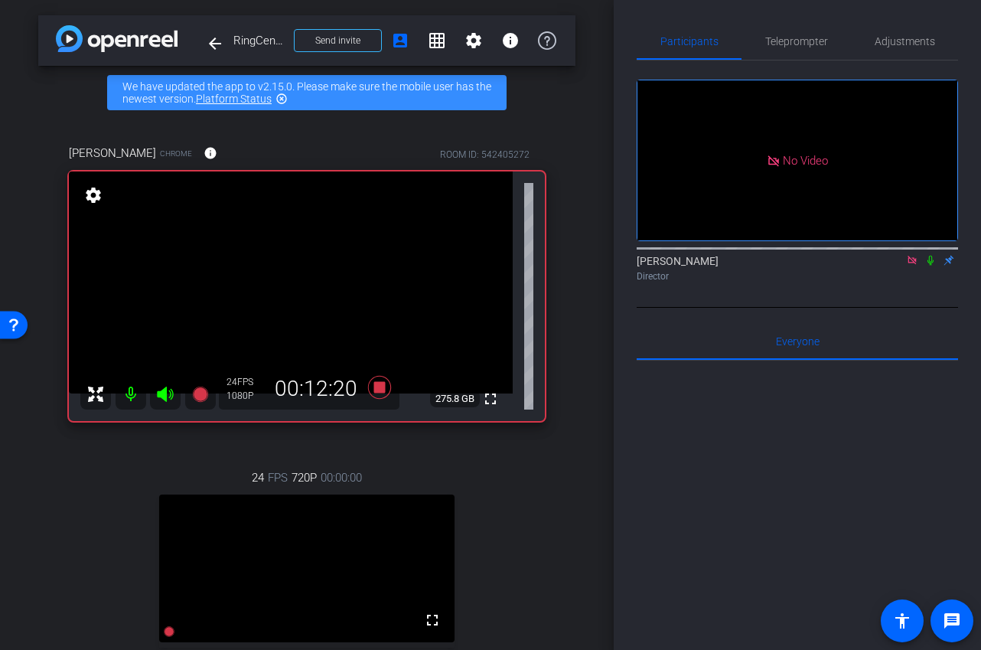
click at [934, 255] on icon at bounding box center [931, 260] width 12 height 11
click at [931, 256] on icon at bounding box center [931, 261] width 8 height 10
click at [799, 44] on span "Teleprompter" at bounding box center [797, 41] width 63 height 11
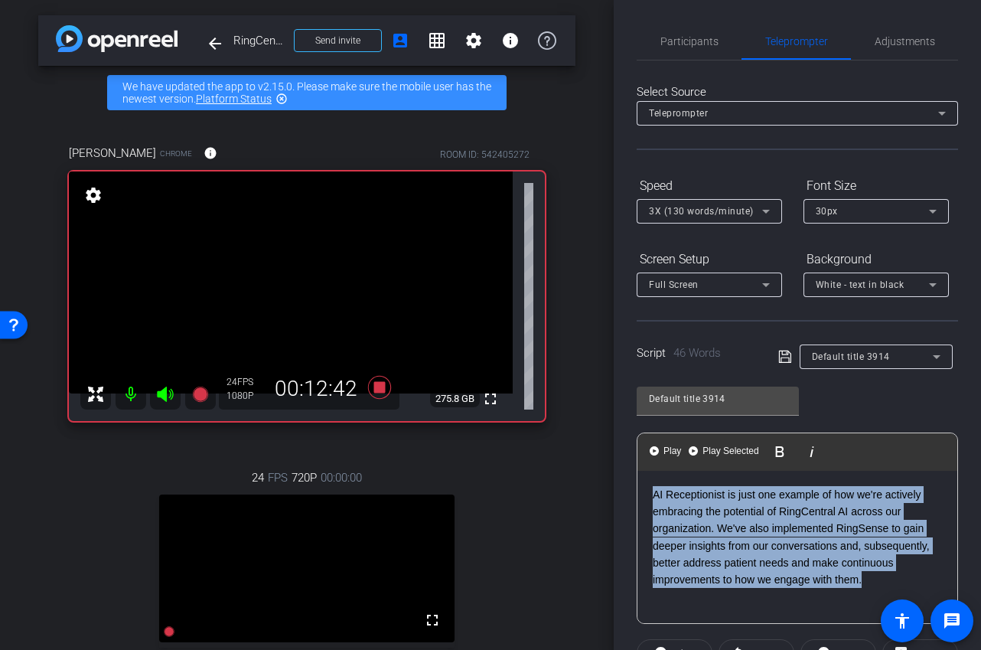
drag, startPoint x: 875, startPoint y: 582, endPoint x: 623, endPoint y: 476, distance: 273.1
click at [623, 476] on div "Participants Teleprompter Adjustments Ariam Eqbe Director Everyone 0 Mark all r…" at bounding box center [797, 325] width 367 height 650
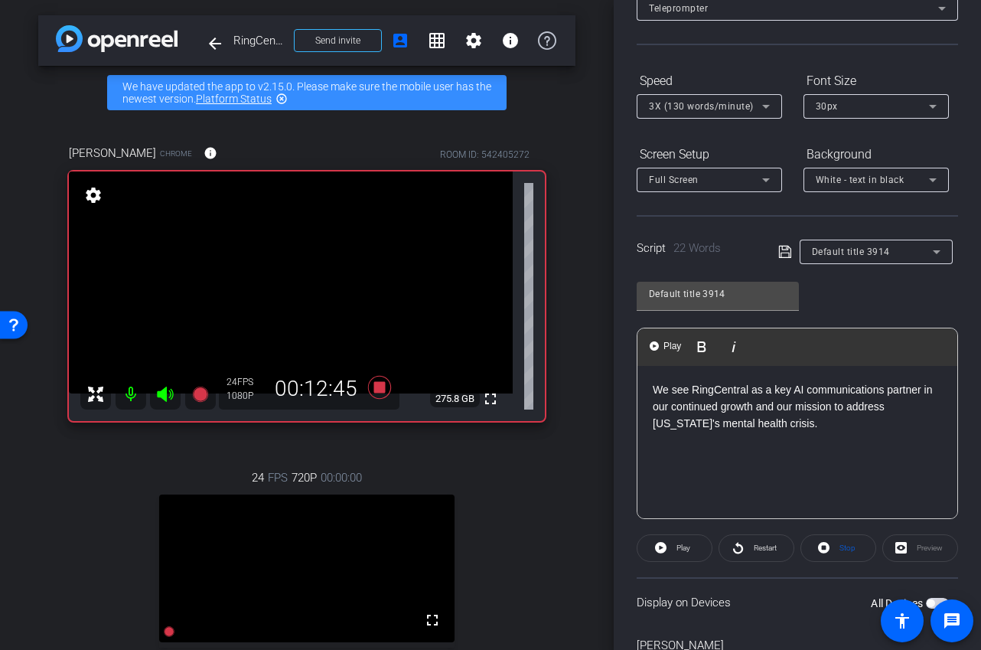
scroll to position [135, 0]
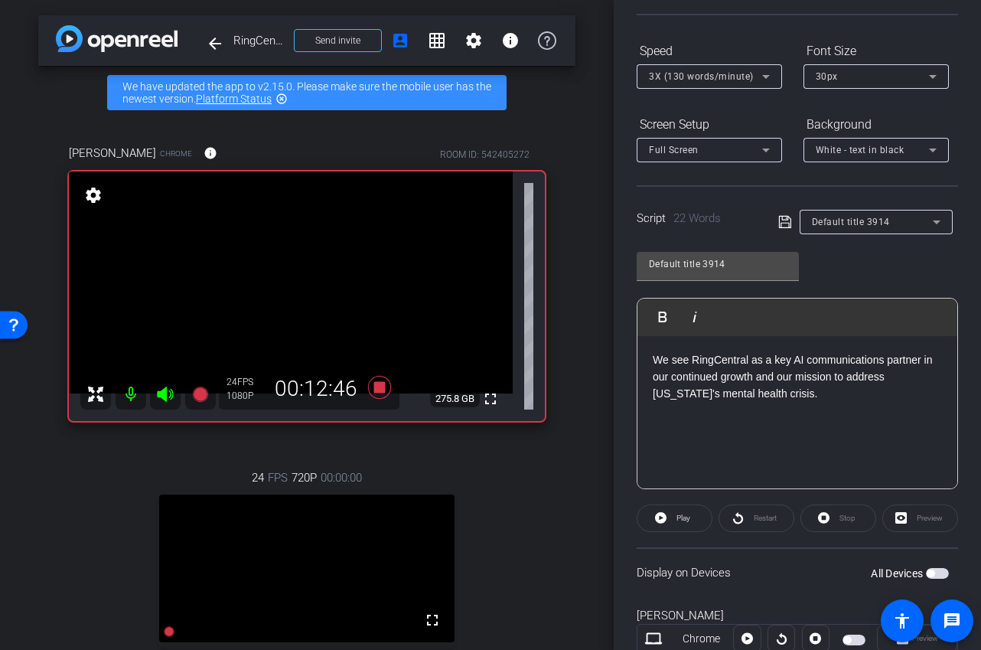
click at [841, 524] on div "Stop" at bounding box center [839, 519] width 76 height 28
click at [648, 527] on span at bounding box center [675, 518] width 74 height 37
click at [840, 519] on span "Stop" at bounding box center [848, 518] width 16 height 8
click at [685, 524] on span "Play" at bounding box center [682, 518] width 18 height 21
click at [840, 521] on span "Stop" at bounding box center [848, 518] width 16 height 8
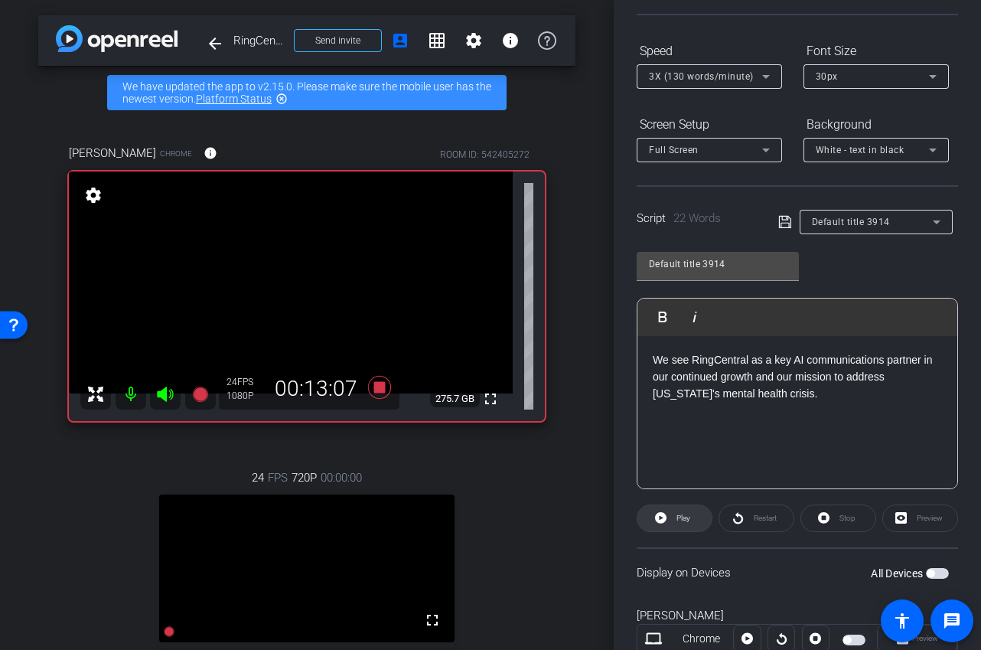
click at [684, 524] on span "Play" at bounding box center [682, 518] width 18 height 21
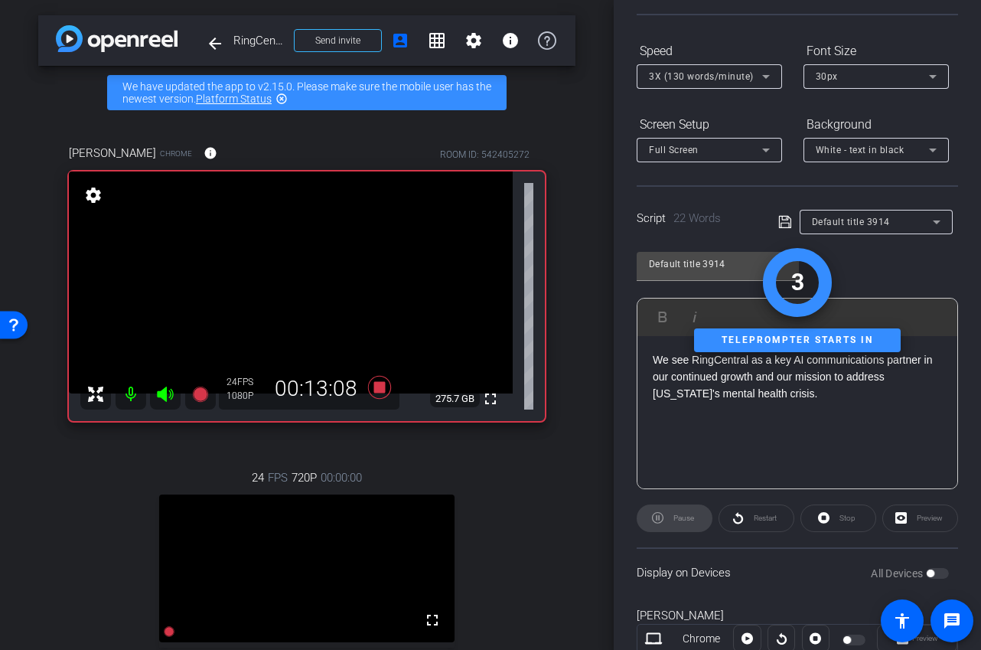
scroll to position [0, 0]
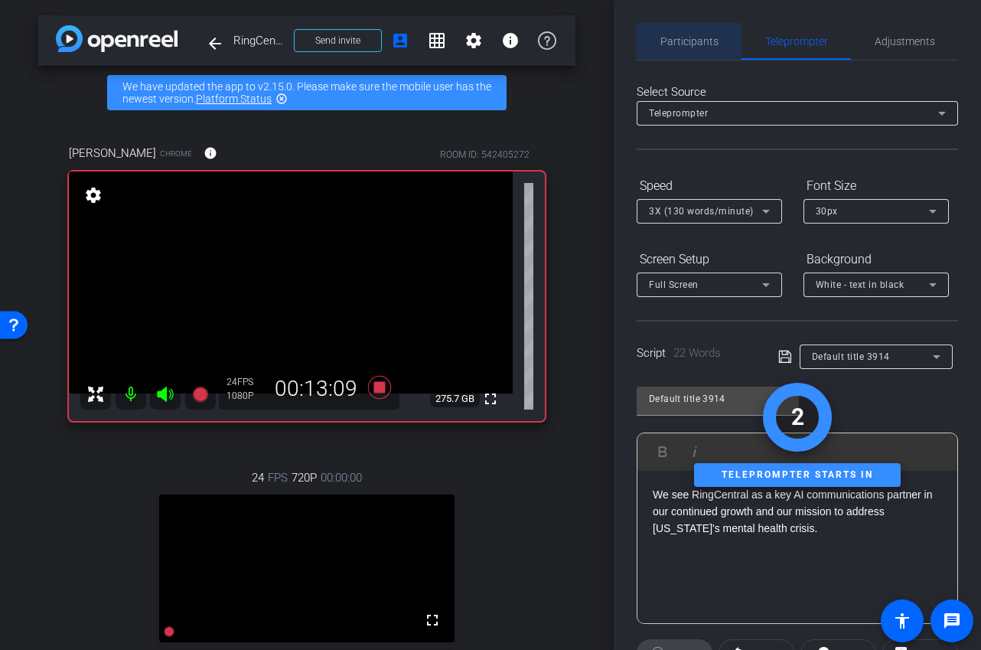
click at [685, 47] on span "Participants" at bounding box center [690, 41] width 58 height 37
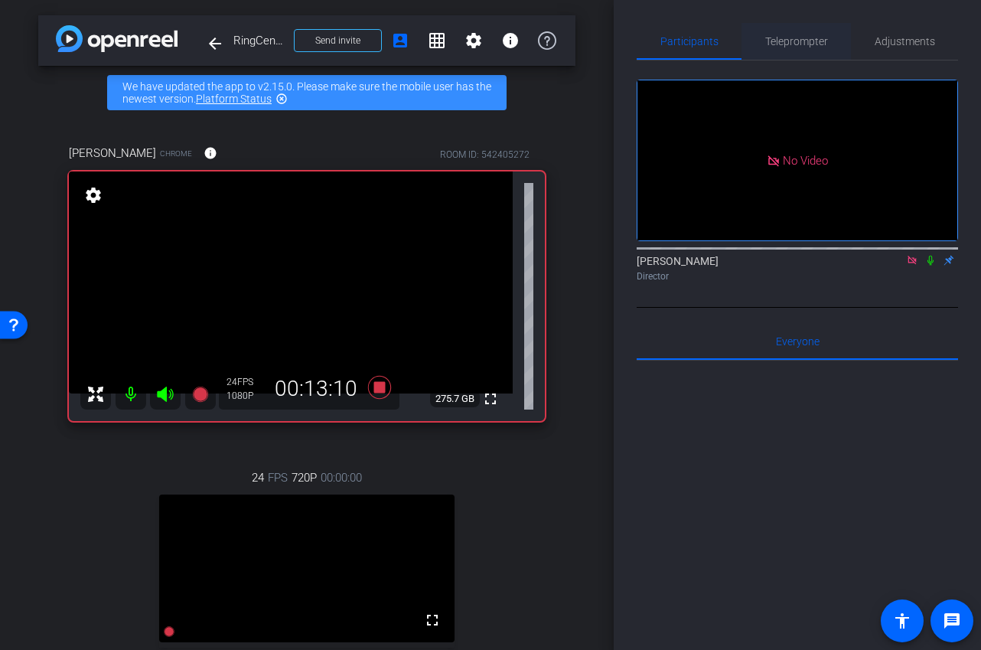
click at [774, 38] on span "Teleprompter" at bounding box center [797, 41] width 63 height 11
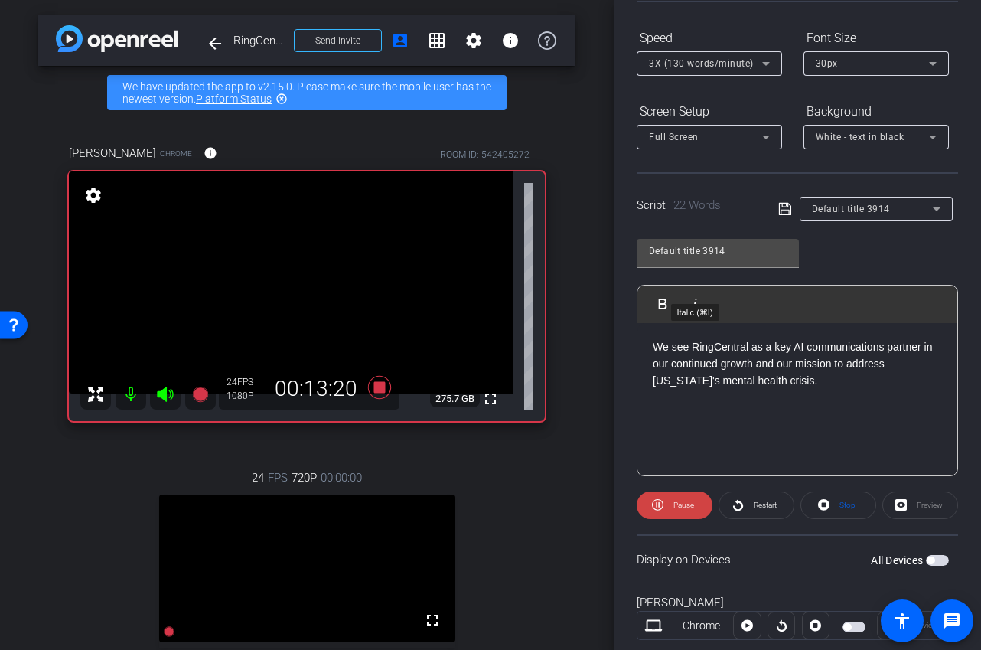
scroll to position [163, 0]
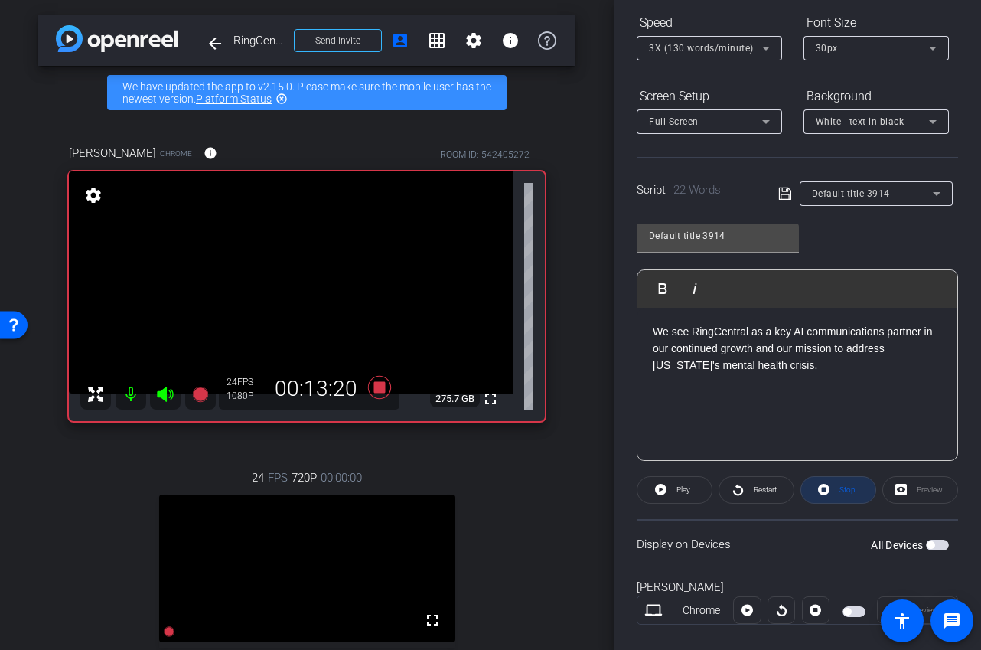
click at [834, 488] on span at bounding box center [839, 490] width 74 height 37
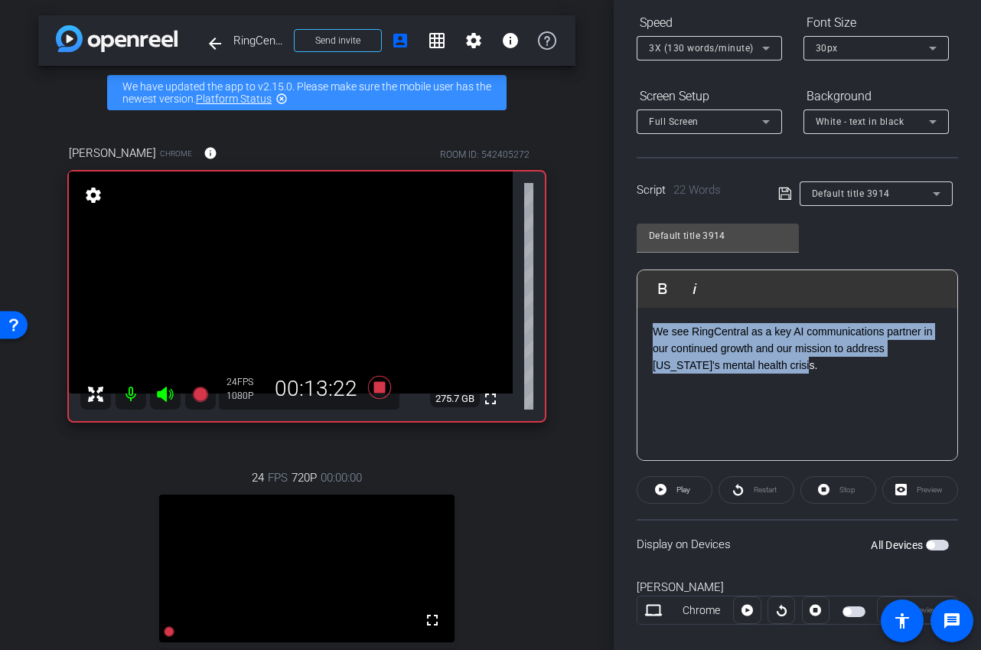
drag, startPoint x: 760, startPoint y: 362, endPoint x: 625, endPoint y: 315, distance: 142.6
click at [625, 315] on div "Participants Teleprompter Adjustments Ariam Eqbe Director Everyone 0 Mark all r…" at bounding box center [797, 325] width 367 height 650
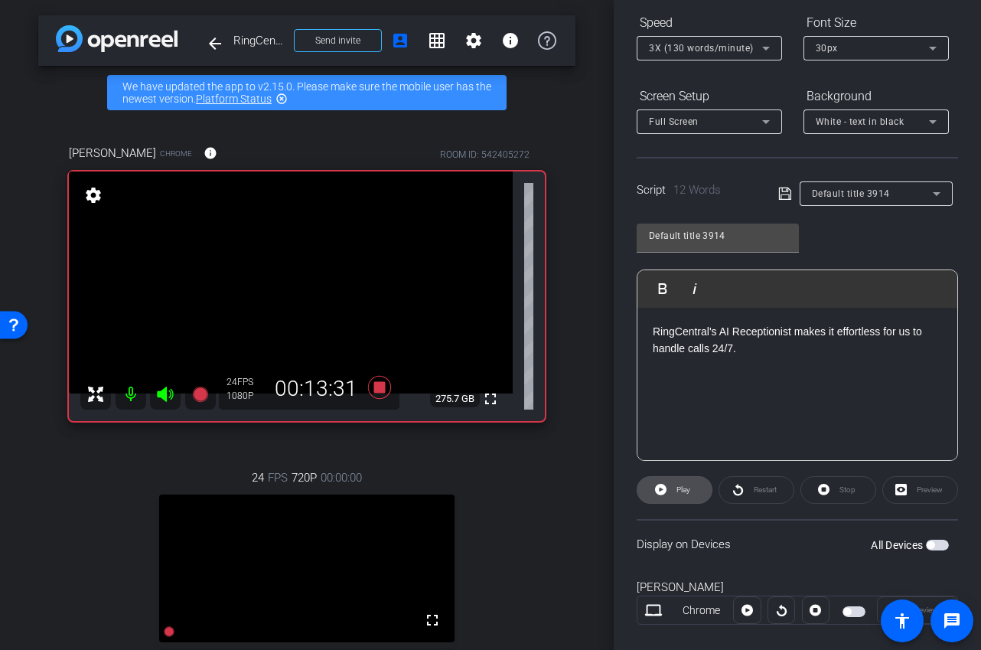
click at [693, 490] on span at bounding box center [675, 490] width 74 height 37
click at [838, 496] on span "Stop" at bounding box center [846, 489] width 20 height 21
click at [678, 492] on span "Play" at bounding box center [684, 489] width 14 height 8
click at [831, 490] on span at bounding box center [839, 490] width 74 height 37
click at [693, 489] on span at bounding box center [675, 490] width 74 height 37
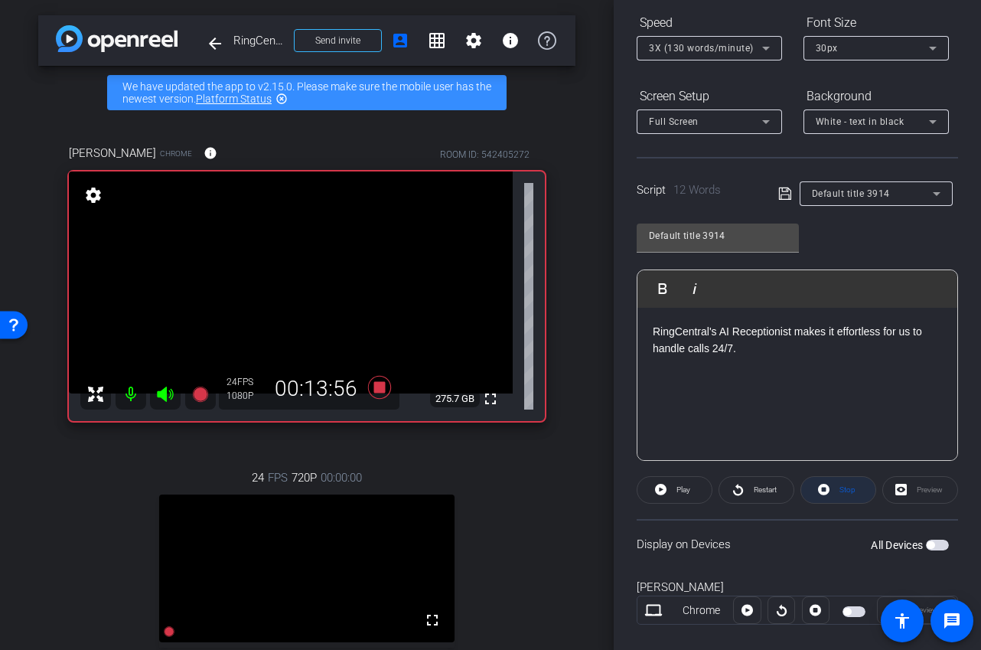
click at [837, 492] on span "Stop" at bounding box center [846, 489] width 20 height 21
drag, startPoint x: 747, startPoint y: 356, endPoint x: 625, endPoint y: 315, distance: 128.3
click at [625, 315] on div "Participants Teleprompter Adjustments Ariam Eqbe Director Everyone 0 Mark all r…" at bounding box center [797, 325] width 367 height 650
click at [684, 493] on span "Play" at bounding box center [684, 489] width 14 height 8
click at [831, 491] on span at bounding box center [839, 490] width 74 height 37
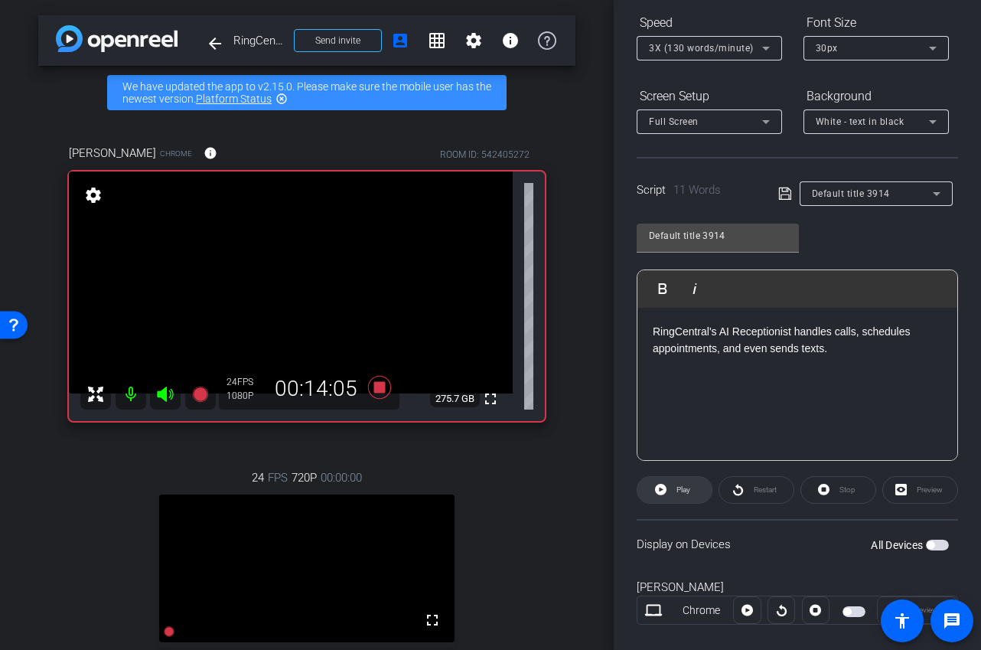
click at [689, 495] on span "Play" at bounding box center [682, 489] width 18 height 21
click at [859, 486] on span at bounding box center [839, 490] width 74 height 37
drag, startPoint x: 844, startPoint y: 363, endPoint x: 599, endPoint y: 316, distance: 249.4
click at [599, 316] on div "arrow_back RingCentral x Axis Testimonial - heal@axismh.com Back to project Sen…" at bounding box center [490, 325] width 981 height 650
click at [688, 490] on span "Play" at bounding box center [684, 489] width 14 height 8
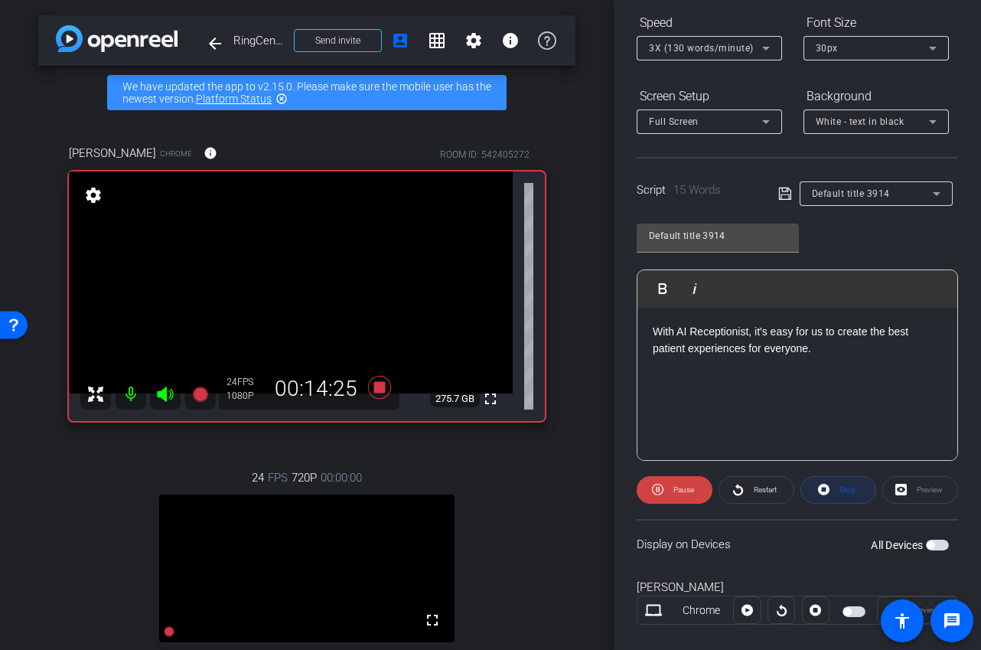
click at [841, 495] on span "Stop" at bounding box center [846, 489] width 20 height 21
click at [683, 491] on span "Play" at bounding box center [684, 489] width 14 height 8
click at [860, 495] on span at bounding box center [839, 490] width 74 height 37
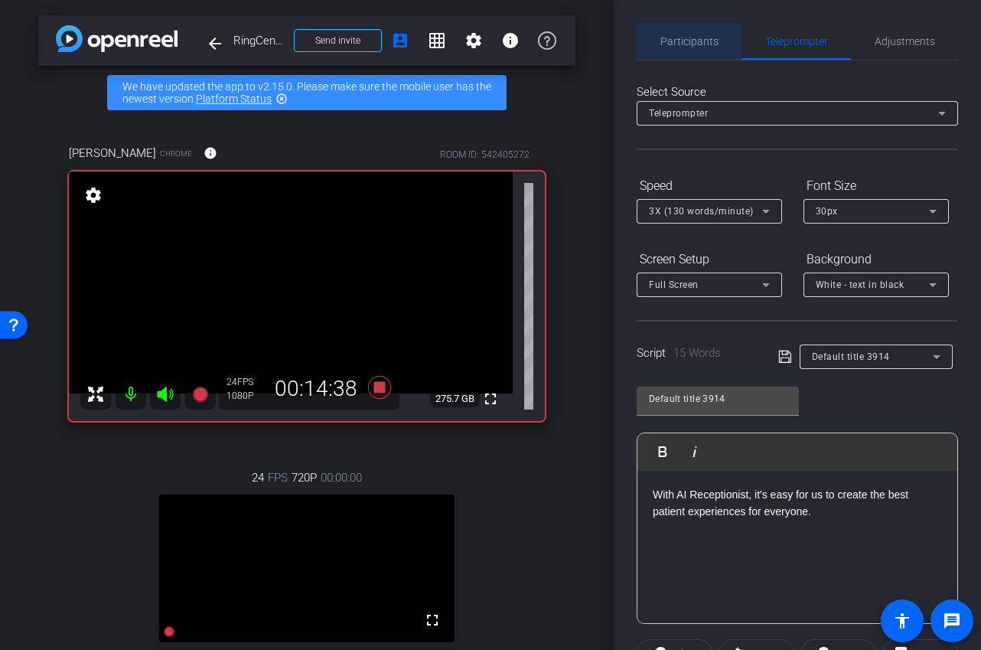
click at [684, 36] on span "Participants" at bounding box center [690, 41] width 58 height 11
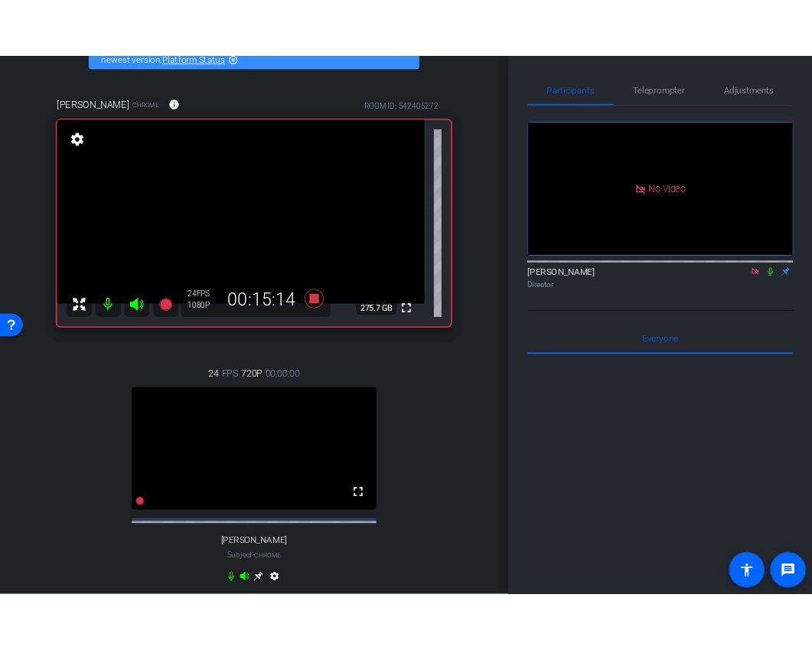
scroll to position [136, 0]
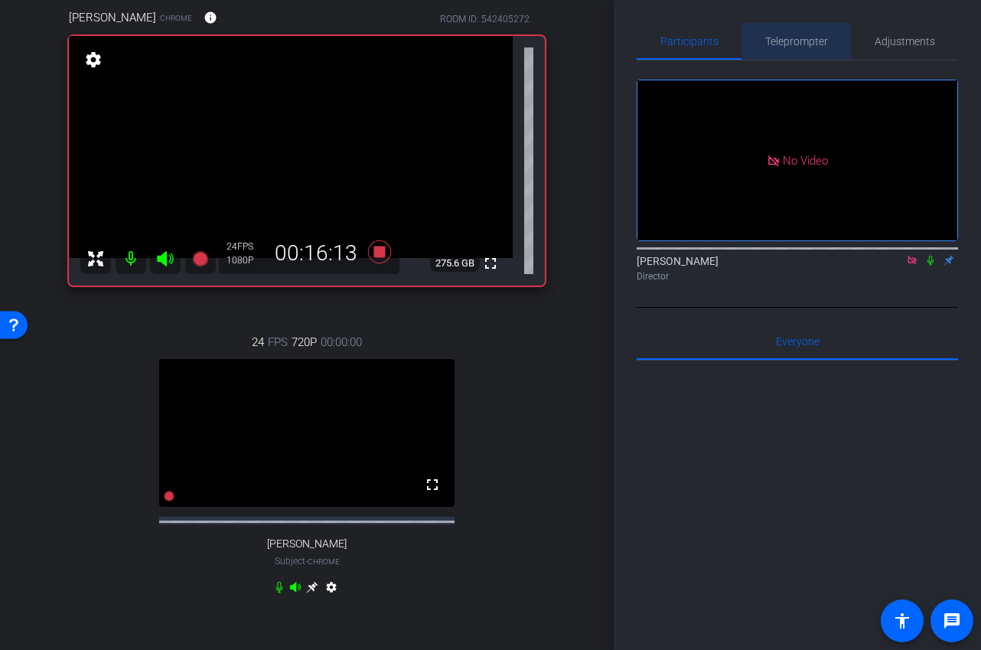
click at [812, 47] on span "Teleprompter" at bounding box center [797, 41] width 63 height 37
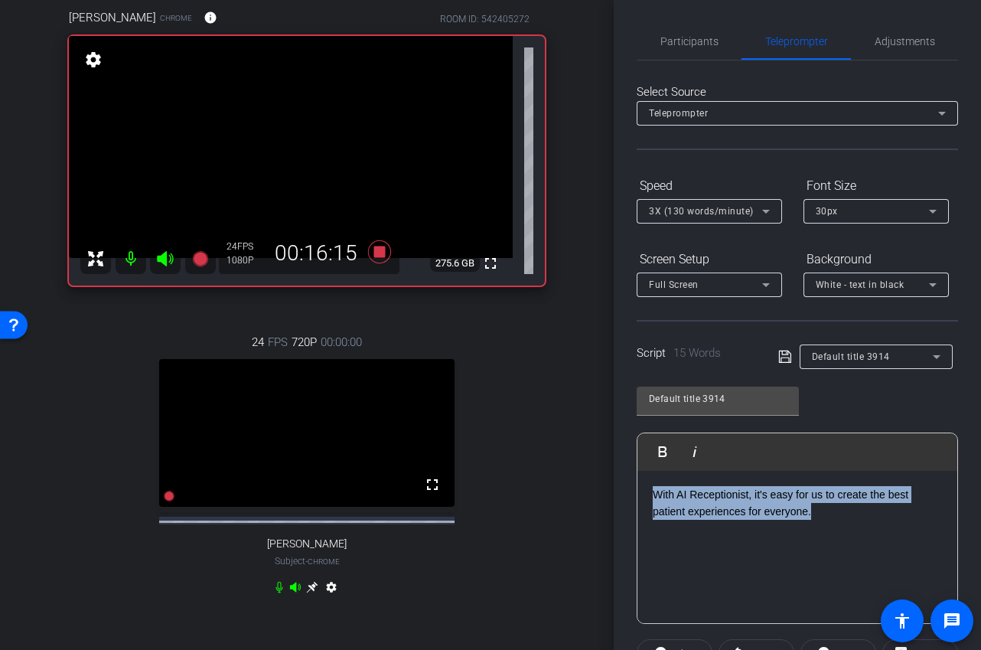
drag, startPoint x: 828, startPoint y: 516, endPoint x: 633, endPoint y: 495, distance: 195.6
click at [633, 495] on div "Participants Teleprompter Adjustments Ariam Eqbe Director Everyone 0 Mark all r…" at bounding box center [797, 325] width 367 height 650
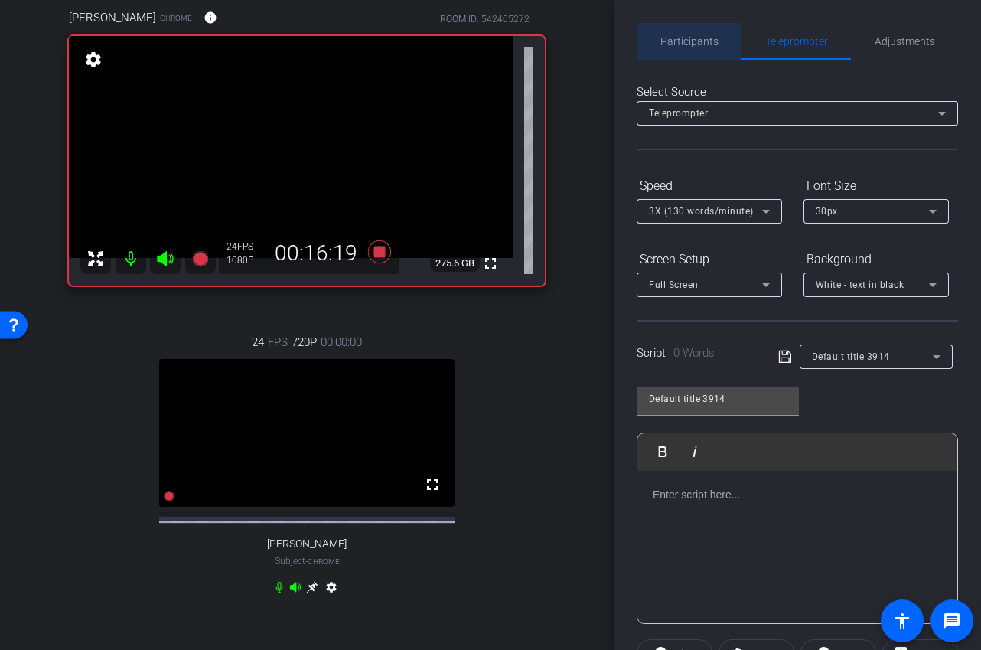
click at [699, 38] on span "Participants" at bounding box center [690, 41] width 58 height 11
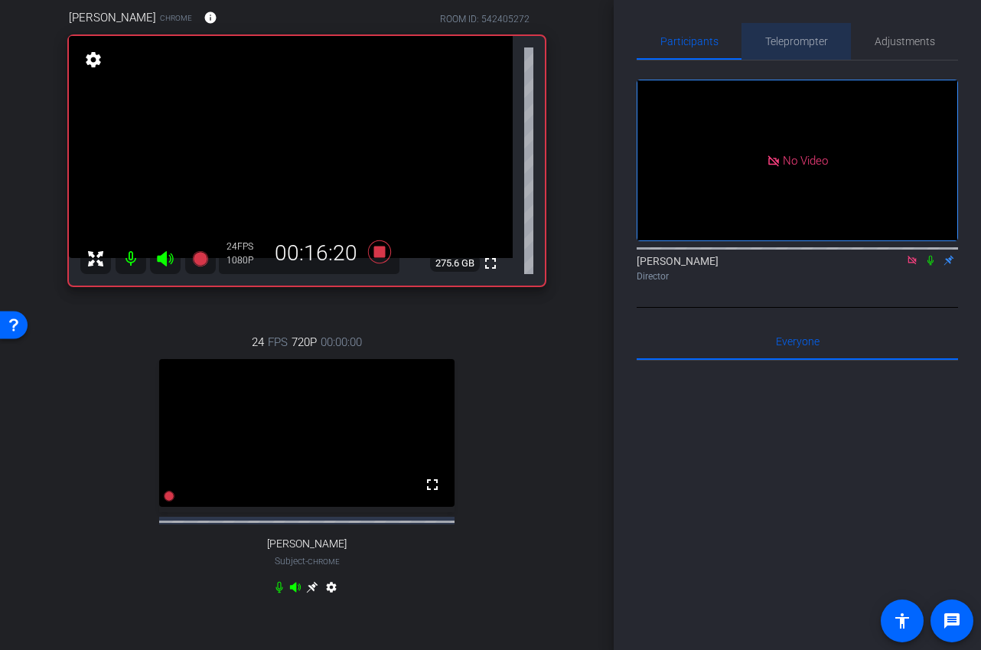
click at [772, 39] on span "Teleprompter" at bounding box center [797, 41] width 63 height 11
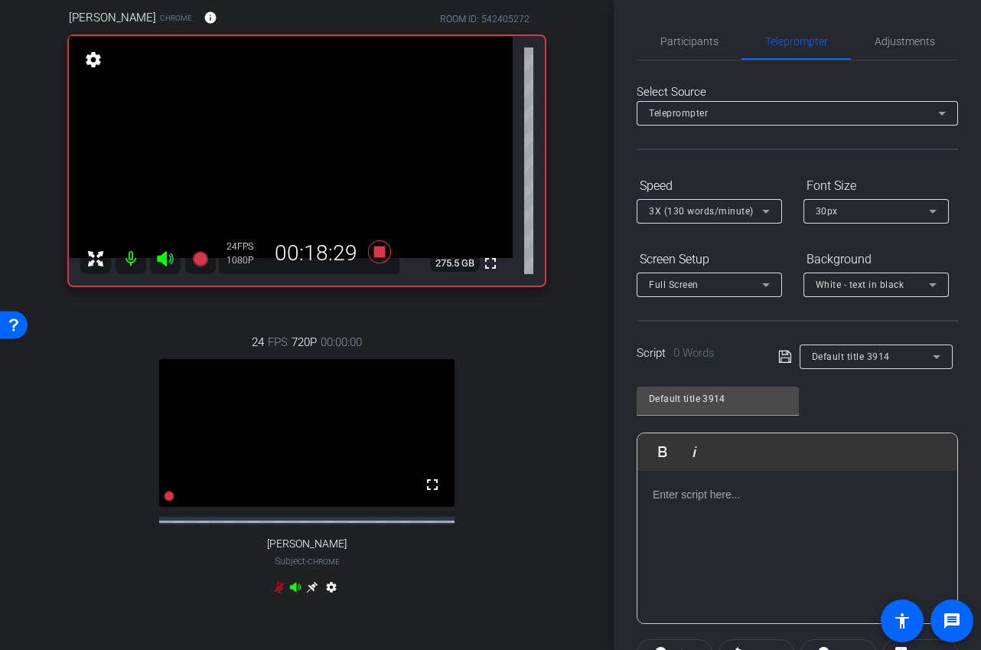
click at [712, 510] on div at bounding box center [798, 547] width 320 height 153
click at [710, 506] on div at bounding box center [798, 547] width 320 height 153
click at [703, 45] on span "Participants" at bounding box center [690, 41] width 58 height 11
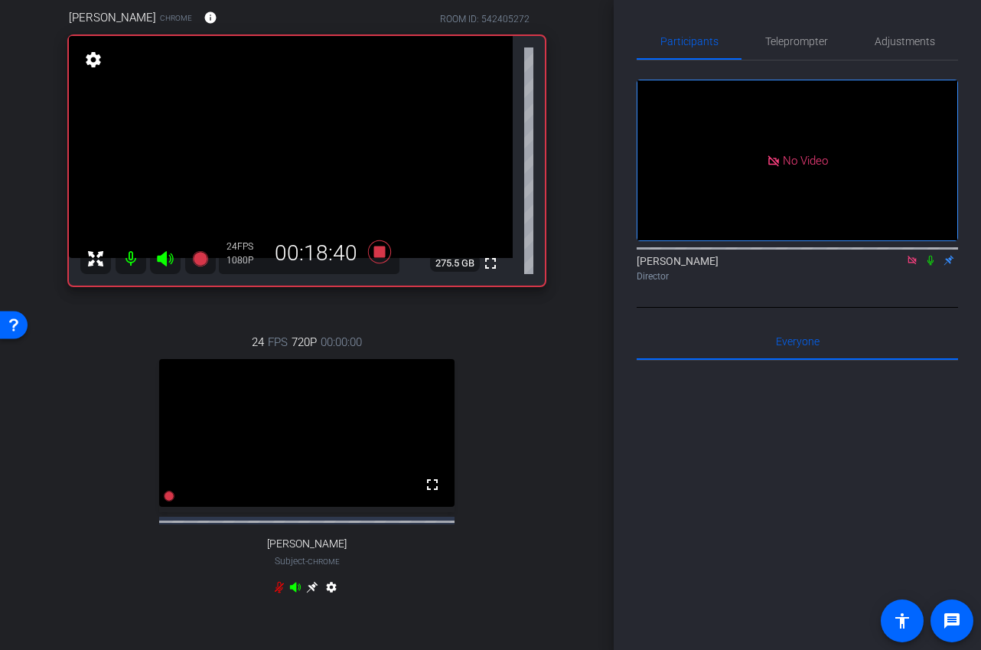
click at [930, 255] on icon at bounding box center [931, 260] width 12 height 11
click at [384, 253] on icon at bounding box center [379, 251] width 23 height 23
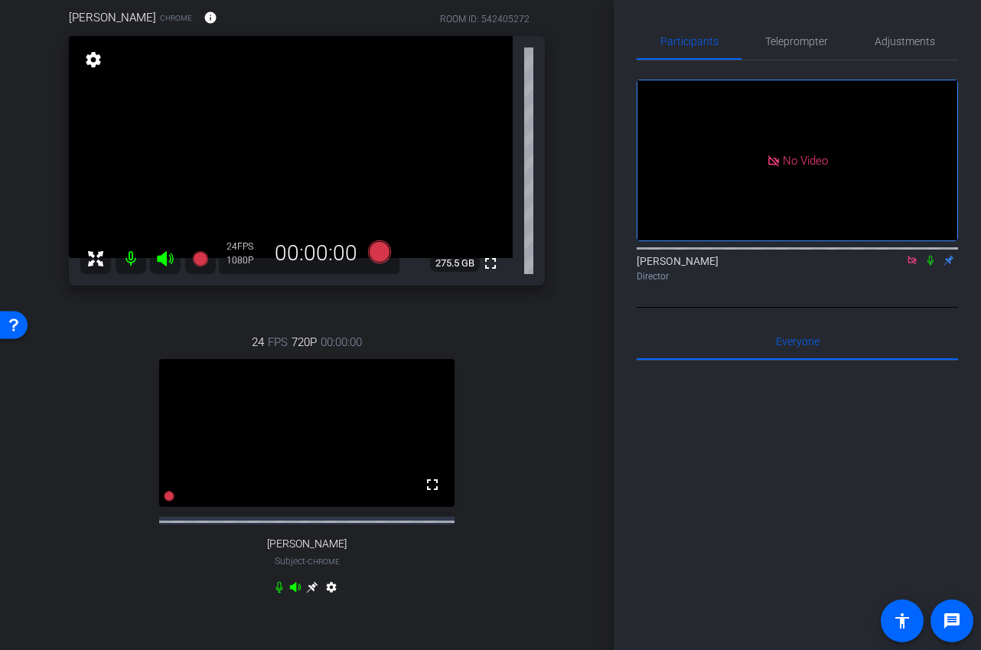
click at [913, 255] on icon at bounding box center [912, 260] width 12 height 11
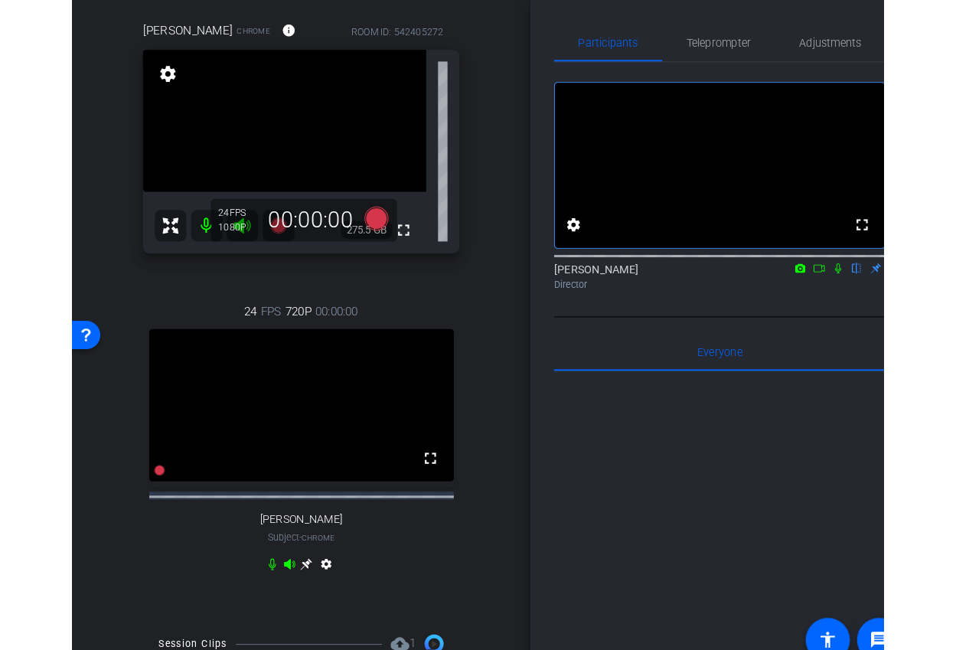
scroll to position [123, 0]
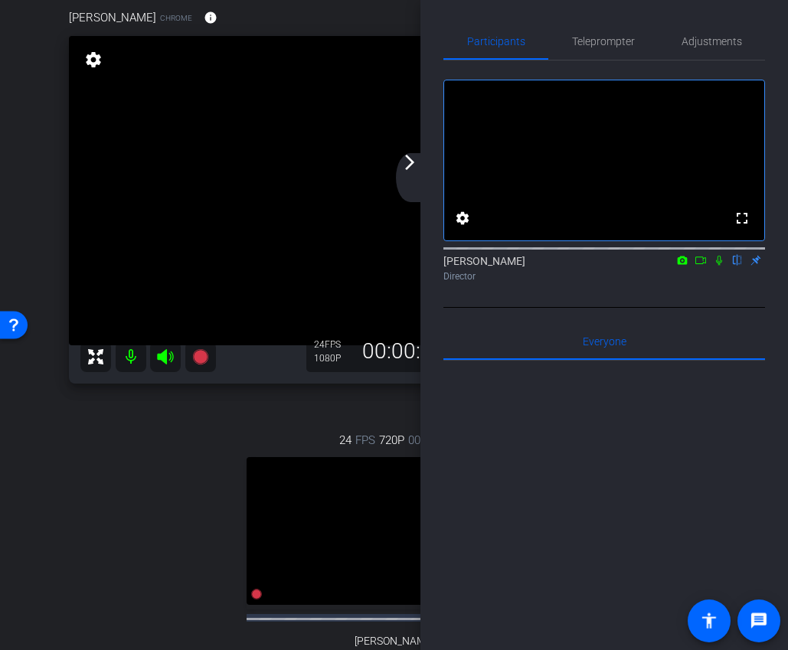
click at [407, 165] on mat-icon "arrow_forward_ios" at bounding box center [409, 162] width 18 height 18
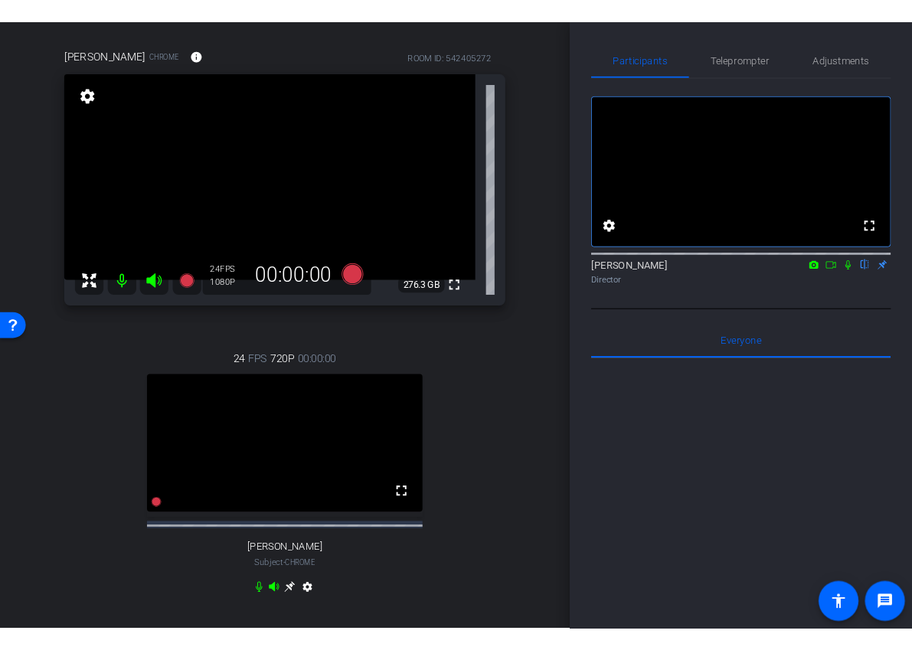
scroll to position [98, 0]
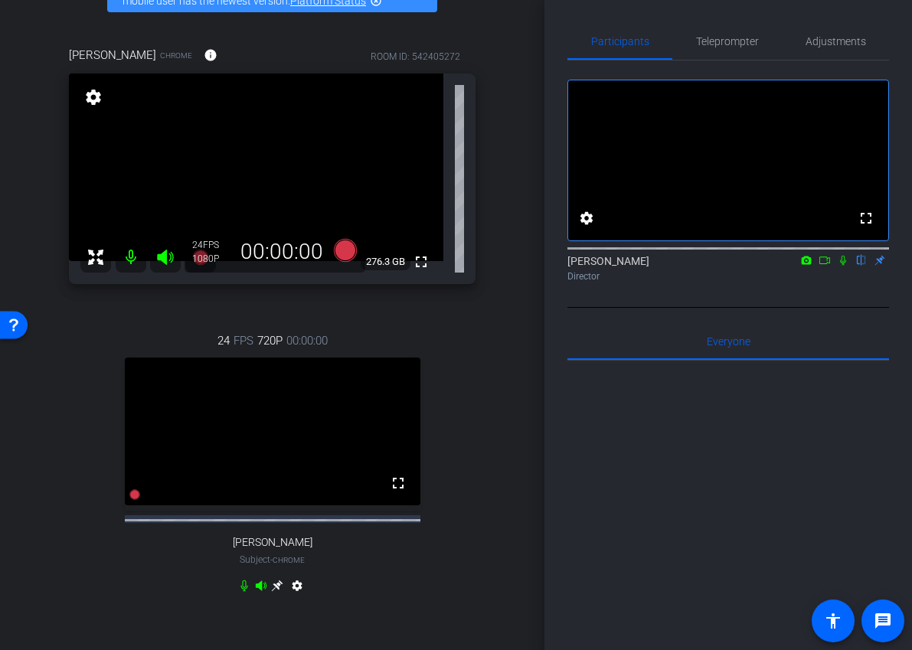
click at [471, 393] on div "24 FPS 720P 00:00:00 fullscreen Carol Martin Subject - Chrome settings" at bounding box center [272, 465] width 407 height 316
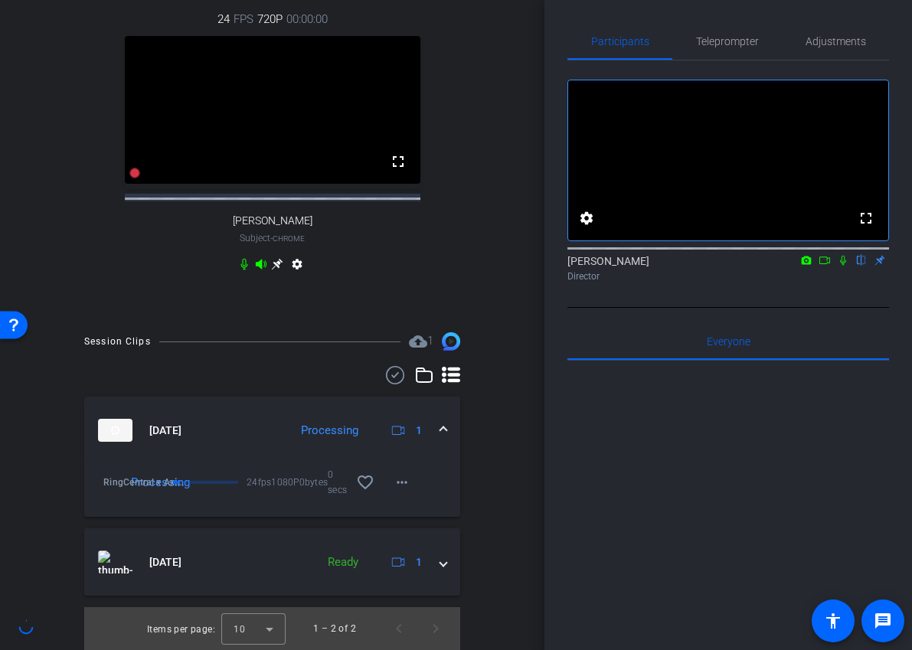
scroll to position [0, 0]
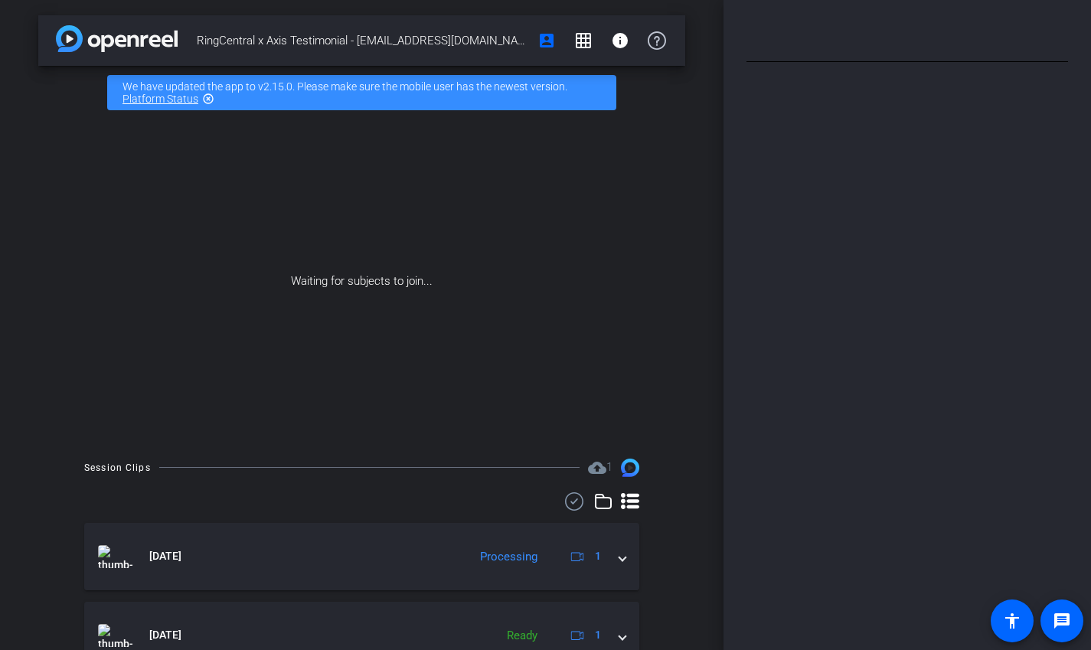
type input "Default title 3914"
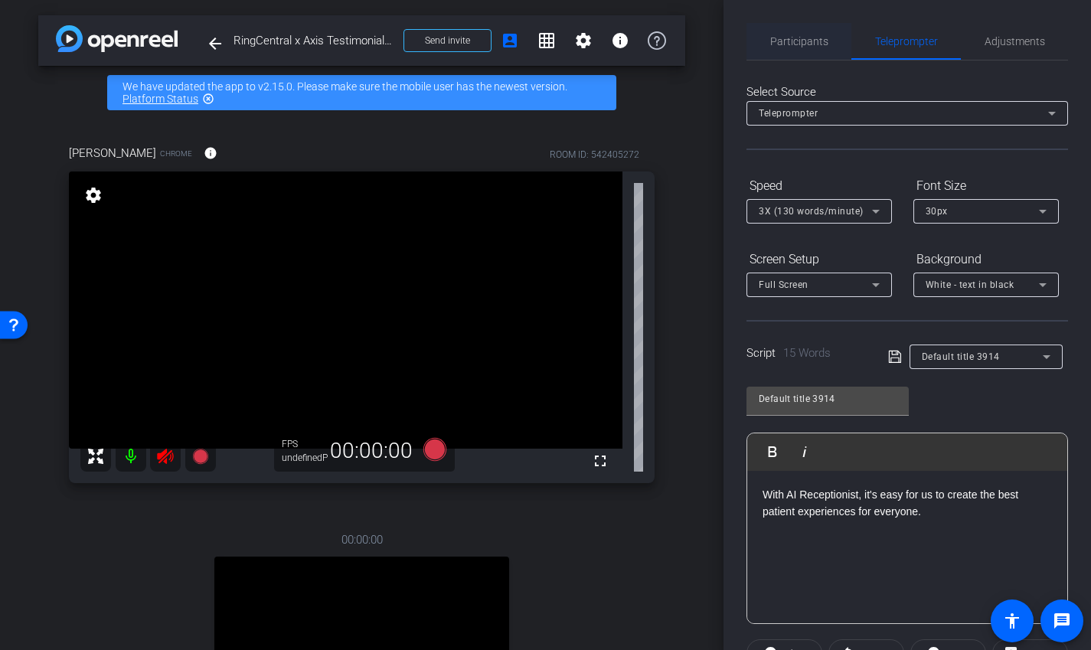
click at [798, 44] on span "Participants" at bounding box center [799, 41] width 58 height 11
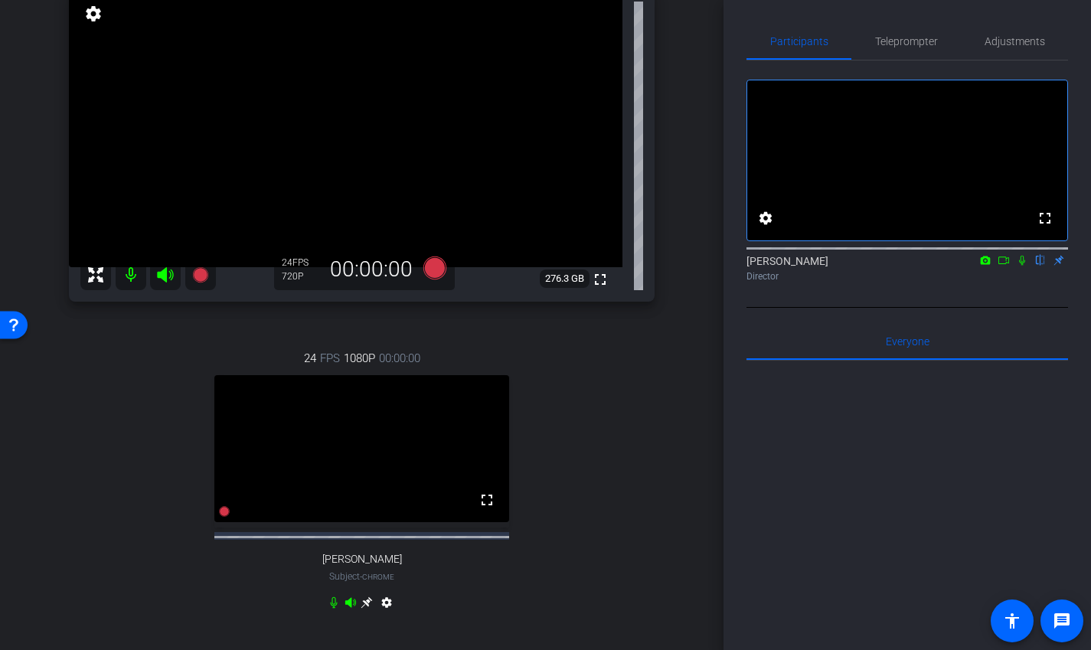
scroll to position [178, 0]
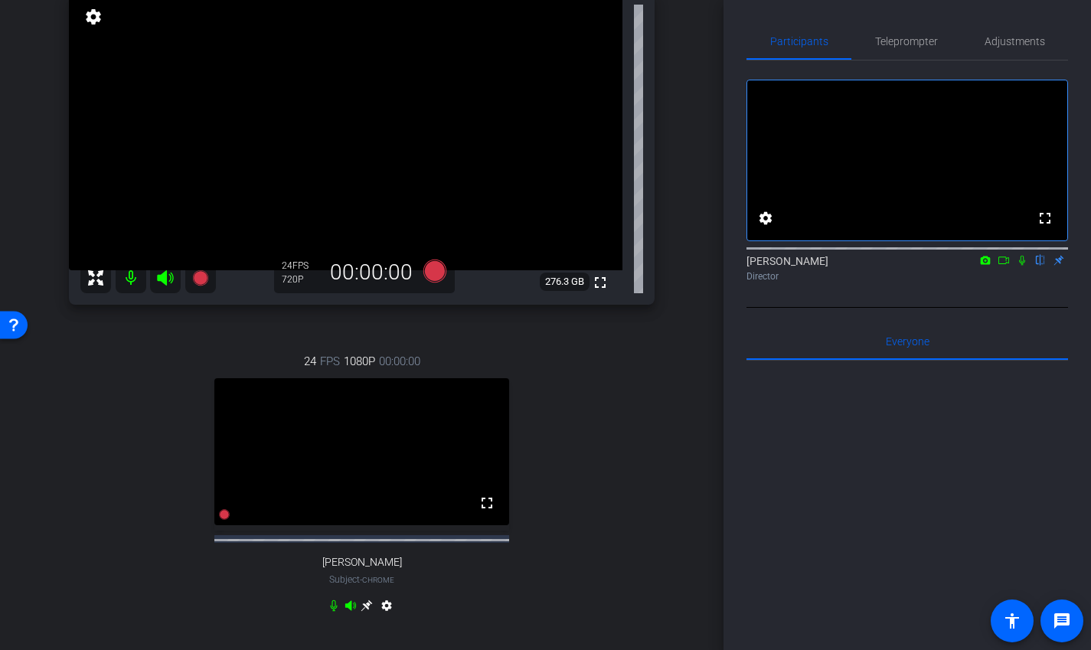
click at [367, 612] on icon at bounding box center [366, 605] width 11 height 11
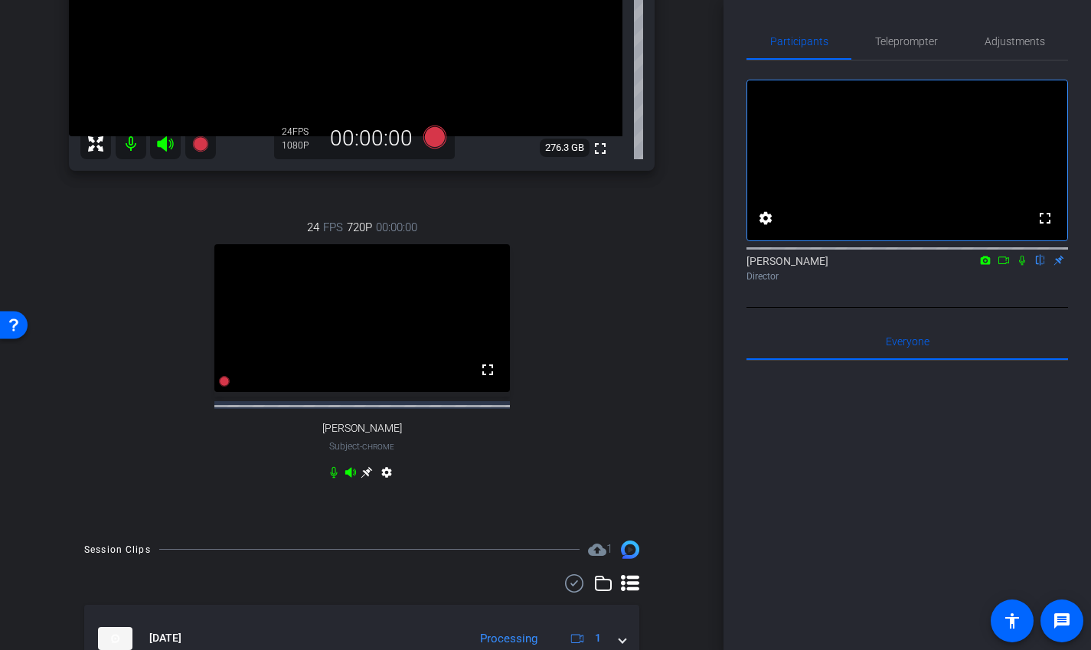
scroll to position [0, 0]
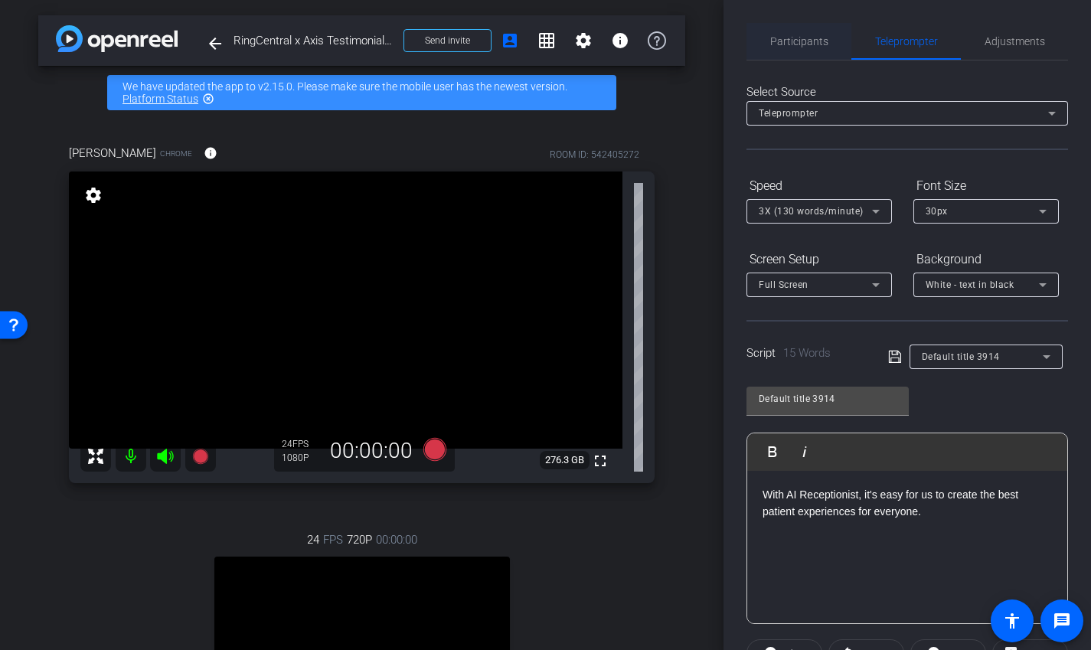
click at [811, 45] on span "Participants" at bounding box center [799, 41] width 58 height 11
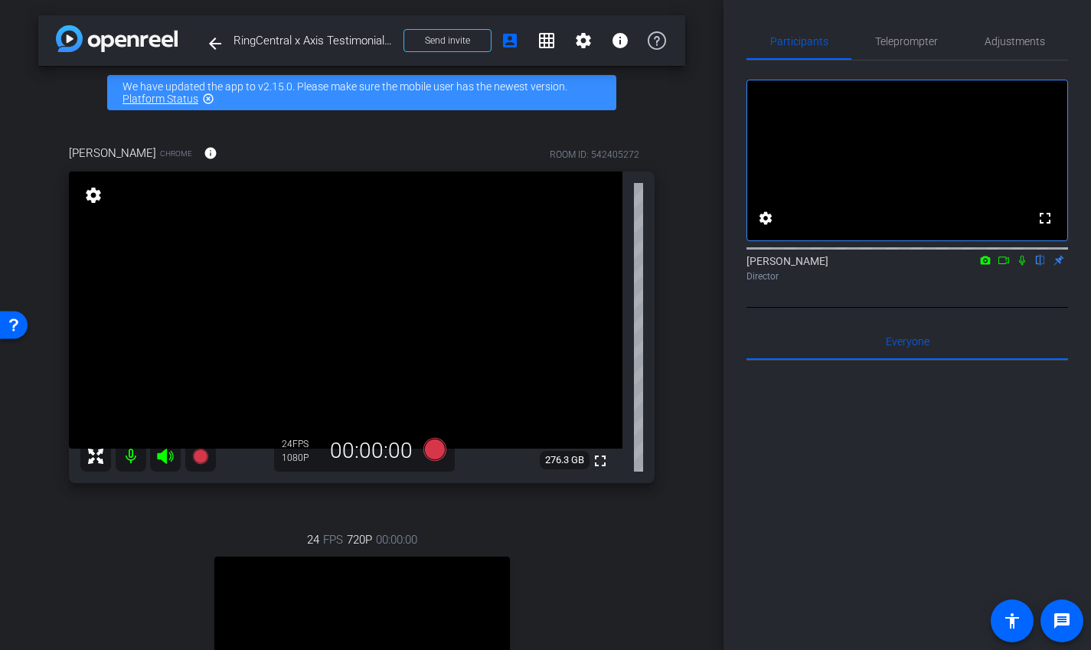
click at [763, 308] on div "fullscreen settings [PERSON_NAME] flip Director" at bounding box center [907, 183] width 322 height 247
click at [677, 329] on div "[PERSON_NAME] Chrome info ROOM ID: 542405272 fullscreen settings 276.3 GB 24 FP…" at bounding box center [361, 478] width 647 height 718
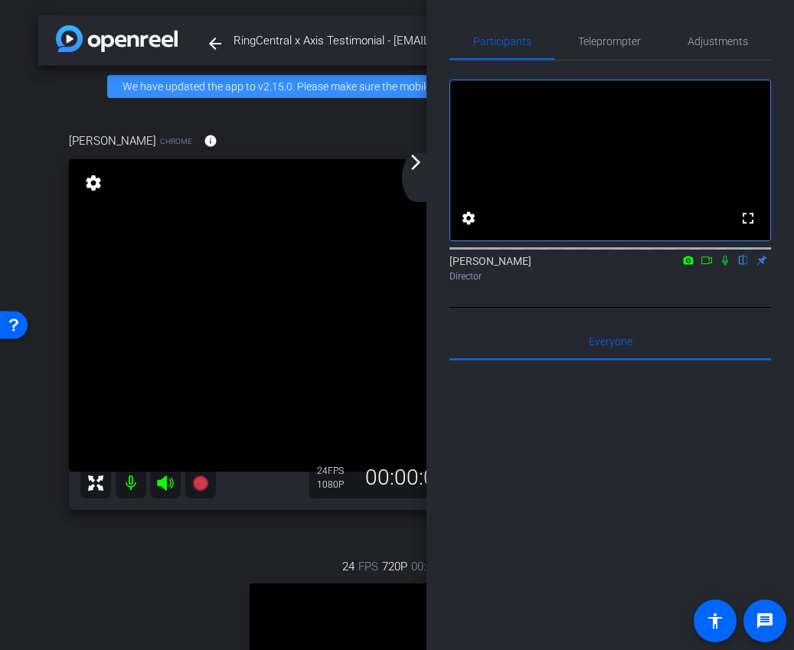
click at [417, 165] on mat-icon "arrow_forward_ios" at bounding box center [416, 162] width 18 height 18
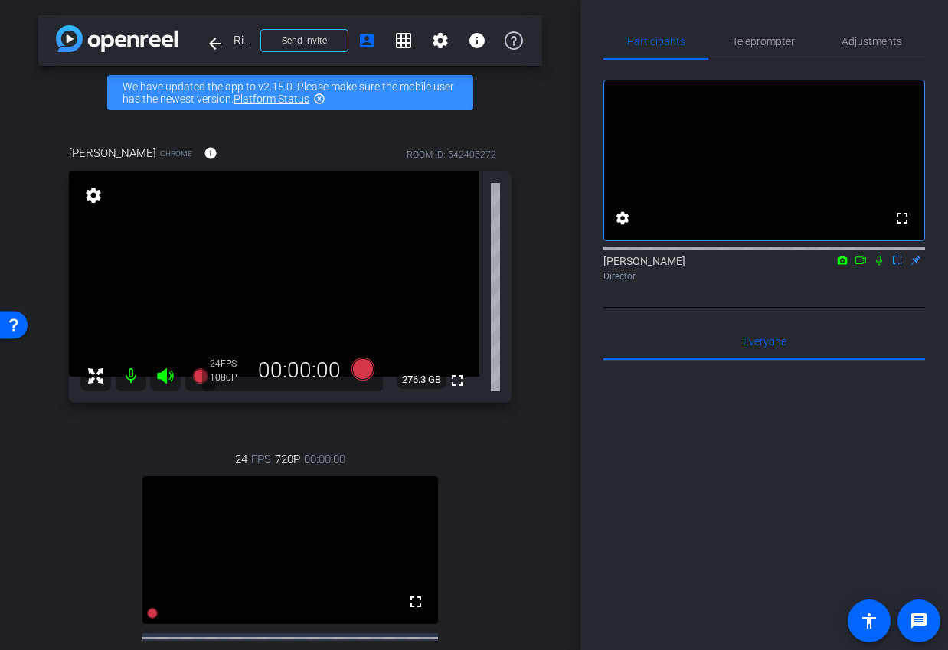
click at [862, 266] on icon at bounding box center [860, 260] width 12 height 11
click at [862, 279] on div "[PERSON_NAME] Director" at bounding box center [764, 268] width 322 height 30
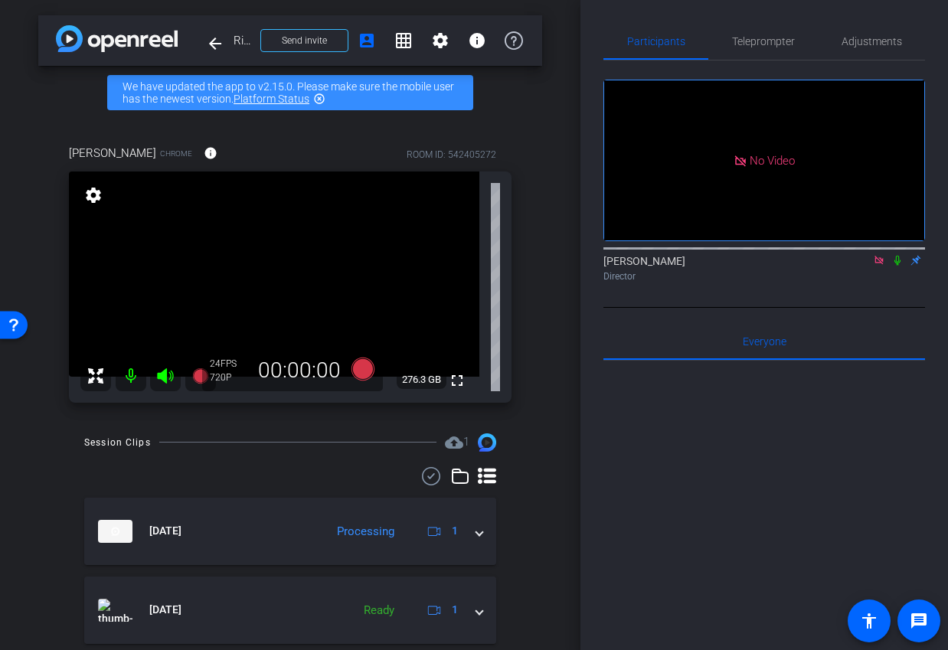
click at [897, 266] on icon at bounding box center [897, 260] width 12 height 11
